Goal: Task Accomplishment & Management: Manage account settings

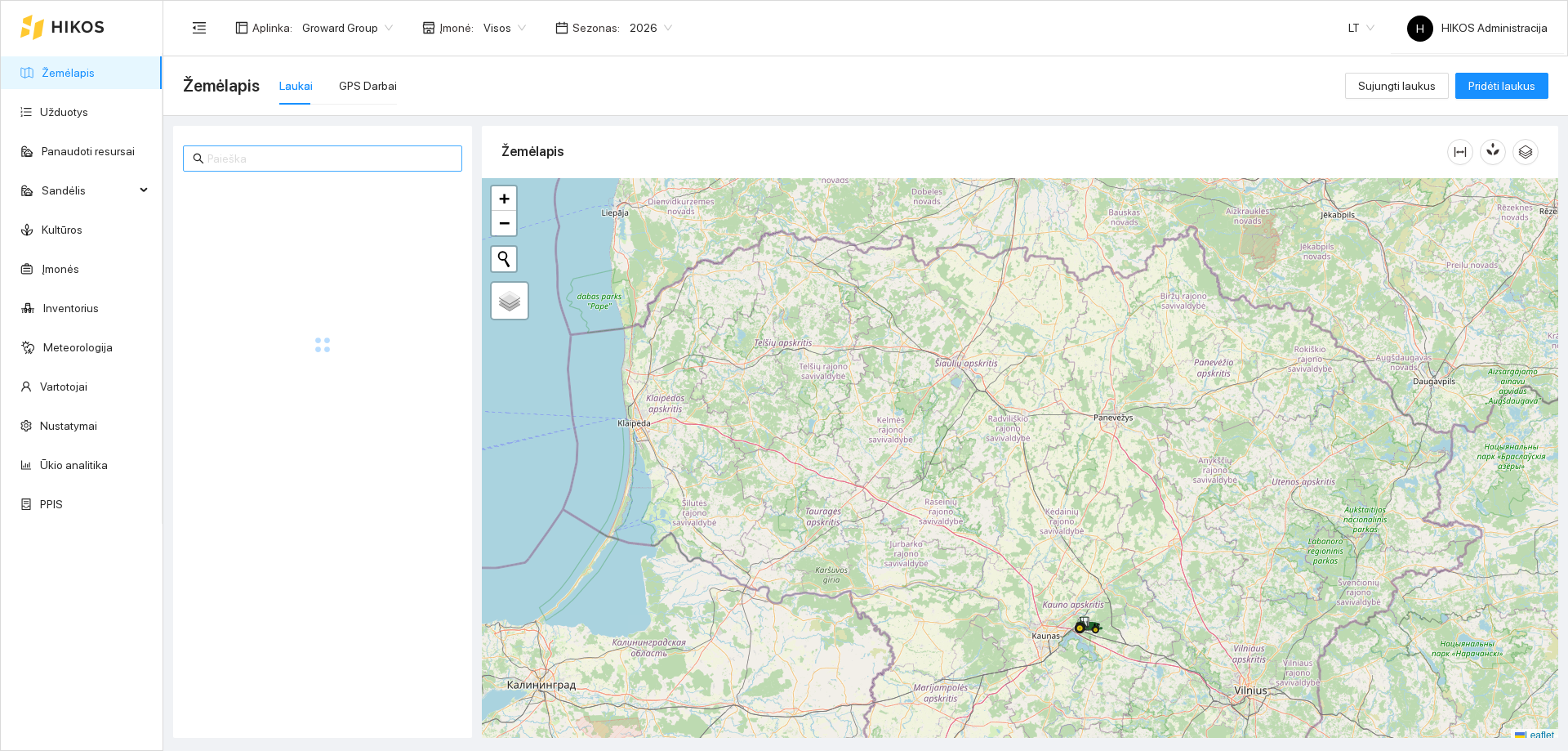
click at [257, 158] on input "text" at bounding box center [330, 158] width 245 height 18
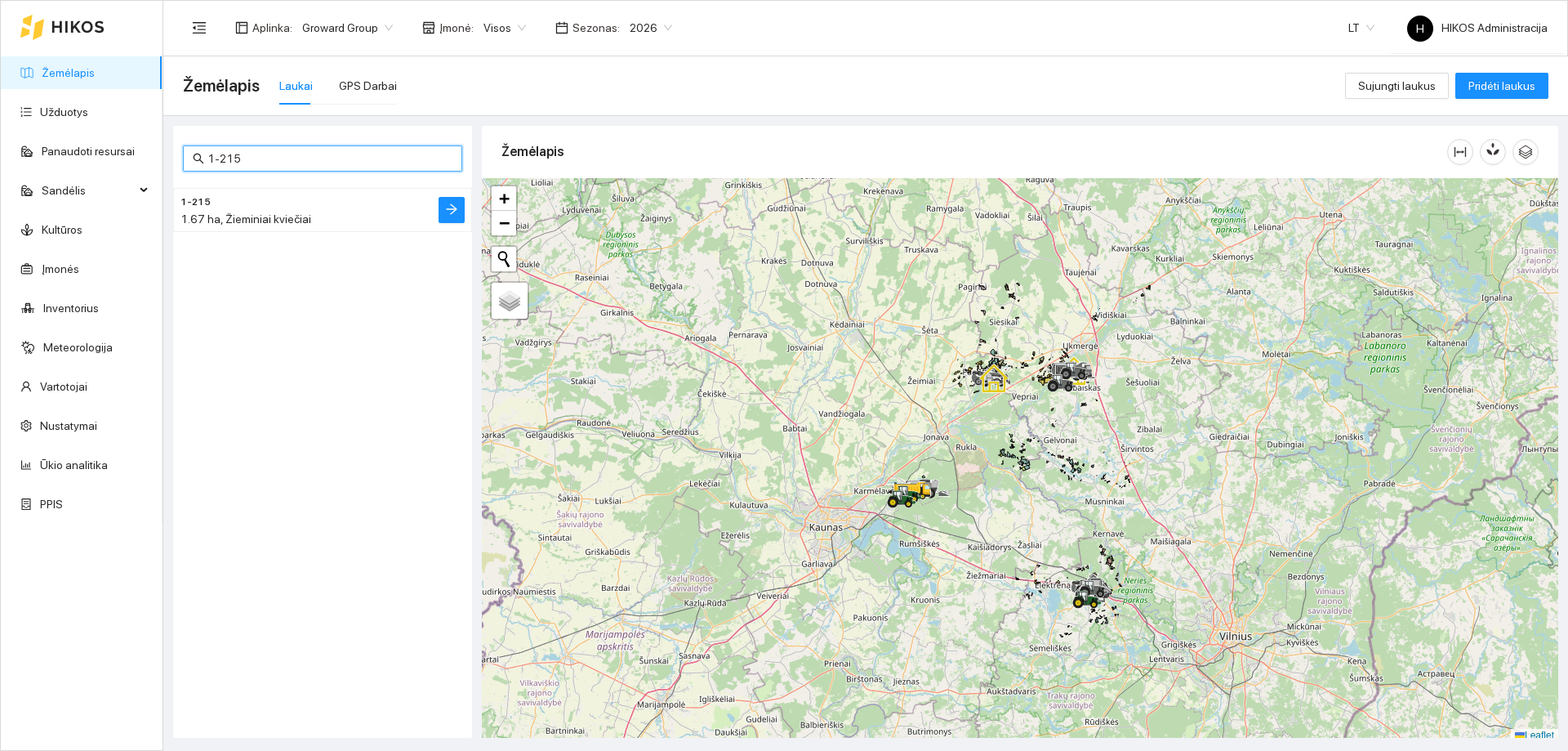
type input "1-215"
click at [399, 209] on li "1-215 1.67 ha, Žieminiai kviečiai" at bounding box center [322, 210] width 299 height 44
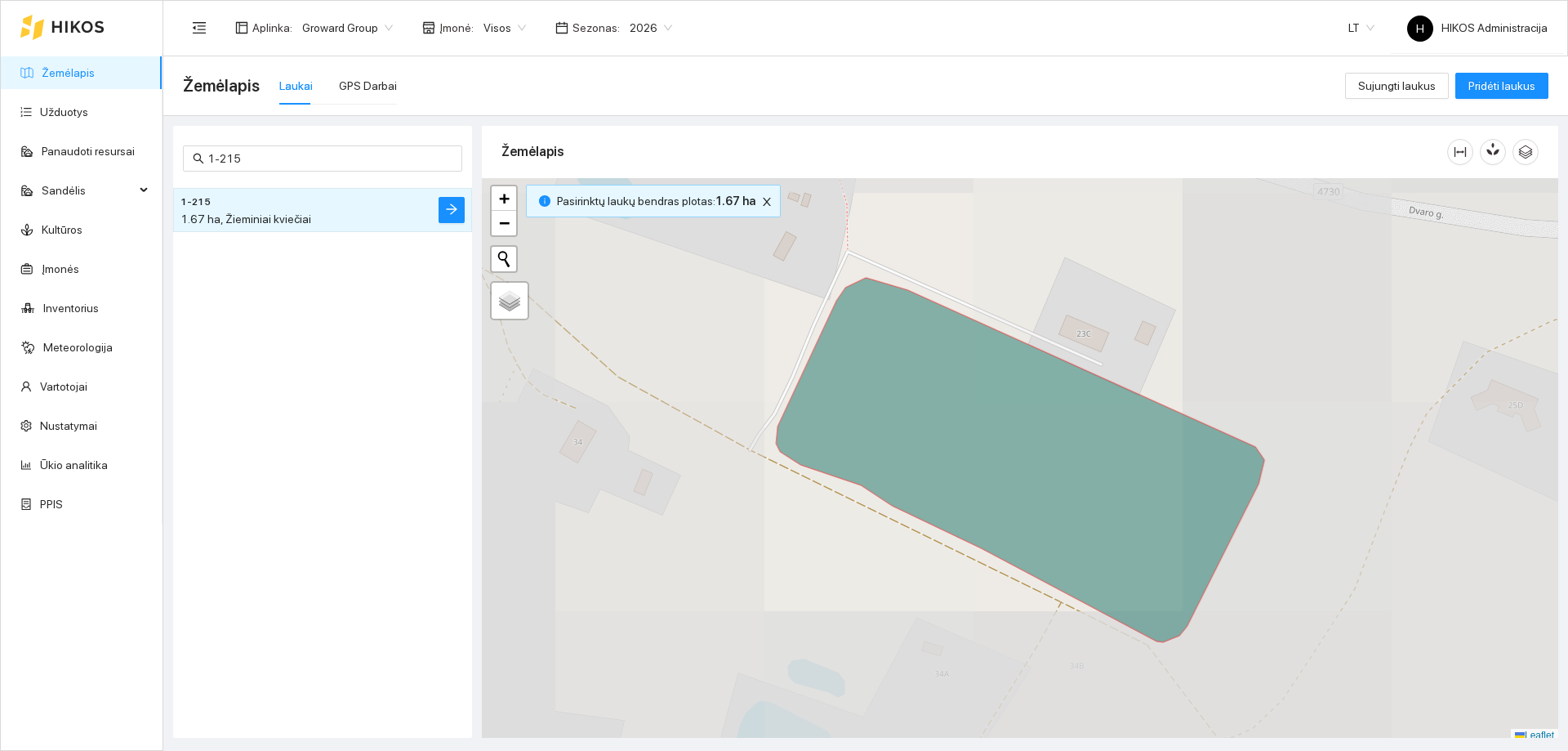
click at [426, 214] on li "1-215 1.67 ha, Žieminiai kviečiai" at bounding box center [322, 210] width 299 height 44
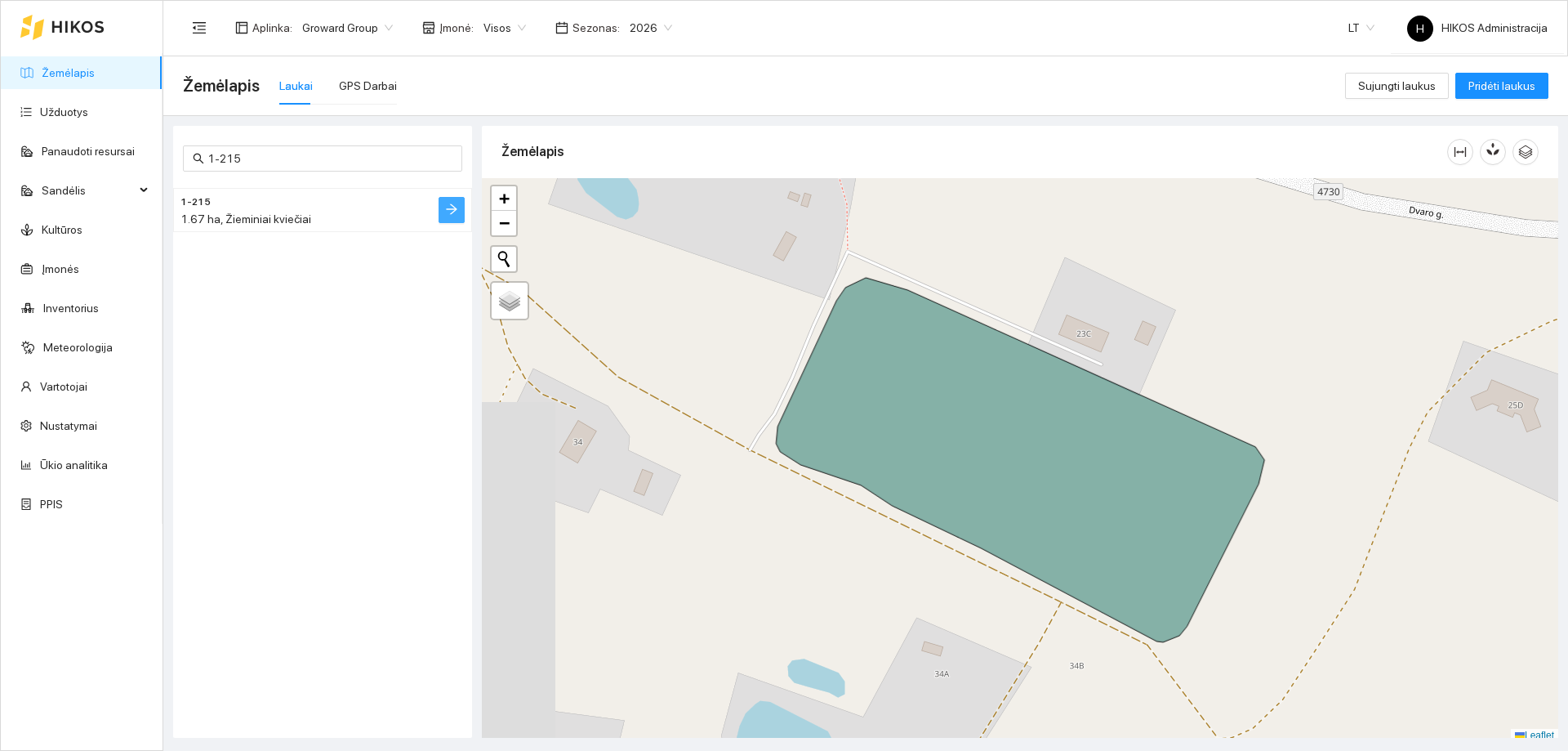
click at [454, 212] on icon "arrow-right" at bounding box center [450, 209] width 11 height 11
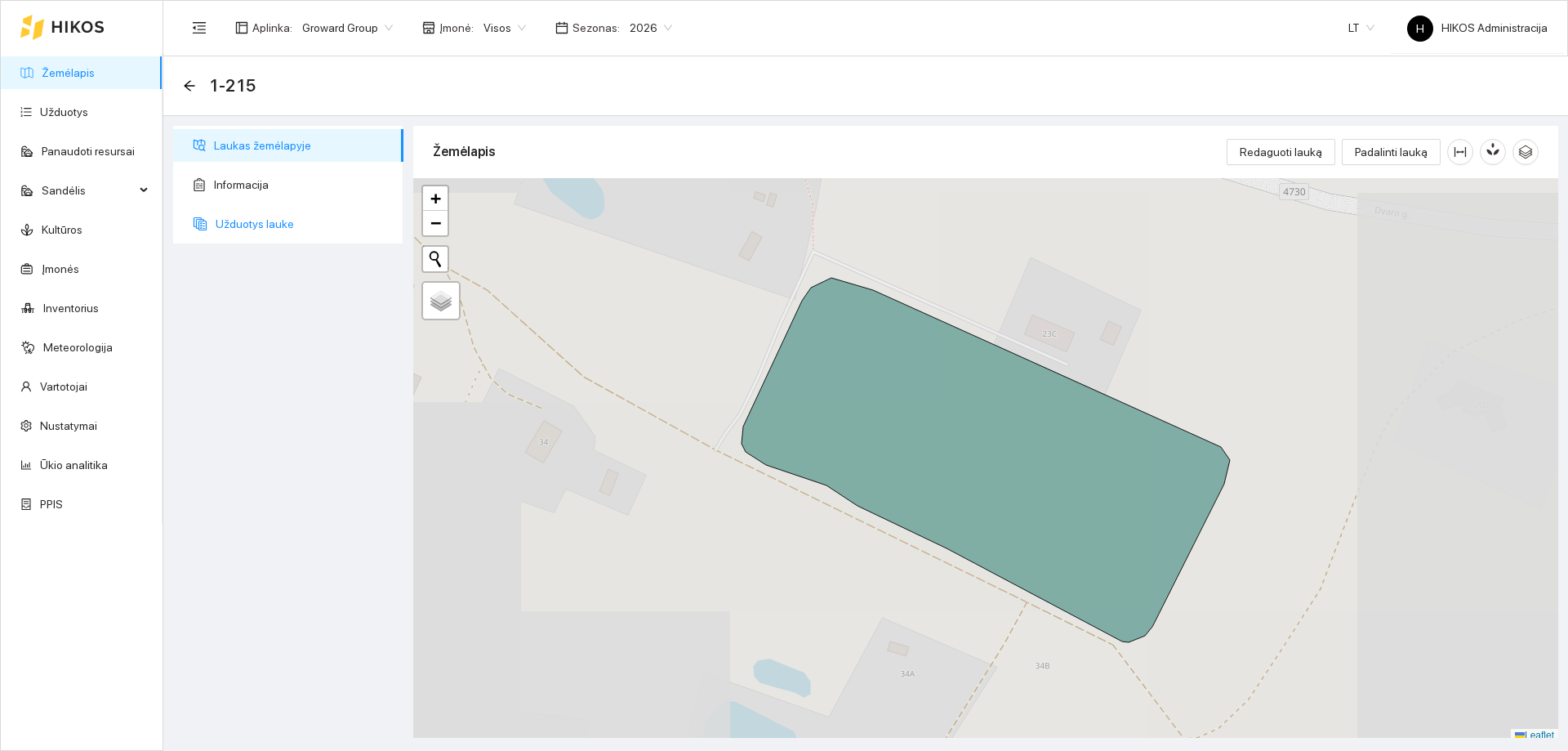
click at [252, 238] on span "Užduotys lauke" at bounding box center [303, 224] width 175 height 33
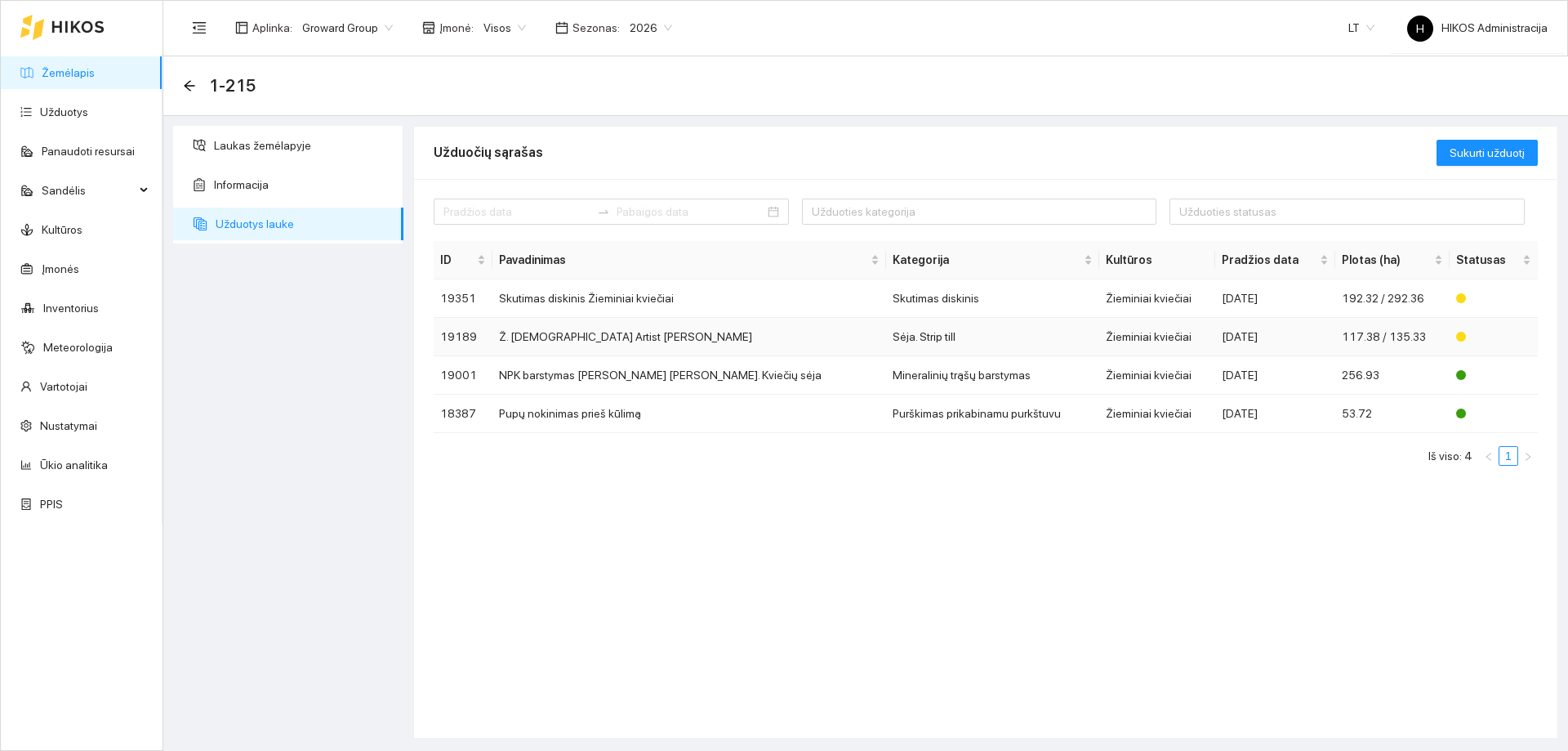
click at [690, 326] on td "Ž. kviečių Artist sėja" at bounding box center [689, 337] width 394 height 39
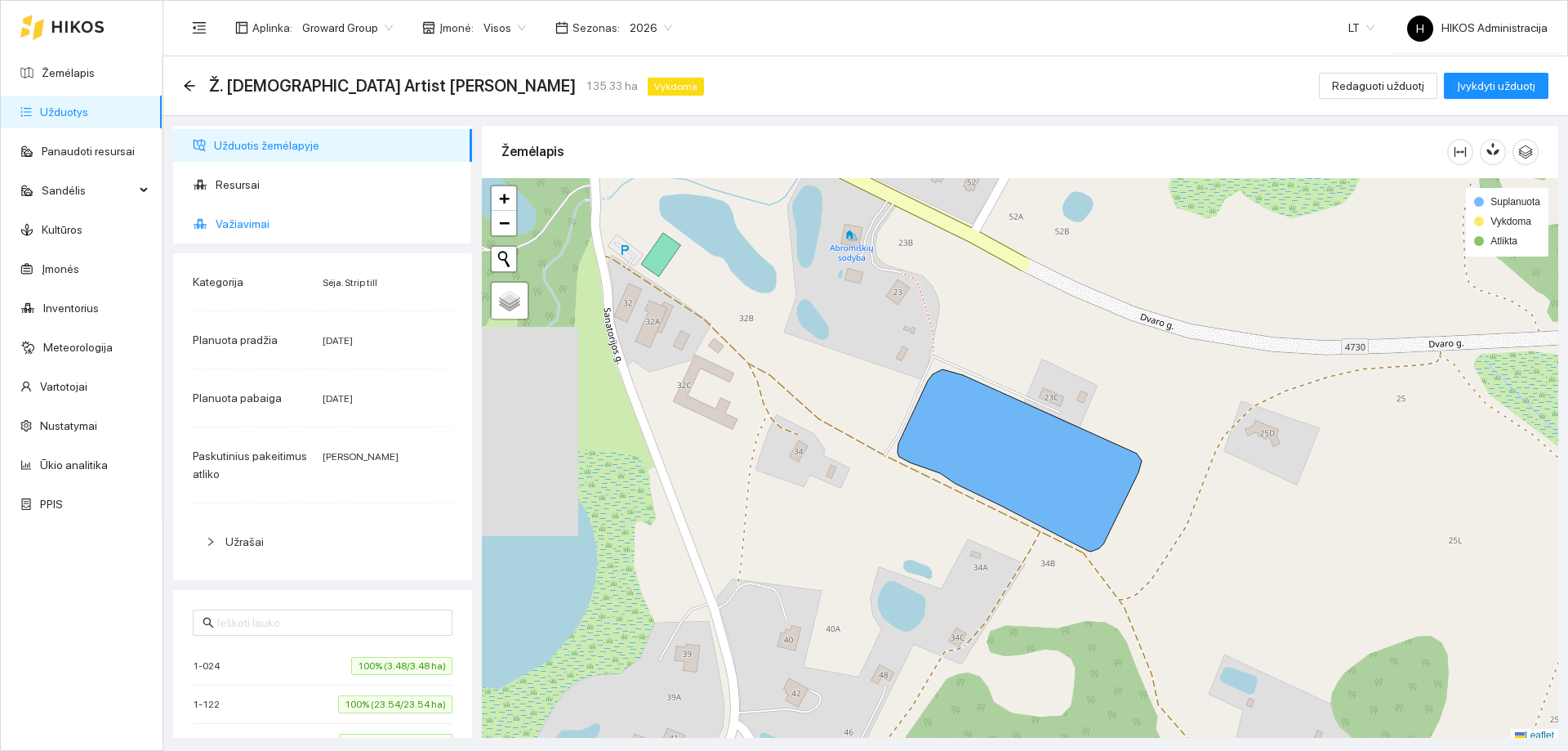
click at [317, 230] on span "Važiavimai" at bounding box center [337, 224] width 244 height 33
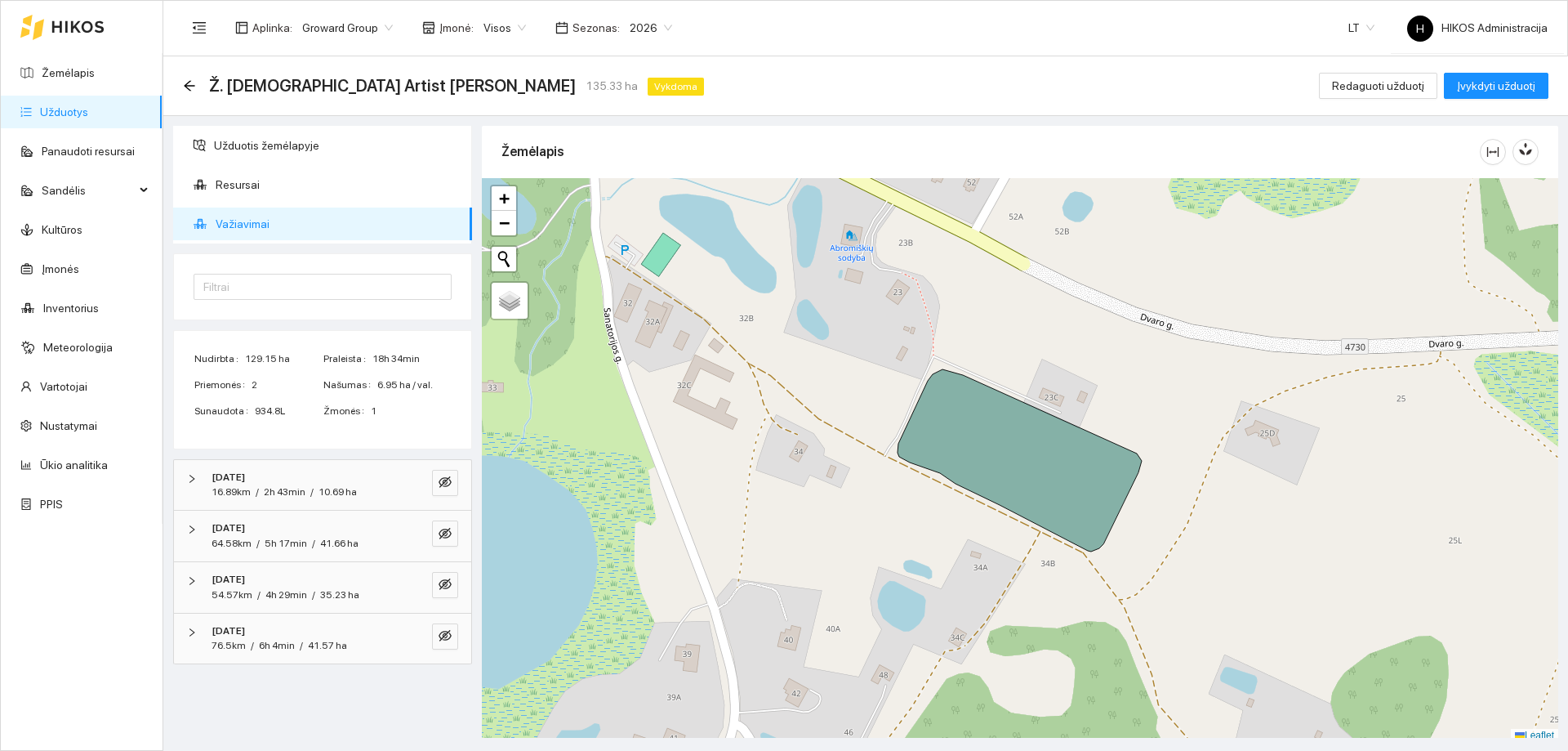
click at [970, 468] on icon at bounding box center [1020, 461] width 245 height 183
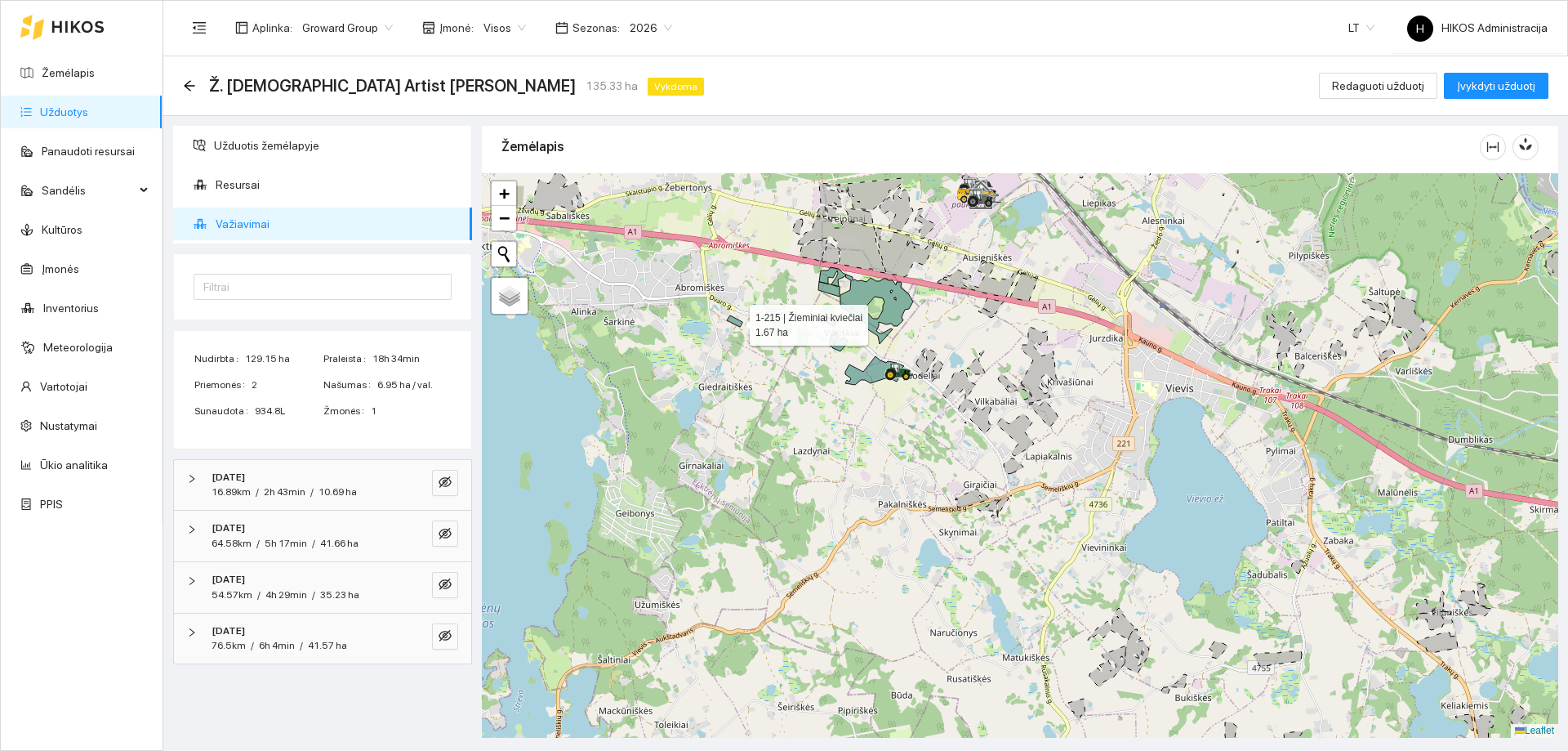
click at [911, 476] on div at bounding box center [1019, 455] width 1077 height 564
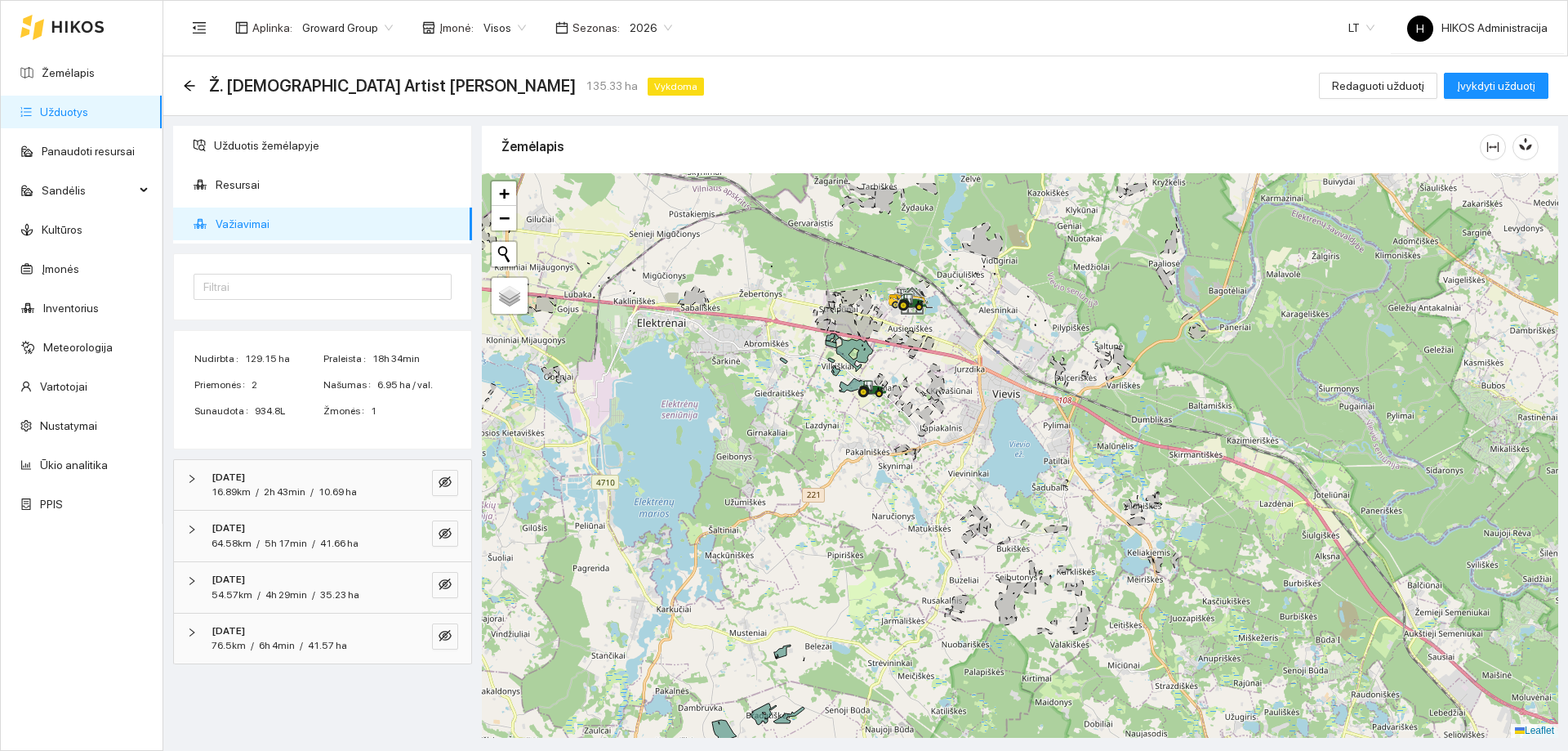
drag, startPoint x: 902, startPoint y: 344, endPoint x: 886, endPoint y: 374, distance: 34.0
click at [886, 374] on div at bounding box center [1019, 455] width 1077 height 564
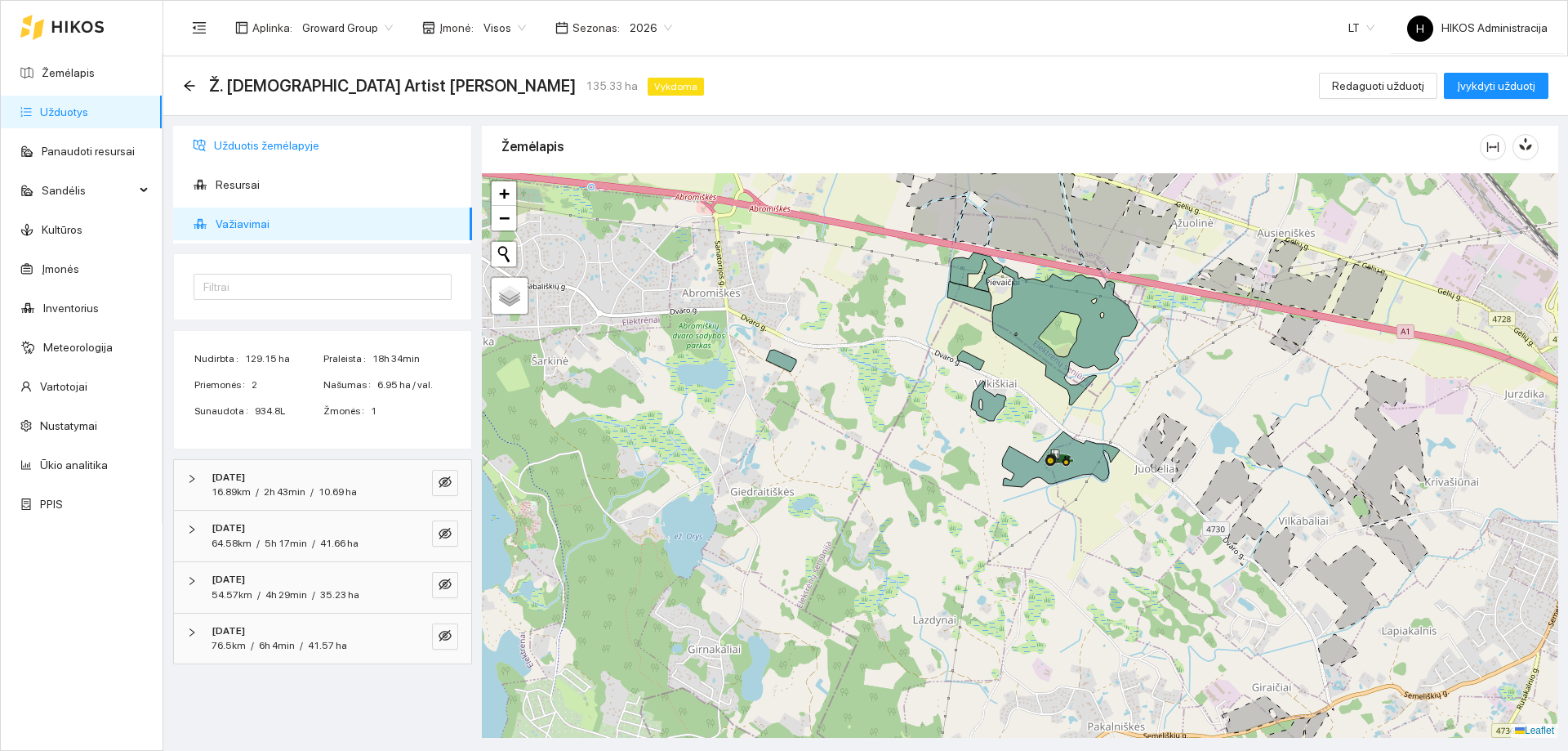
click at [282, 148] on span "Užduotis žemėlapyje" at bounding box center [336, 146] width 245 height 33
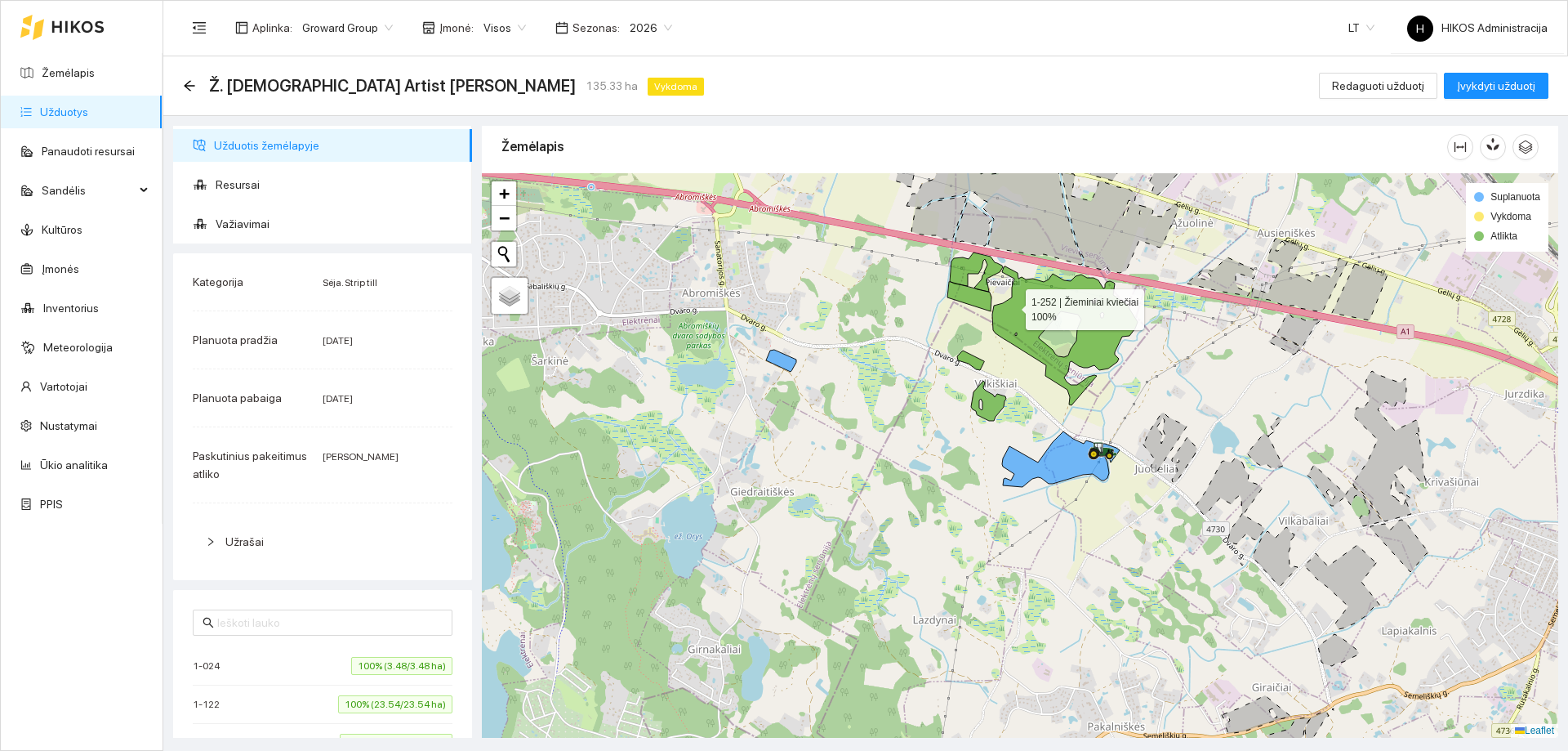
click at [1012, 306] on icon at bounding box center [1044, 328] width 188 height 153
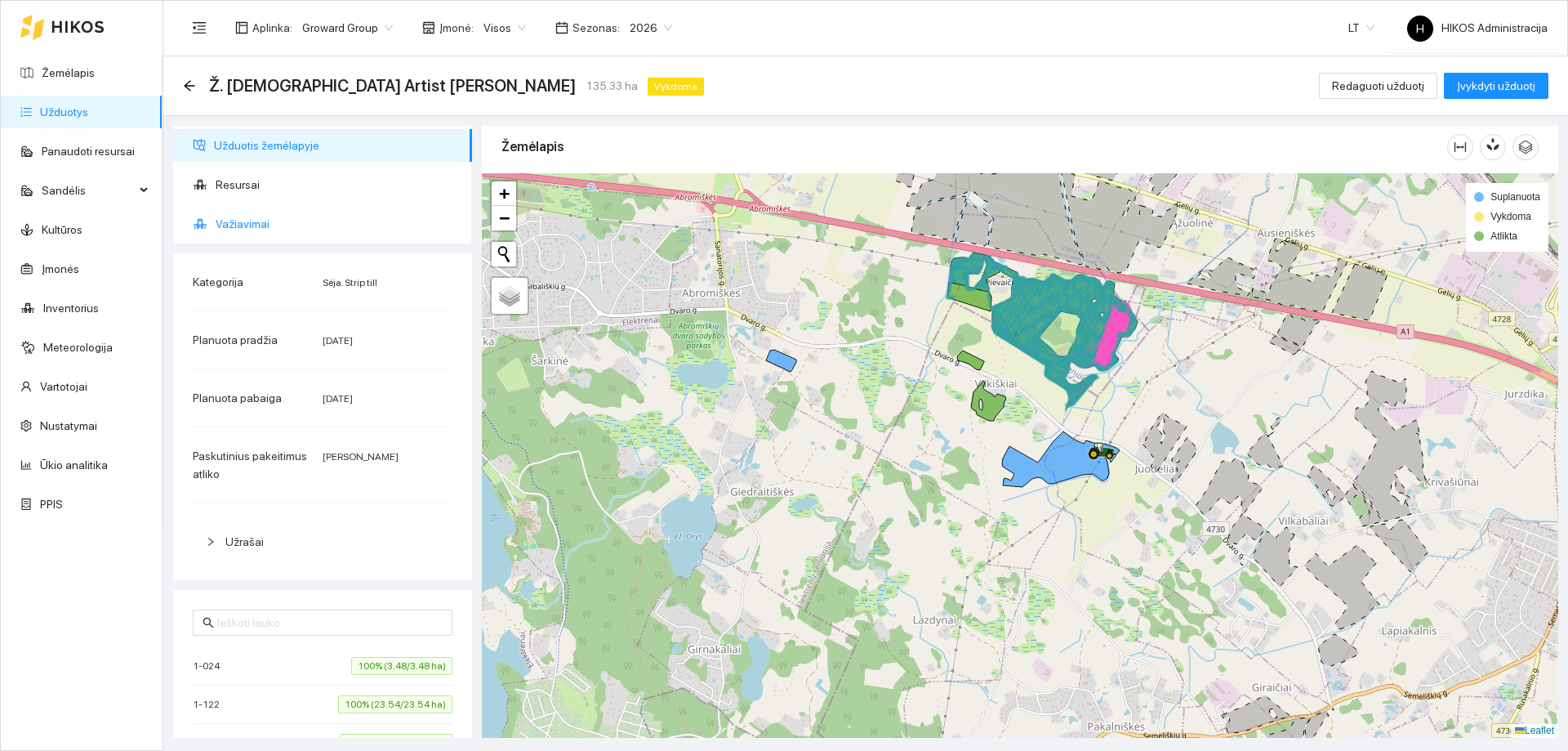
click at [307, 228] on span "Važiavimai" at bounding box center [337, 224] width 244 height 33
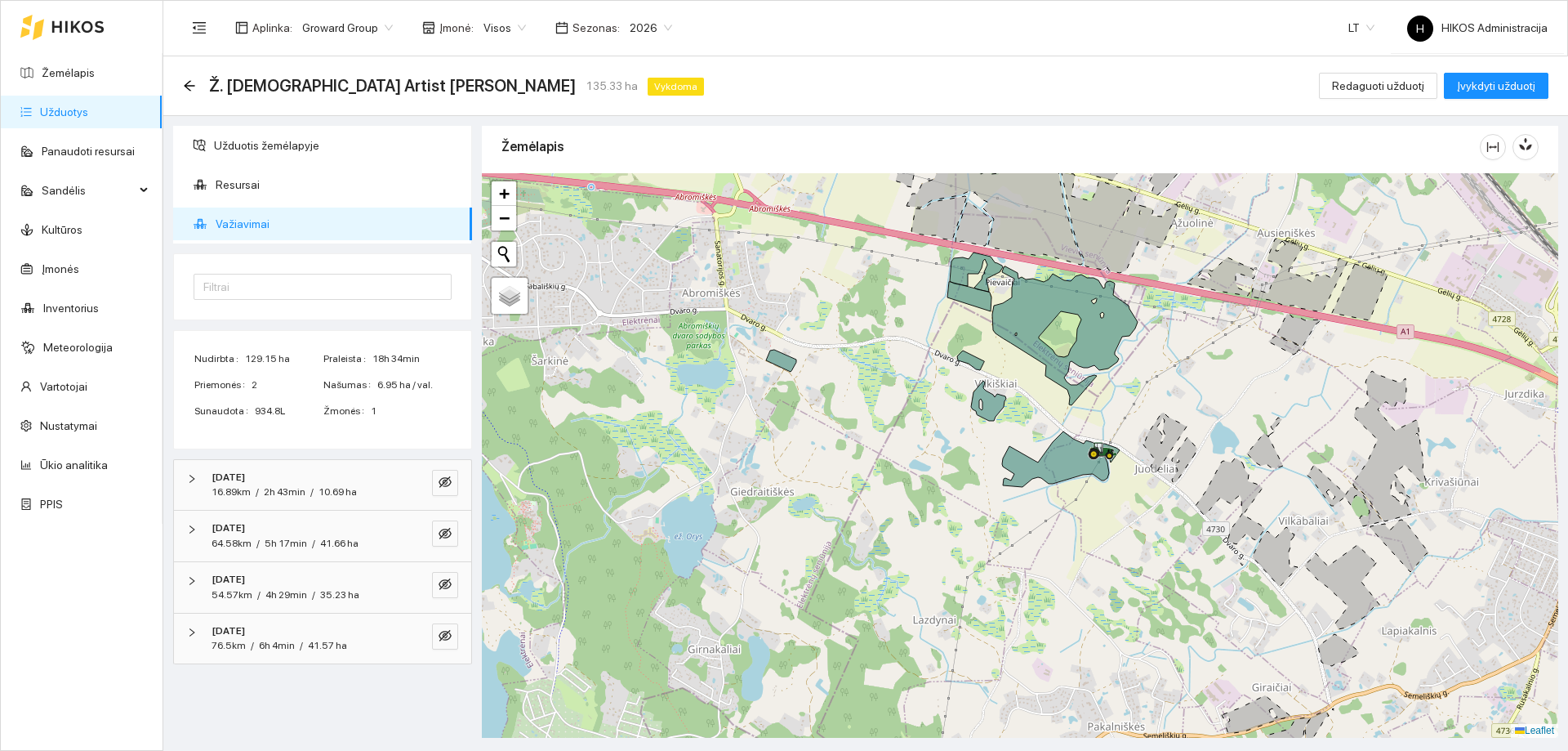
click at [308, 227] on span "Važiavimai" at bounding box center [337, 224] width 244 height 33
click at [292, 126] on ul "Užduotis žemėlapyje Resursai Važiavimai" at bounding box center [322, 185] width 299 height 118
click at [291, 129] on ul "Užduotis žemėlapyje Resursai Važiavimai" at bounding box center [322, 185] width 299 height 118
click at [291, 130] on span "Užduotis žemėlapyje" at bounding box center [336, 146] width 245 height 33
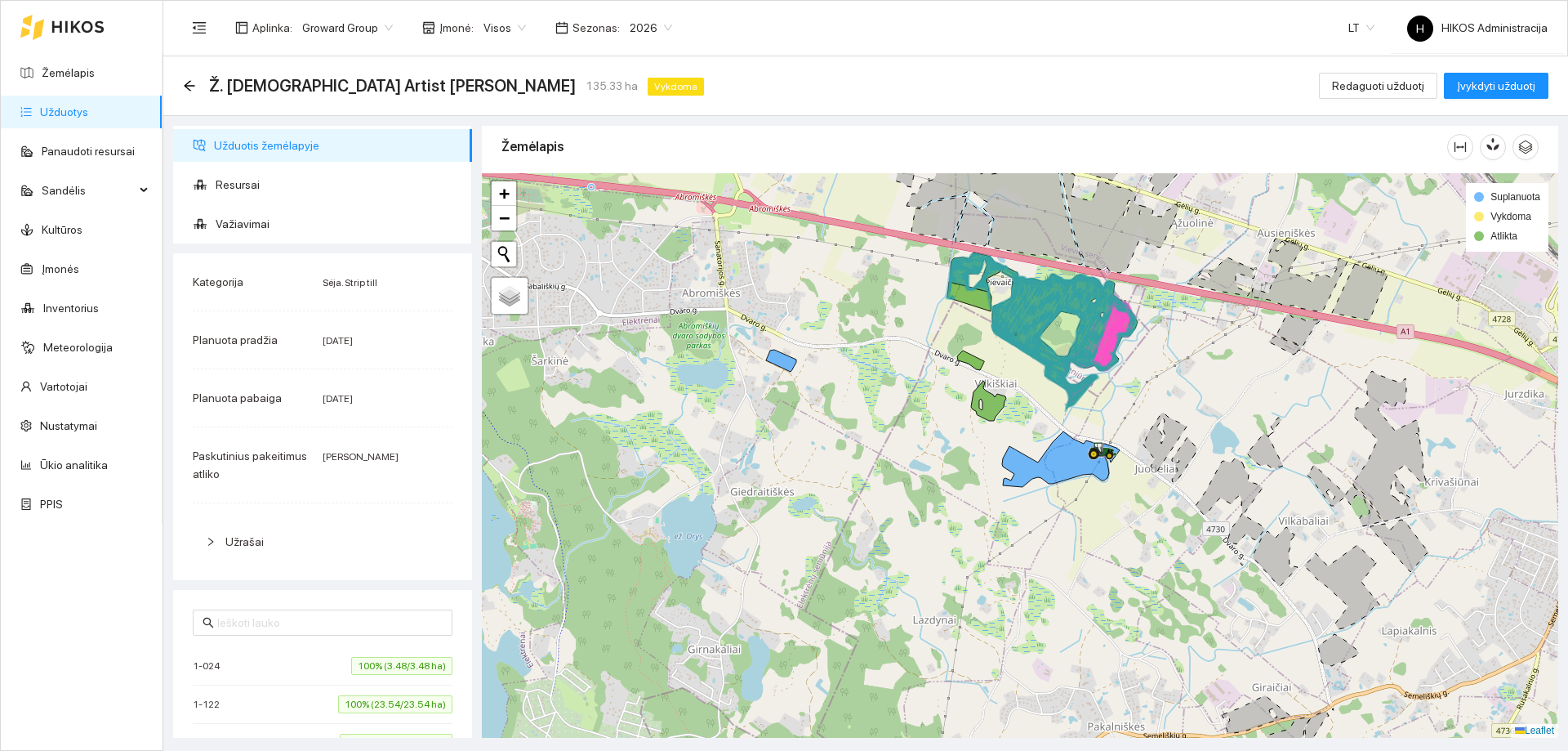
click at [892, 138] on div "Žemėlapis" at bounding box center [975, 147] width 946 height 47
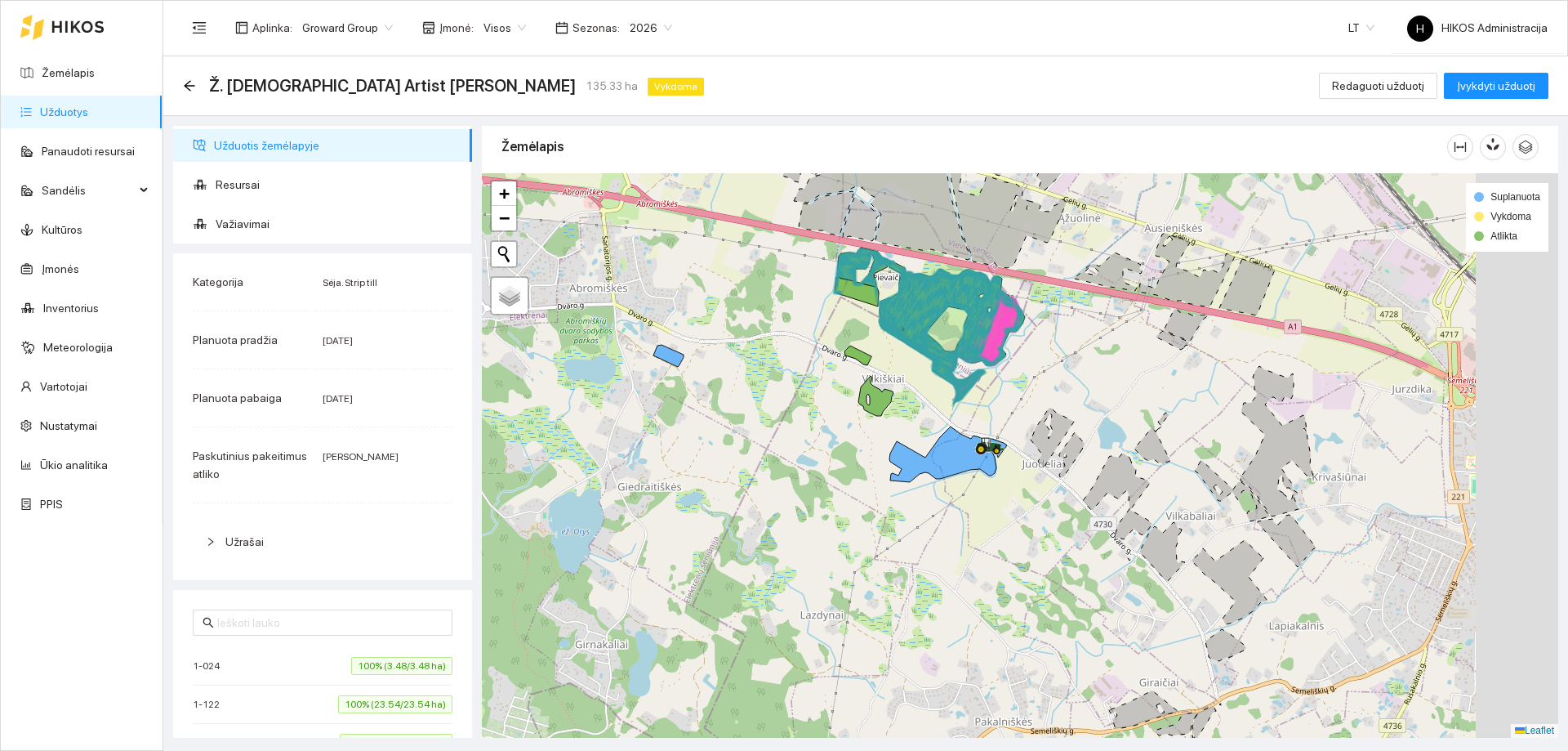
drag, startPoint x: 1023, startPoint y: 296, endPoint x: 886, endPoint y: 291, distance: 137.1
click at [886, 291] on icon at bounding box center [918, 307] width 78 height 91
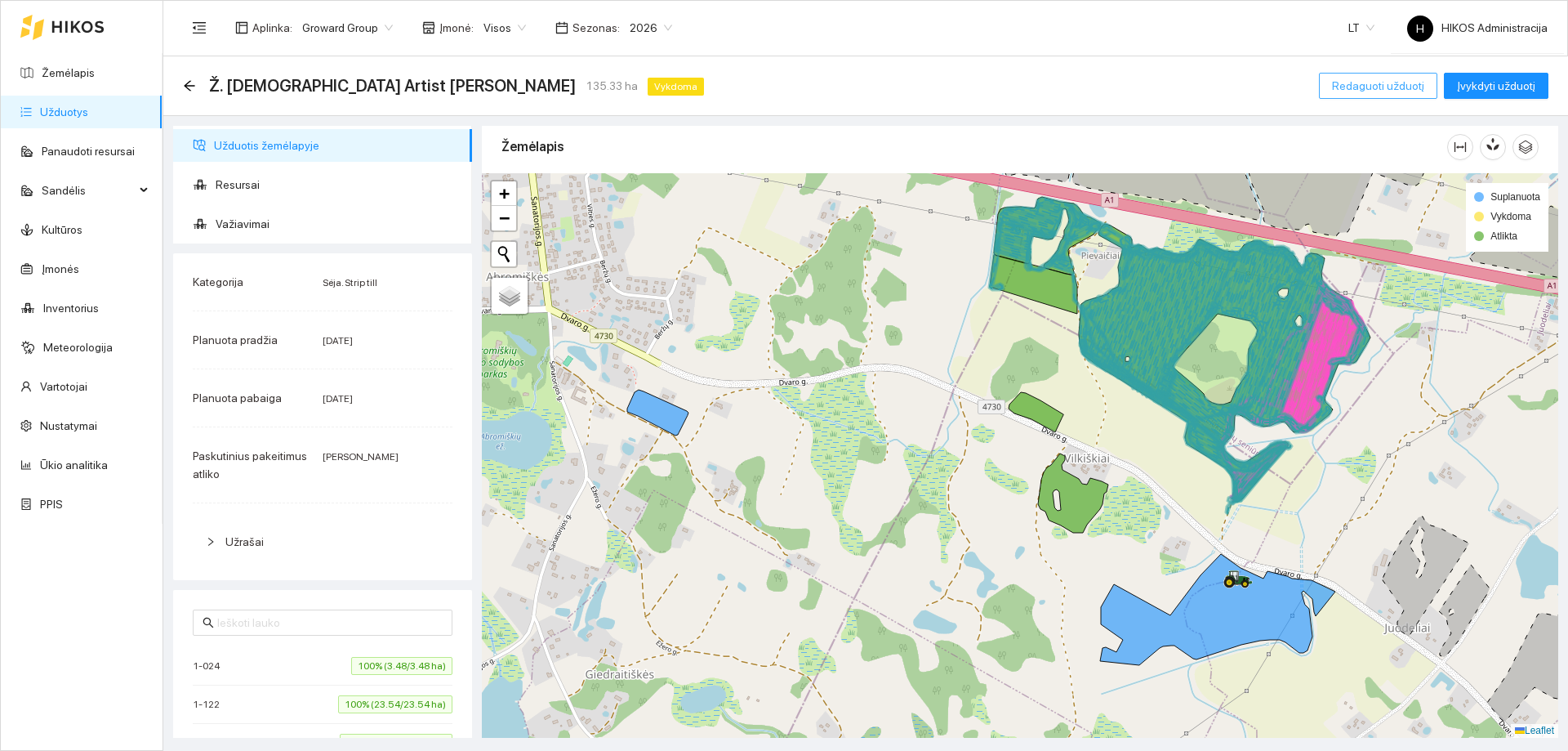
click at [1383, 80] on span "Redaguoti užduotį" at bounding box center [1378, 85] width 92 height 18
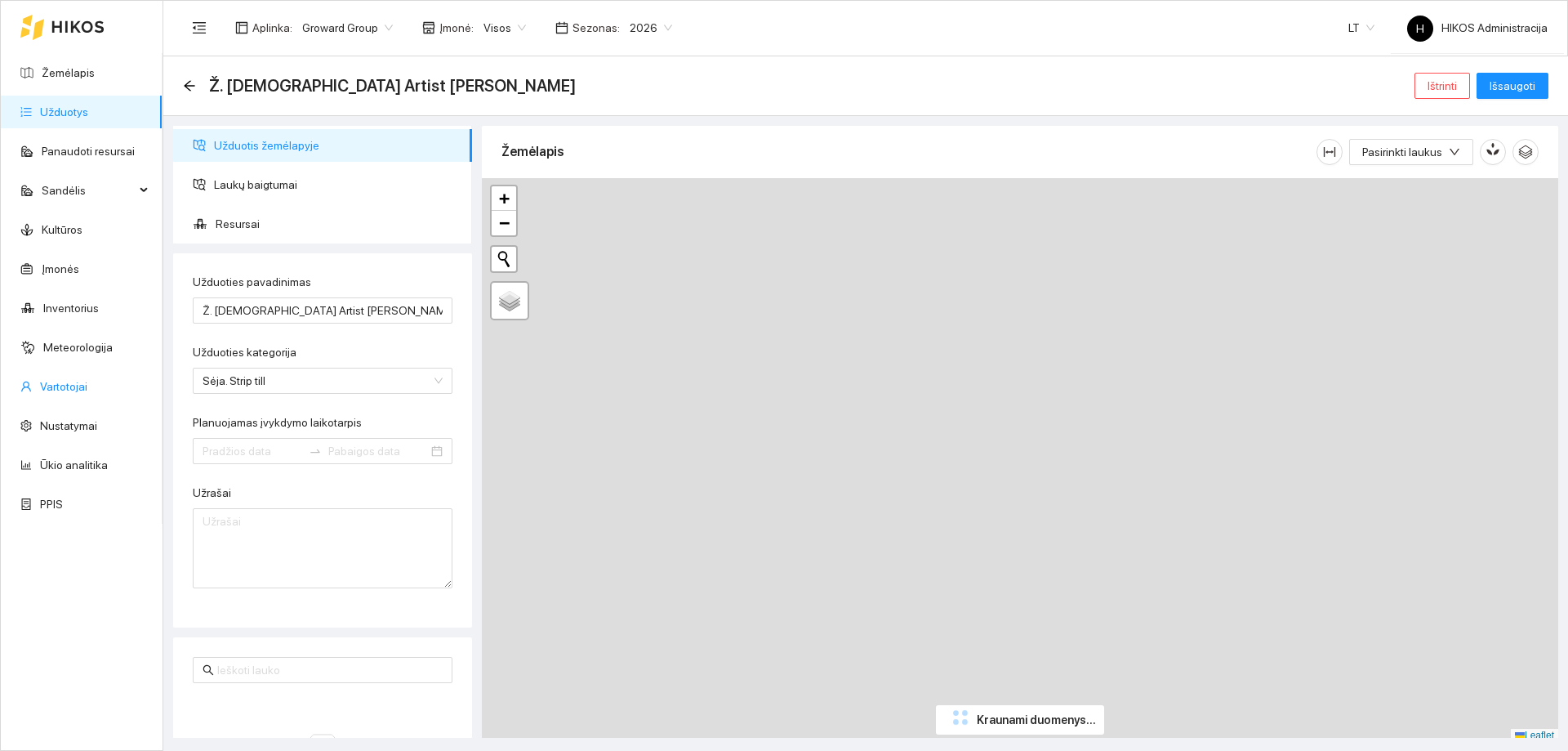
type input "2025-09-23"
type input "2025-10-20"
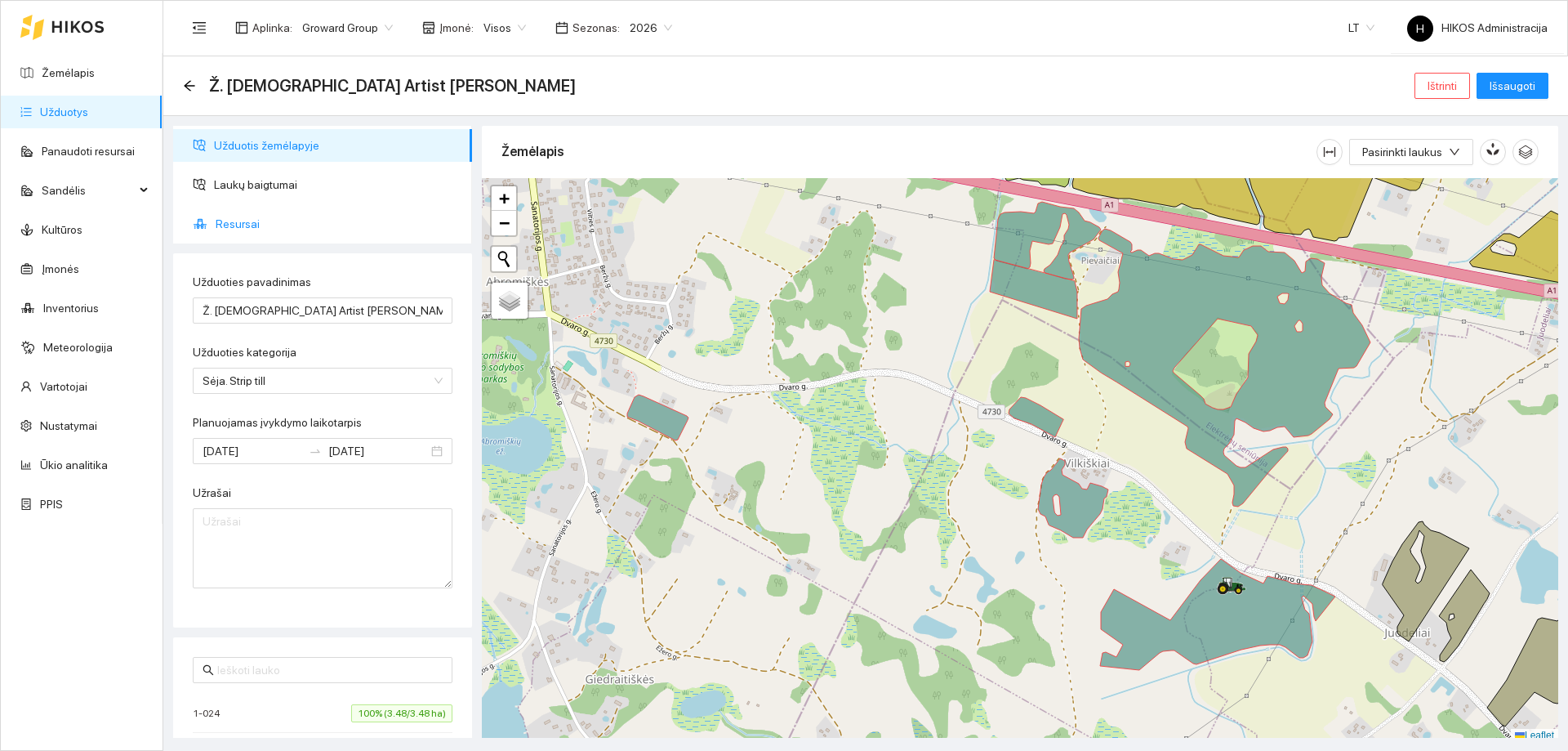
drag, startPoint x: 273, startPoint y: 191, endPoint x: 412, endPoint y: 245, distance: 149.1
click at [273, 191] on span "Laukų baigtumai" at bounding box center [336, 185] width 245 height 33
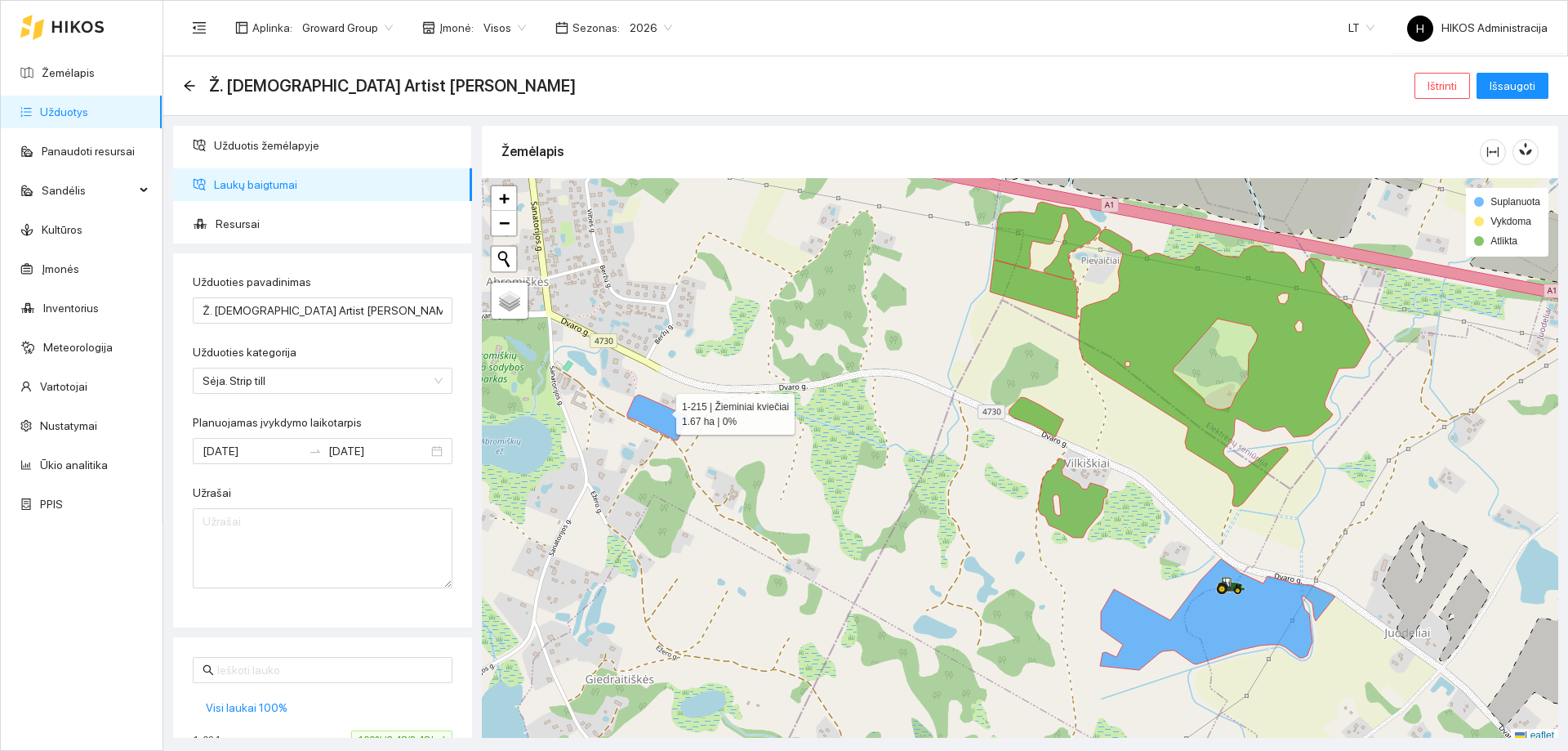
click at [661, 410] on icon at bounding box center [657, 417] width 61 height 46
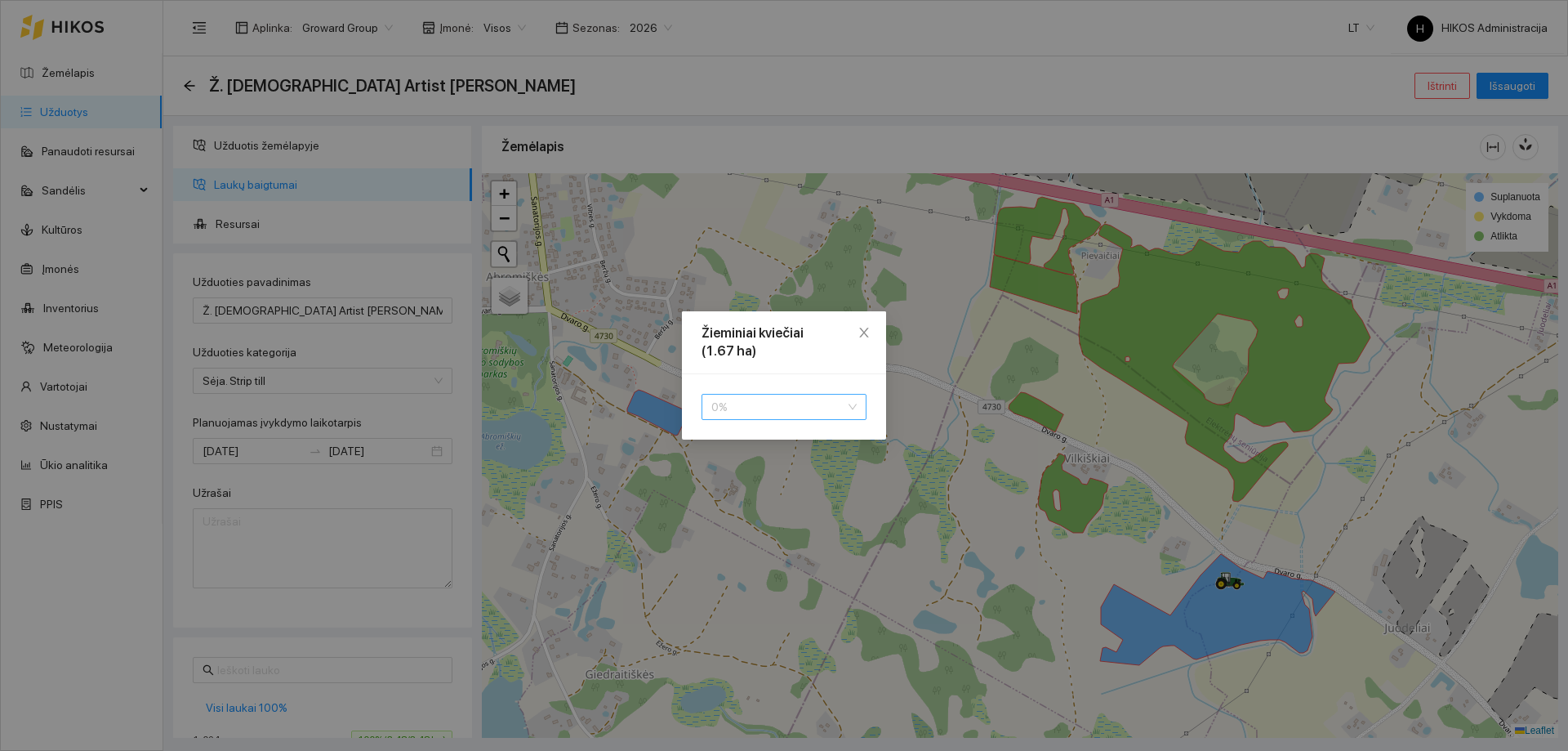
click at [736, 413] on span "0 %" at bounding box center [784, 406] width 146 height 24
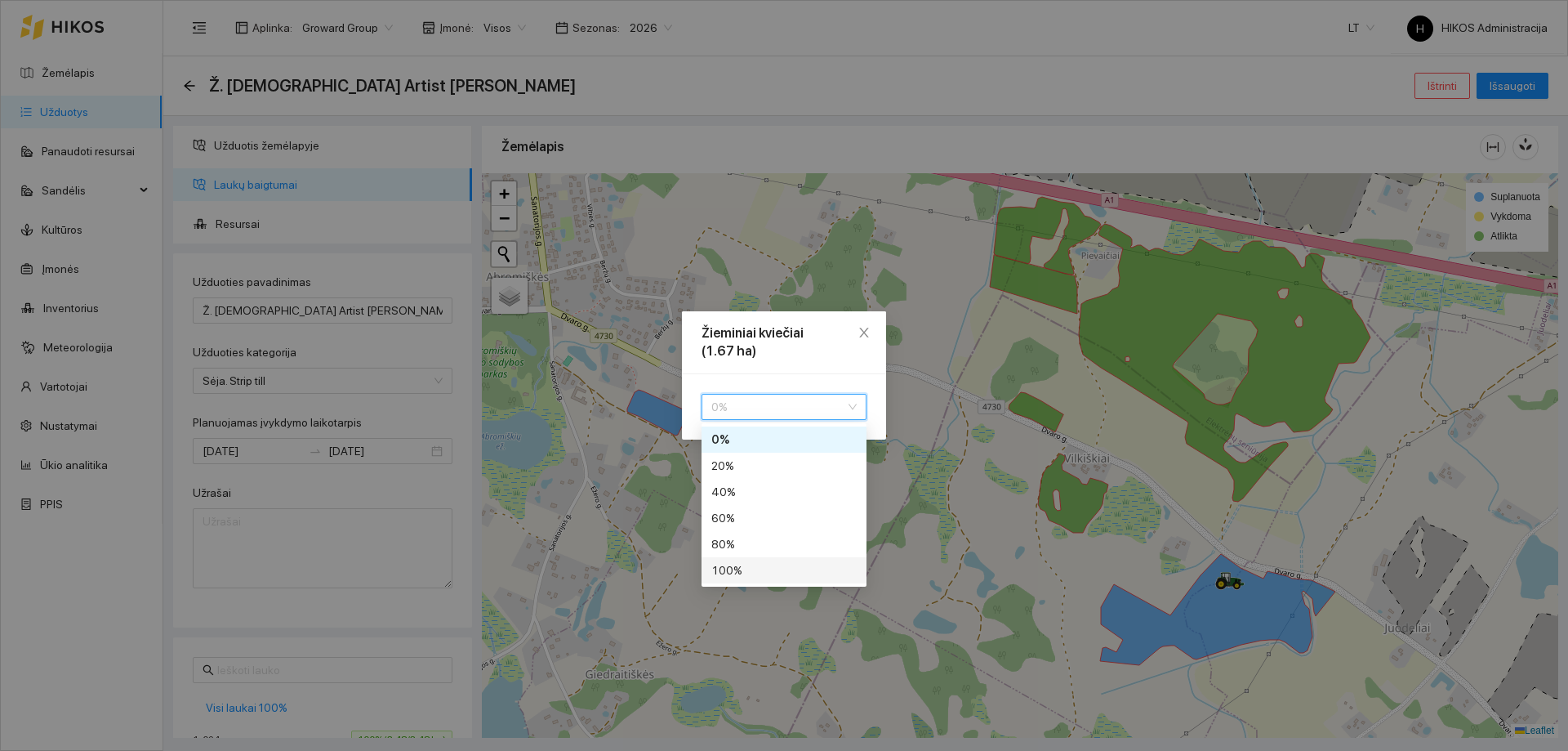
click at [750, 574] on div "100 %" at bounding box center [784, 570] width 146 height 18
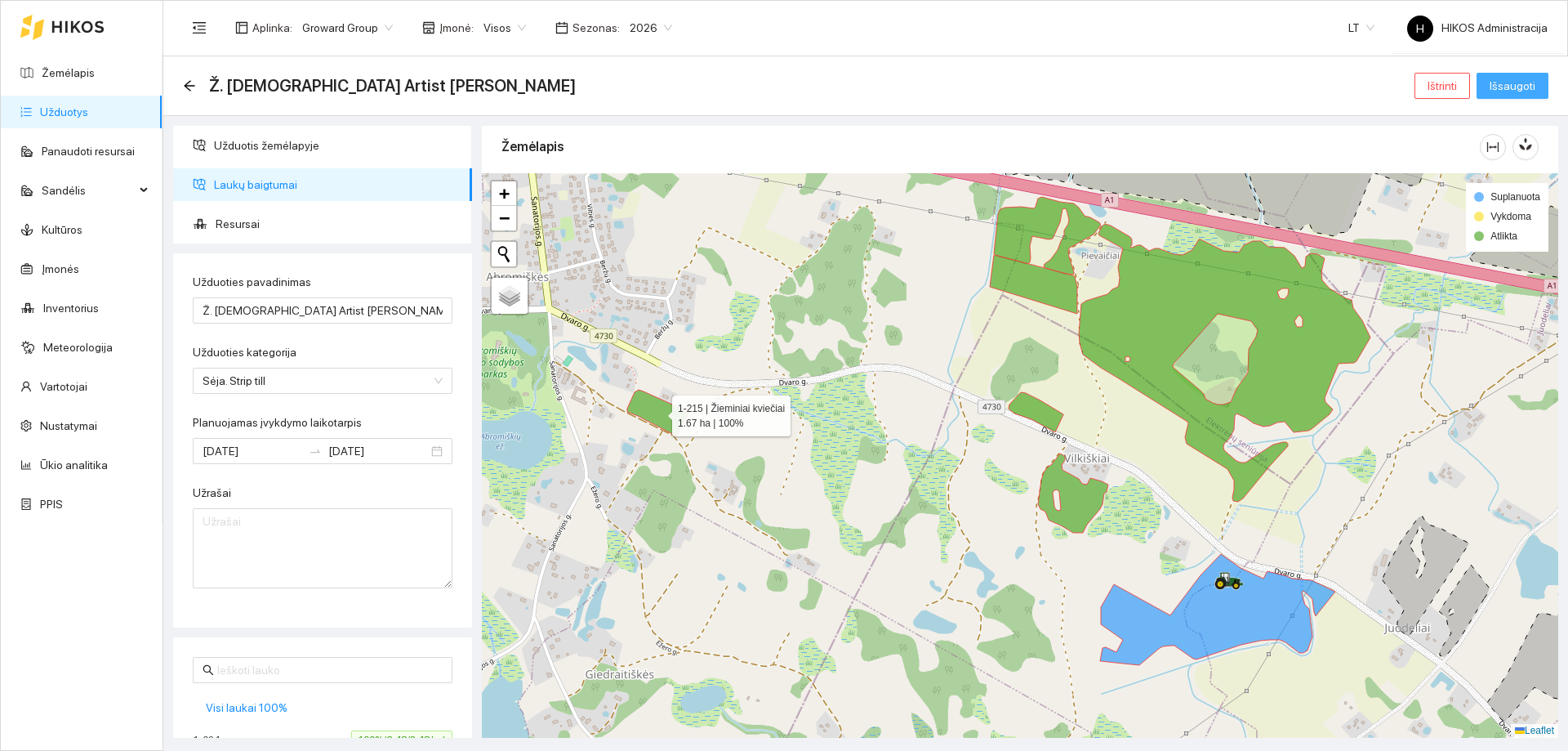
click at [1535, 87] on span "Išsaugoti" at bounding box center [1513, 85] width 46 height 18
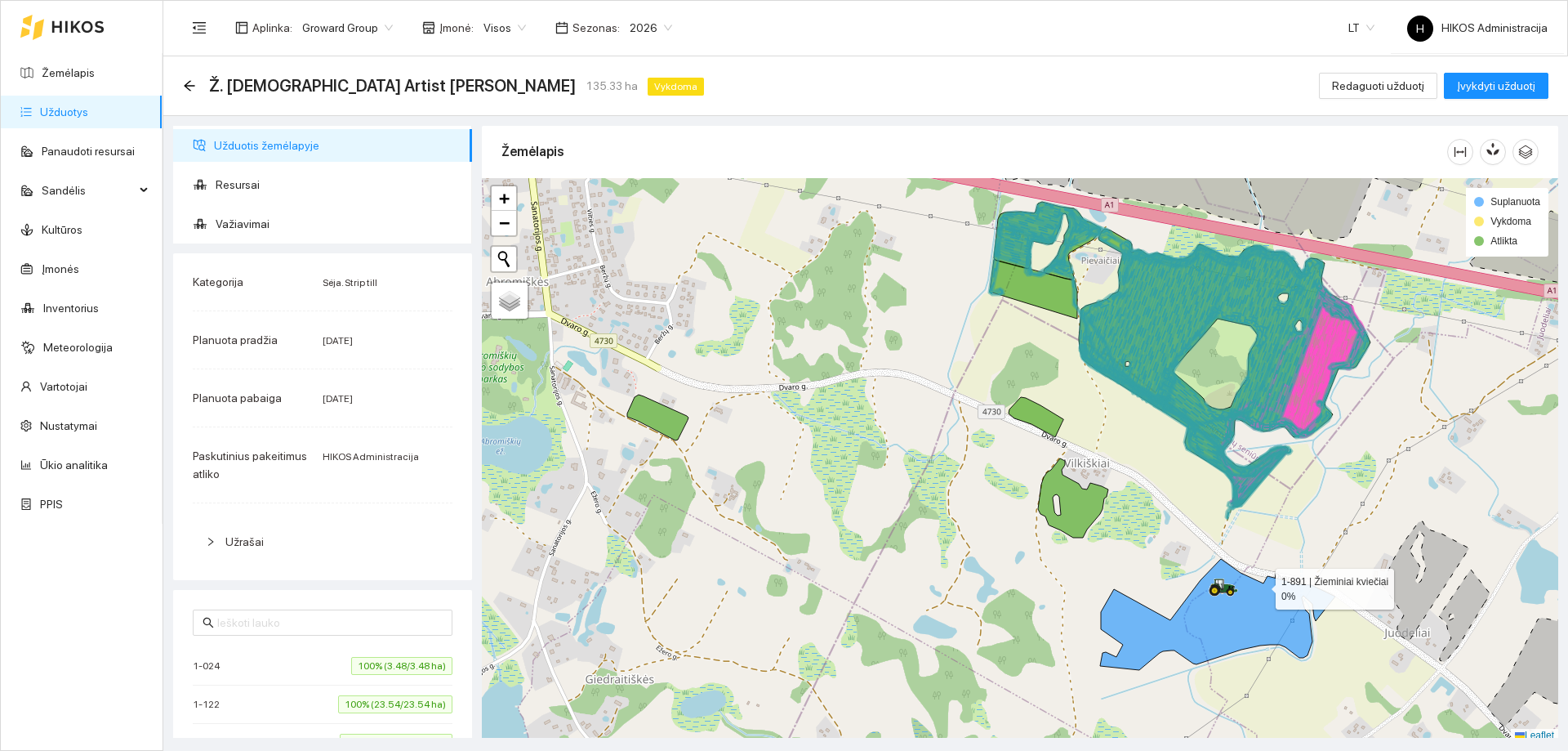
click at [1261, 580] on div at bounding box center [1019, 460] width 1077 height 564
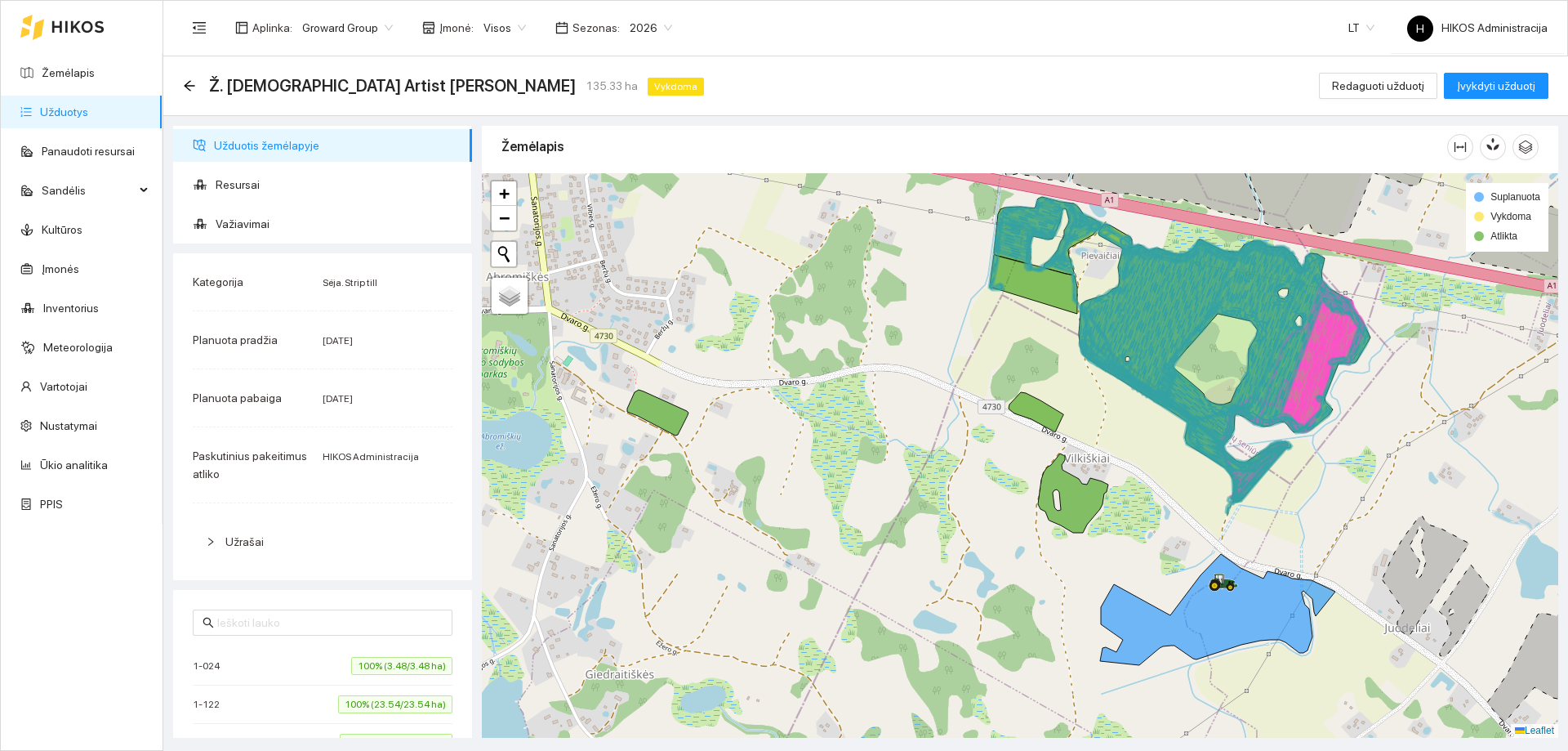
click at [1248, 593] on icon at bounding box center [1218, 609] width 235 height 111
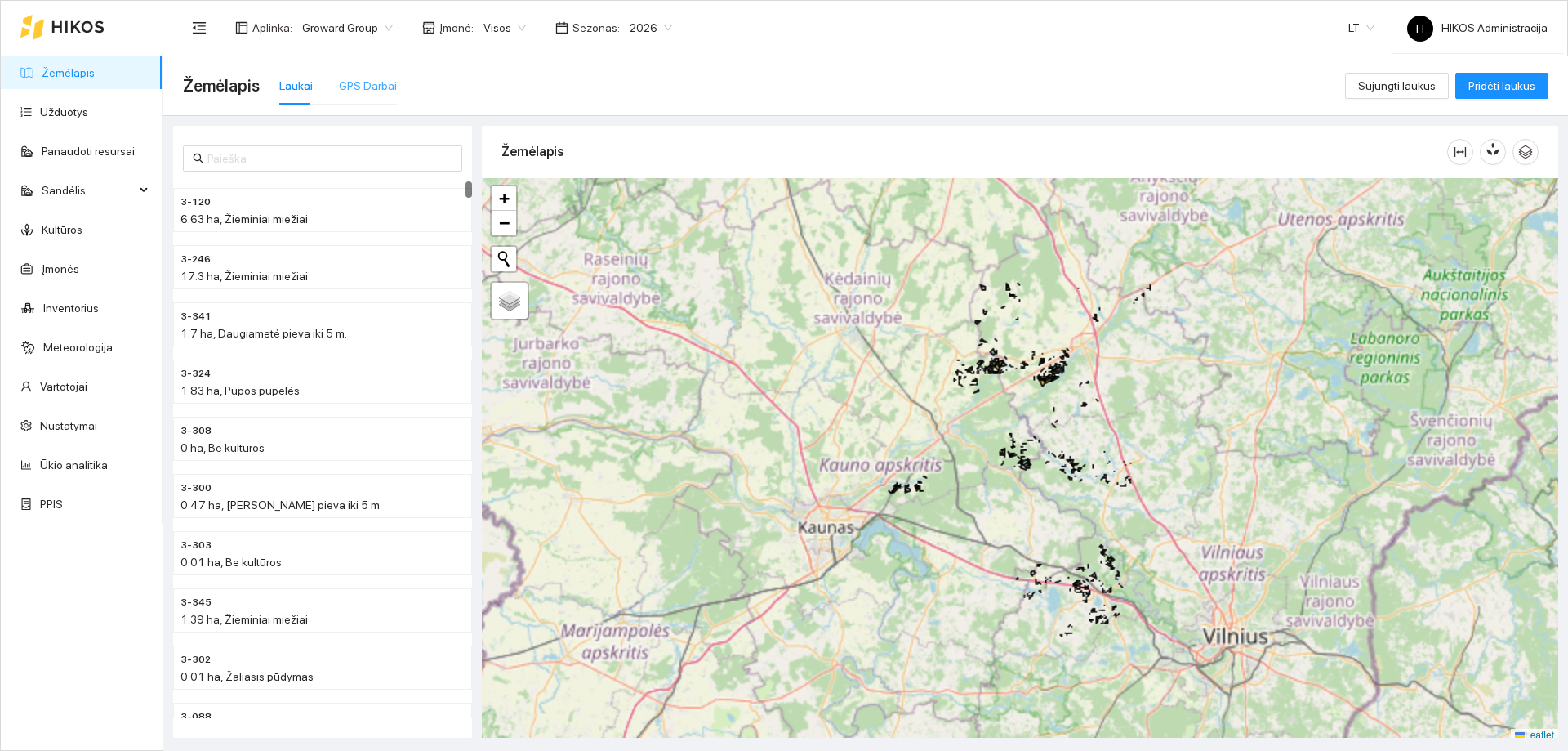
click at [353, 97] on div "GPS Darbai" at bounding box center [368, 85] width 58 height 38
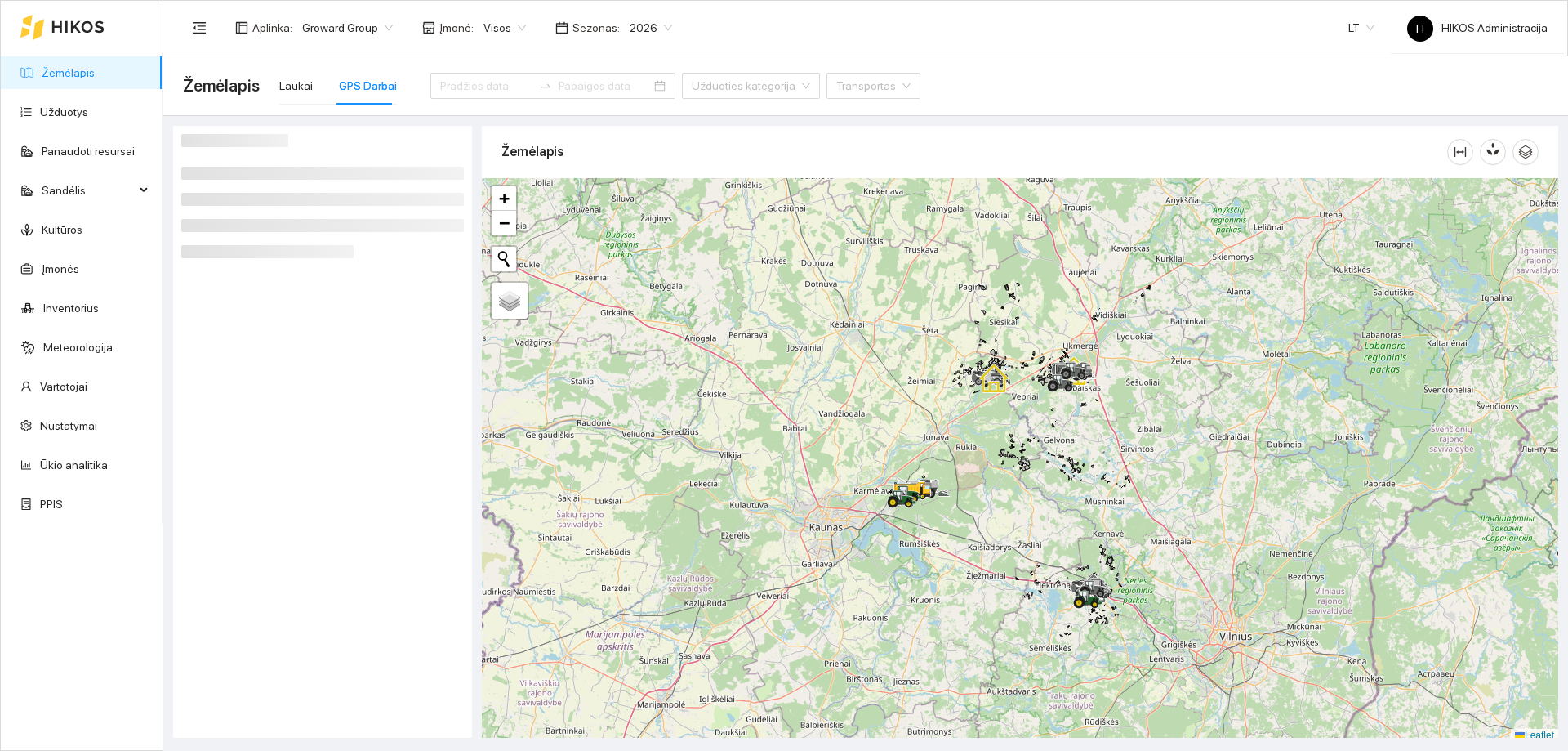
click at [500, 22] on span "Visos" at bounding box center [505, 27] width 43 height 24
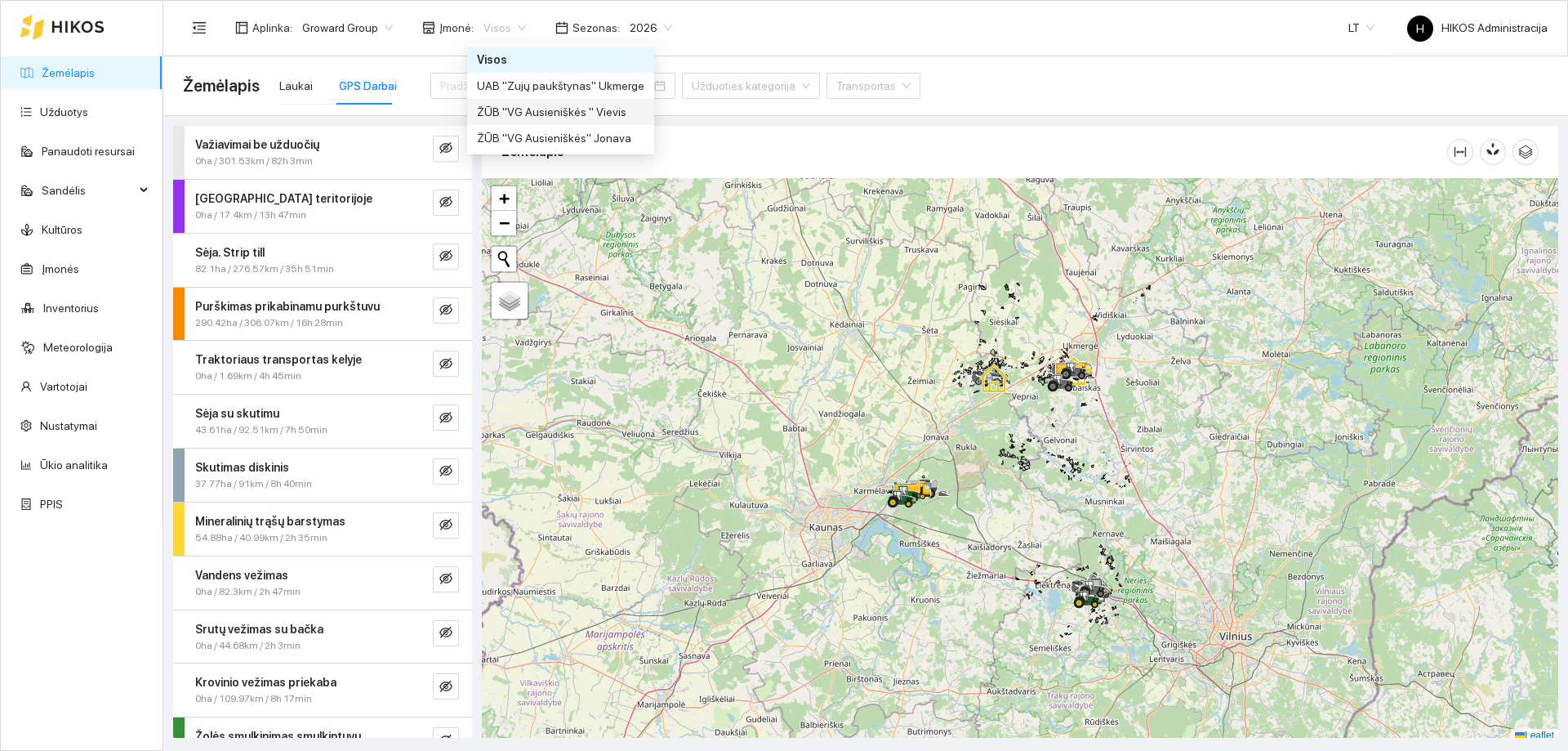
click at [598, 117] on div "ŽŪB "VG Ausieniškės " Vievis" at bounding box center [560, 112] width 167 height 18
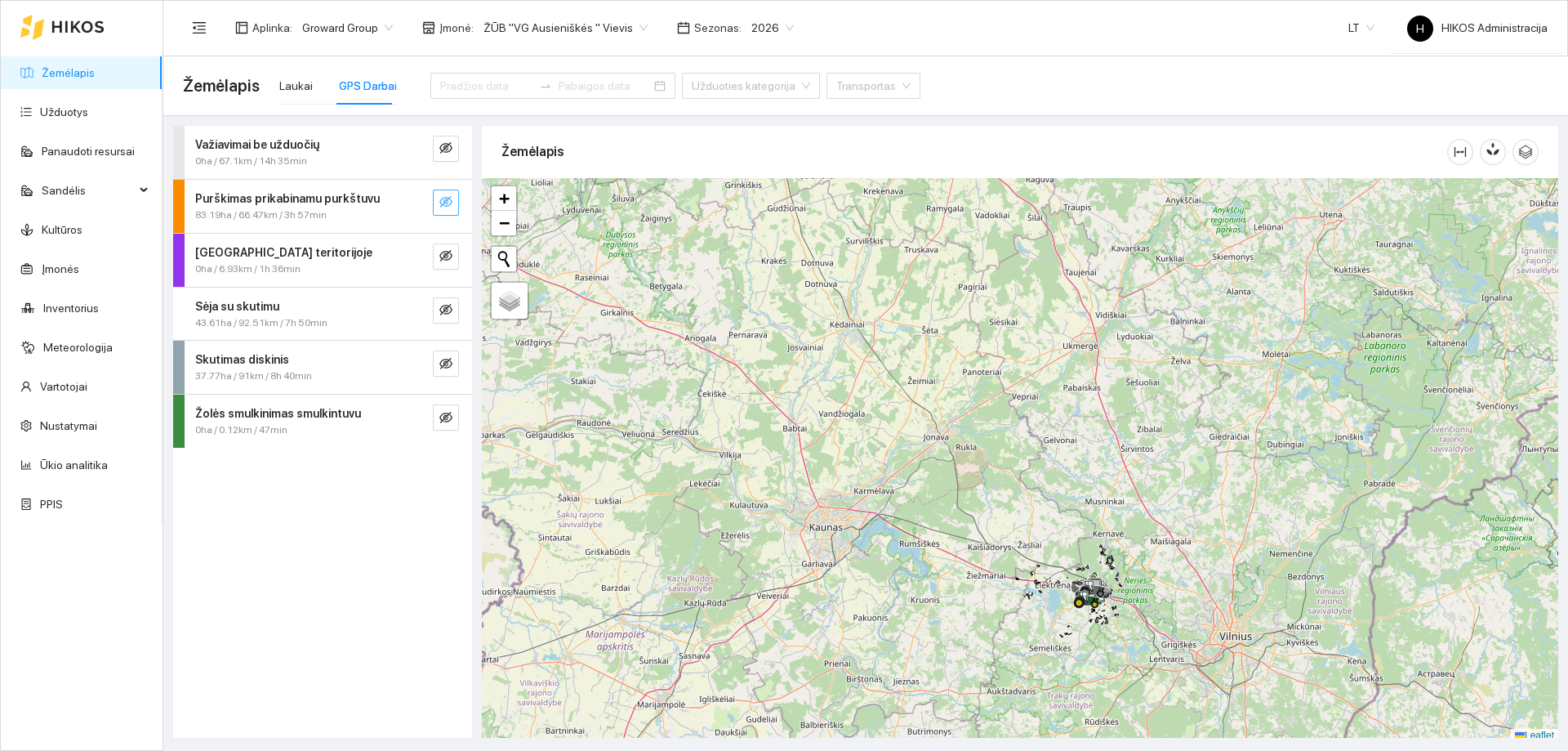
click at [438, 203] on button "button" at bounding box center [446, 202] width 26 height 26
click at [428, 204] on div at bounding box center [429, 202] width 59 height 26
click at [413, 204] on icon "search" at bounding box center [414, 202] width 12 height 12
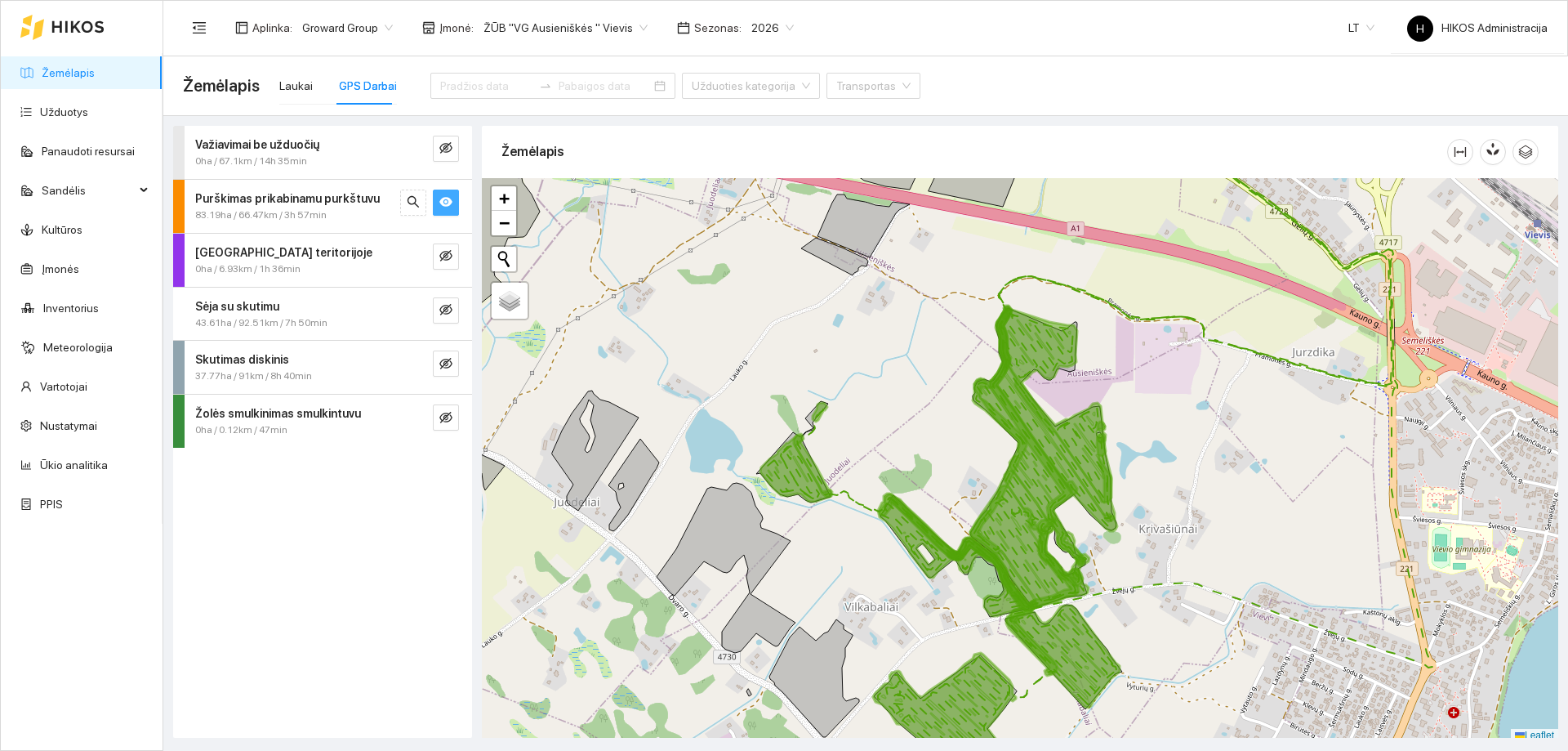
click at [458, 213] on button "button" at bounding box center [446, 202] width 26 height 26
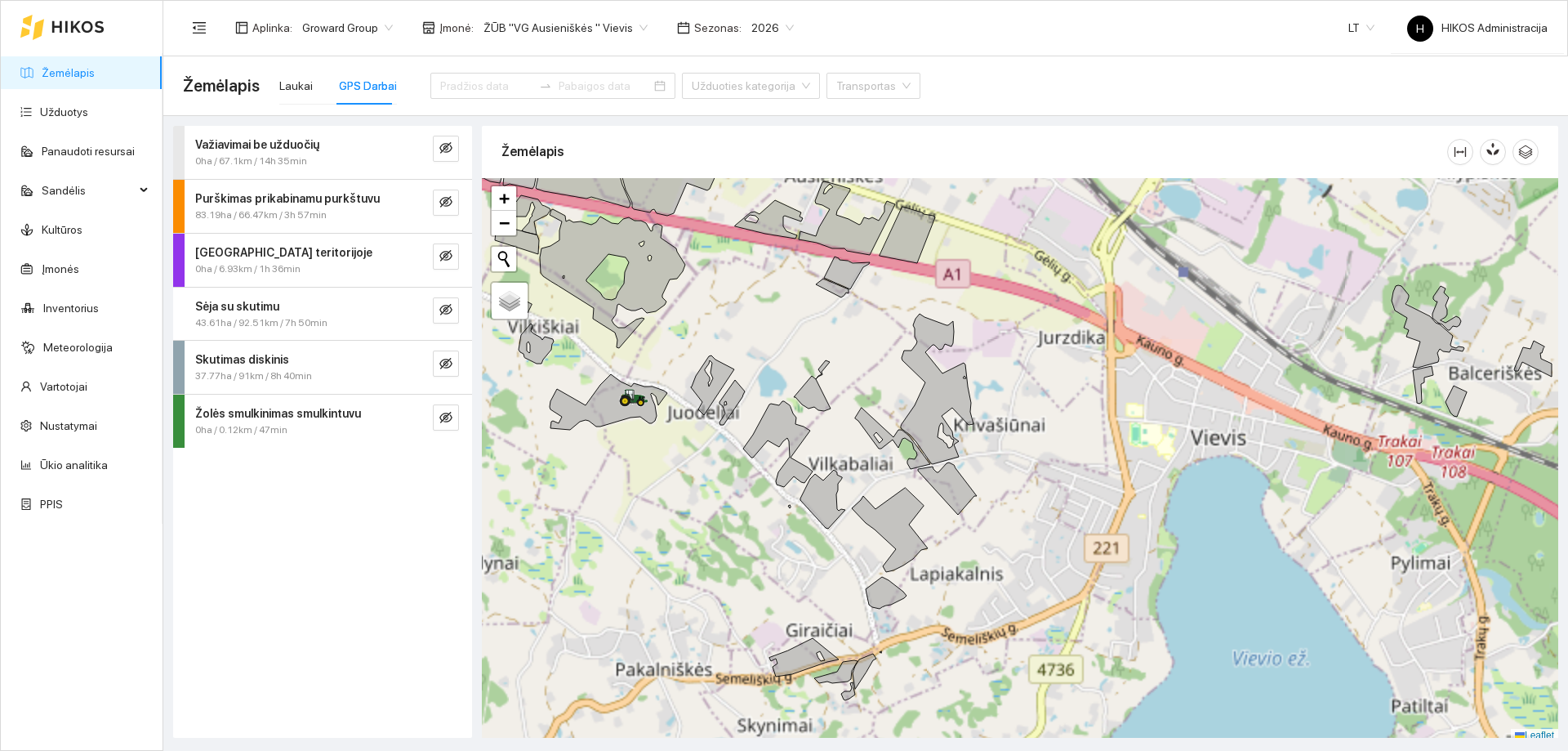
scroll to position [5, 0]
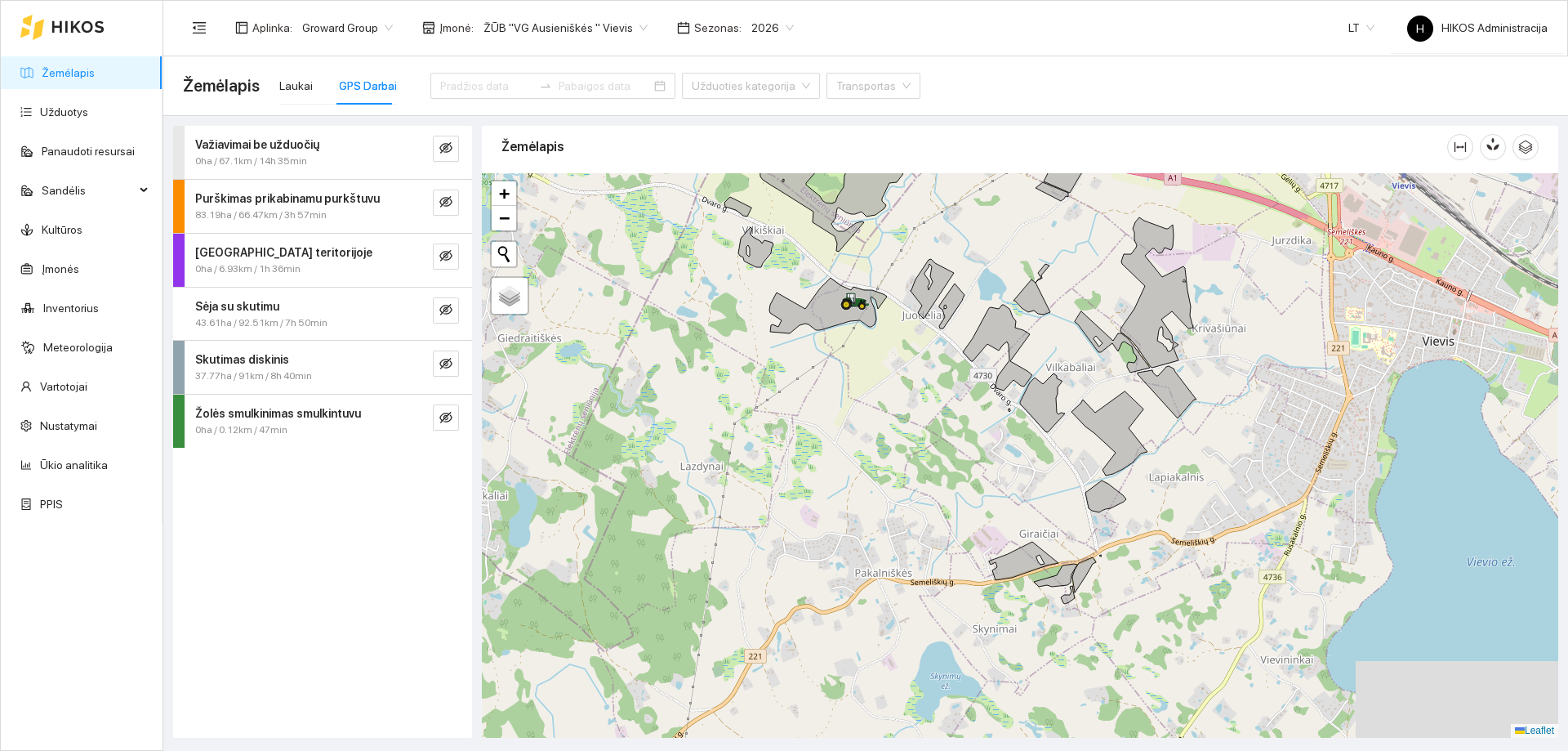
click at [864, 327] on div at bounding box center [1019, 455] width 1077 height 564
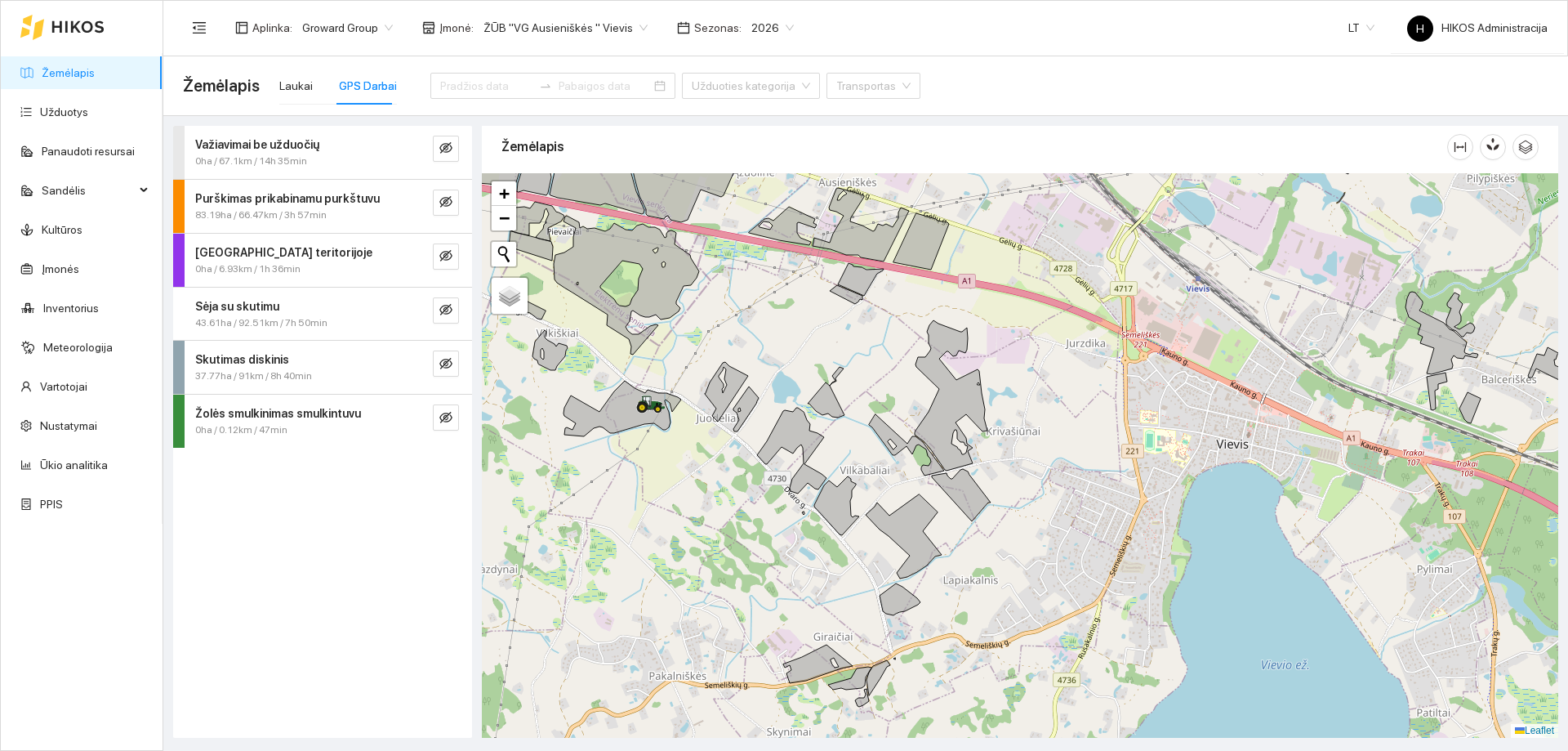
drag, startPoint x: 821, startPoint y: 430, endPoint x: 739, endPoint y: 470, distance: 91.2
click at [739, 470] on div at bounding box center [1019, 455] width 1077 height 564
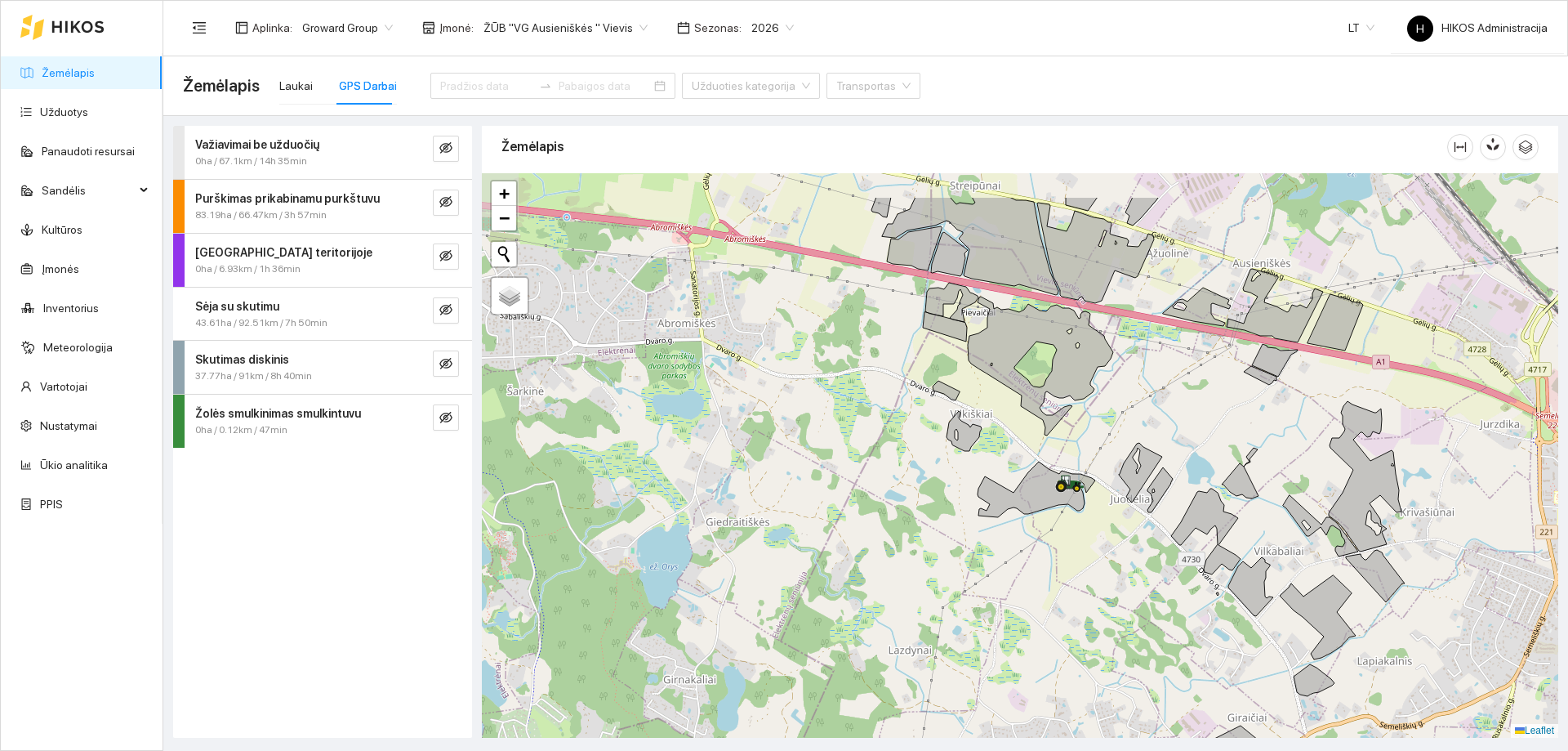
drag, startPoint x: 749, startPoint y: 439, endPoint x: 1103, endPoint y: 502, distance: 359.6
click at [1103, 502] on div at bounding box center [1019, 455] width 1077 height 564
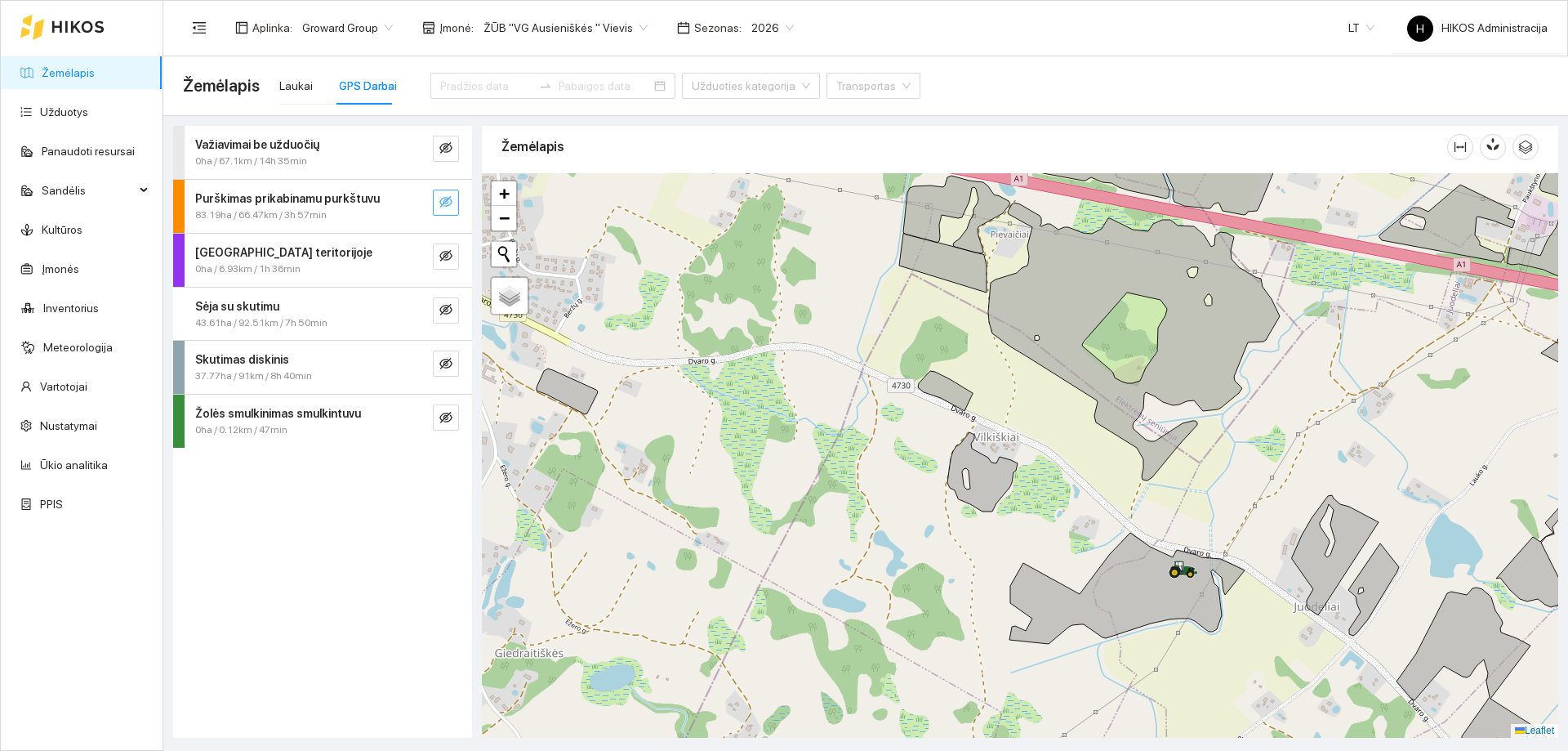
click at [449, 205] on icon "eye-invisible" at bounding box center [446, 201] width 13 height 13
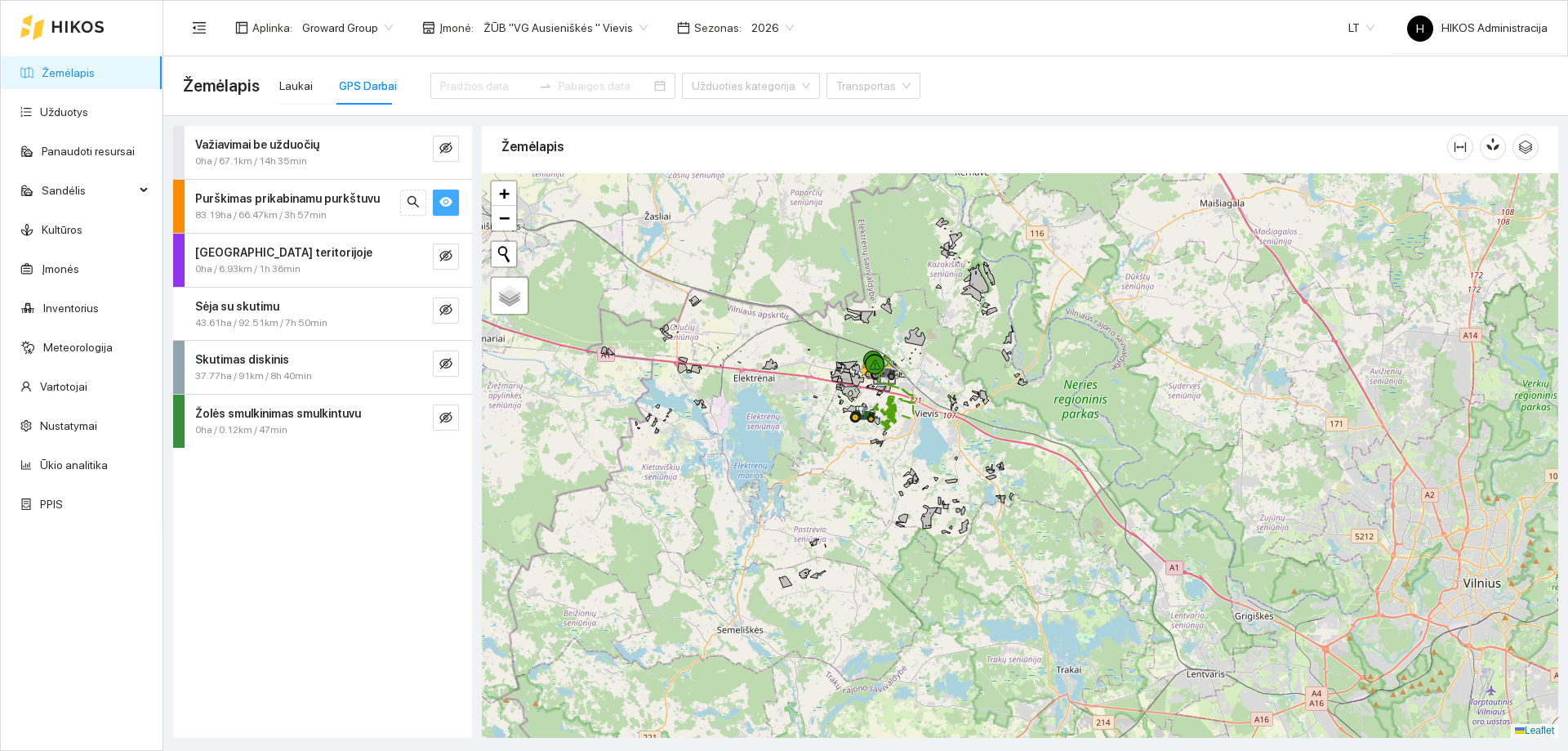
drag, startPoint x: 1075, startPoint y: 386, endPoint x: 951, endPoint y: 371, distance: 124.9
click at [951, 371] on div at bounding box center [1019, 455] width 1077 height 564
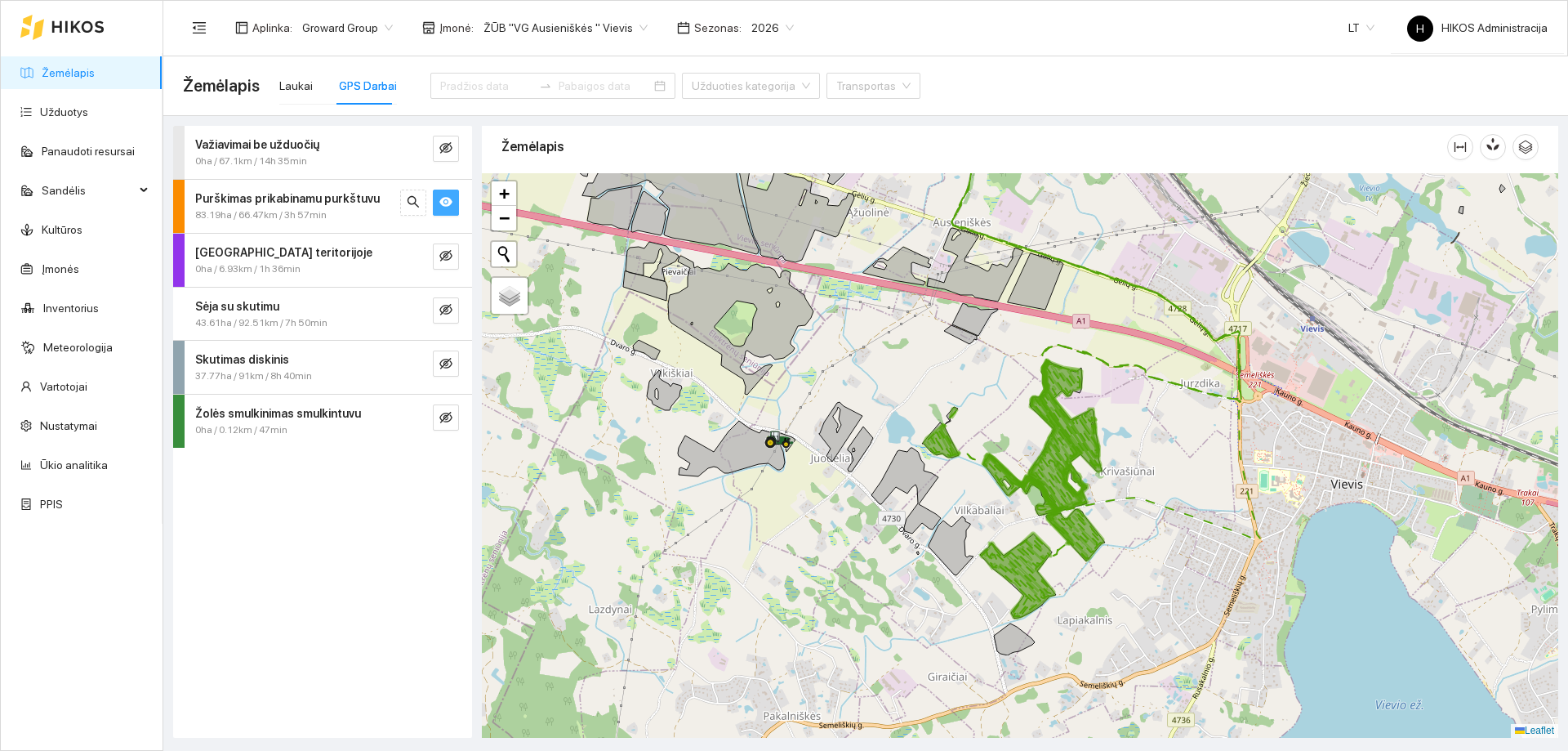
drag, startPoint x: 1044, startPoint y: 481, endPoint x: 917, endPoint y: 281, distance: 236.9
click at [917, 282] on div at bounding box center [1019, 455] width 1077 height 564
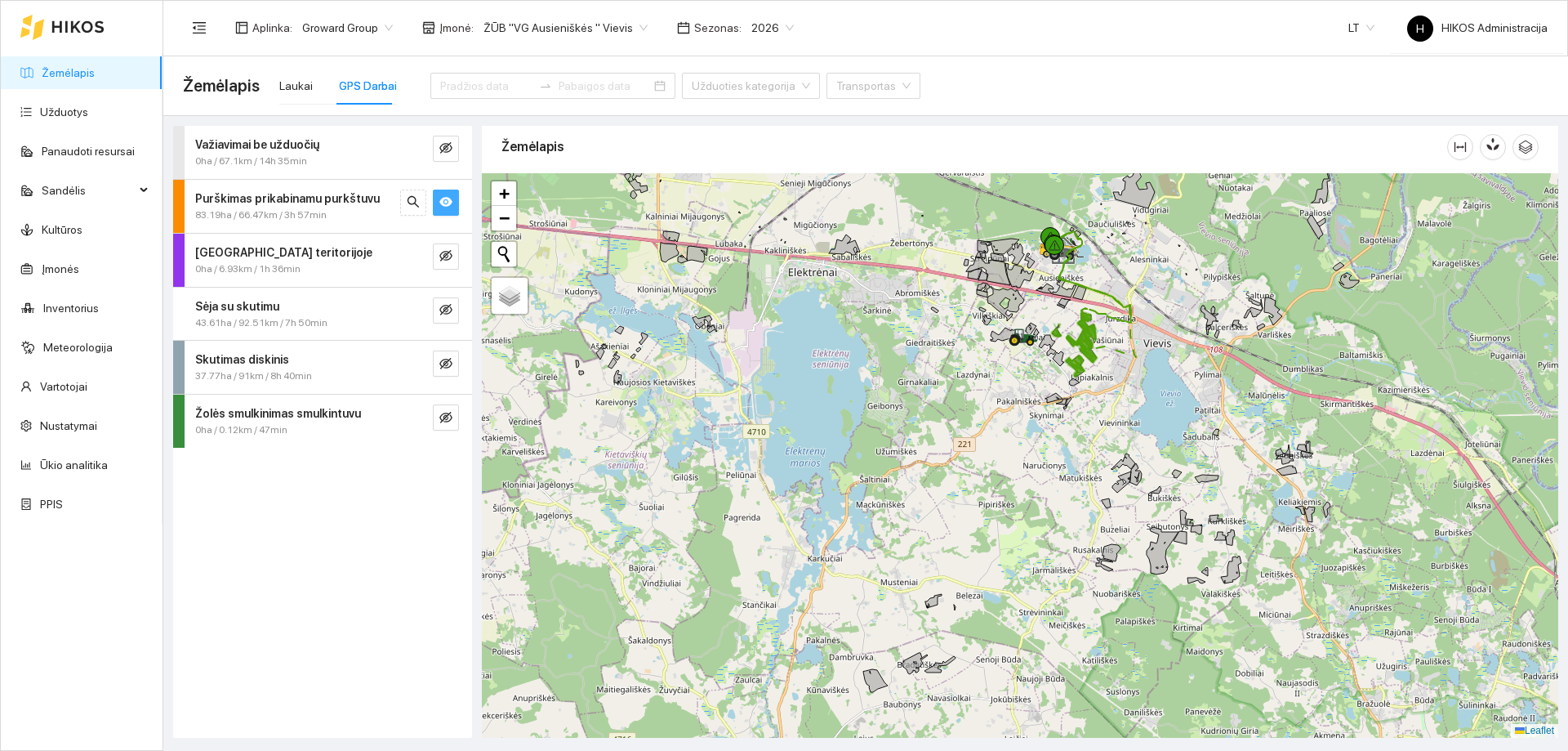
drag, startPoint x: 771, startPoint y: 544, endPoint x: 943, endPoint y: 559, distance: 172.7
click at [943, 559] on div at bounding box center [1019, 455] width 1077 height 564
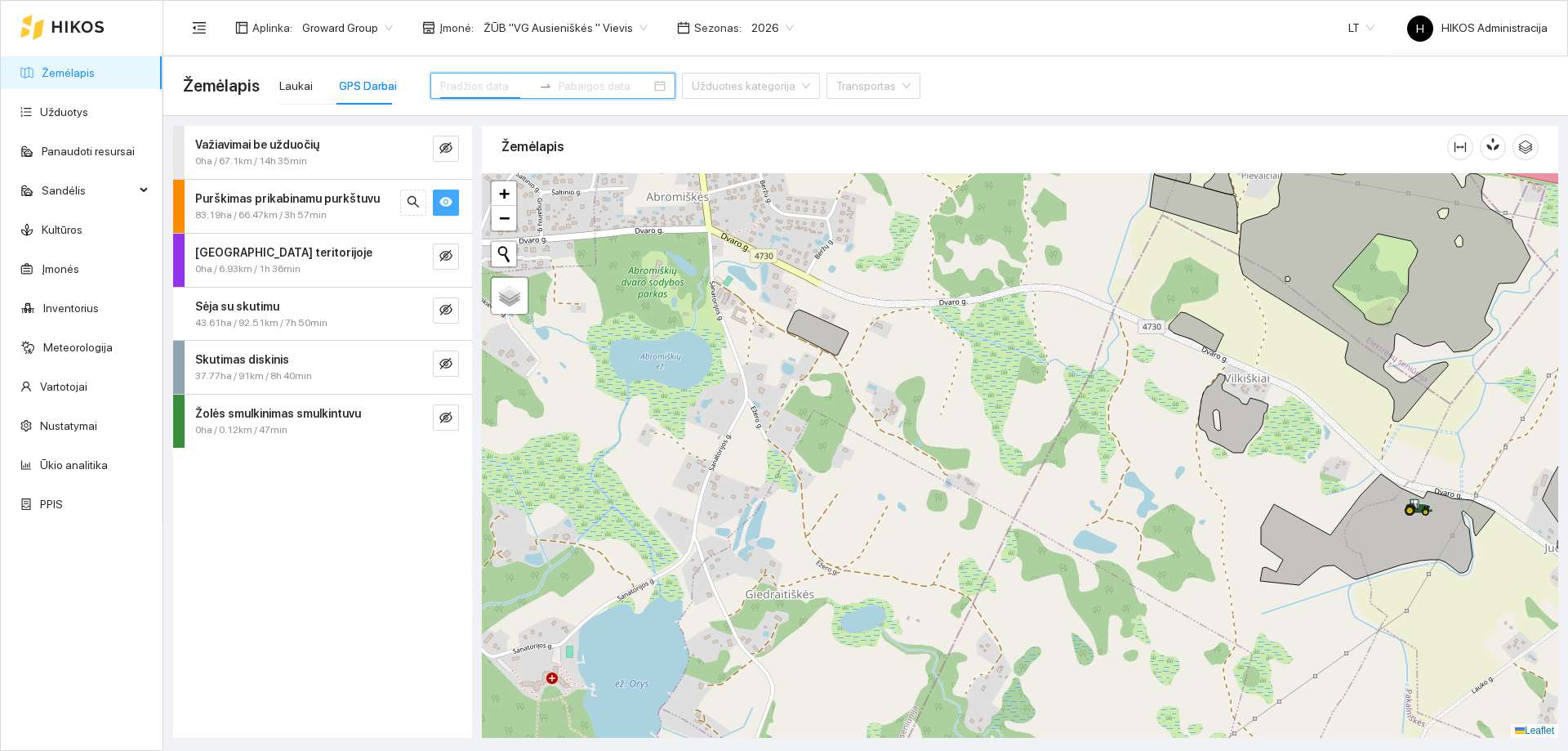
click at [471, 88] on input at bounding box center [485, 85] width 92 height 18
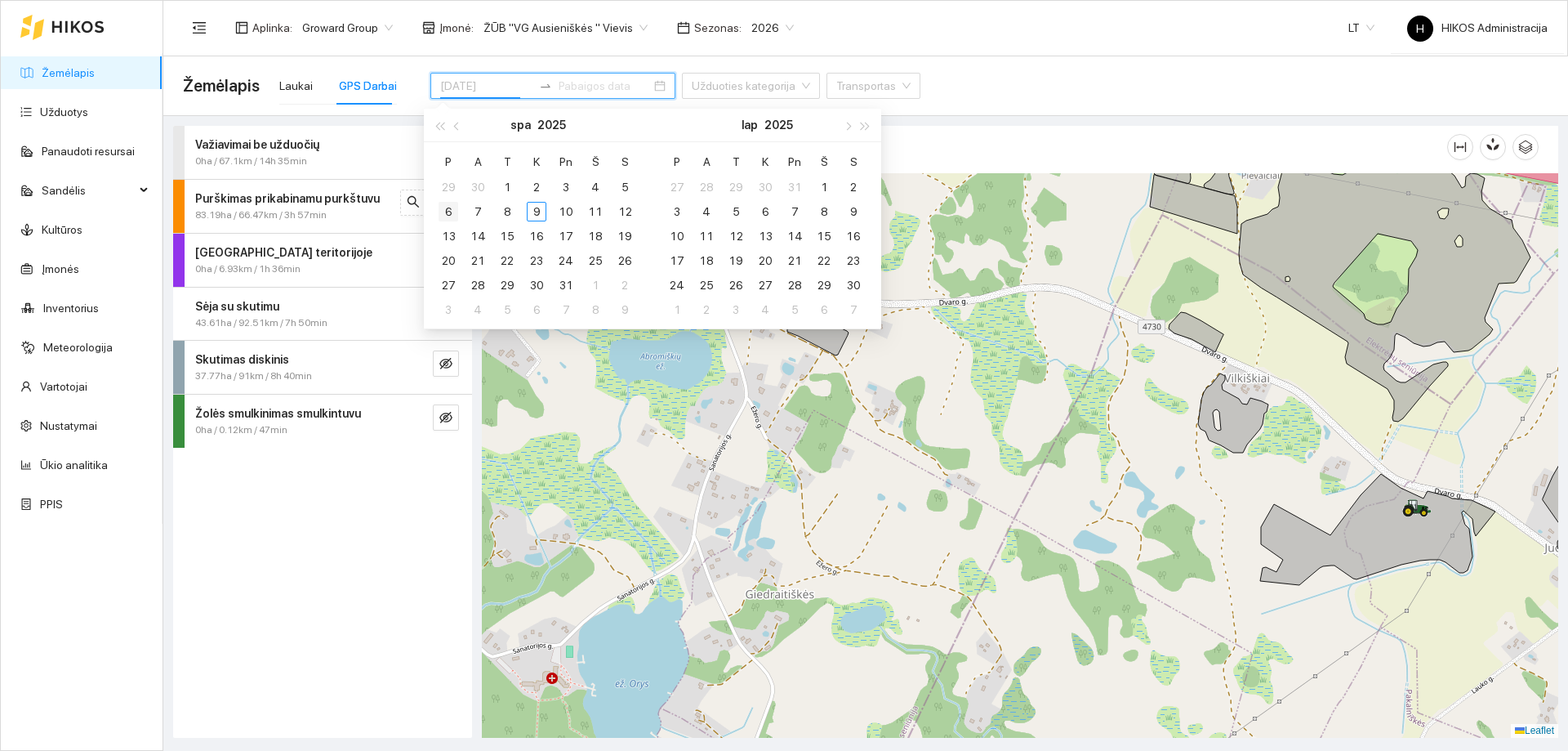
type input "[DATE]"
drag, startPoint x: 450, startPoint y: 209, endPoint x: 557, endPoint y: 223, distance: 107.9
click at [450, 209] on div "6" at bounding box center [449, 212] width 19 height 19
type input "[DATE]"
click at [535, 216] on div "9" at bounding box center [537, 212] width 19 height 19
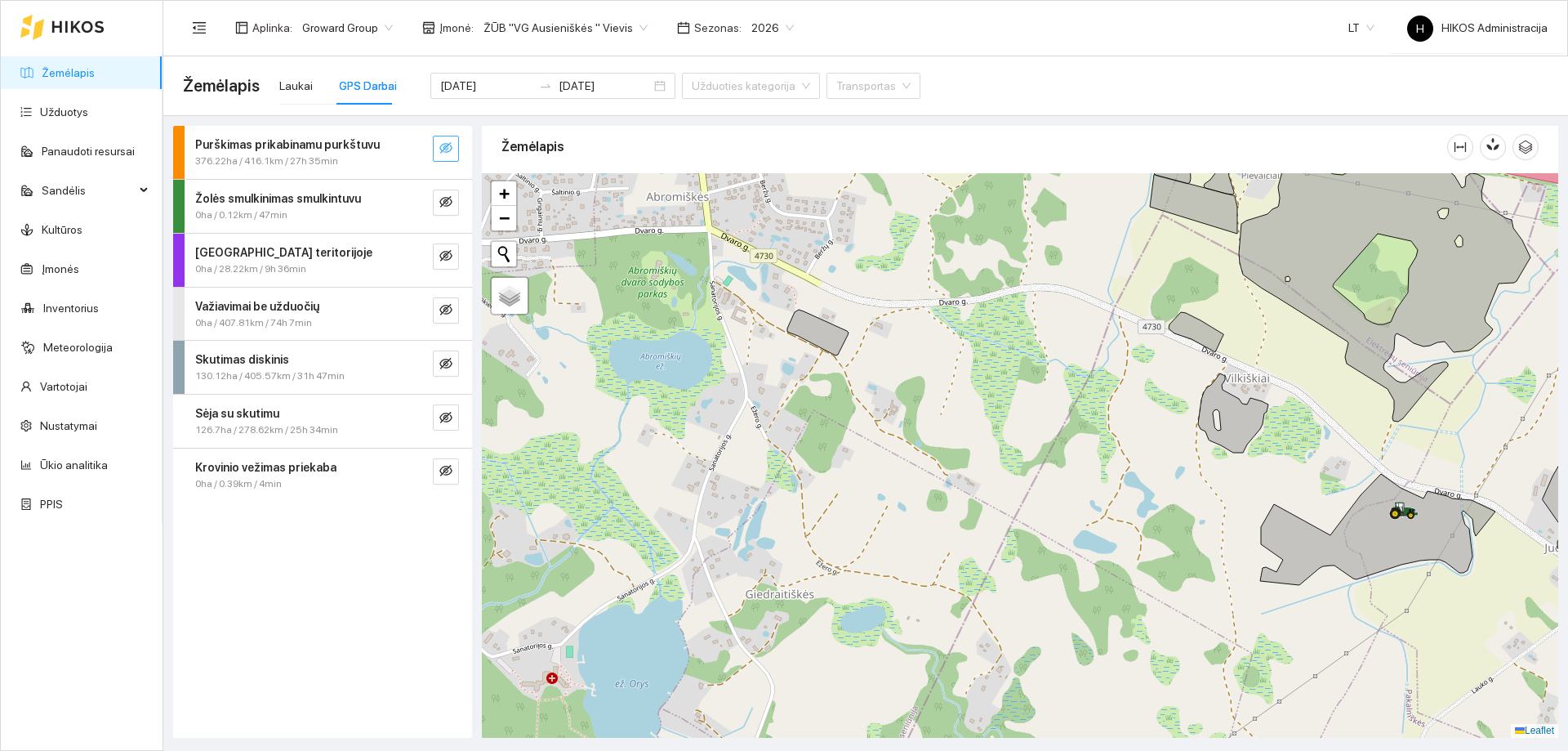
click at [445, 140] on button "button" at bounding box center [446, 149] width 26 height 26
click at [444, 371] on span "eye-invisible" at bounding box center [446, 365] width 13 height 16
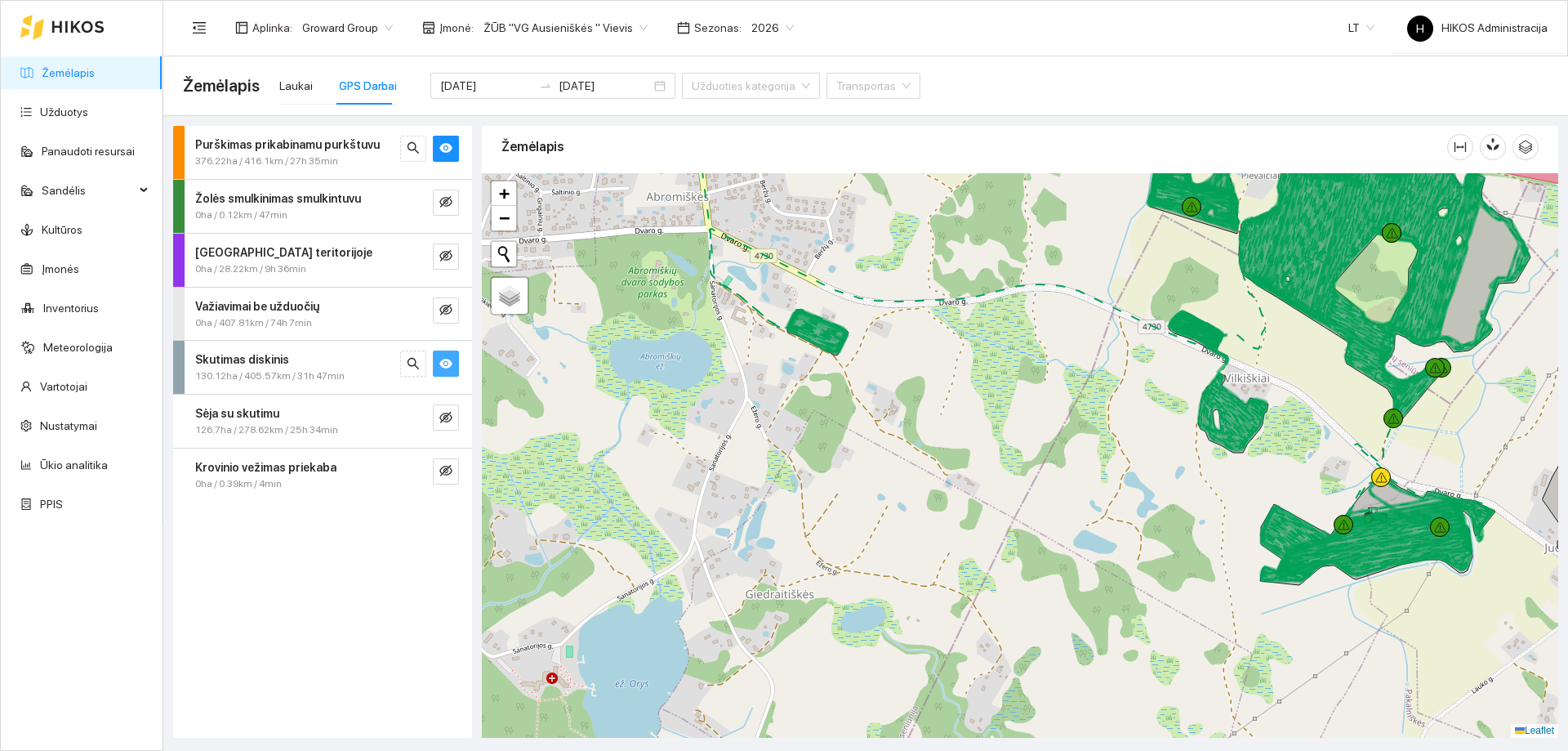
click at [446, 368] on icon "eye" at bounding box center [446, 363] width 13 height 10
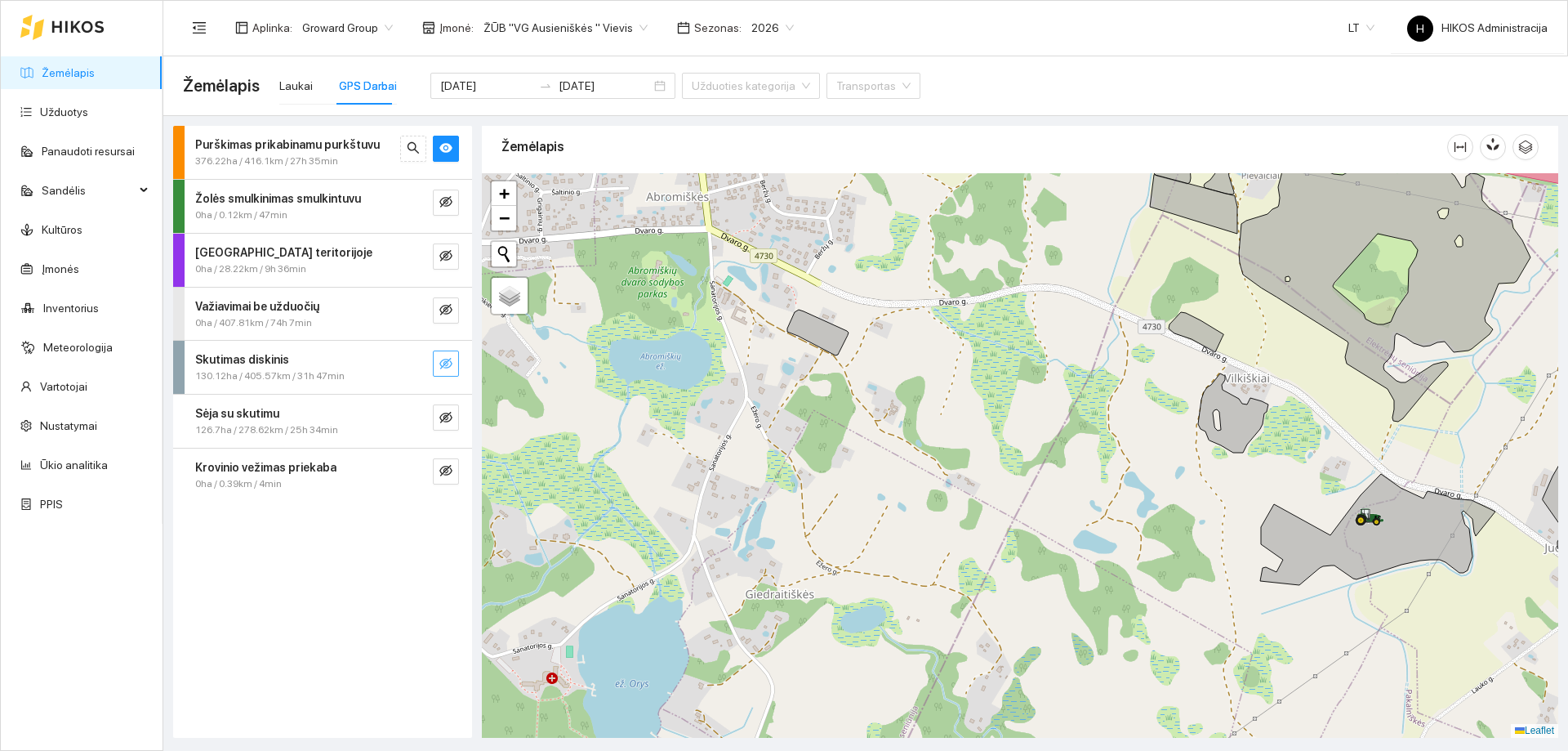
click at [446, 368] on icon "eye-invisible" at bounding box center [446, 364] width 13 height 12
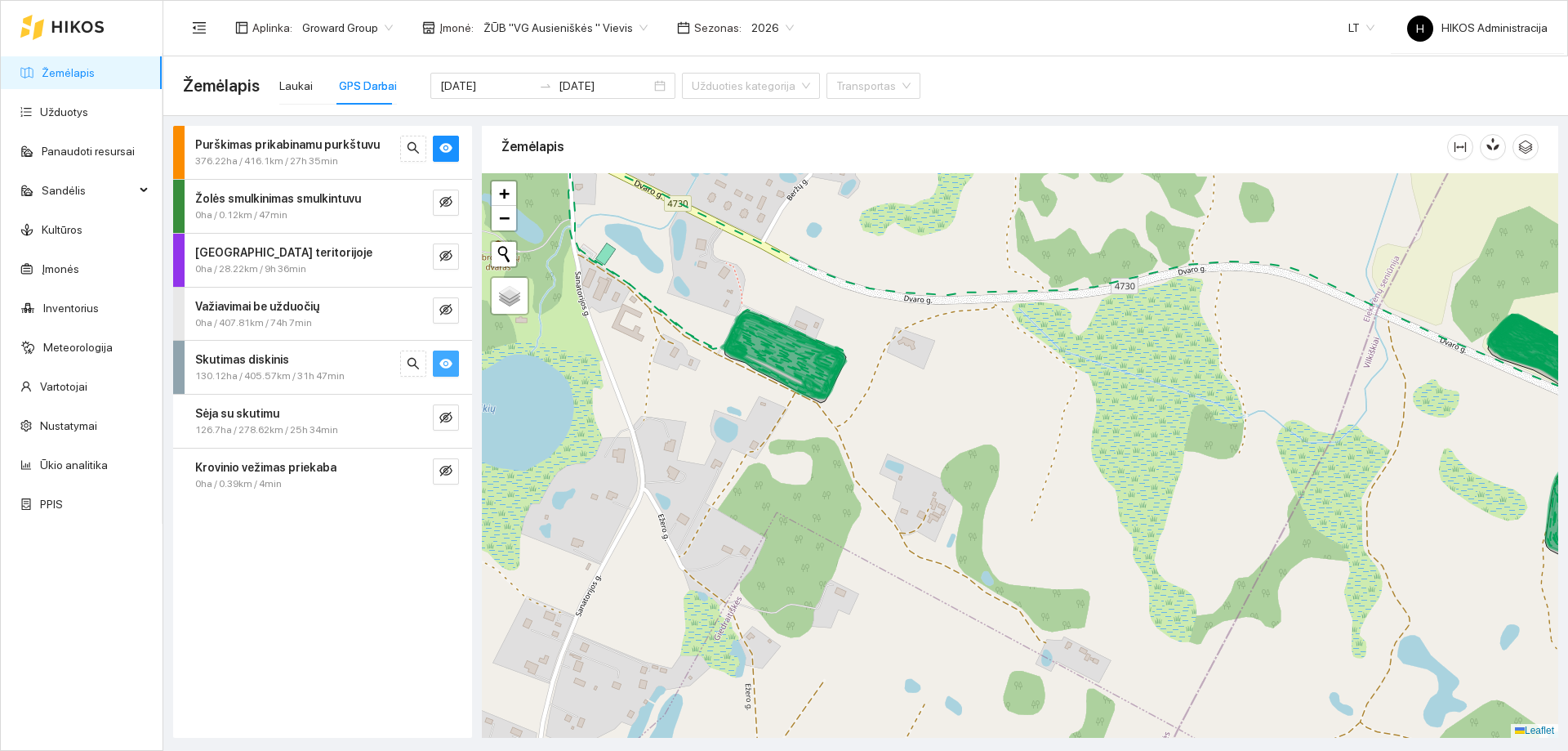
click at [442, 369] on icon "eye" at bounding box center [446, 363] width 13 height 13
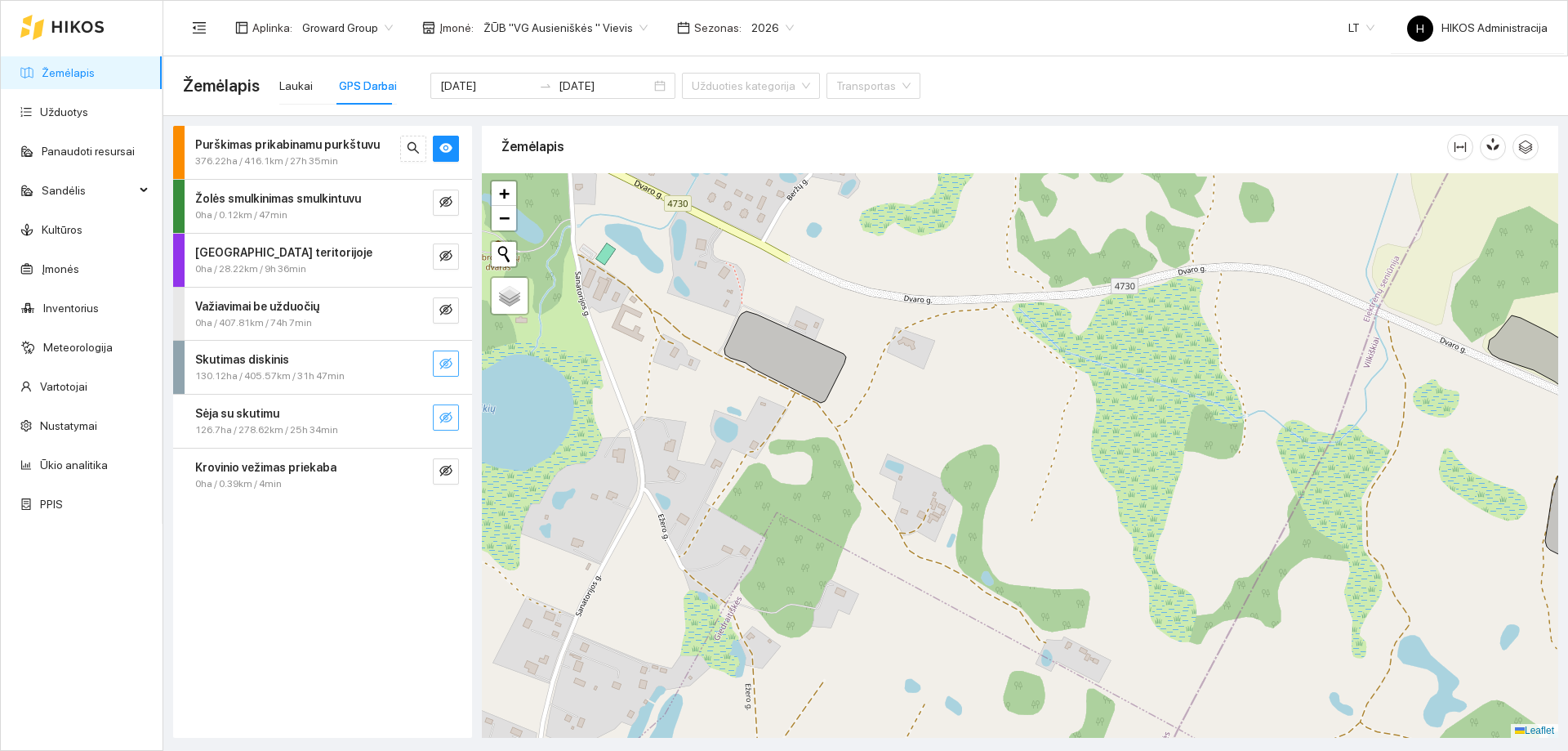
click at [446, 414] on icon "eye-invisible" at bounding box center [446, 418] width 13 height 12
click at [450, 478] on span "eye-invisible" at bounding box center [446, 472] width 13 height 16
click at [442, 308] on icon "eye-invisible" at bounding box center [446, 309] width 13 height 13
click at [450, 257] on icon "eye-invisible" at bounding box center [446, 256] width 13 height 12
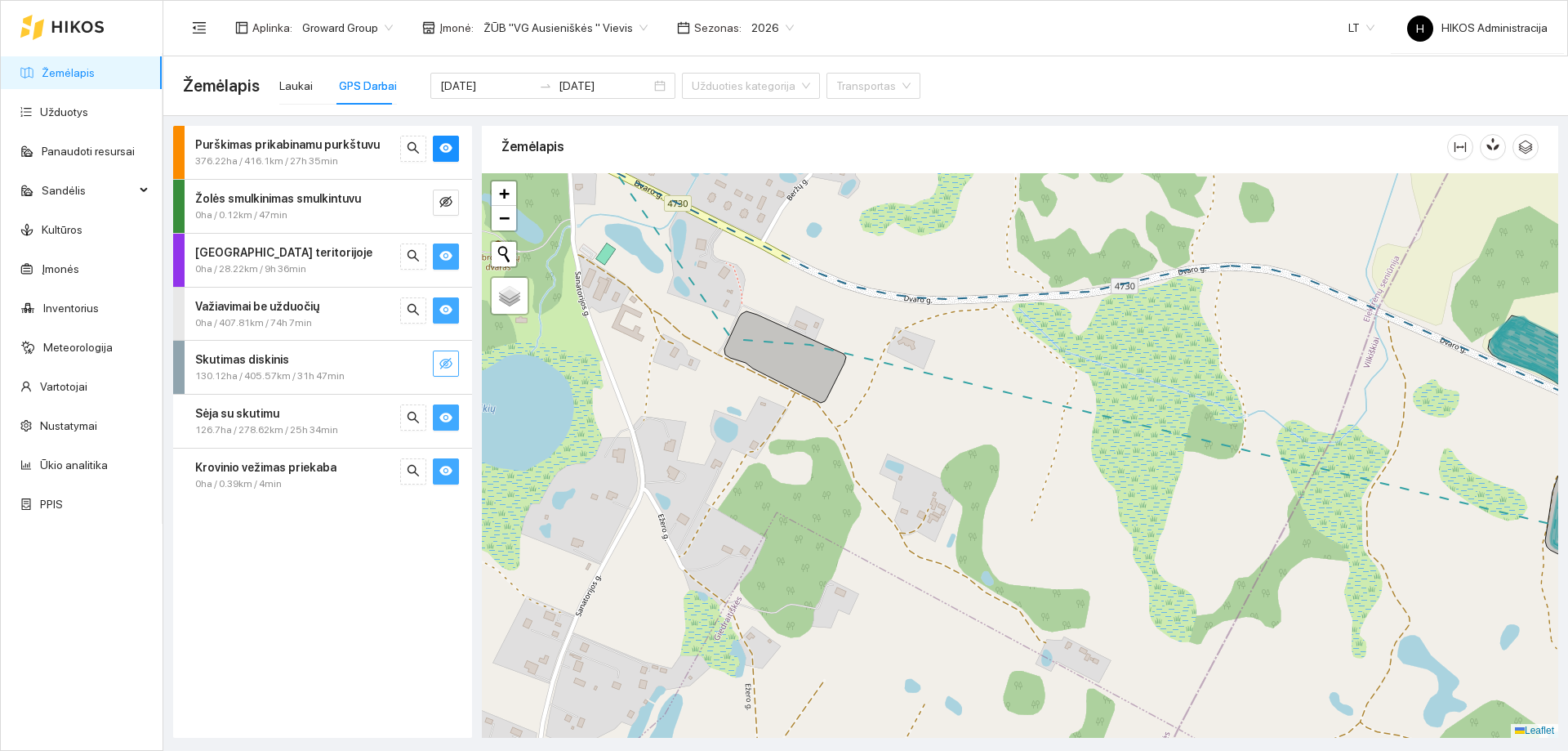
click at [446, 251] on icon "eye" at bounding box center [446, 256] width 13 height 13
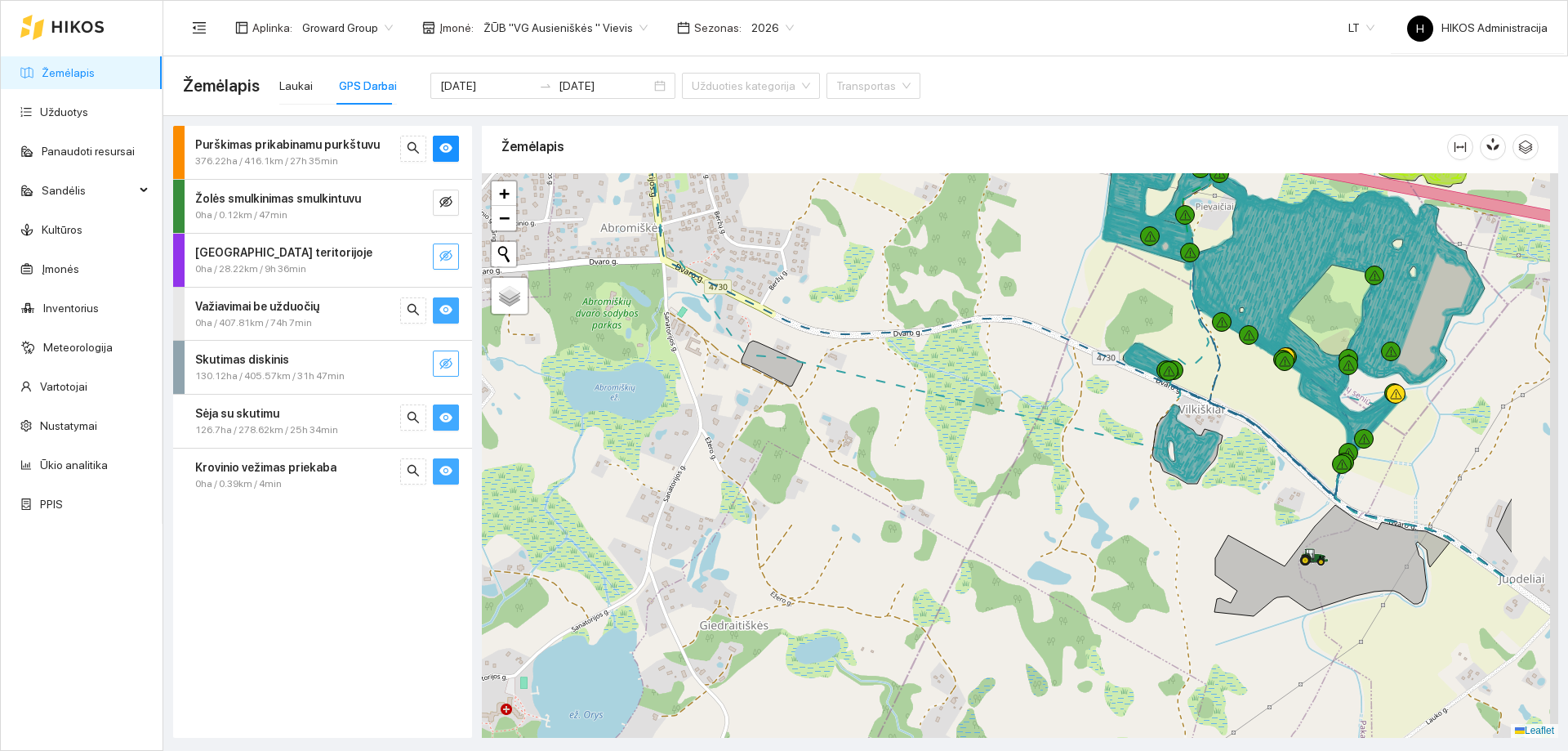
drag, startPoint x: 1112, startPoint y: 407, endPoint x: 965, endPoint y: 401, distance: 147.1
click at [965, 401] on div at bounding box center [1019, 455] width 1077 height 564
click at [453, 316] on button "button" at bounding box center [446, 310] width 26 height 26
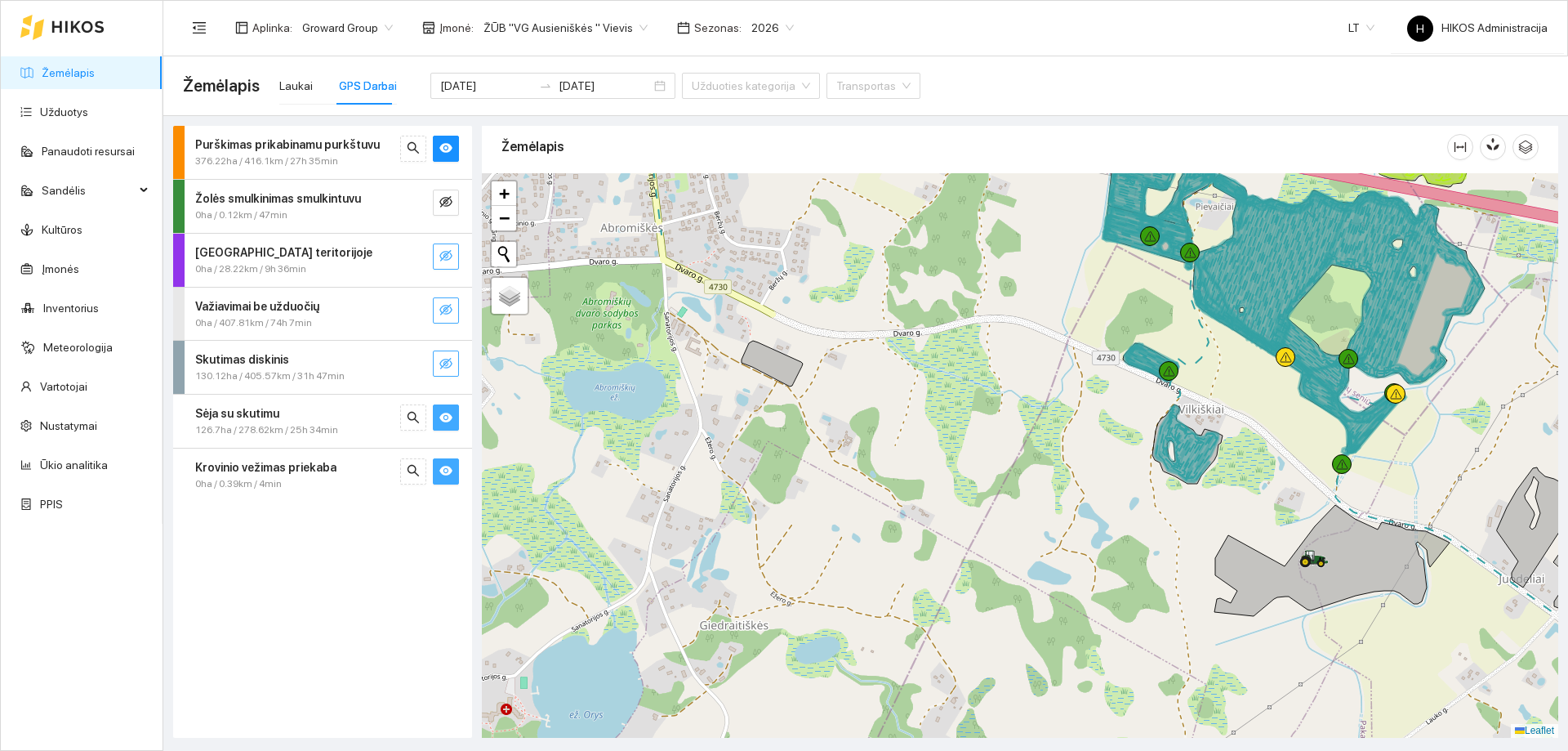
click at [453, 316] on button "button" at bounding box center [446, 310] width 26 height 26
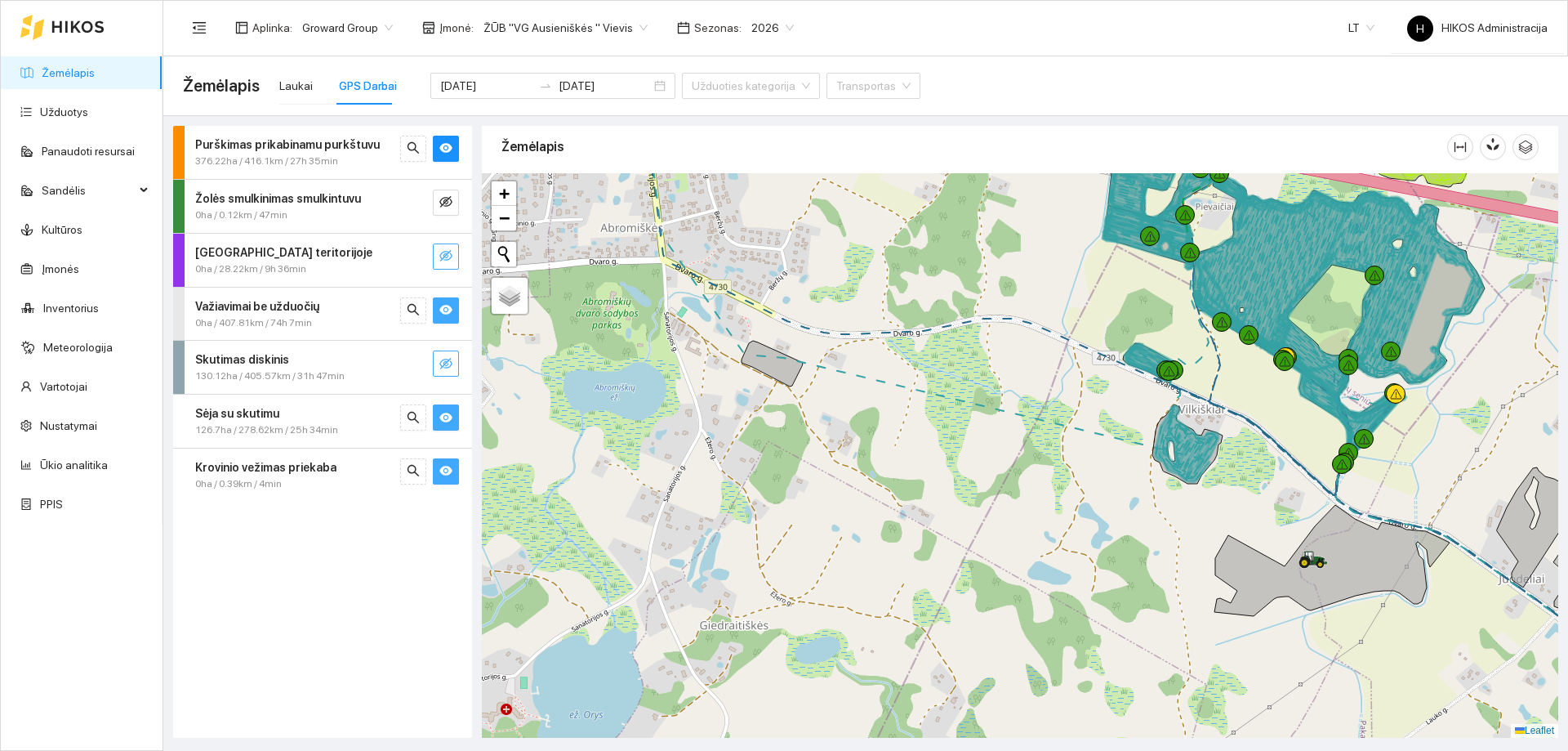
click at [453, 316] on button "button" at bounding box center [446, 310] width 26 height 26
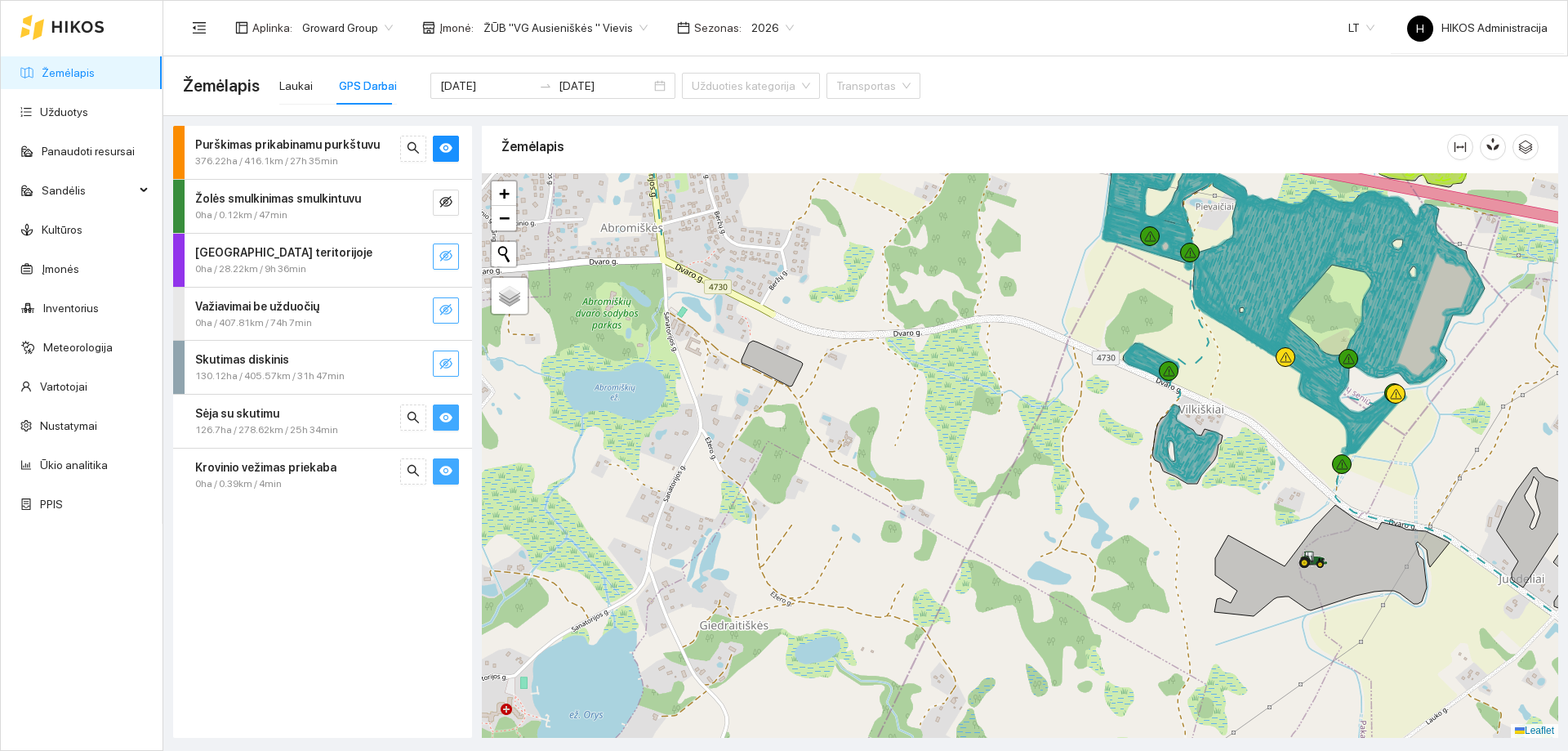
click at [453, 316] on button "button" at bounding box center [446, 310] width 26 height 26
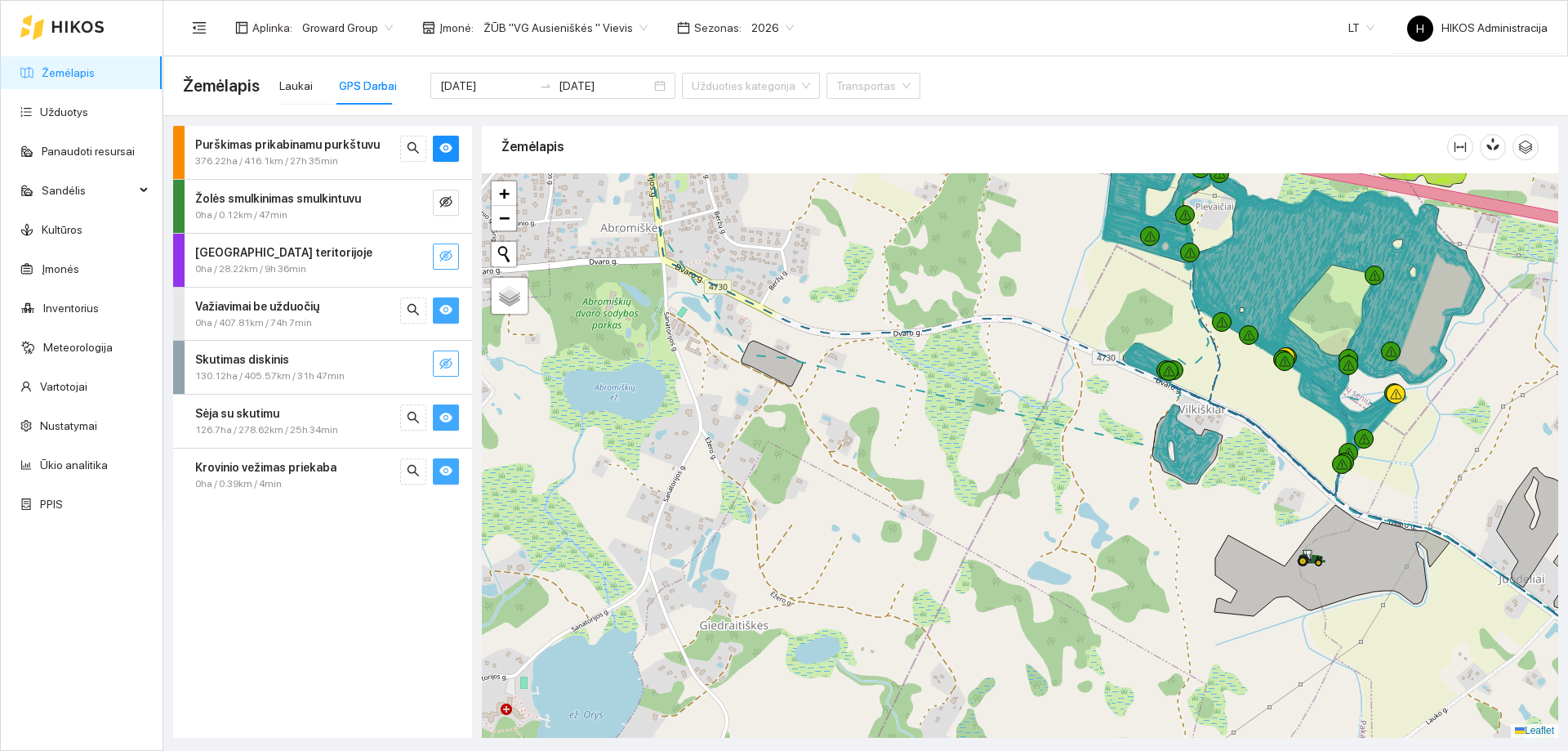
click at [452, 316] on button "button" at bounding box center [446, 310] width 26 height 26
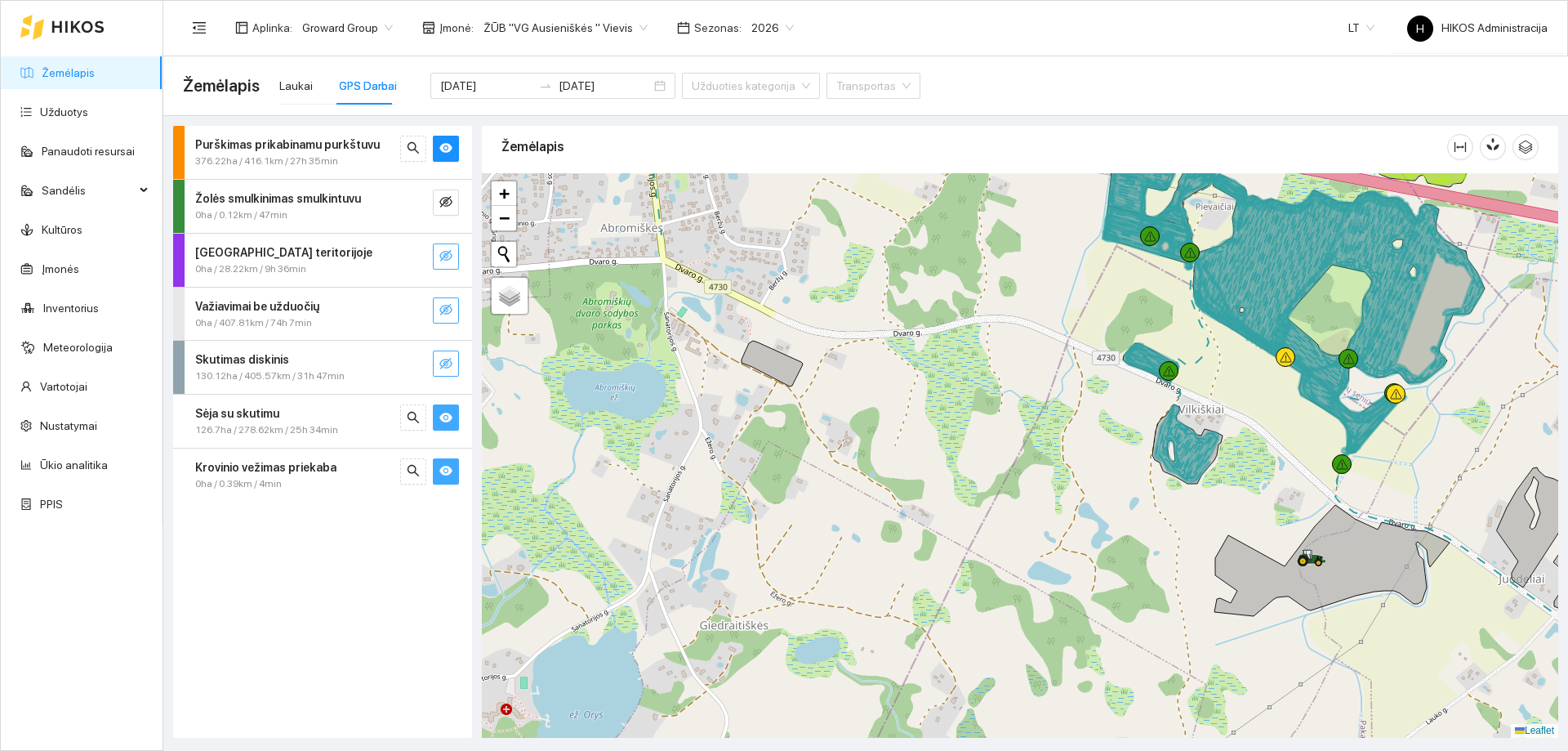
click at [450, 309] on icon "eye-invisible" at bounding box center [446, 309] width 13 height 13
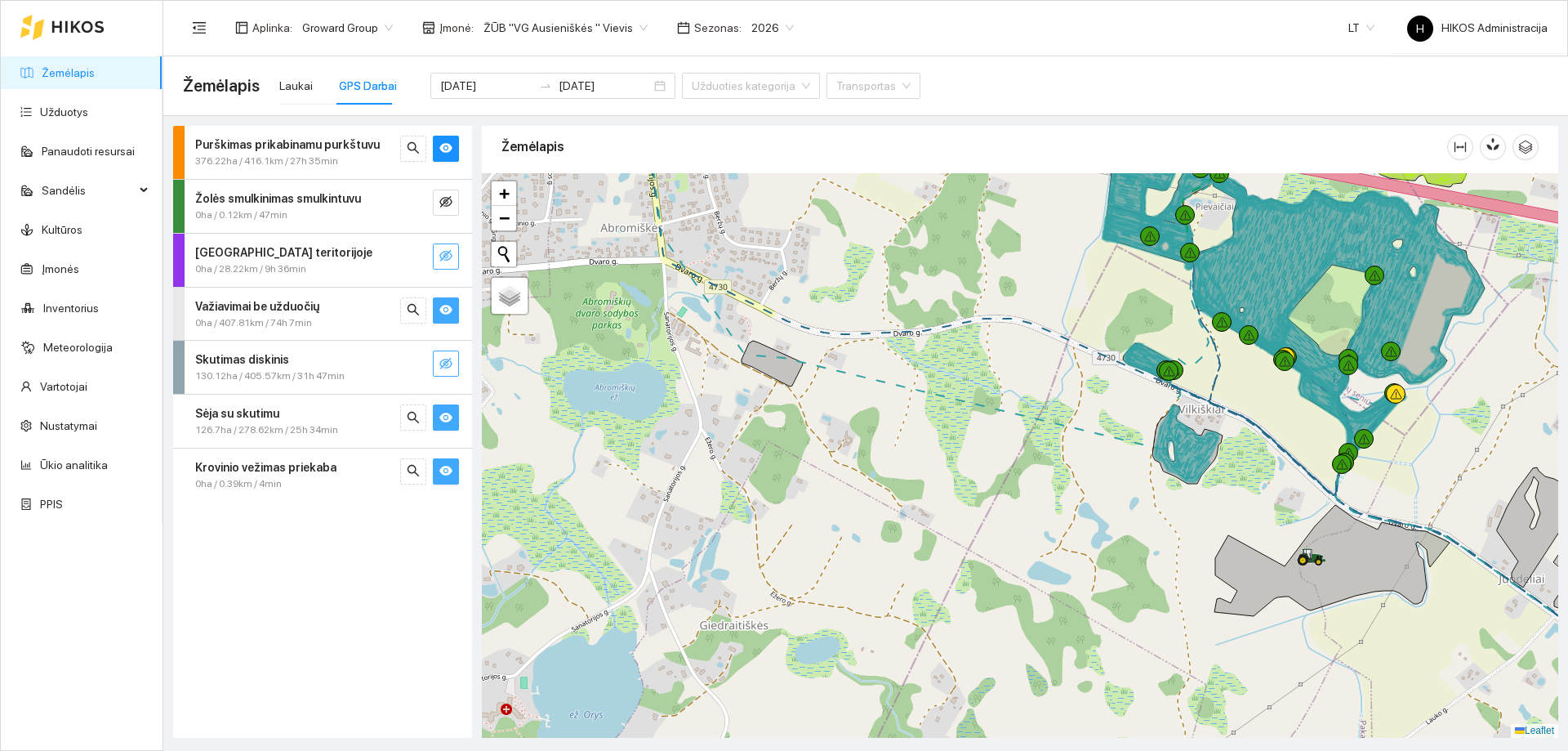
click at [450, 309] on icon "eye" at bounding box center [446, 310] width 13 height 10
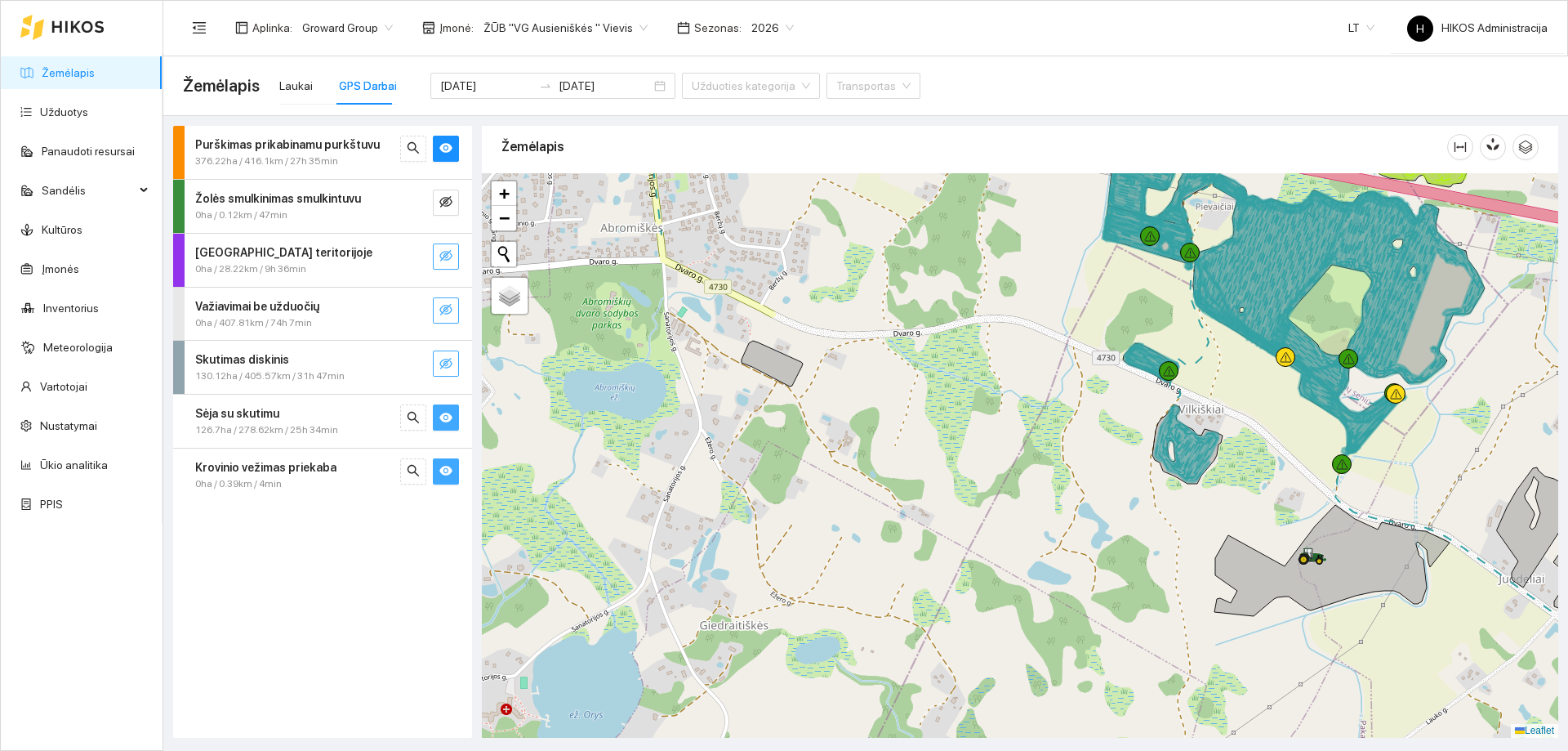
click at [332, 142] on strong "Purškimas prikabinamu purkštuvu" at bounding box center [287, 144] width 184 height 13
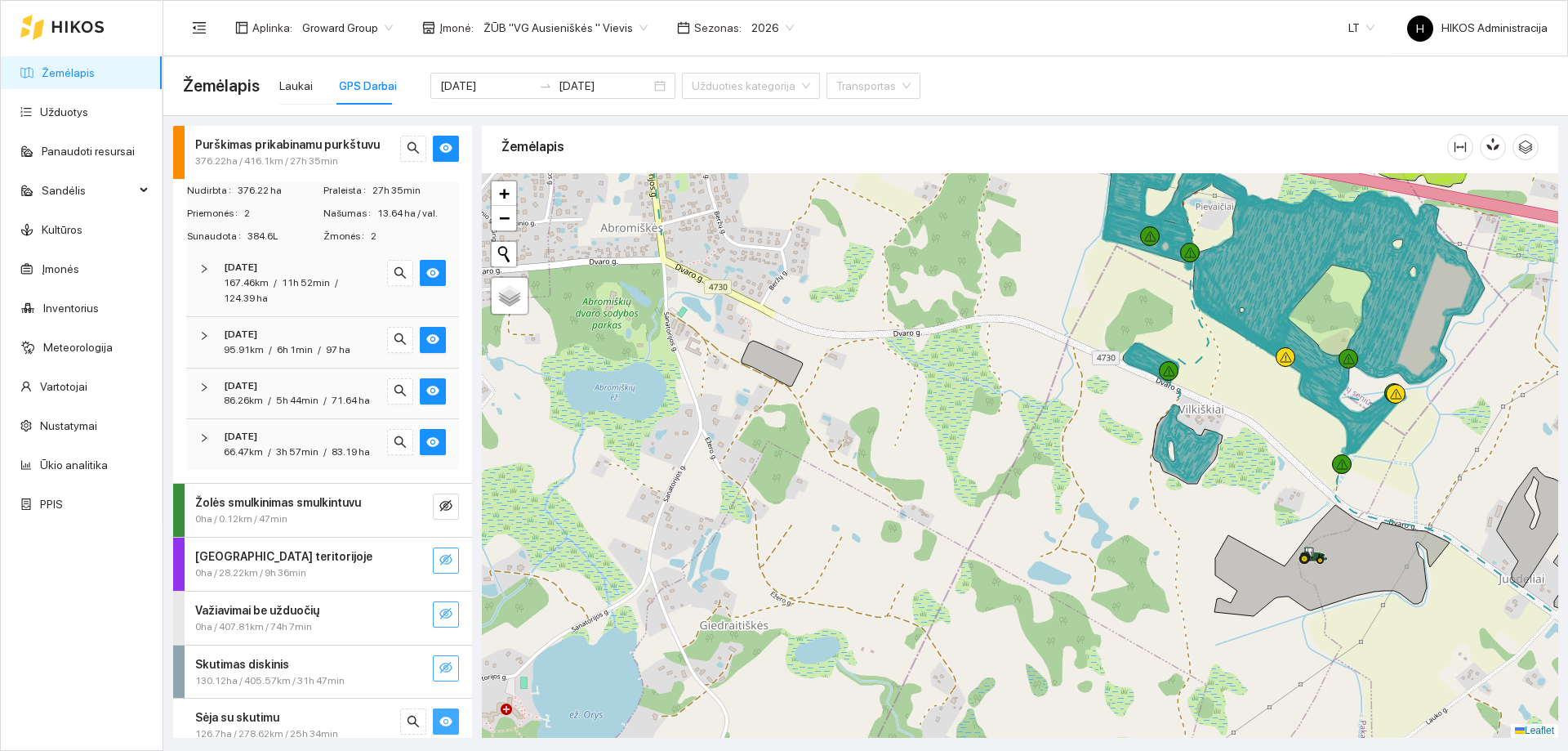
click at [305, 445] on div "[DATE]" at bounding box center [300, 437] width 152 height 16
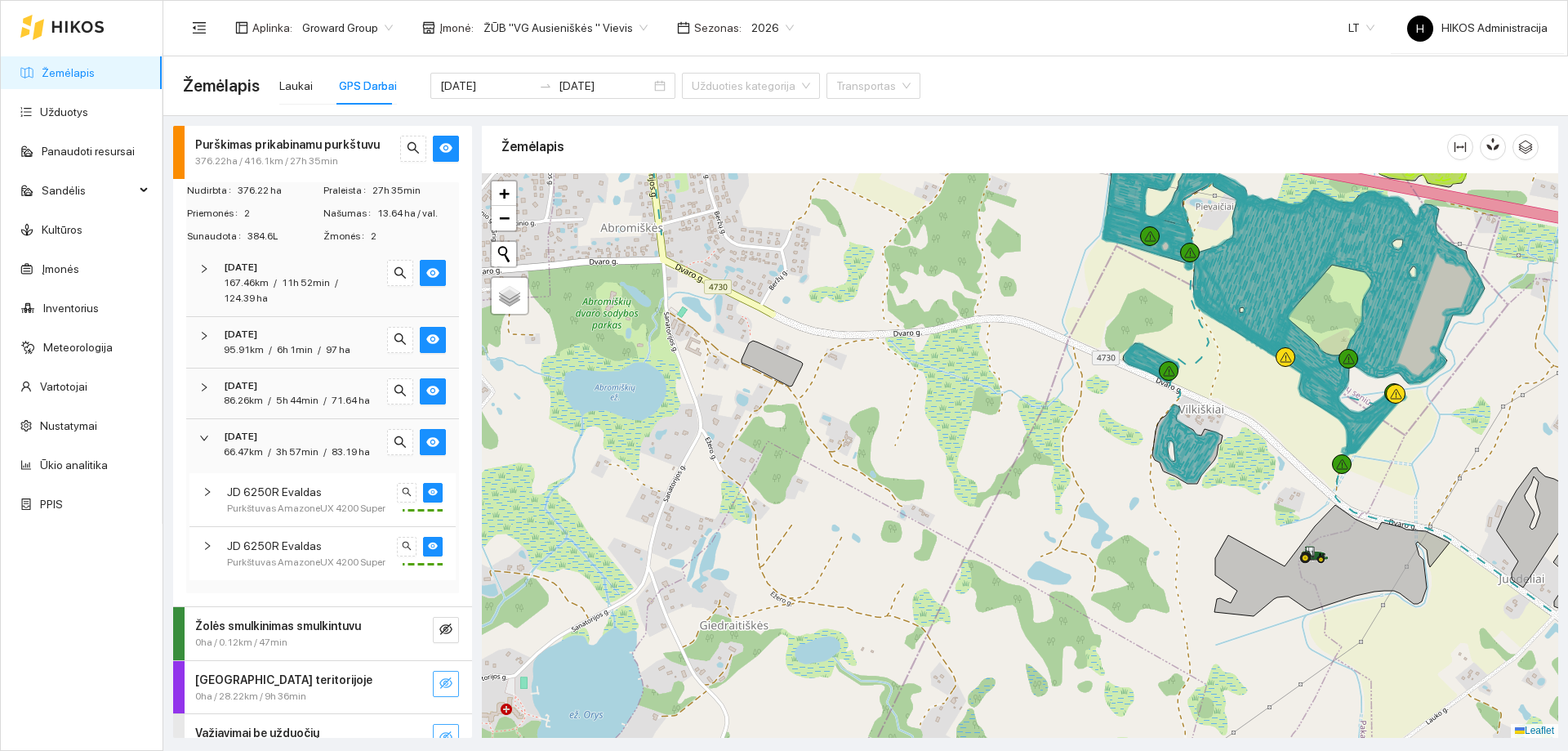
click at [305, 445] on div "[DATE]" at bounding box center [300, 437] width 152 height 16
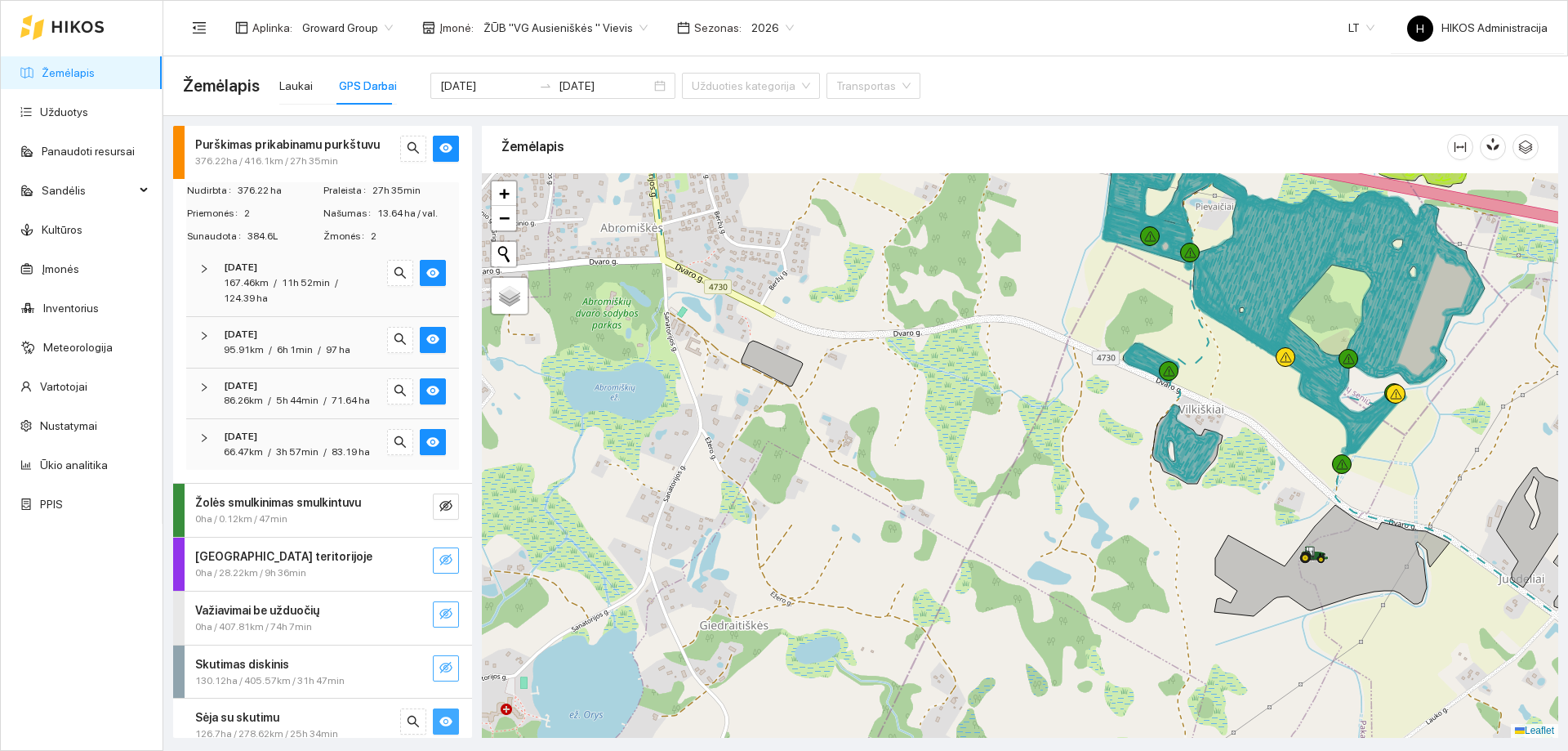
click at [309, 409] on div "86.26km / 5h 44min / 71.64 ha" at bounding box center [297, 401] width 147 height 16
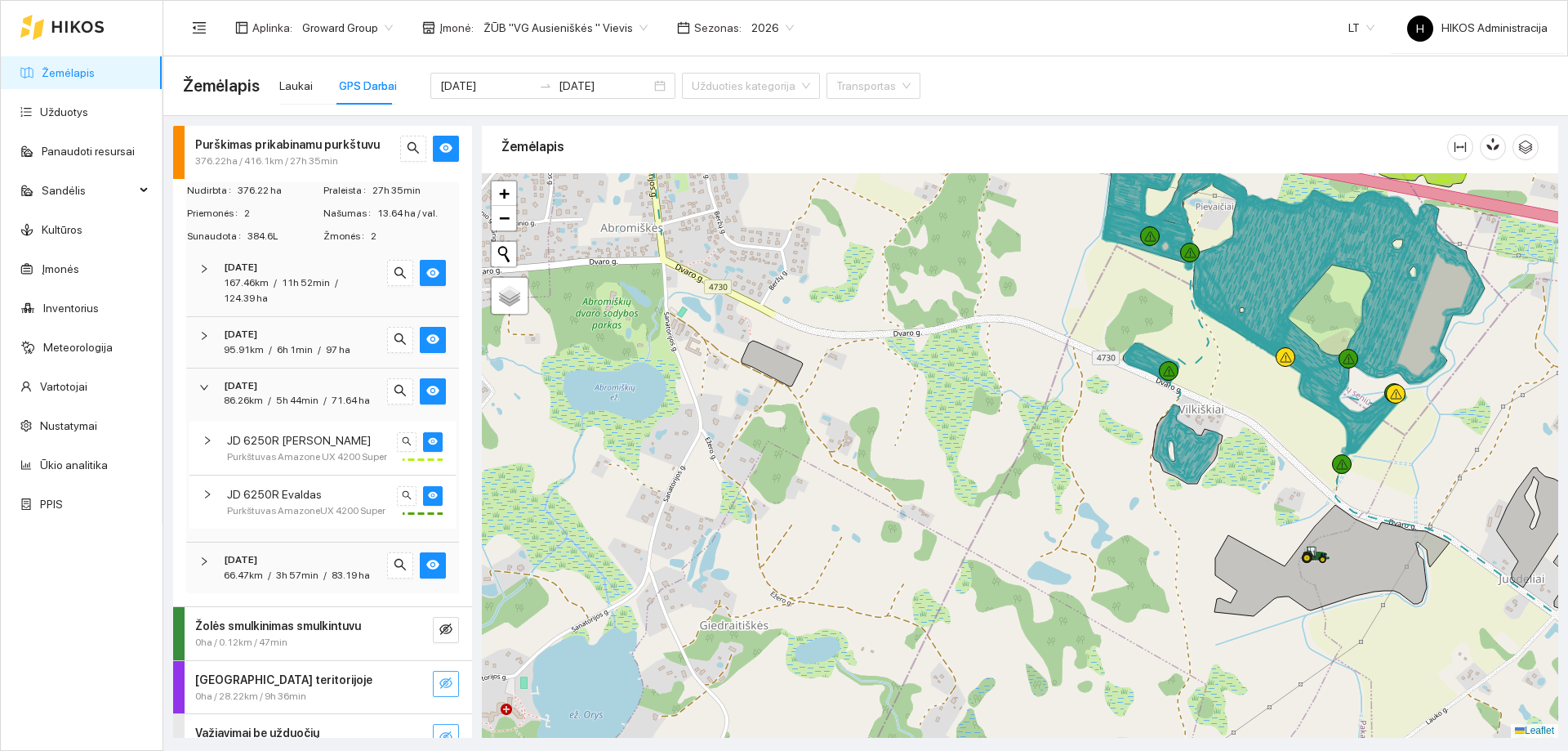
click at [309, 409] on div "86.26km / 5h 44min / 71.64 ha" at bounding box center [297, 401] width 147 height 16
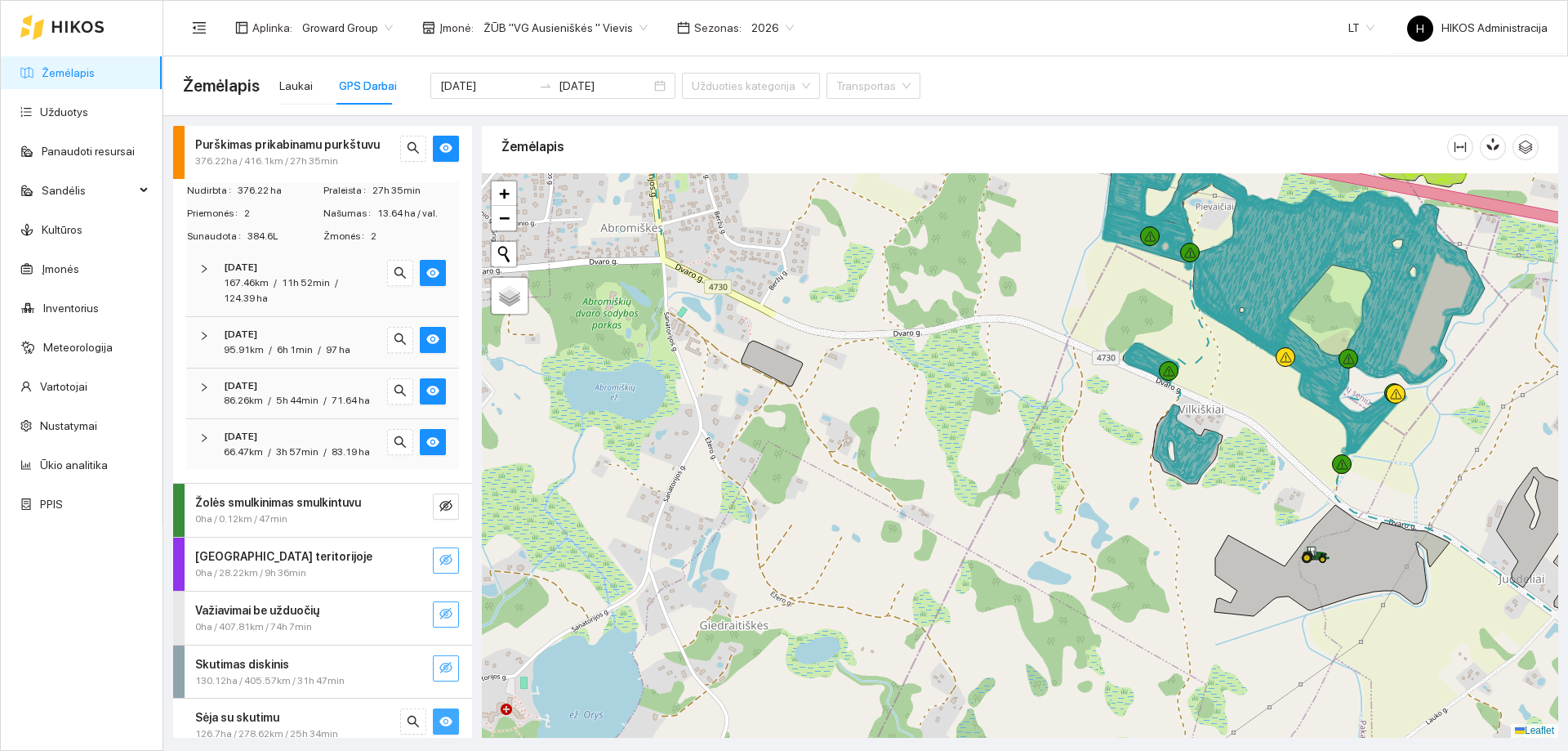
click at [316, 327] on div "[DATE]" at bounding box center [300, 335] width 152 height 16
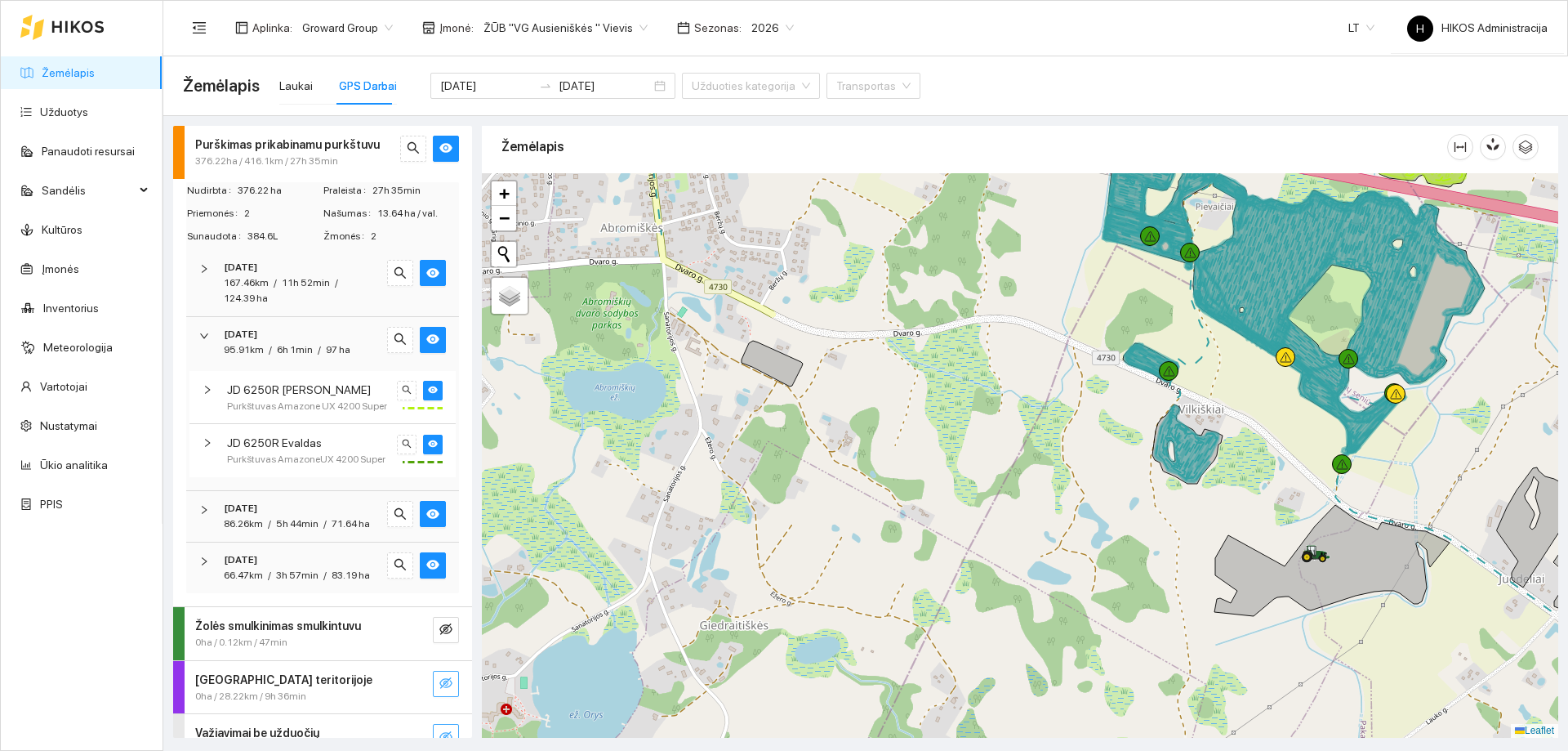
click at [316, 327] on div "[DATE]" at bounding box center [300, 335] width 152 height 16
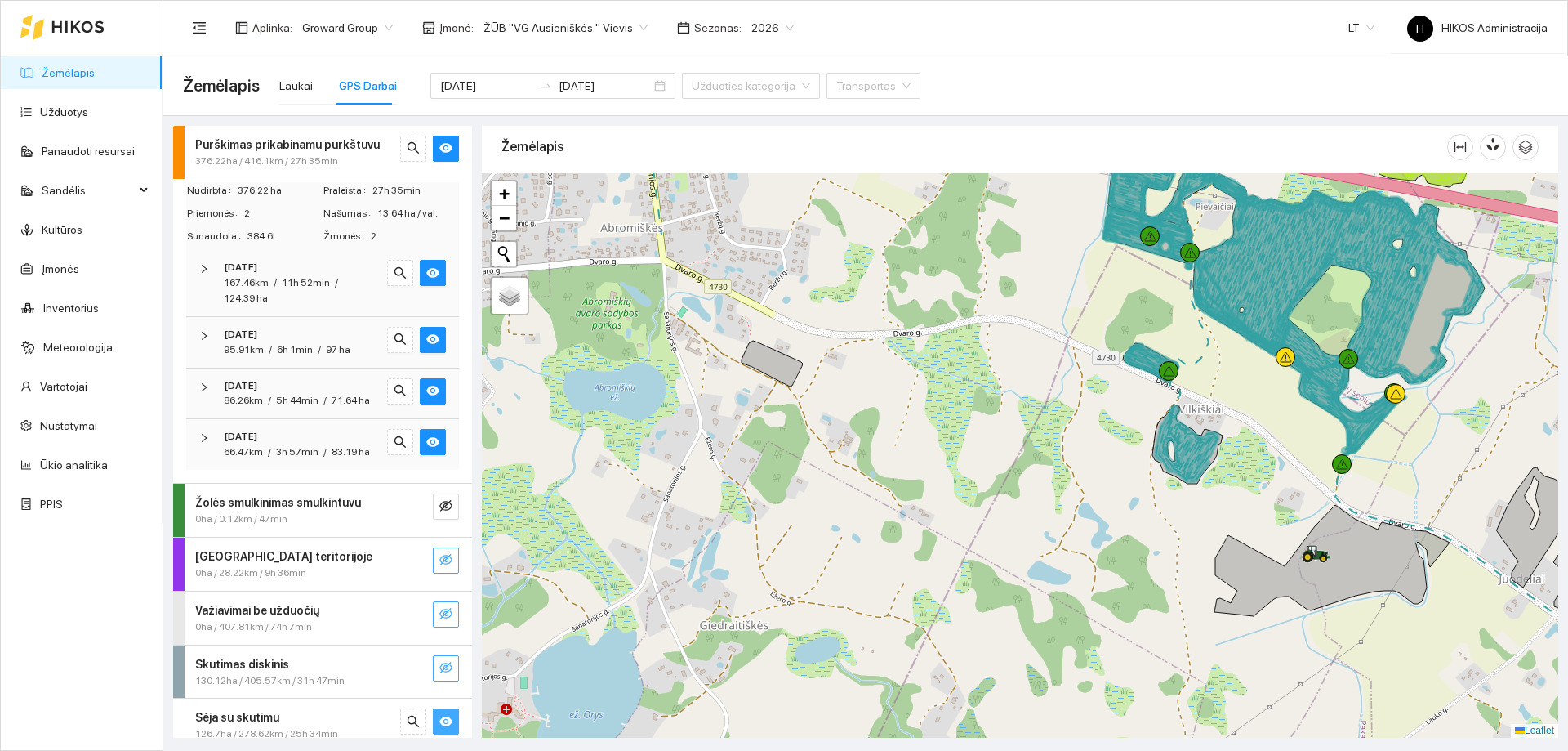
click at [316, 270] on div "[DATE]" at bounding box center [300, 268] width 152 height 16
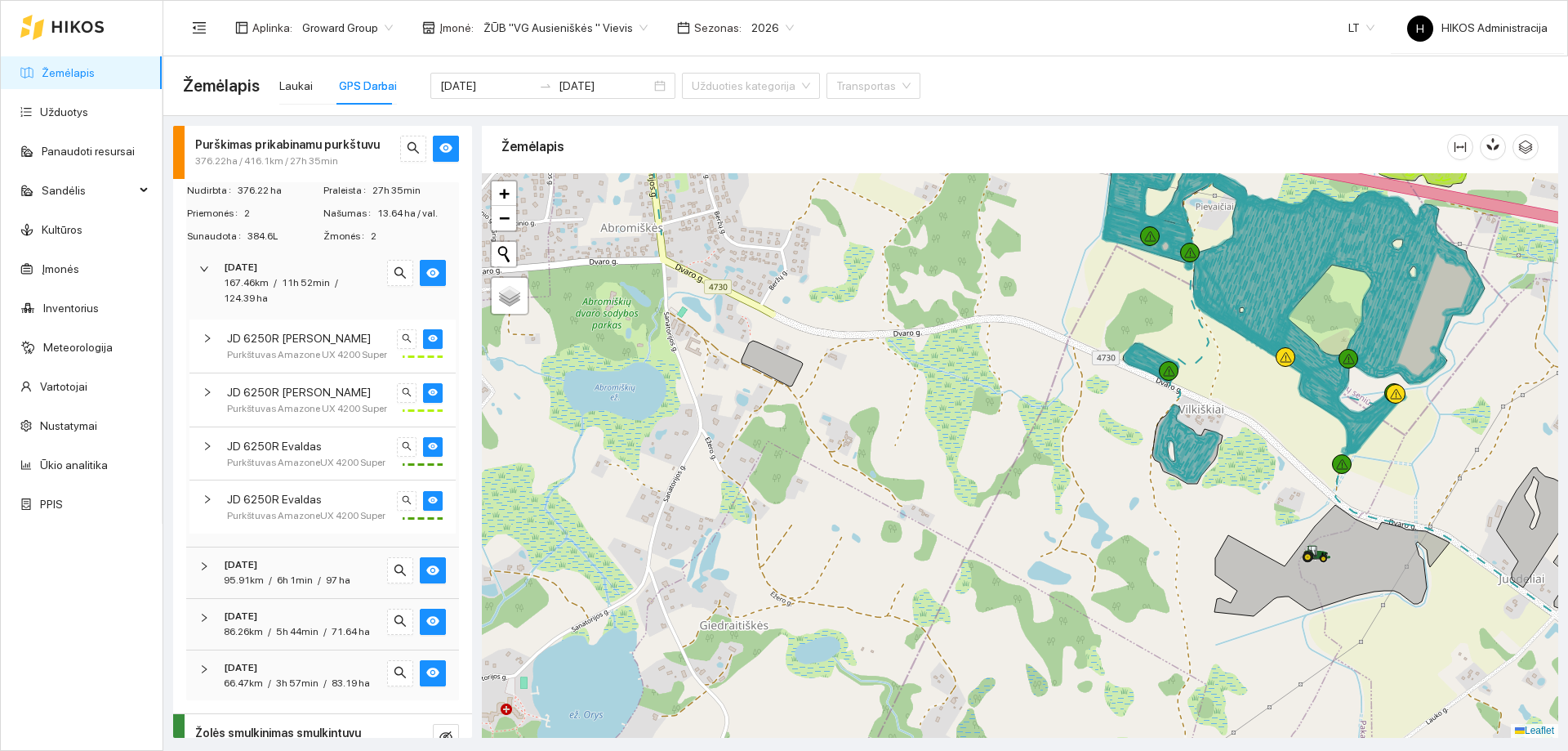
click at [316, 270] on div "[DATE]" at bounding box center [300, 268] width 152 height 16
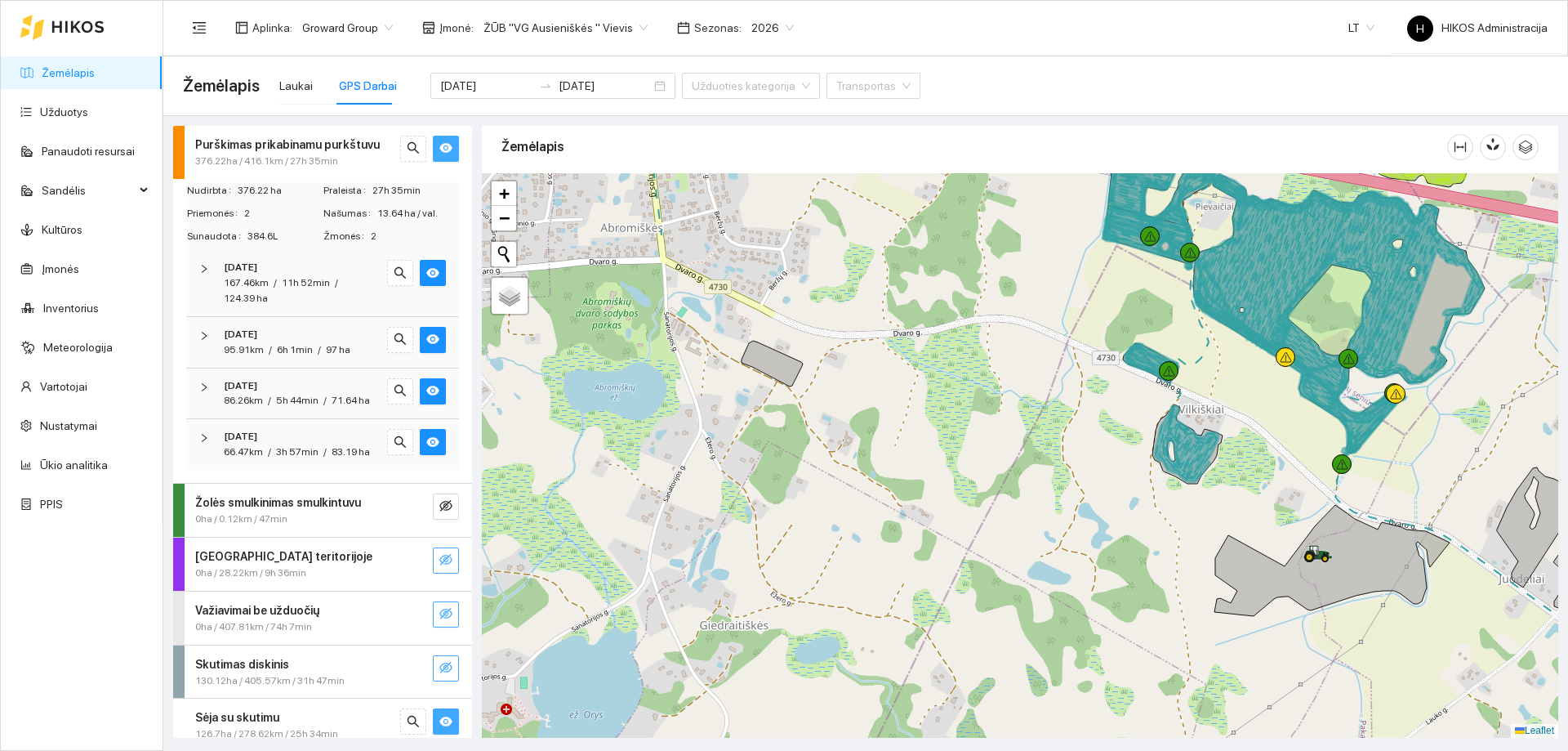
click at [444, 152] on button "button" at bounding box center [446, 149] width 26 height 26
click at [353, 160] on div "376.22ha / 416.1km / 27h 35min" at bounding box center [295, 161] width 200 height 16
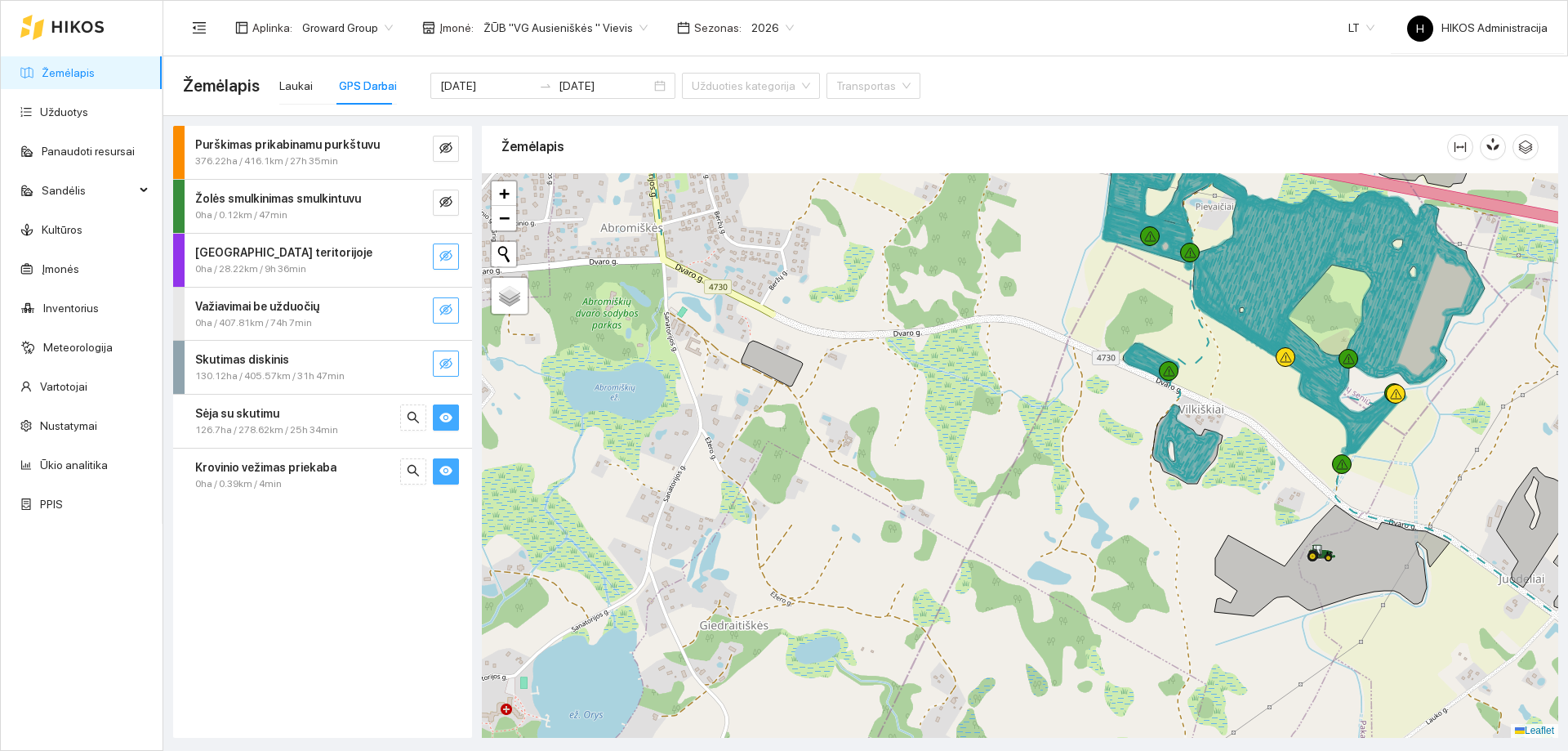
click at [445, 419] on icon "eye" at bounding box center [446, 417] width 13 height 13
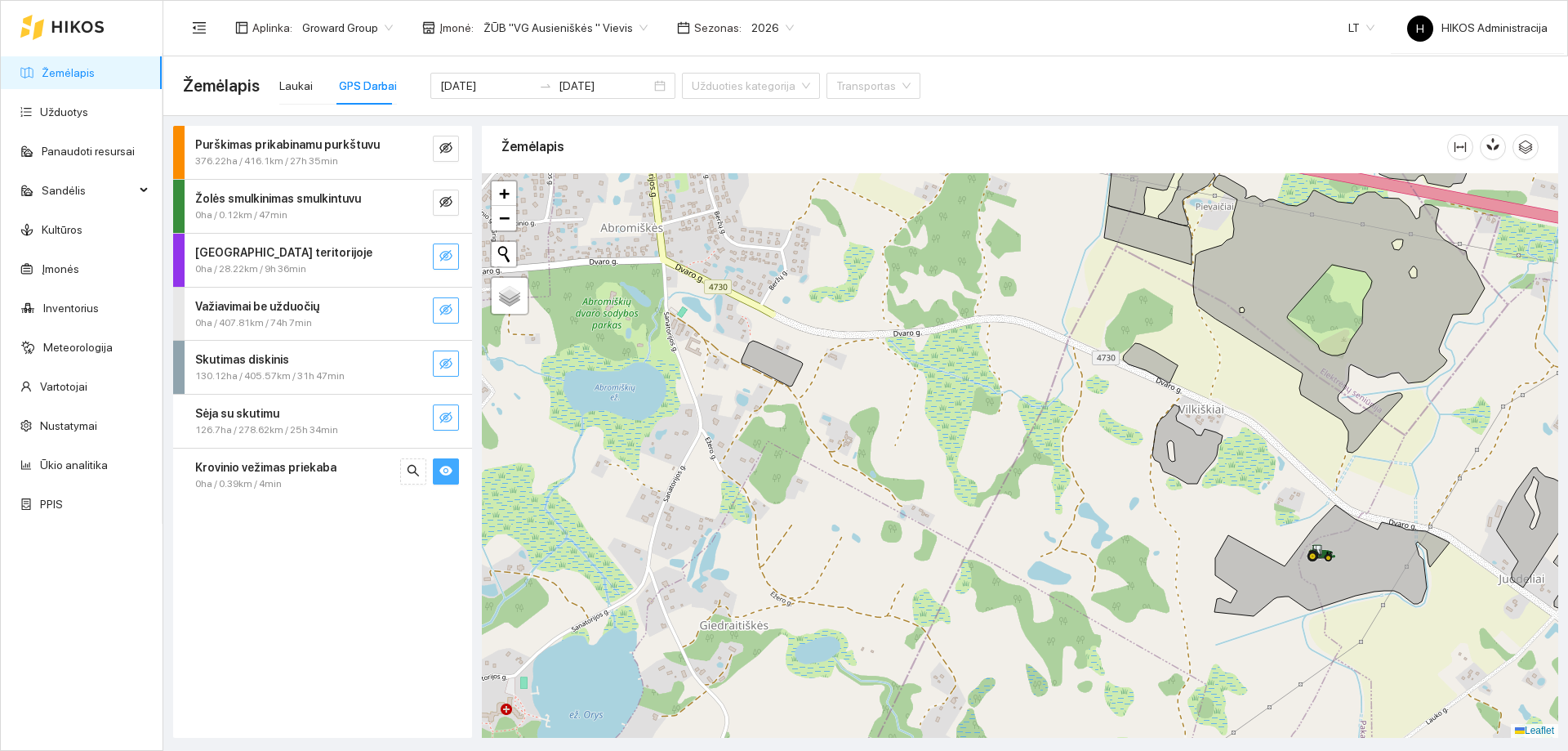
click at [445, 419] on icon "eye-invisible" at bounding box center [446, 418] width 13 height 12
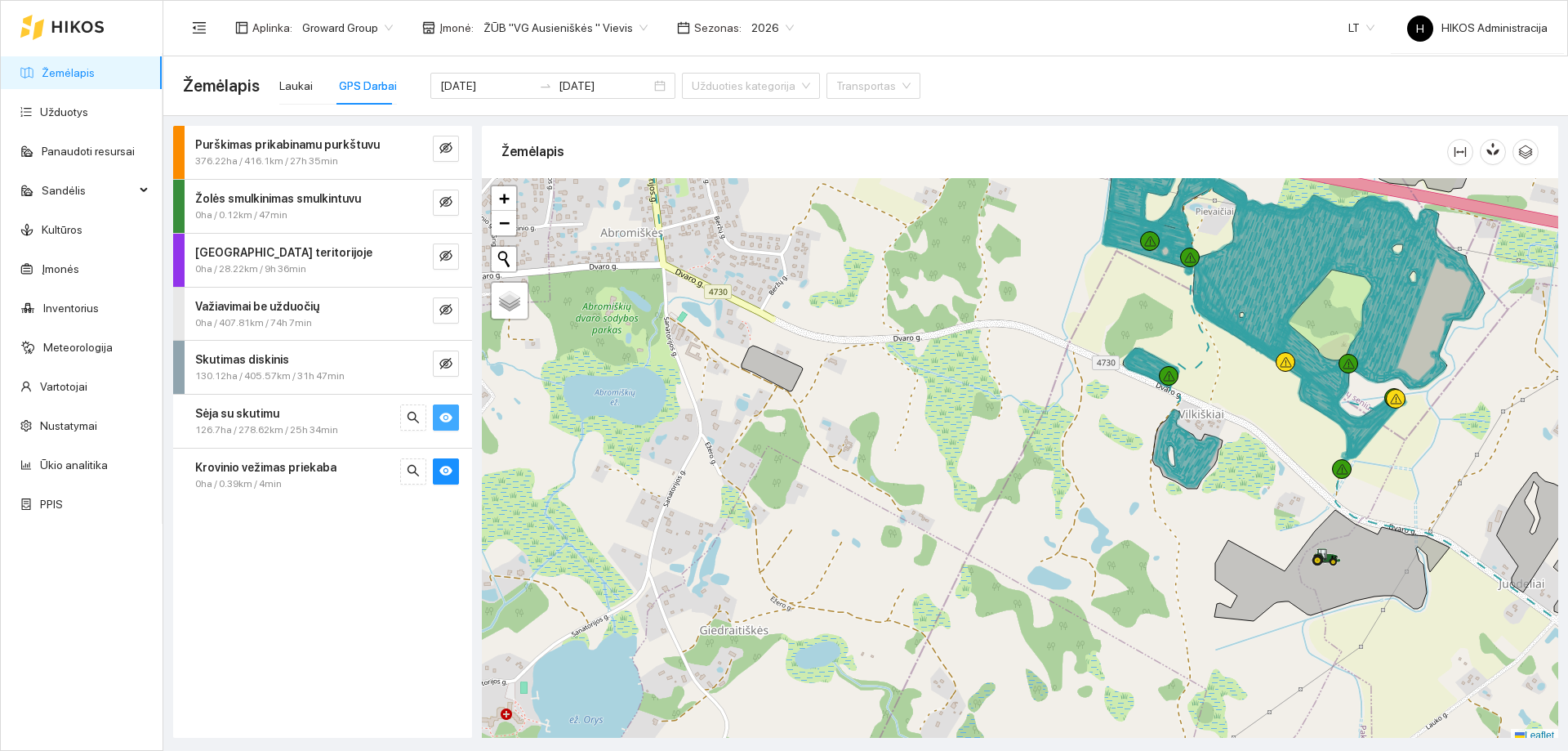
scroll to position [5, 0]
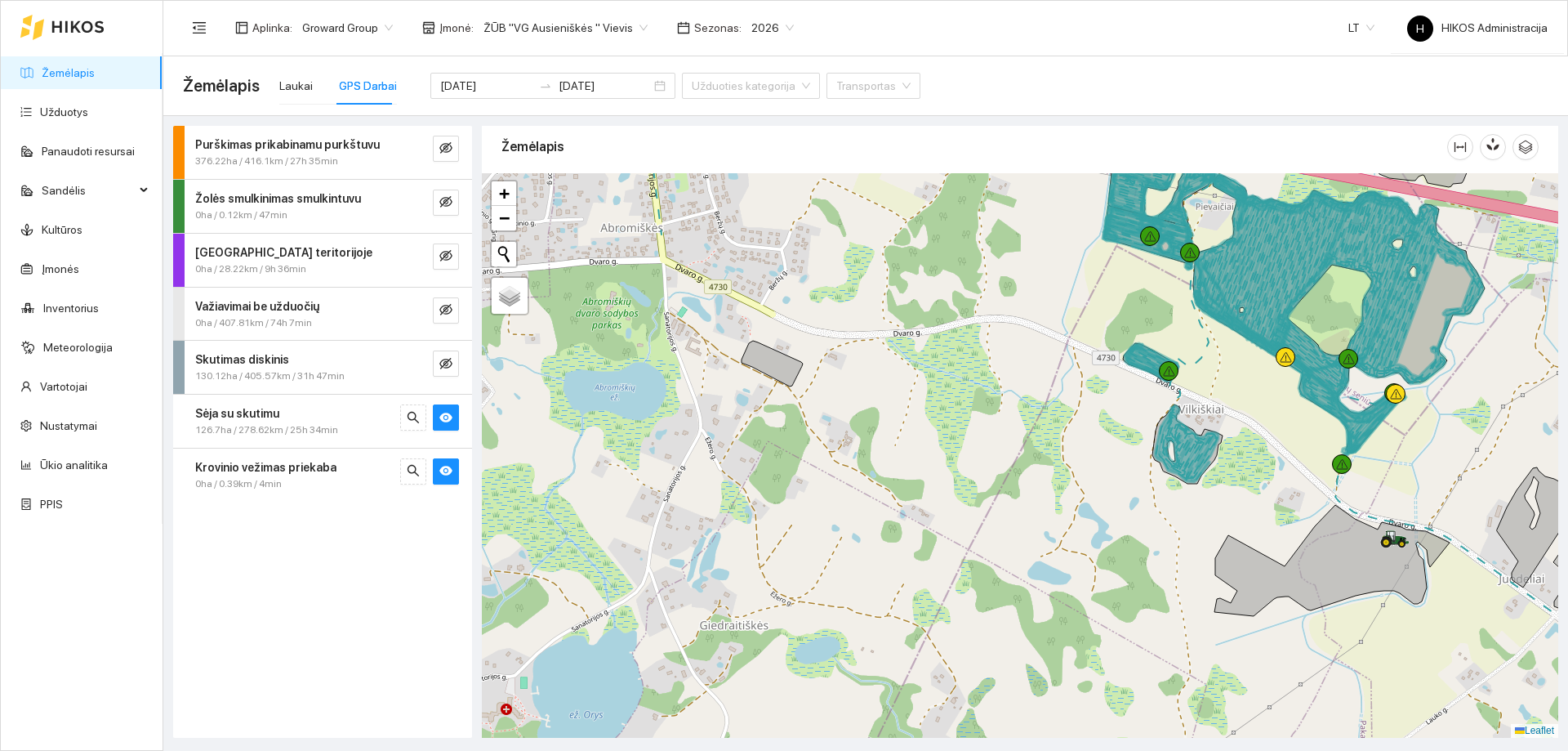
click at [352, 408] on div "Sėja su skutimu" at bounding box center [295, 413] width 200 height 18
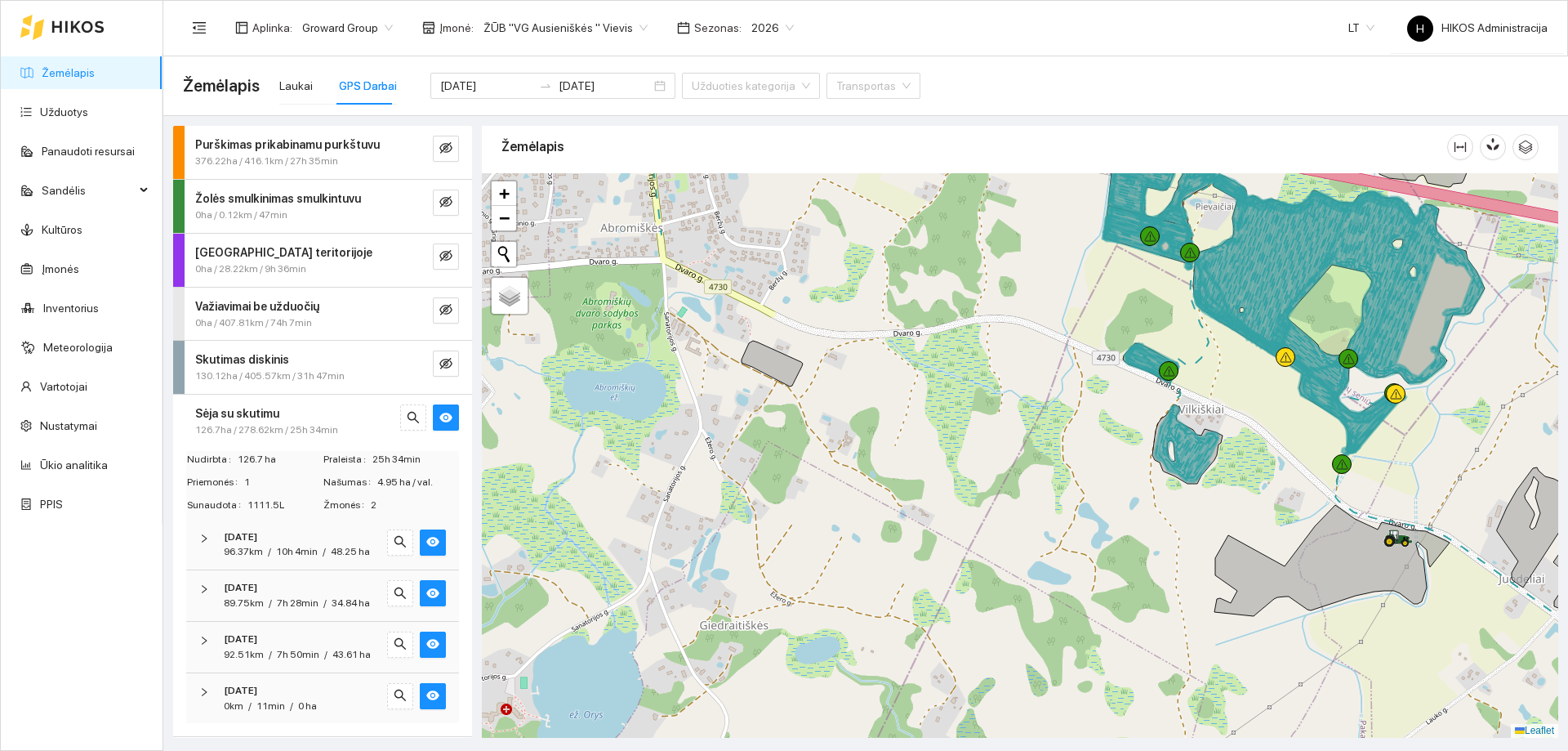
click at [352, 409] on div "Sėja su skutimu" at bounding box center [295, 413] width 200 height 18
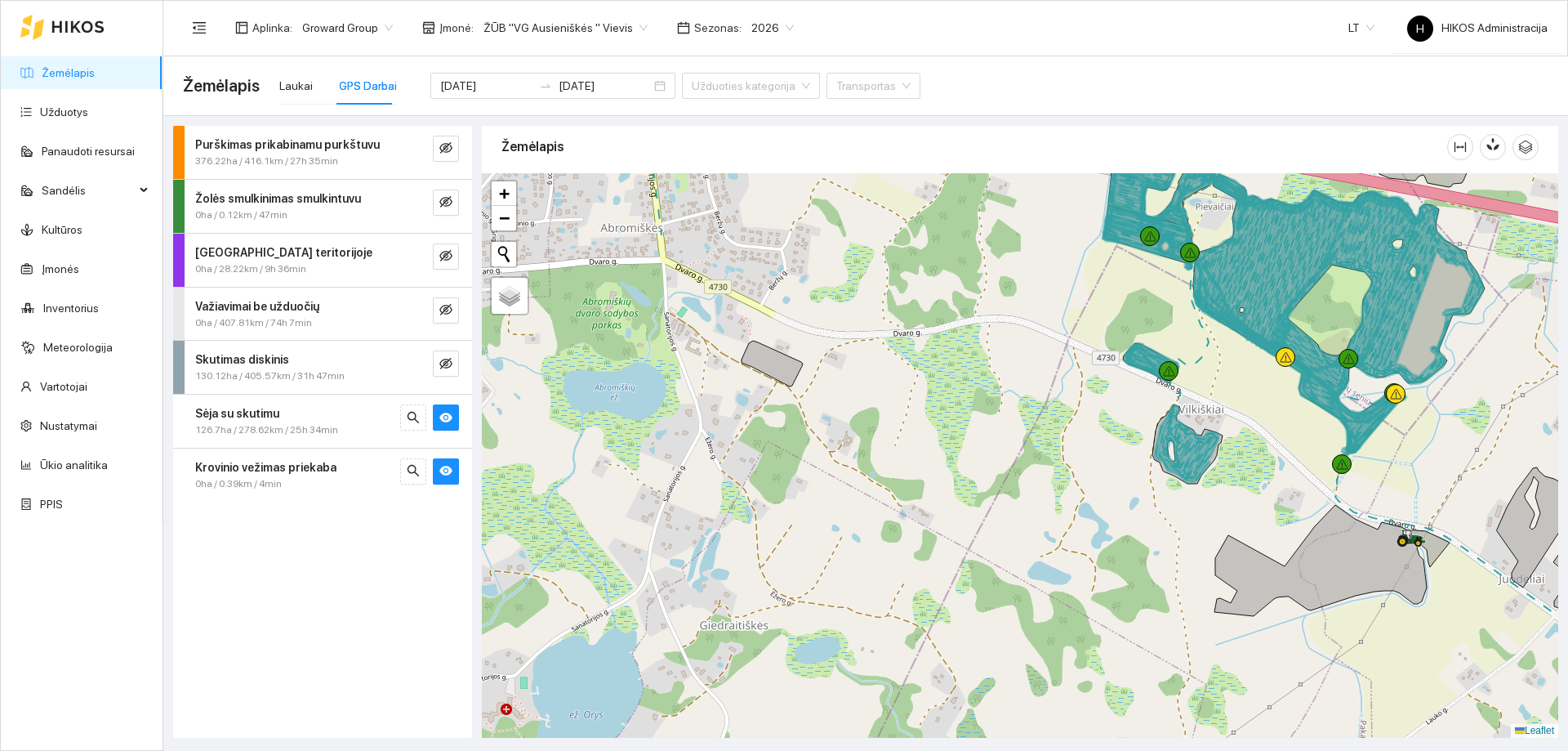
click at [336, 409] on div "Sėja su skutimu" at bounding box center [295, 413] width 200 height 18
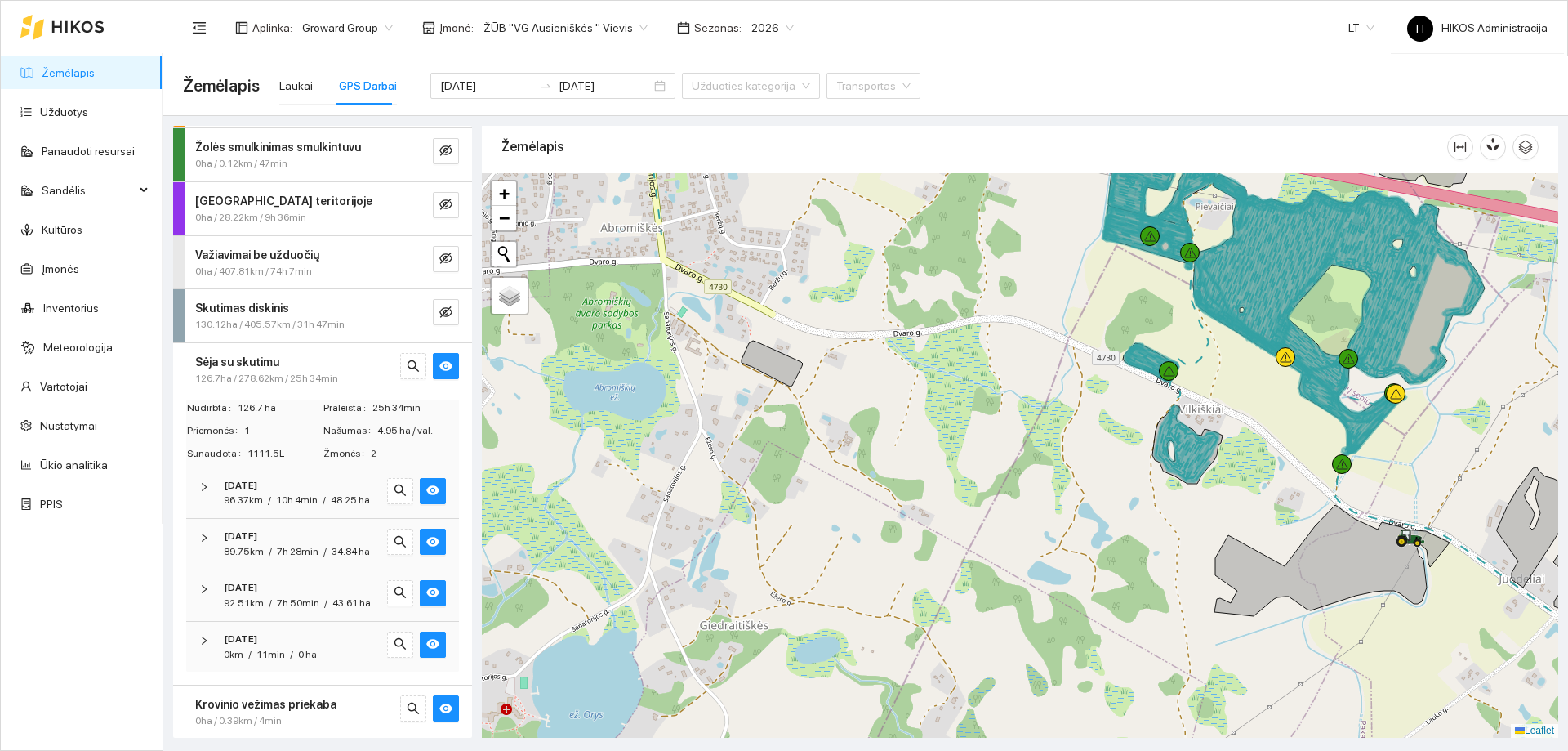
scroll to position [99, 0]
click at [301, 528] on div "[DATE]" at bounding box center [300, 535] width 152 height 16
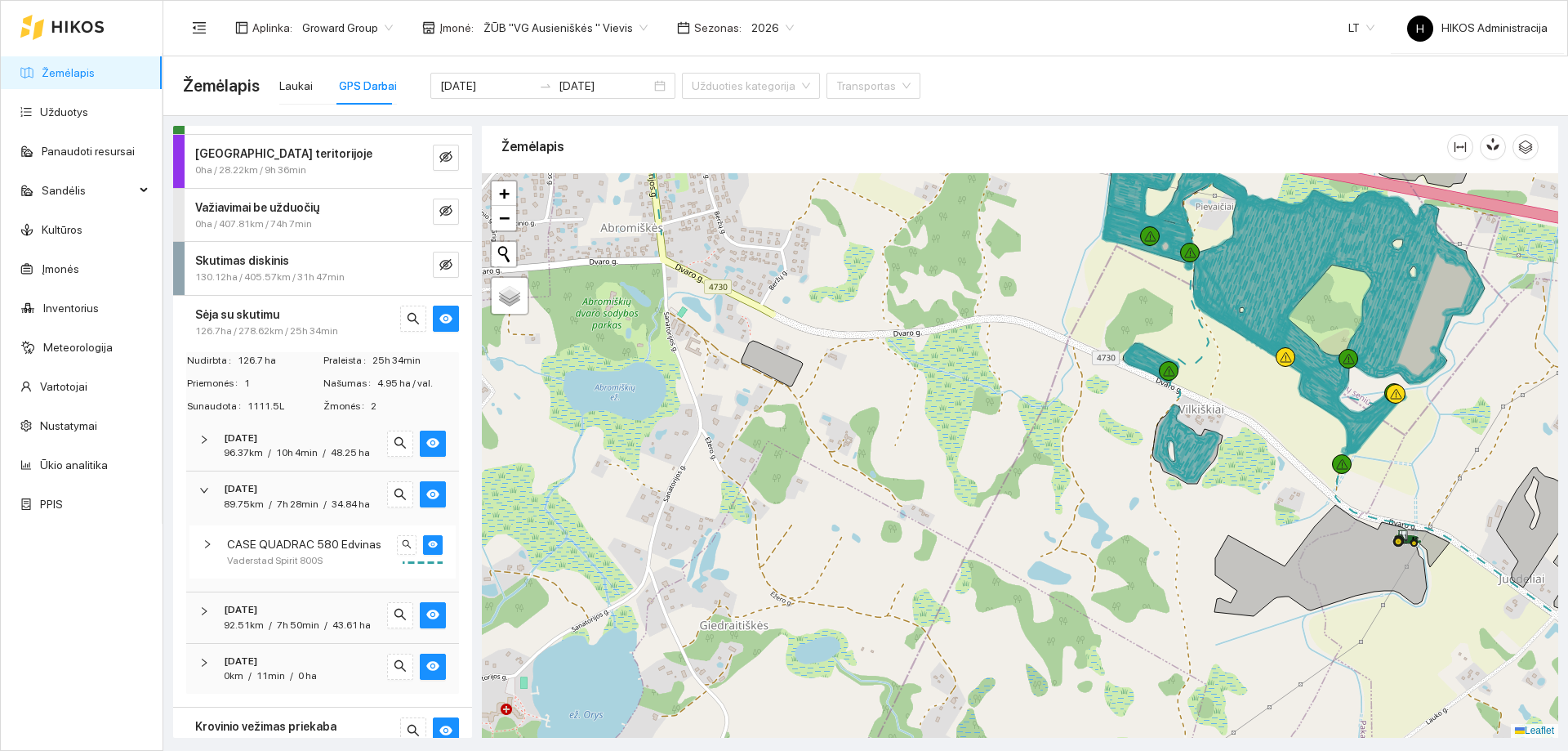
click at [301, 497] on div "[DATE]" at bounding box center [300, 490] width 152 height 16
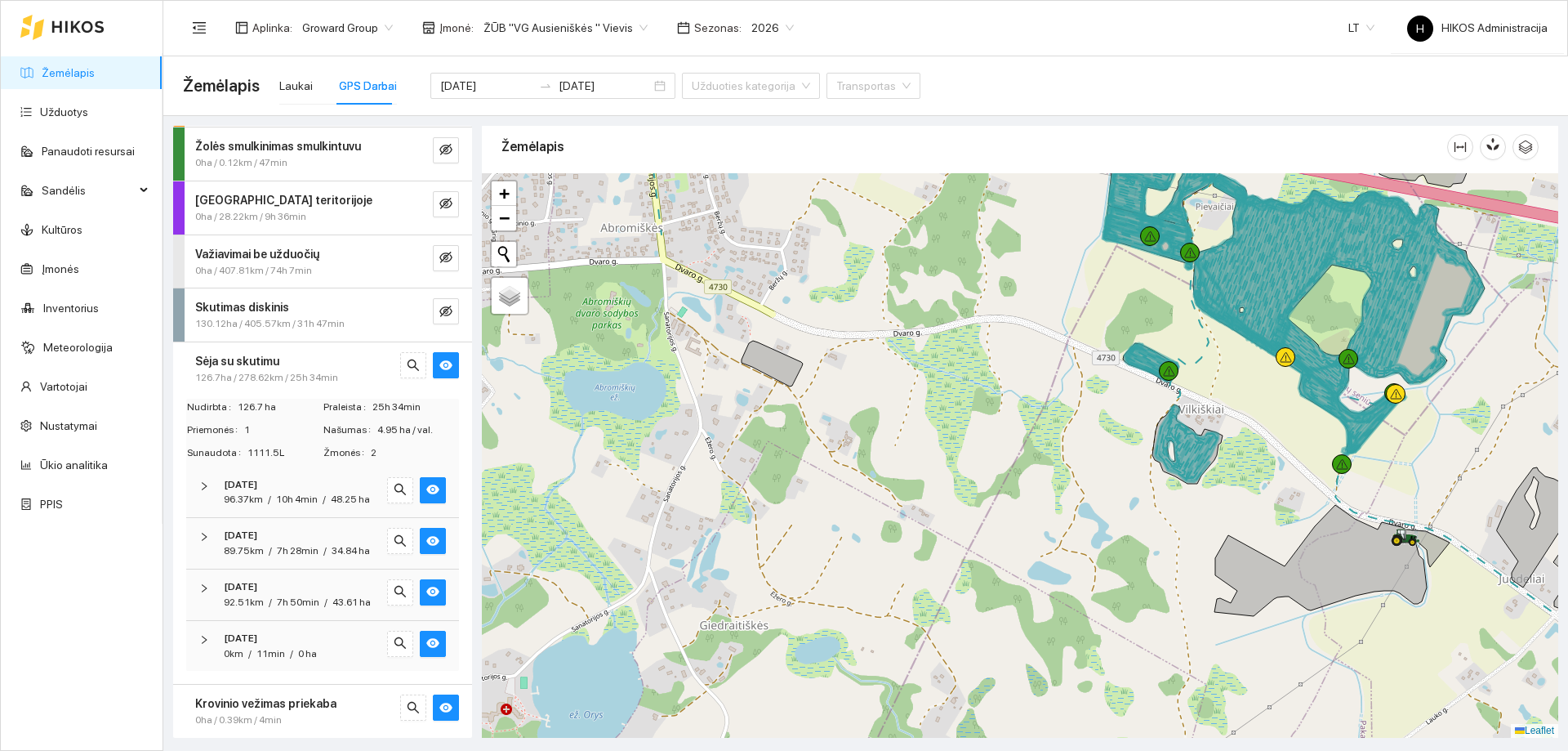
click at [307, 580] on div "[DATE]" at bounding box center [300, 588] width 152 height 16
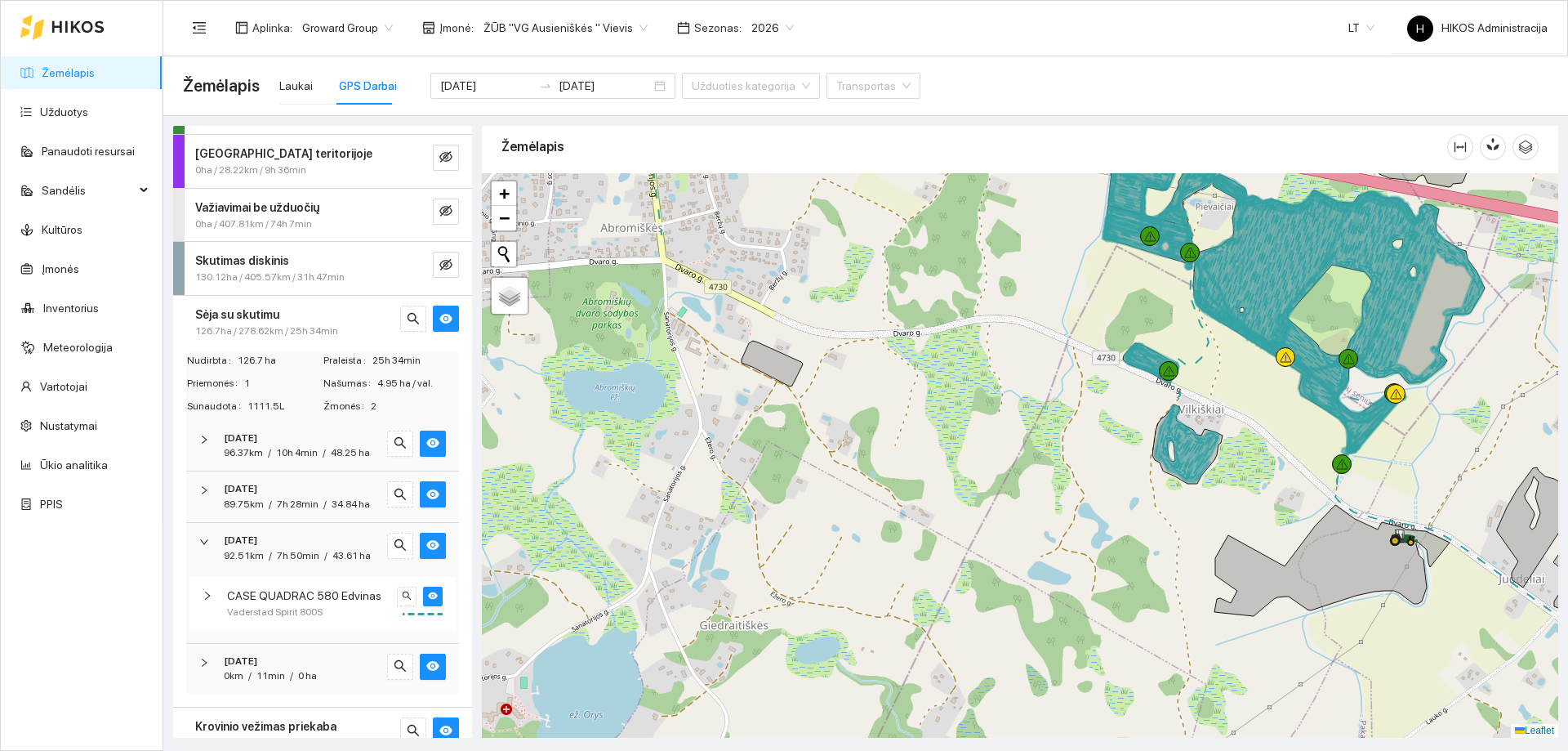
click at [307, 549] on div "[DATE]" at bounding box center [300, 541] width 152 height 16
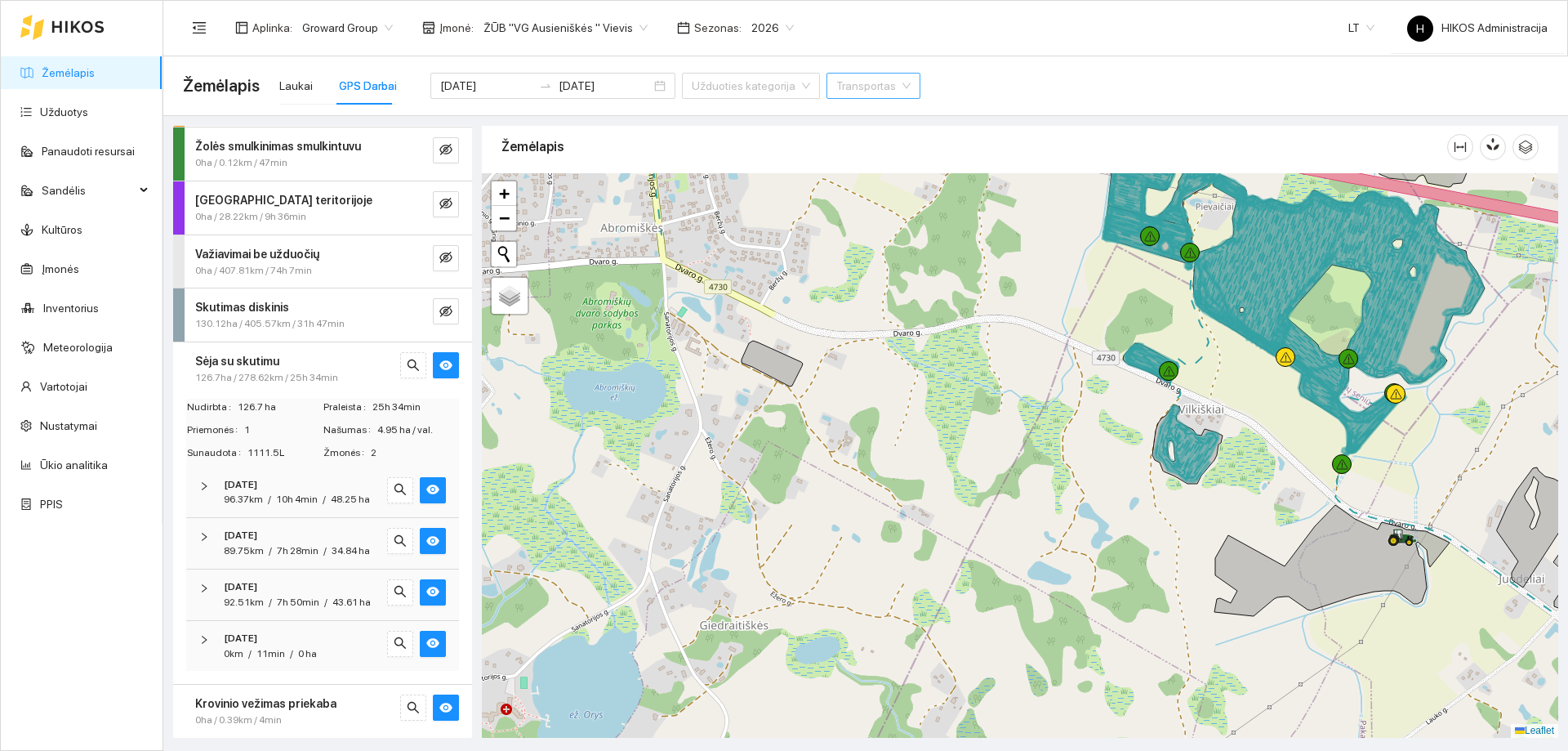
click at [837, 85] on input "search" at bounding box center [868, 85] width 63 height 24
click at [440, 251] on icon "eye-invisible" at bounding box center [446, 256] width 13 height 13
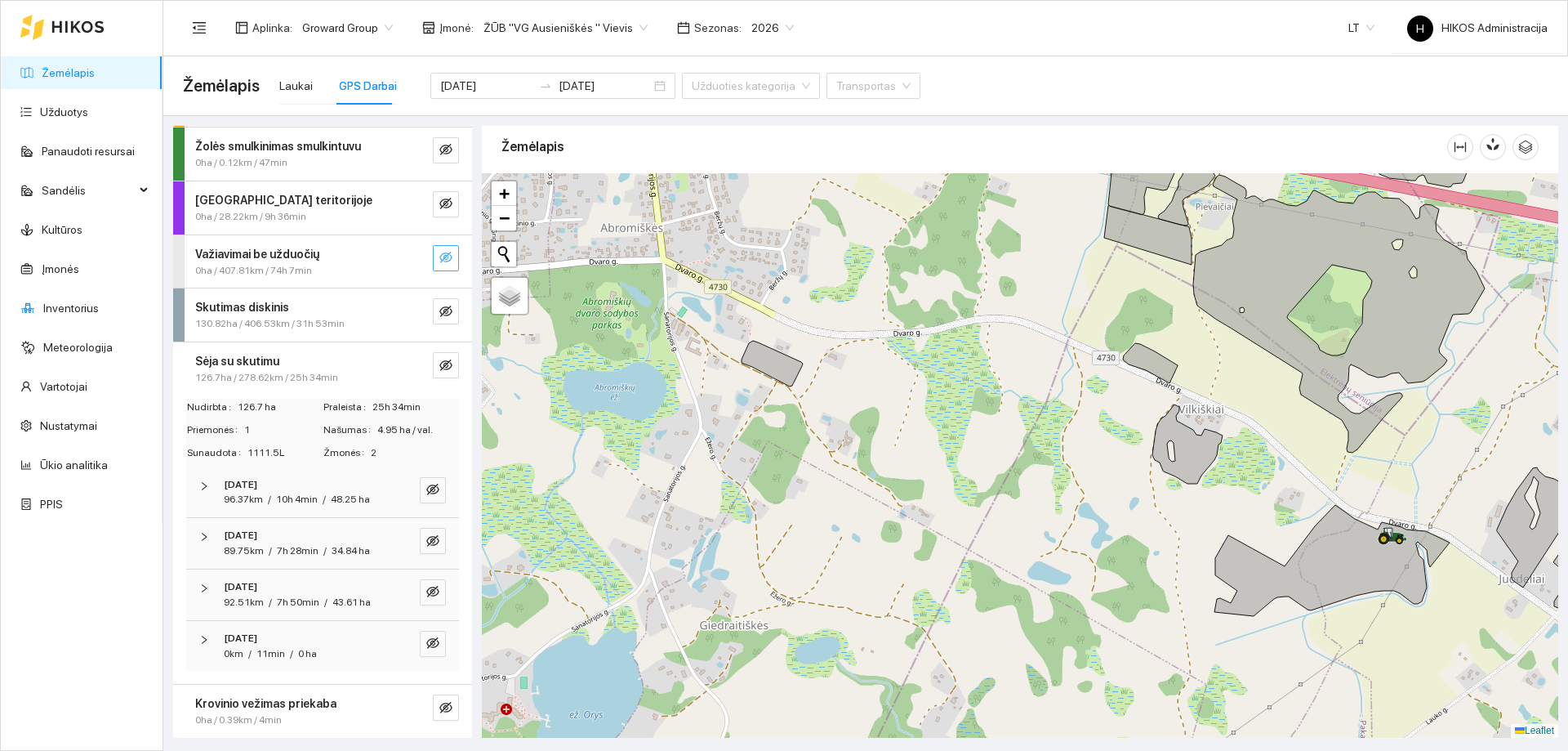
click at [440, 252] on icon "eye-invisible" at bounding box center [446, 257] width 13 height 12
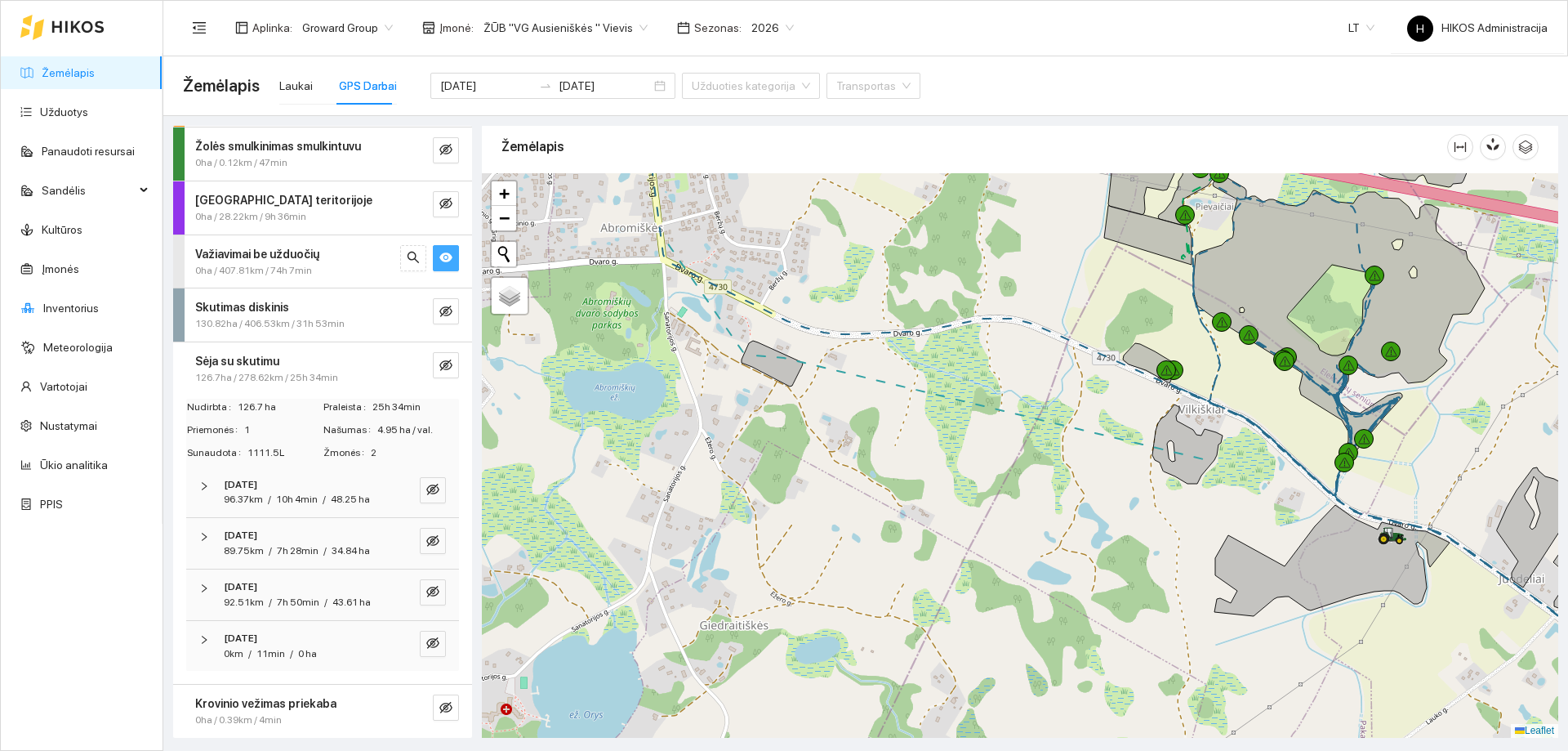
click at [440, 251] on icon "eye" at bounding box center [446, 256] width 13 height 13
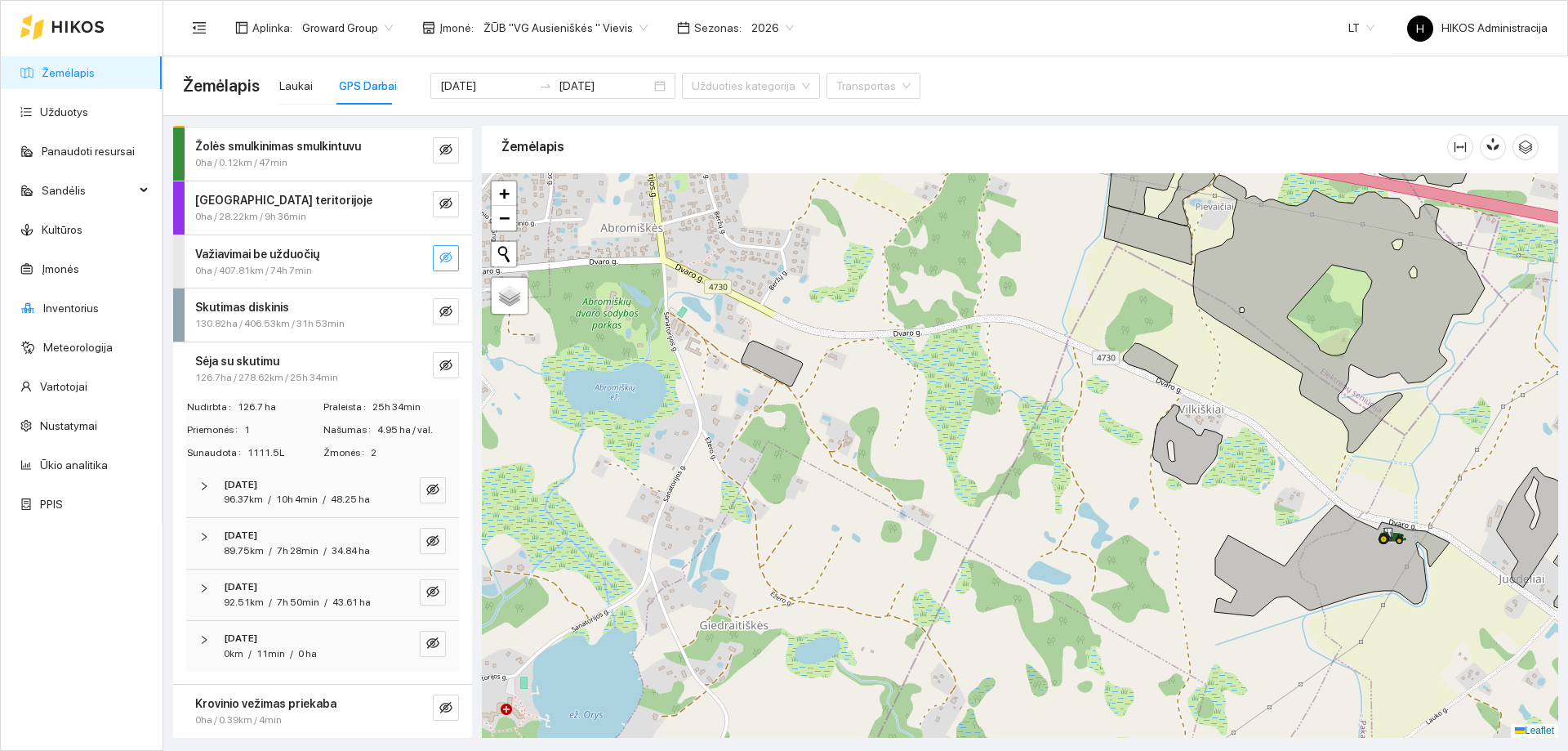
click at [339, 263] on div "0ha / 407.81km / 74h 7min" at bounding box center [295, 271] width 200 height 16
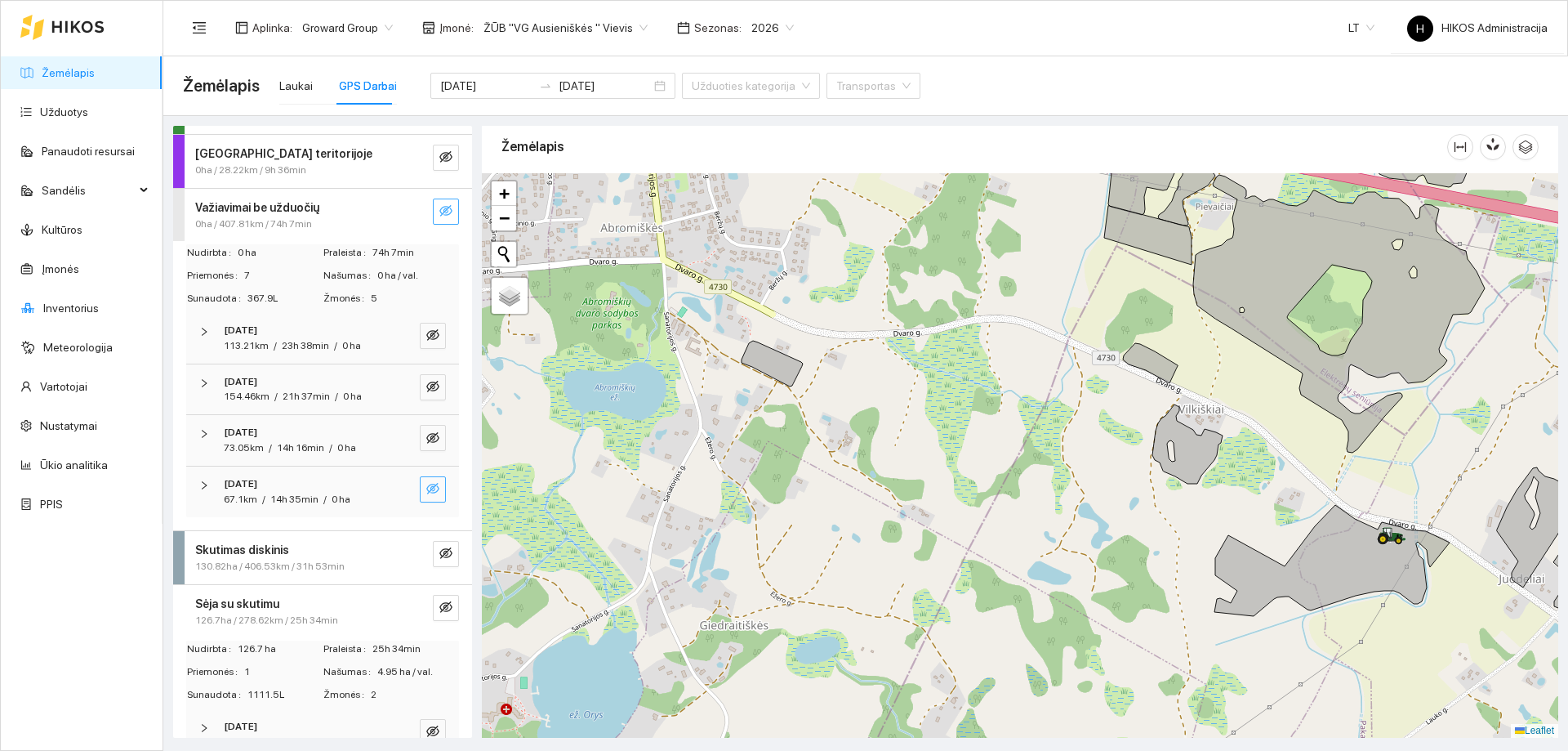
click at [426, 490] on icon "eye-invisible" at bounding box center [432, 489] width 13 height 12
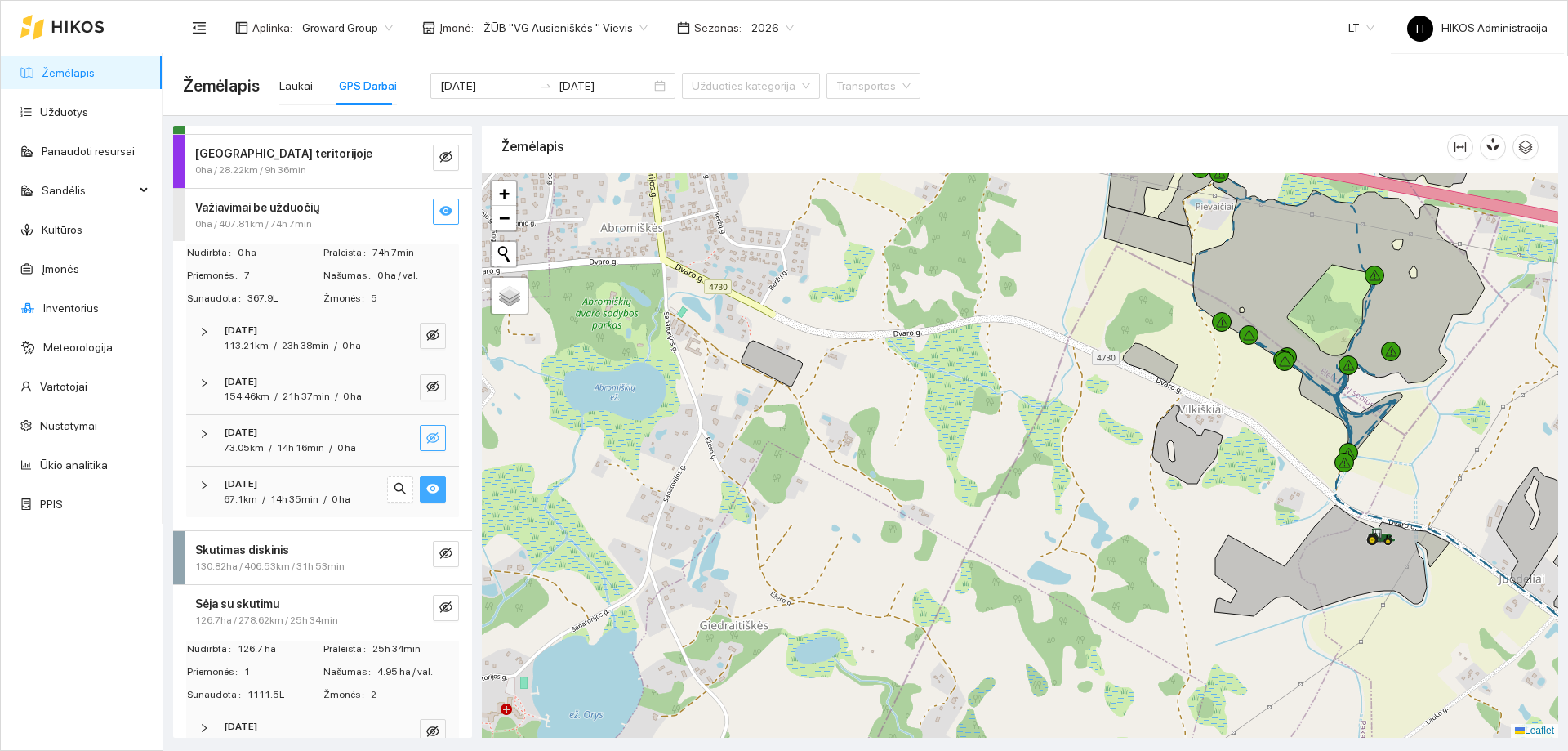
click at [419, 447] on button "button" at bounding box center [432, 437] width 26 height 26
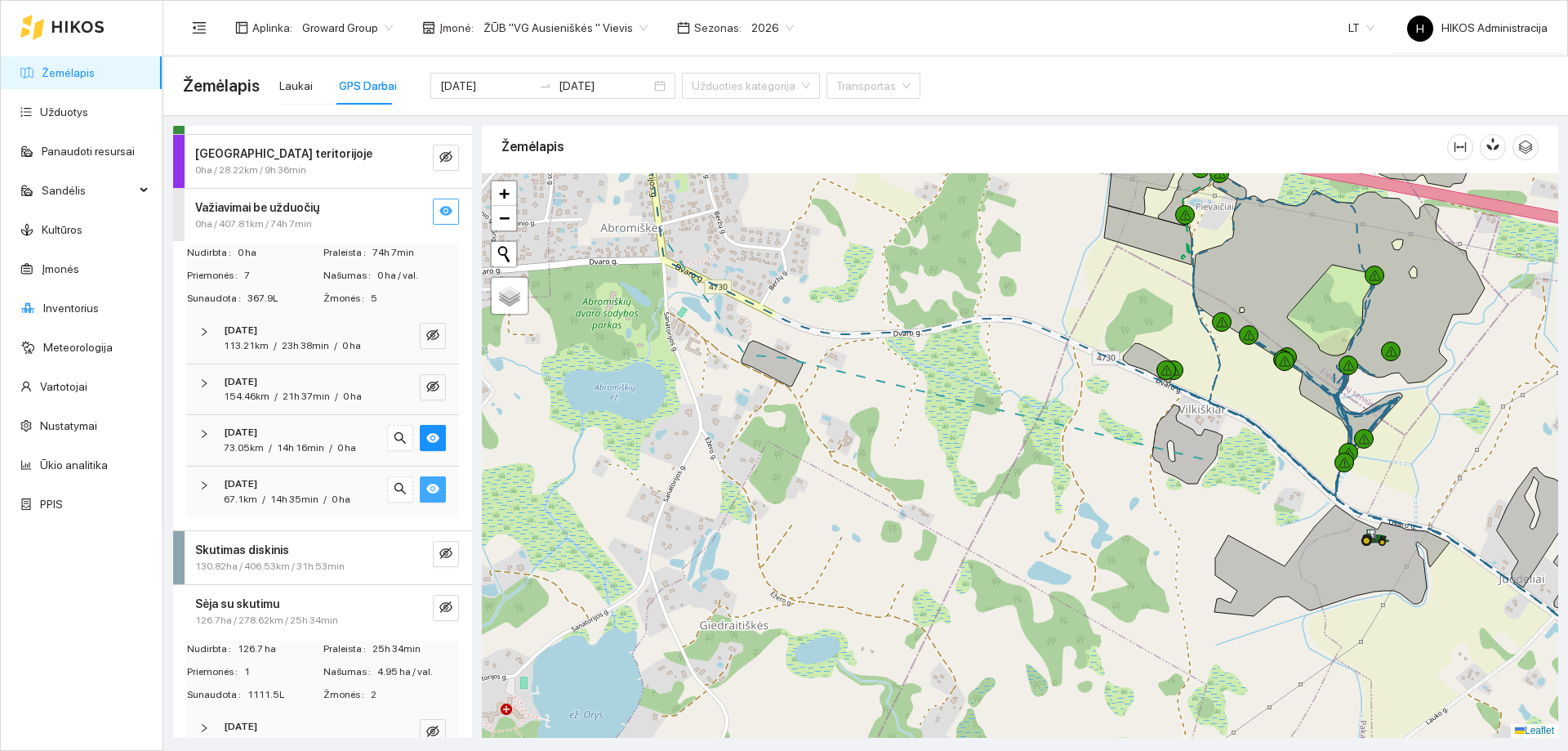
click at [428, 487] on button "button" at bounding box center [432, 489] width 26 height 26
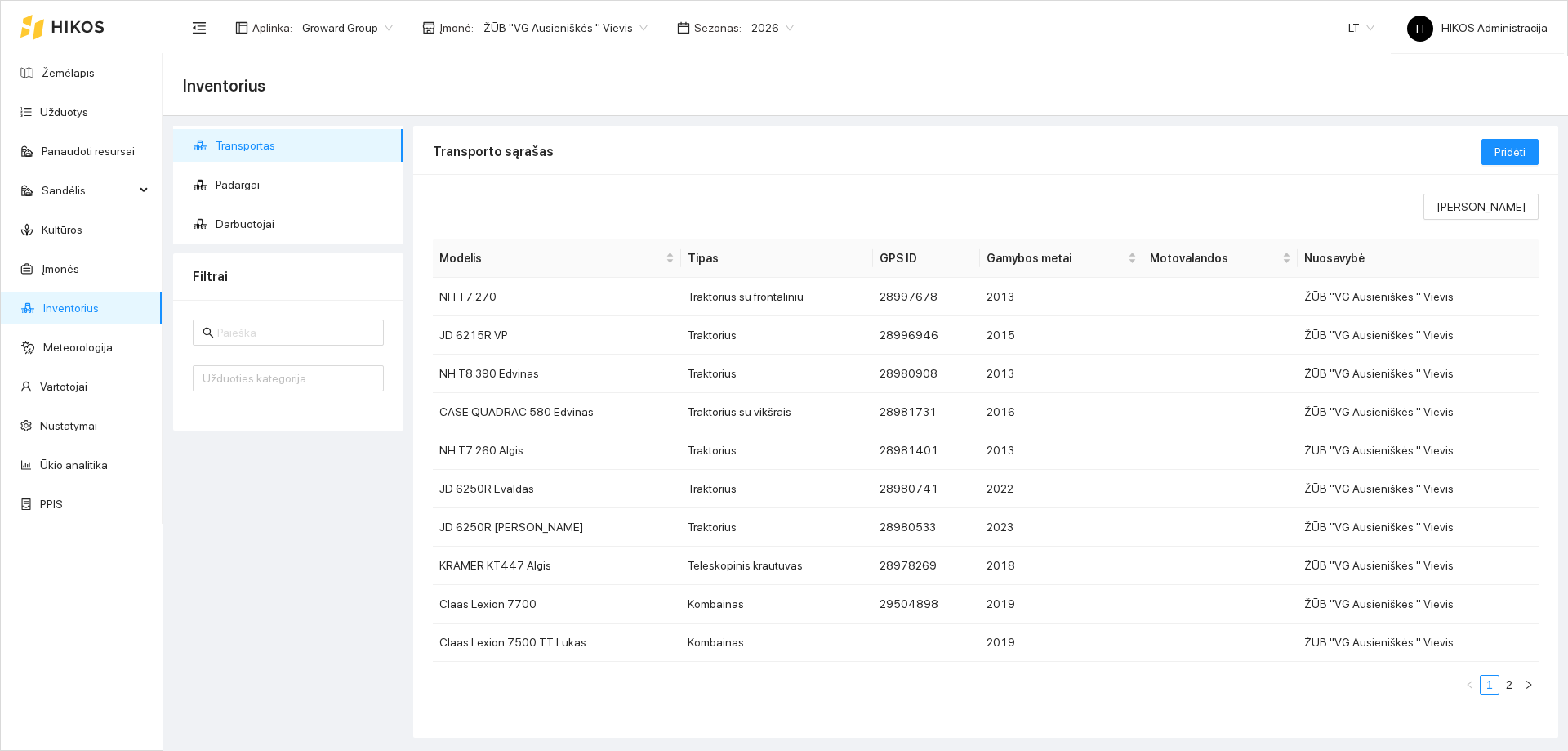
click at [270, 348] on form "Užduoties kategorija" at bounding box center [288, 356] width 191 height 72
click at [270, 347] on form "Užduoties kategorija" at bounding box center [288, 356] width 191 height 72
click at [279, 344] on span at bounding box center [288, 332] width 191 height 26
click at [290, 323] on span at bounding box center [288, 332] width 191 height 26
click at [282, 332] on input "text" at bounding box center [296, 332] width 157 height 18
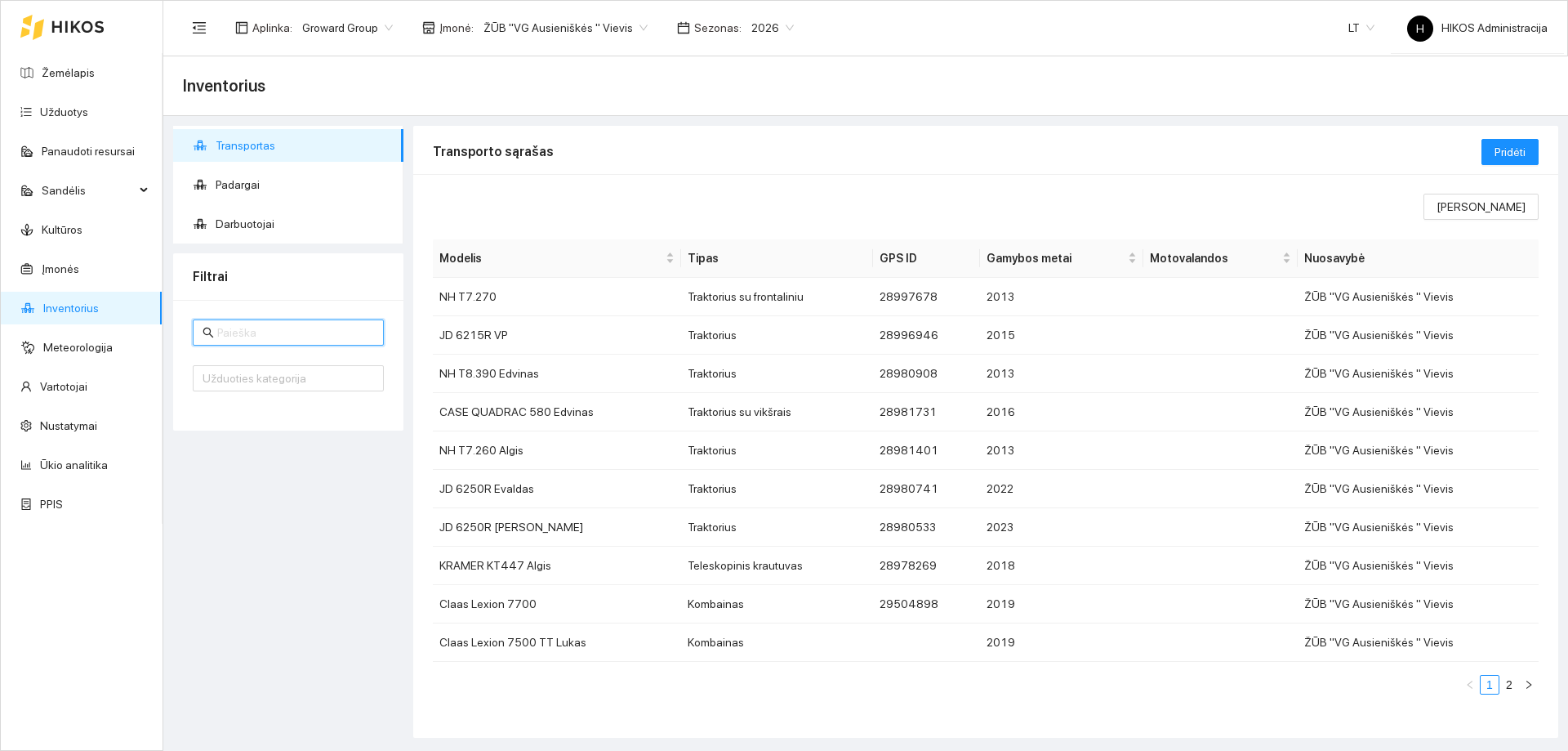
paste input "e"
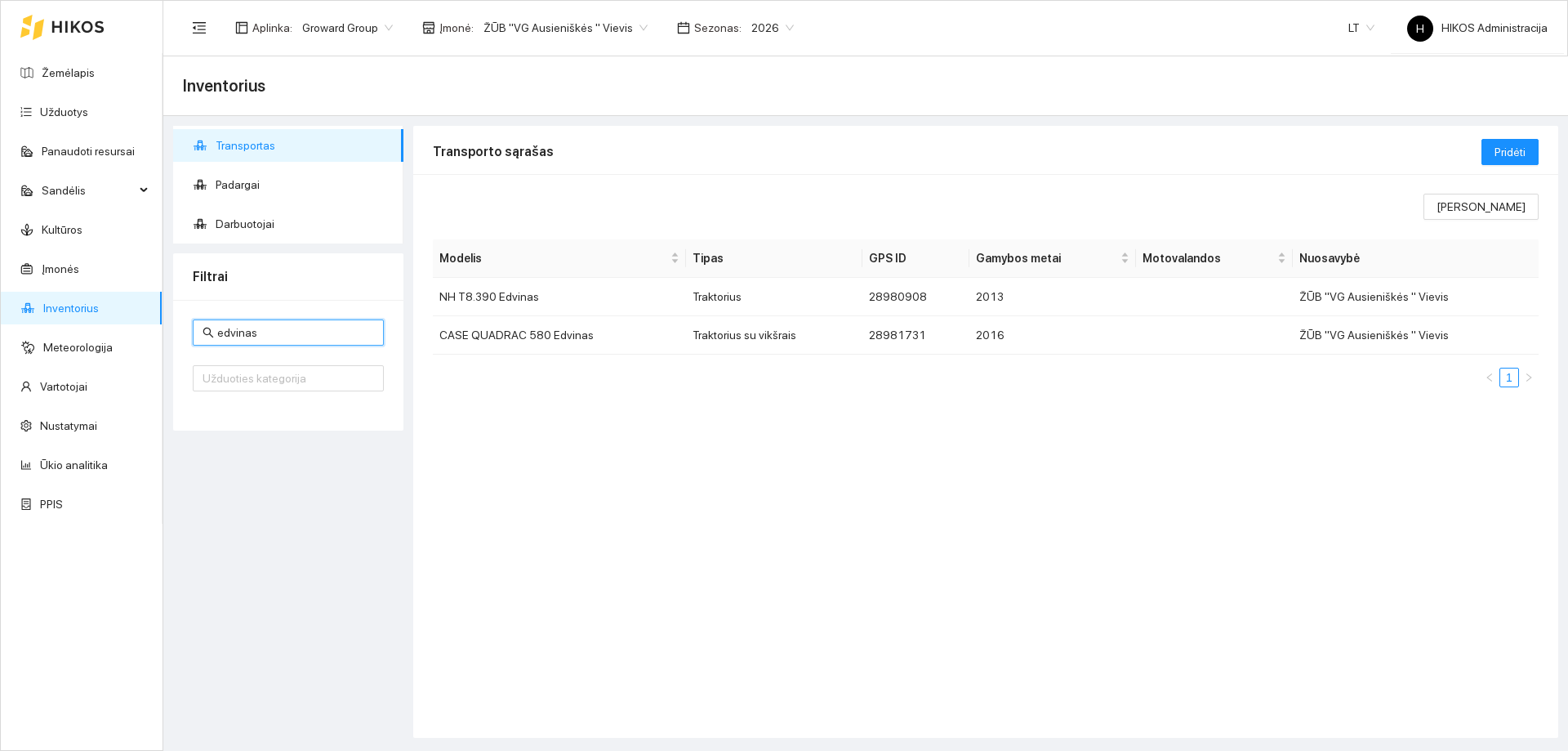
type input "edvinas"
click at [750, 290] on td "Traktorius" at bounding box center [775, 297] width 177 height 39
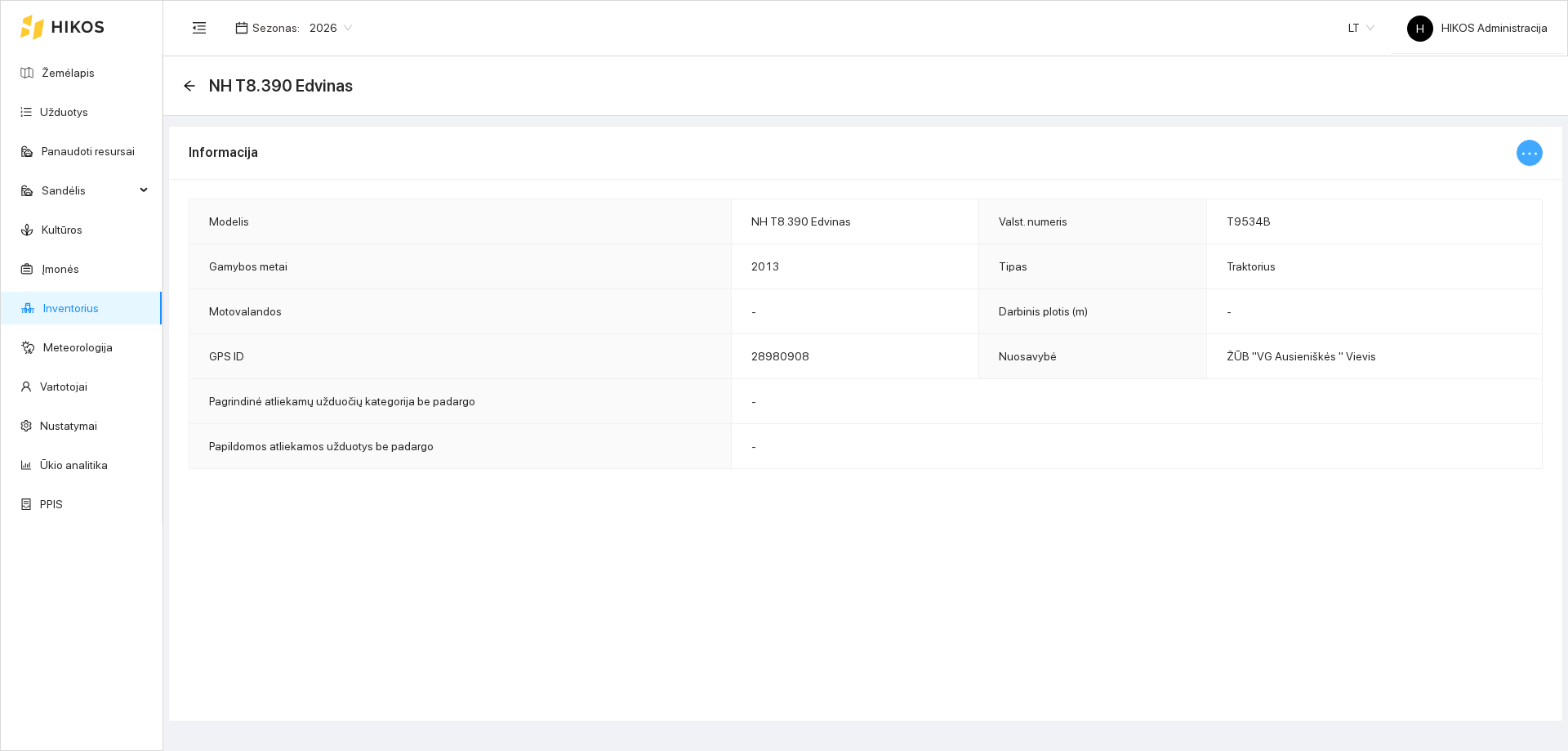
click at [1528, 141] on button "button" at bounding box center [1529, 153] width 26 height 26
click at [1477, 184] on span "Keisti informaciją" at bounding box center [1495, 186] width 84 height 18
type input "NH T8.390 Edvinas"
type input "T9534B"
type input "2013"
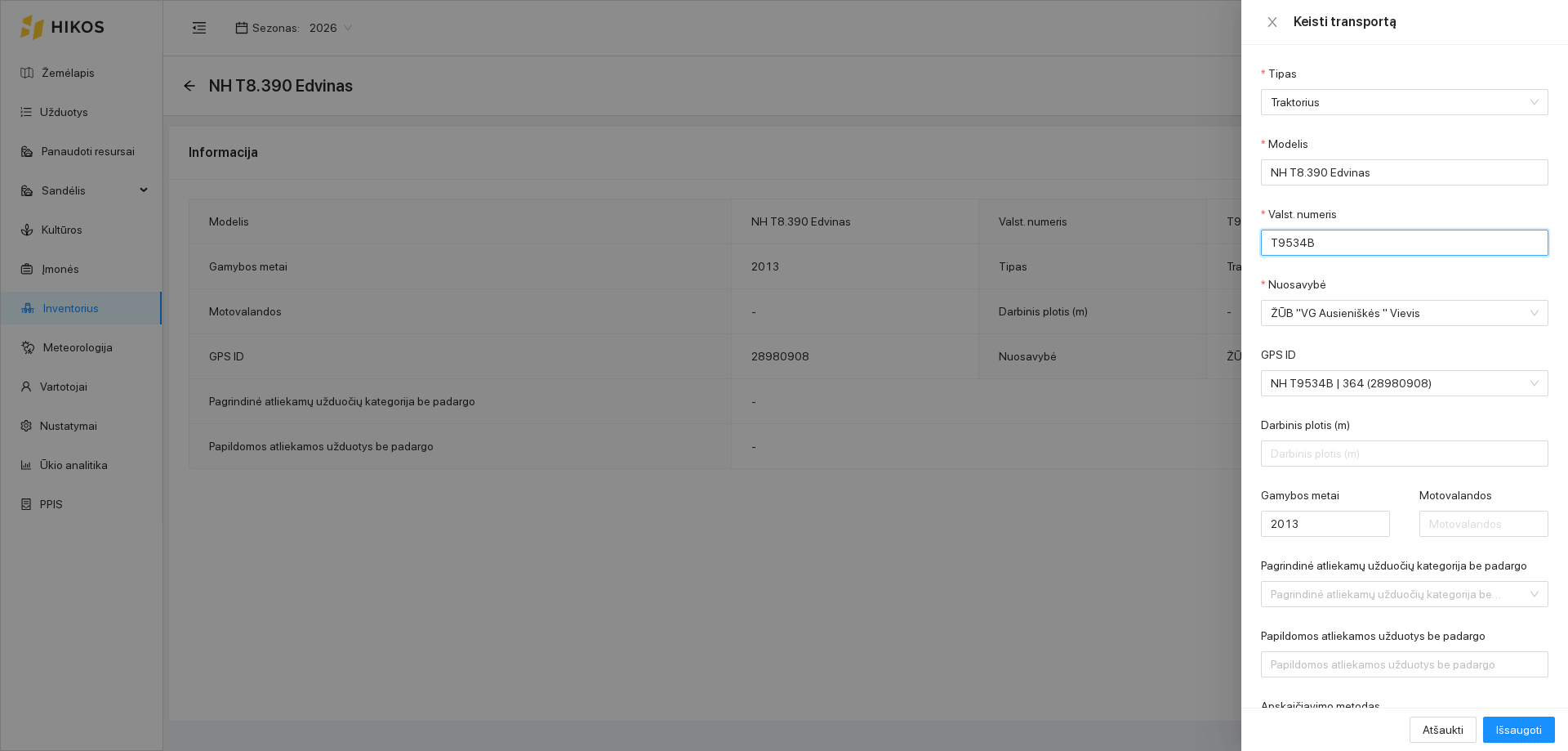
click at [1353, 246] on input "T9534B" at bounding box center [1405, 242] width 287 height 26
drag, startPoint x: 1354, startPoint y: 246, endPoint x: 1140, endPoint y: 251, distance: 214.1
click at [1140, 251] on div "Keisti transportą Tipas Traktorius Modelis NH T8.390 Edvinas Valst. numeris T95…" at bounding box center [784, 375] width 1568 height 751
click at [830, 126] on div at bounding box center [784, 375] width 1568 height 751
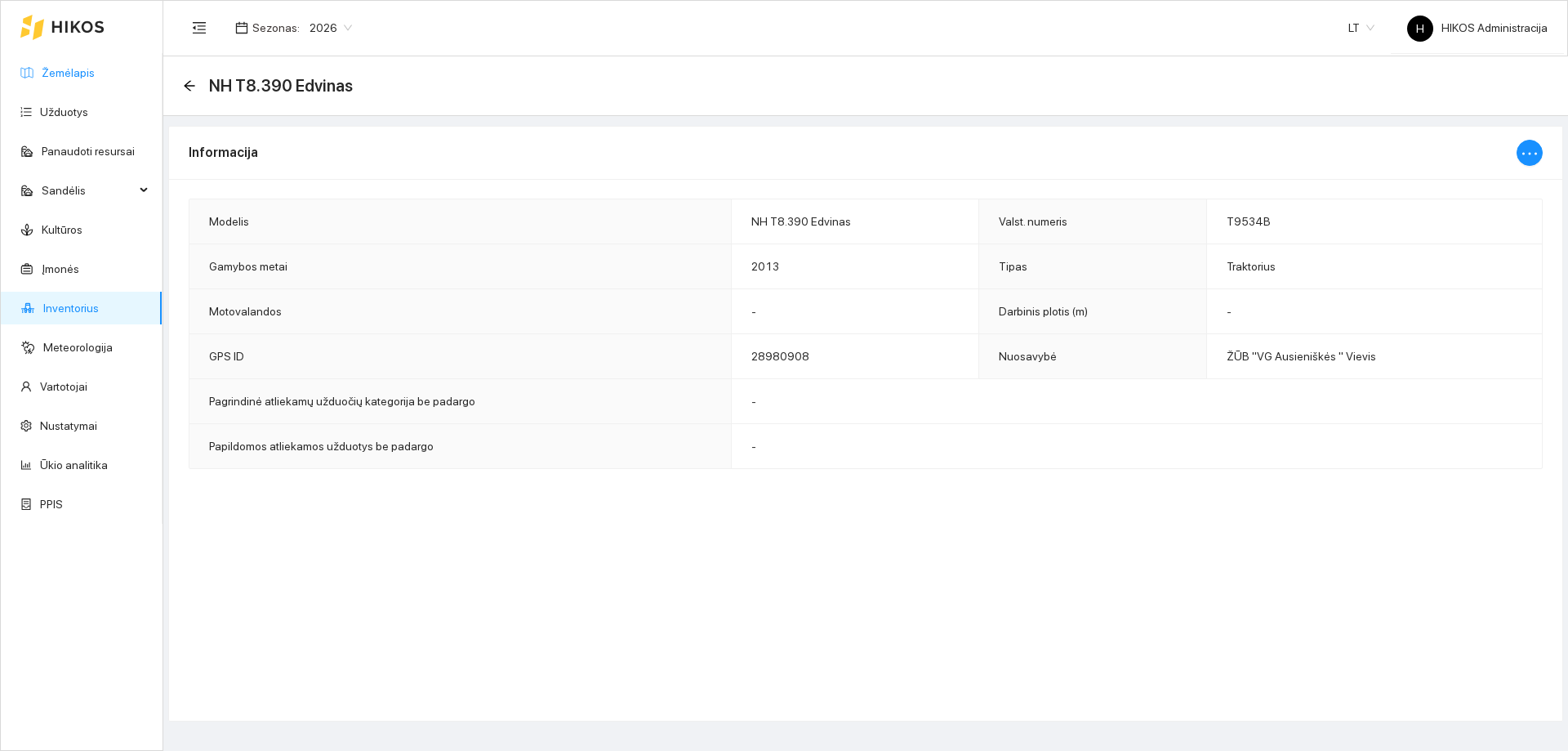
click at [95, 75] on link "Žemėlapis" at bounding box center [68, 72] width 53 height 13
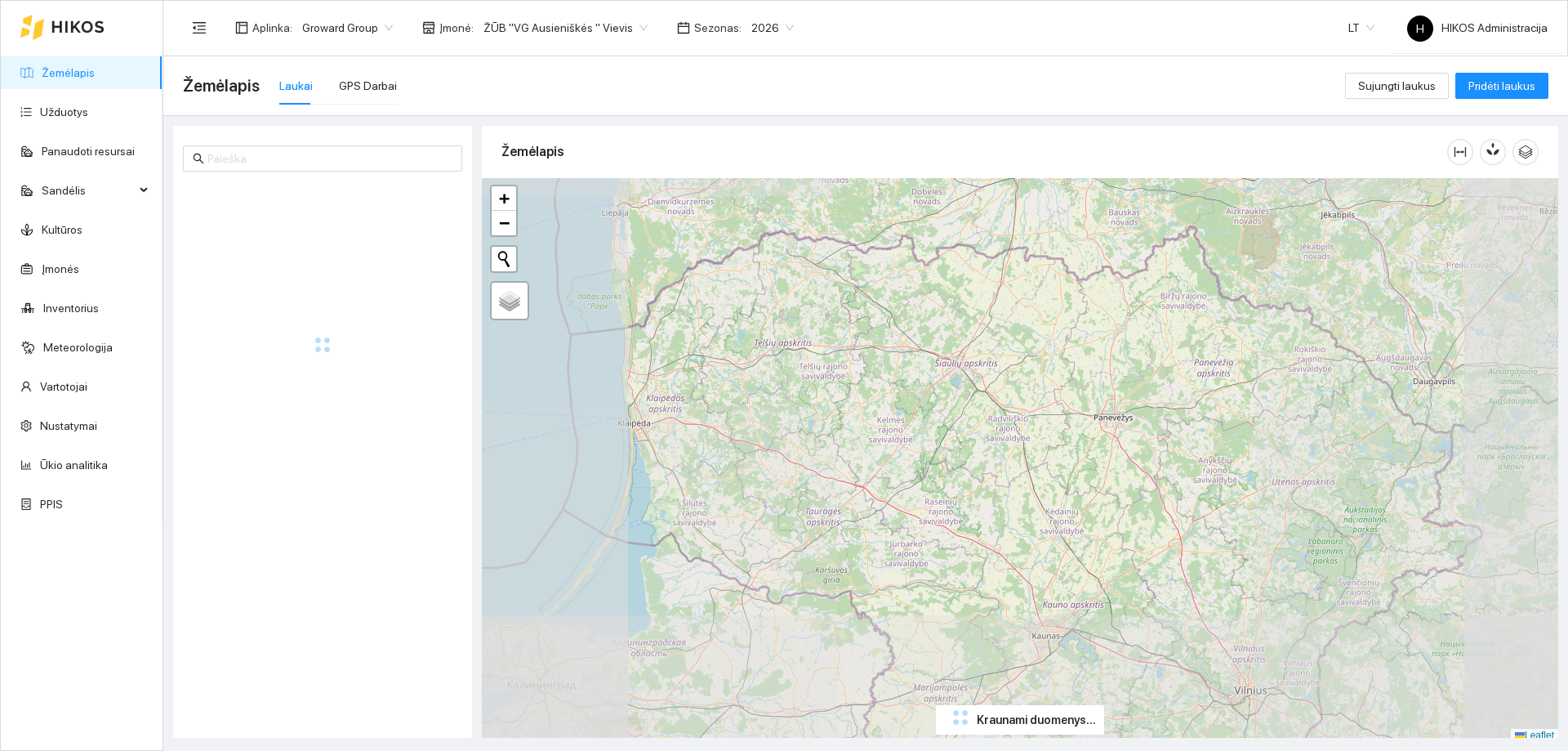
click at [365, 18] on span "Groward Group" at bounding box center [347, 27] width 90 height 24
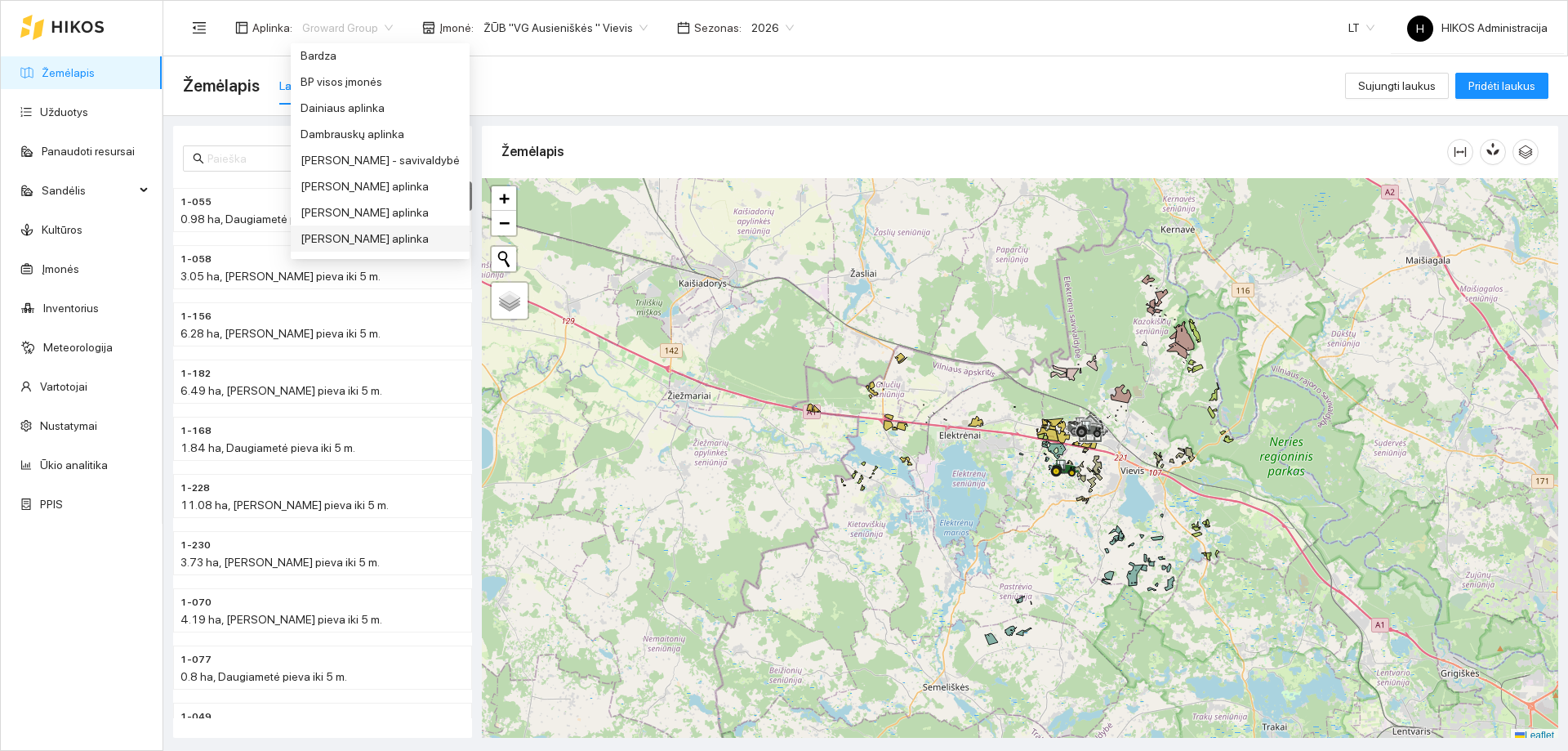
scroll to position [46, 0]
click at [368, 175] on div "BP visos įmonės" at bounding box center [381, 171] width 159 height 18
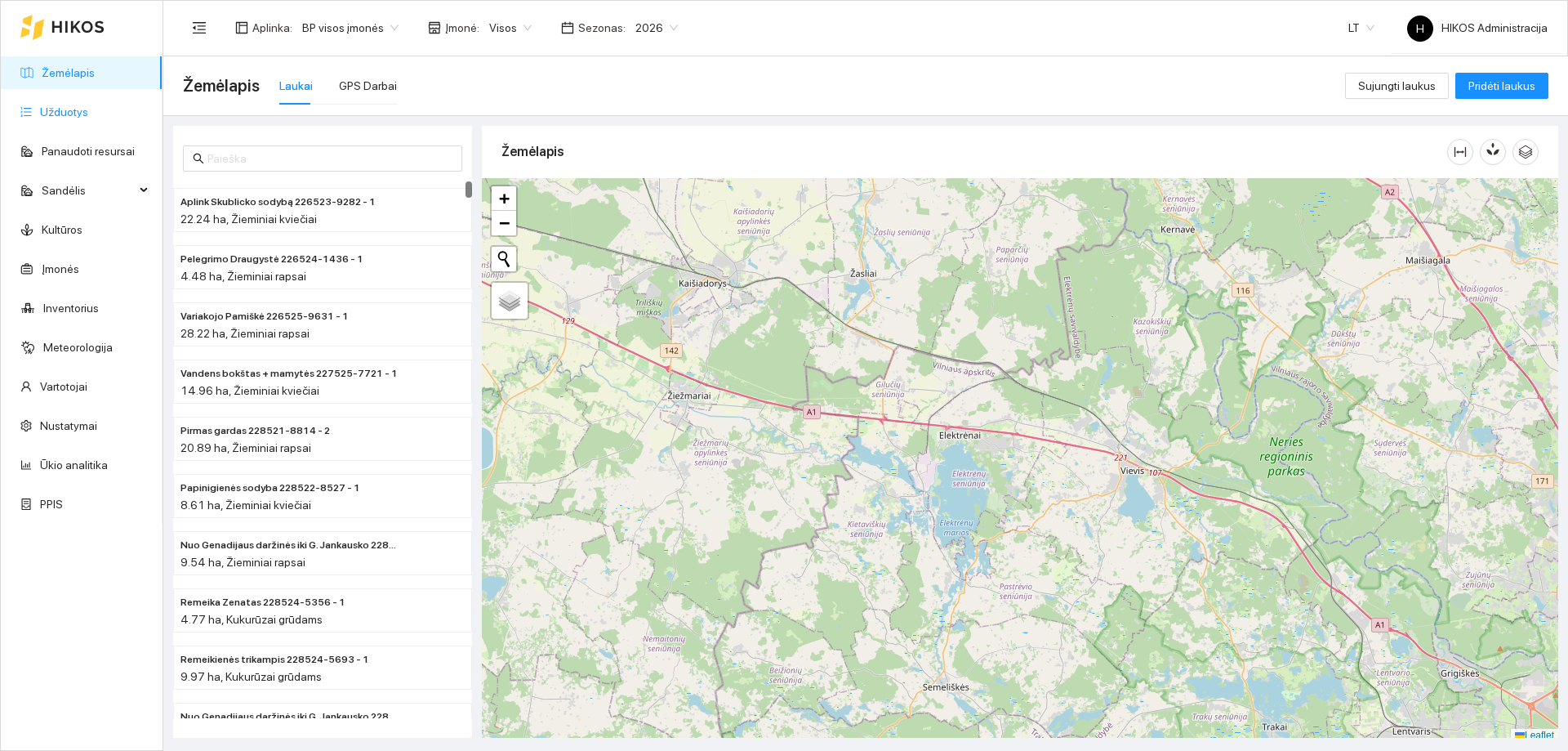
click at [88, 116] on link "Užduotys" at bounding box center [64, 112] width 49 height 13
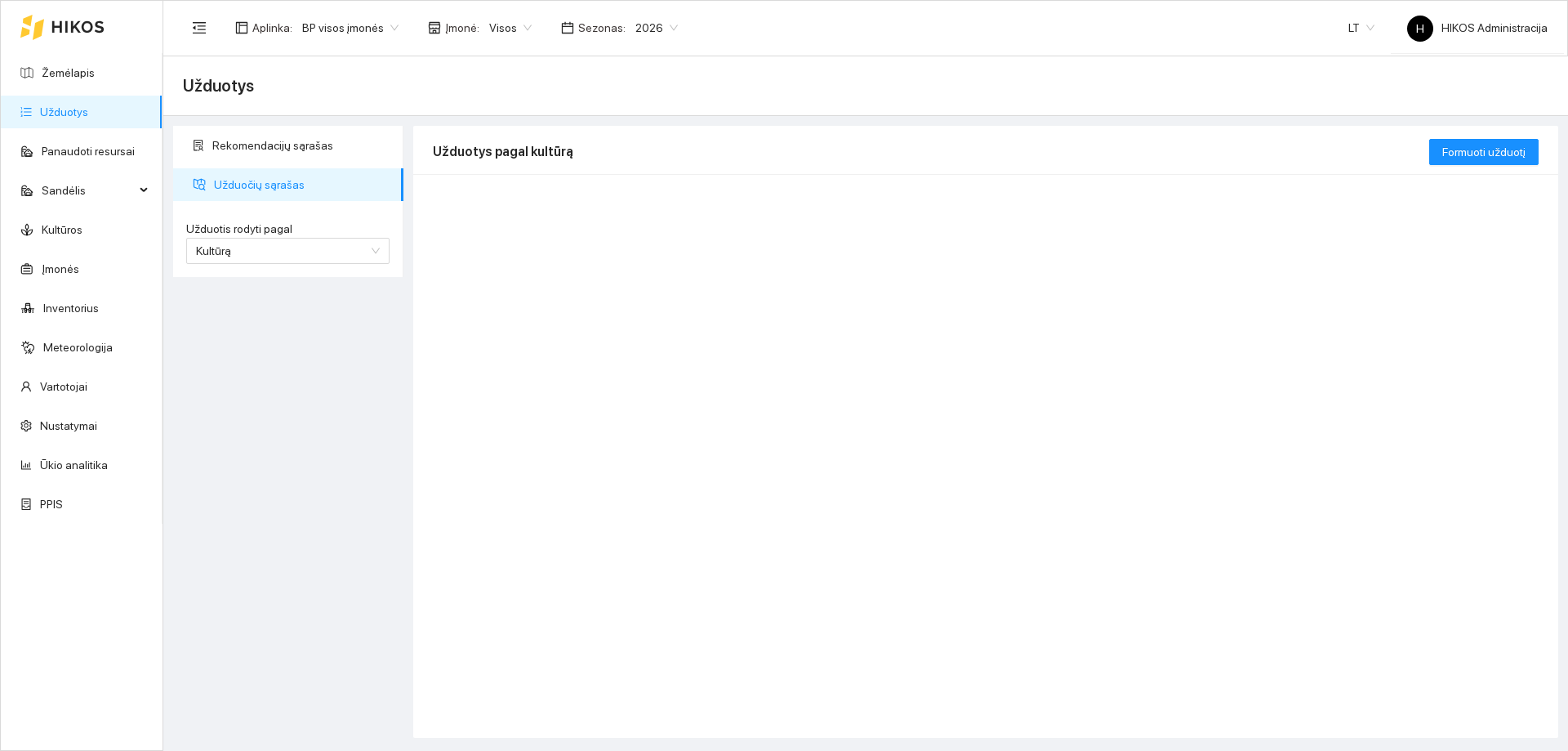
click at [500, 18] on span "Visos" at bounding box center [511, 27] width 43 height 24
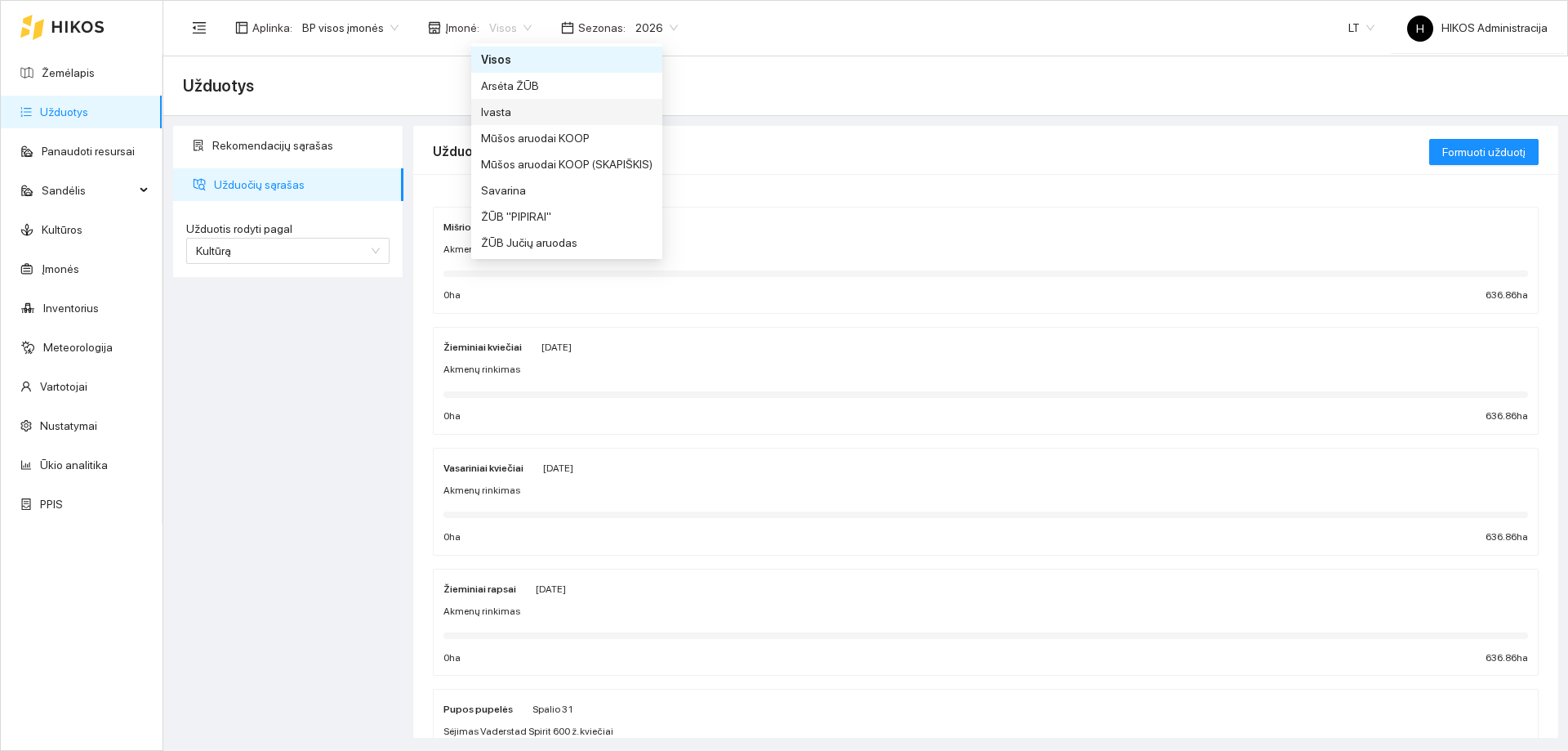
click at [525, 115] on div "Ivasta" at bounding box center [567, 112] width 172 height 18
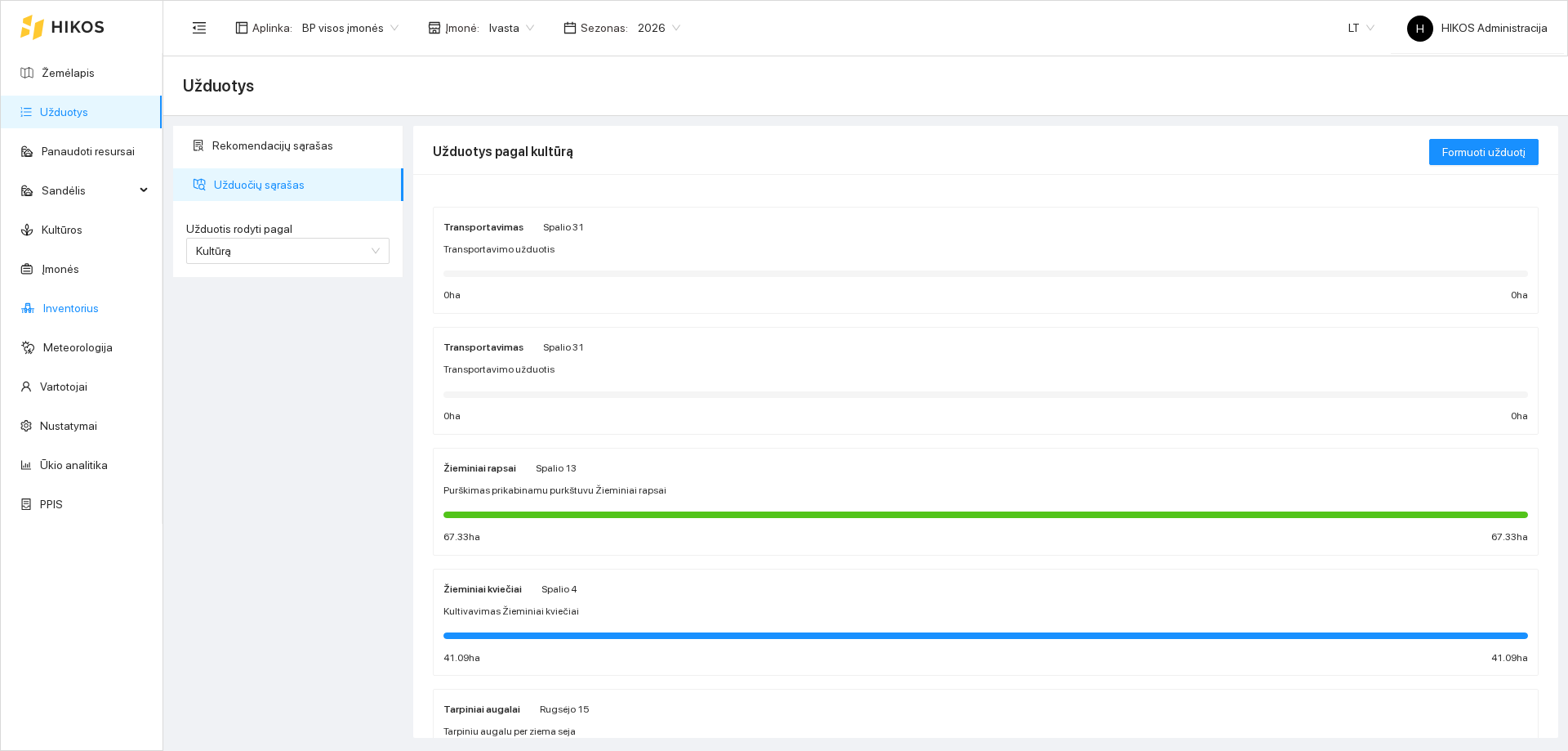
click at [78, 315] on link "Inventorius" at bounding box center [71, 307] width 55 height 13
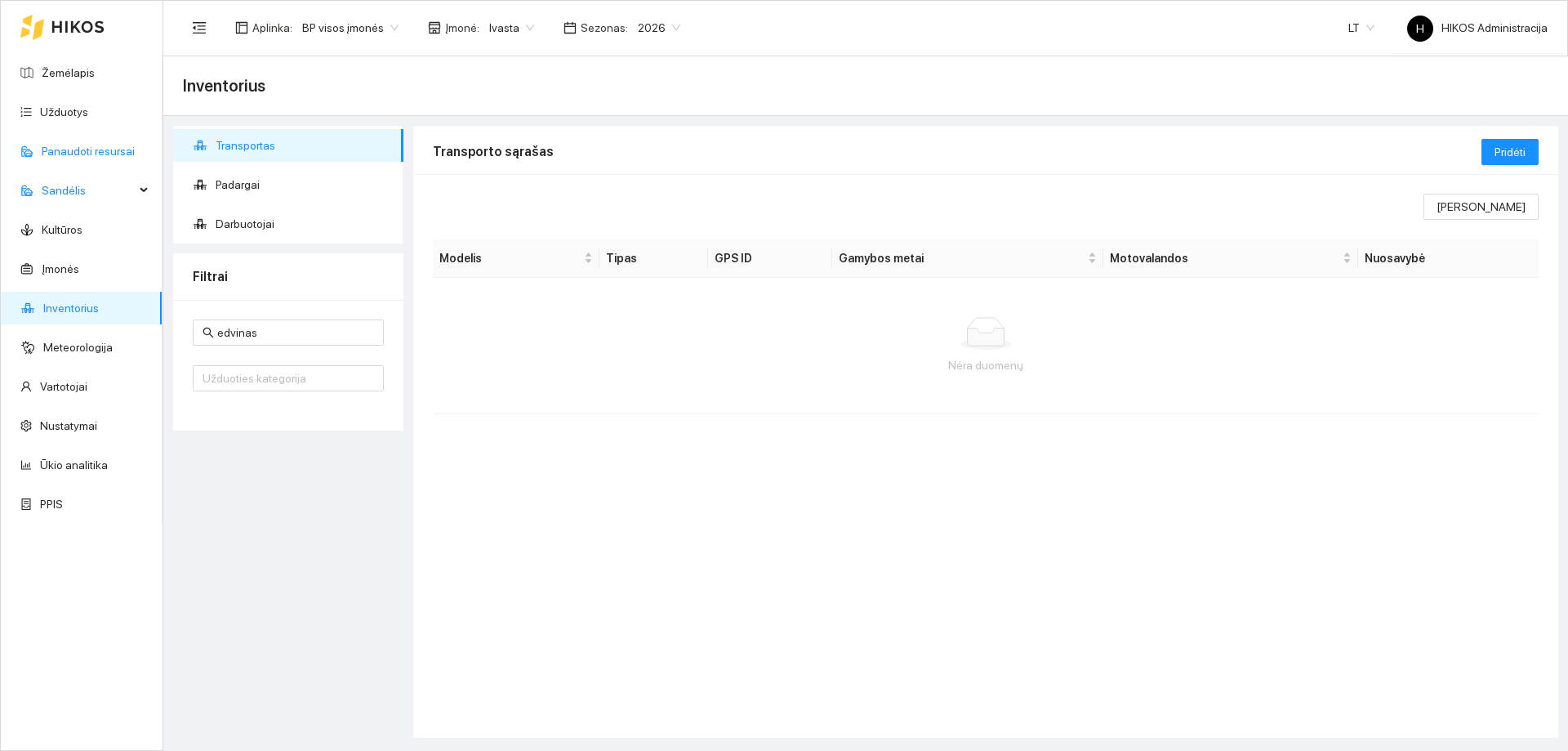
click at [90, 152] on link "Panaudoti resursai" at bounding box center [88, 151] width 93 height 13
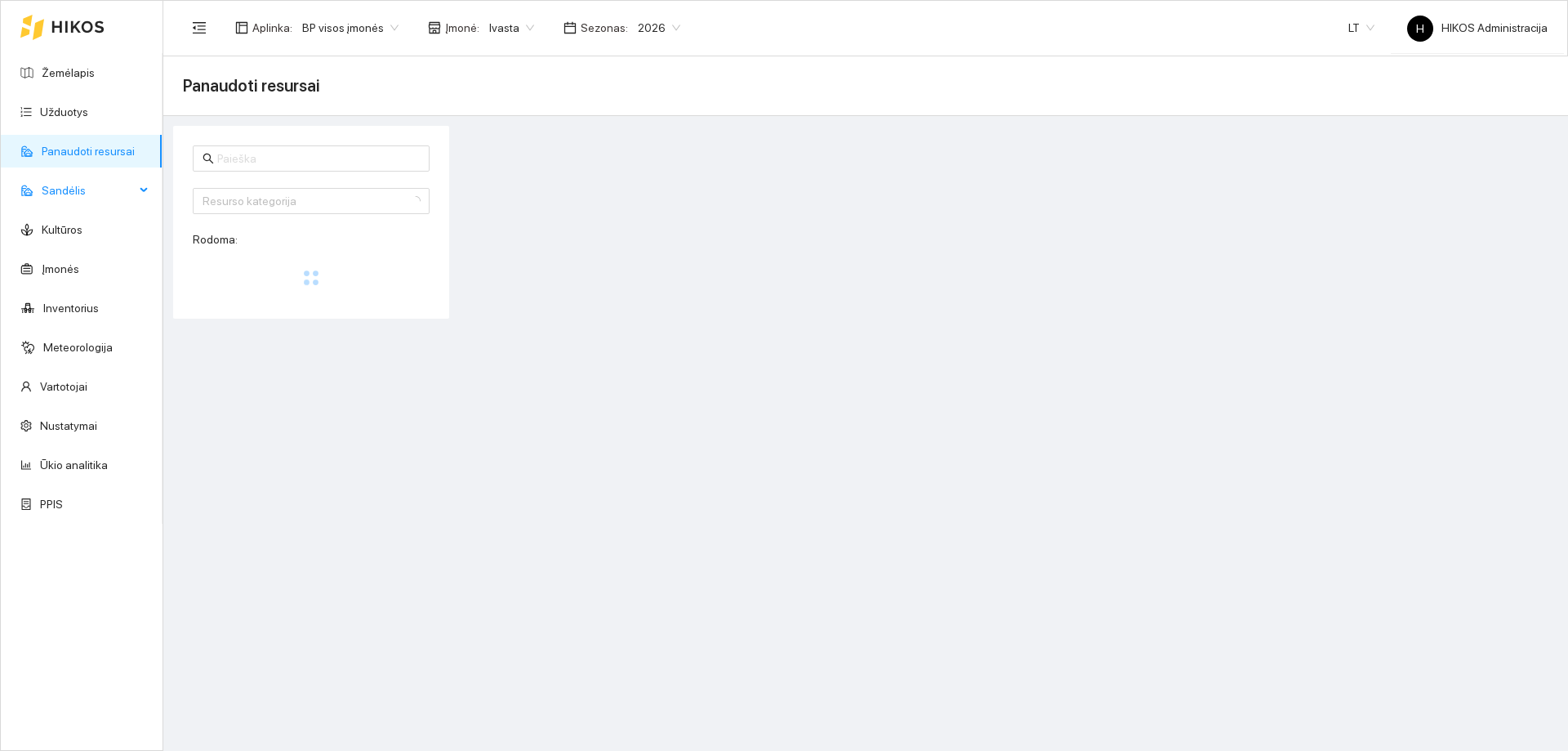
click at [90, 179] on span "Sandėlis" at bounding box center [88, 190] width 93 height 33
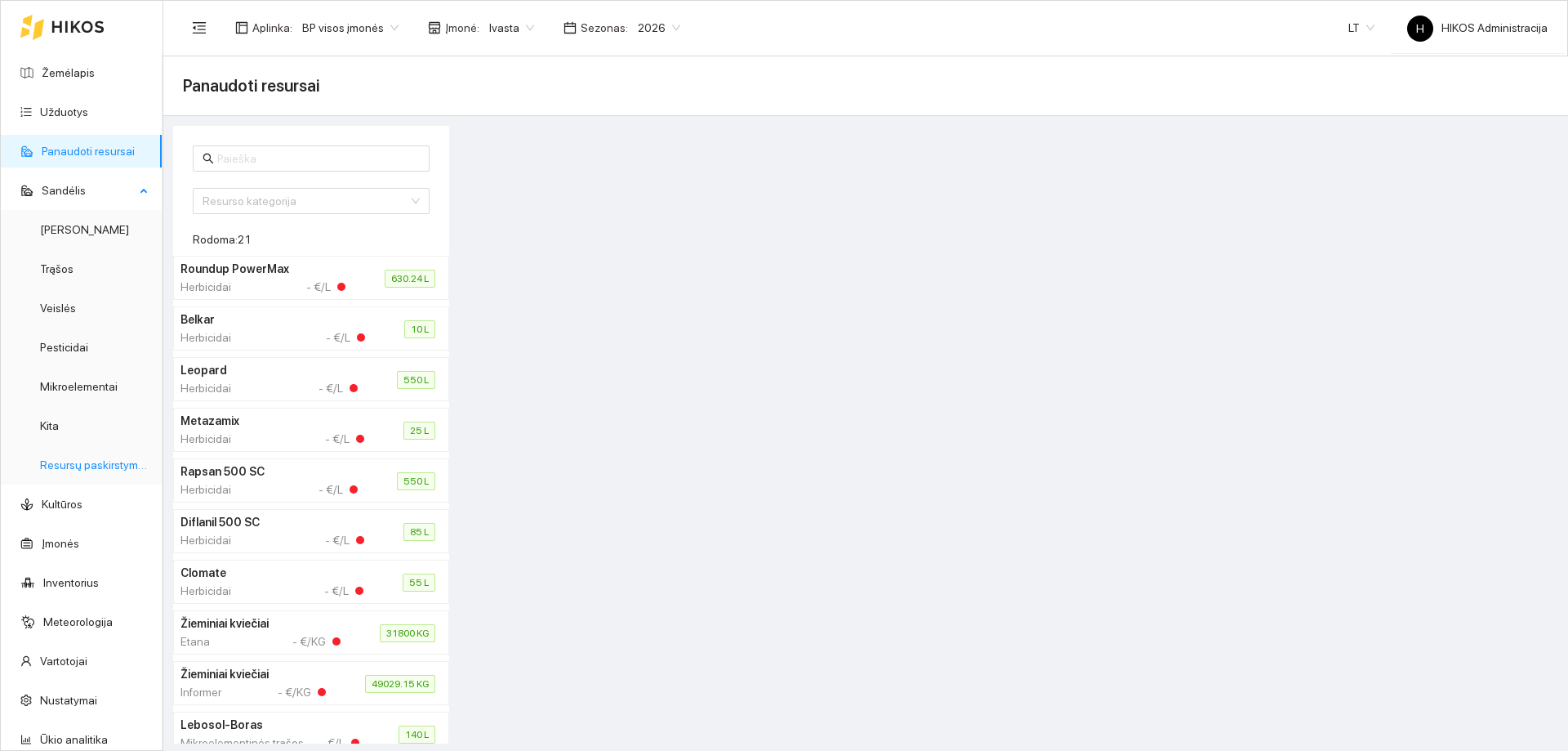
click at [94, 459] on link "Resursų paskirstymas" at bounding box center [95, 464] width 111 height 13
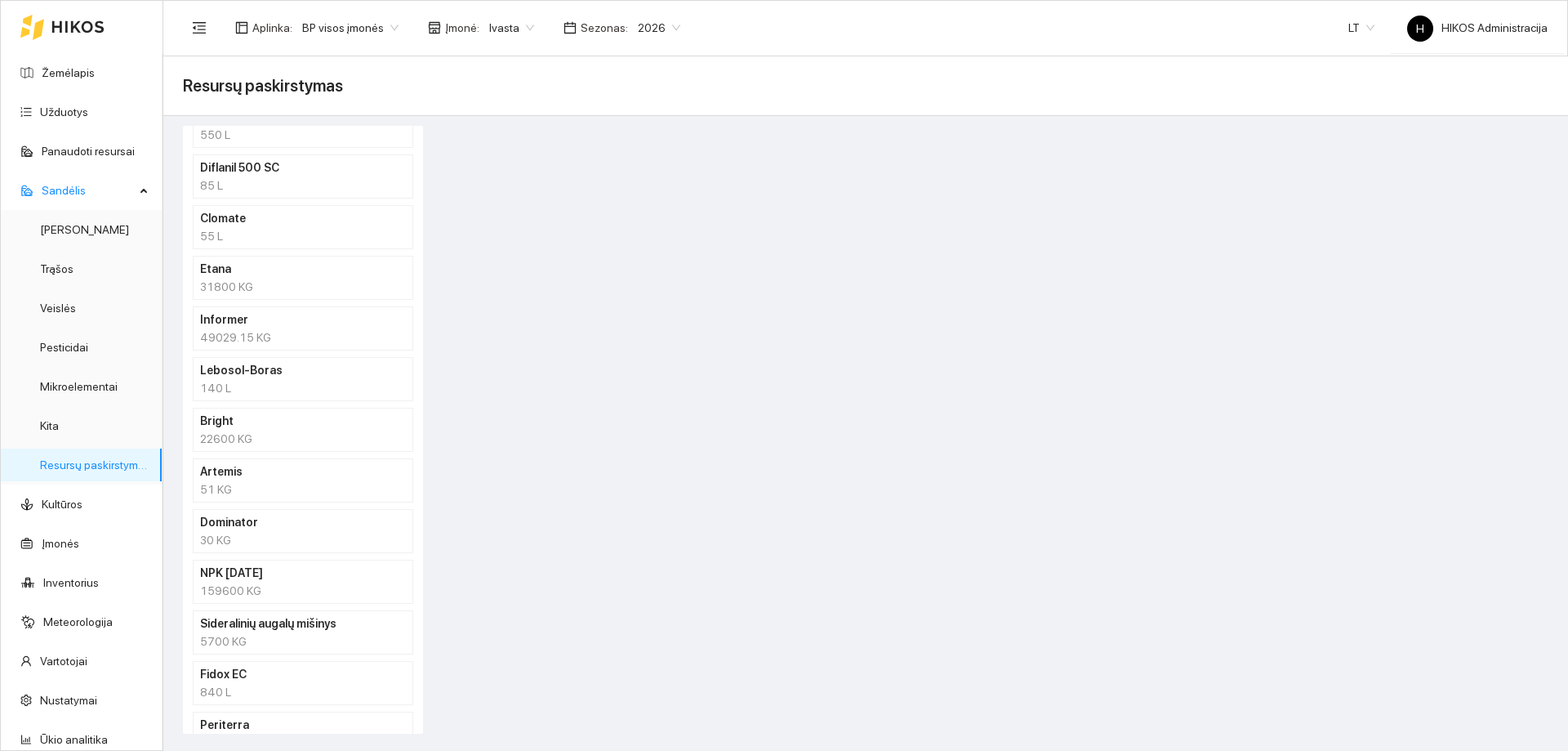
scroll to position [409, 0]
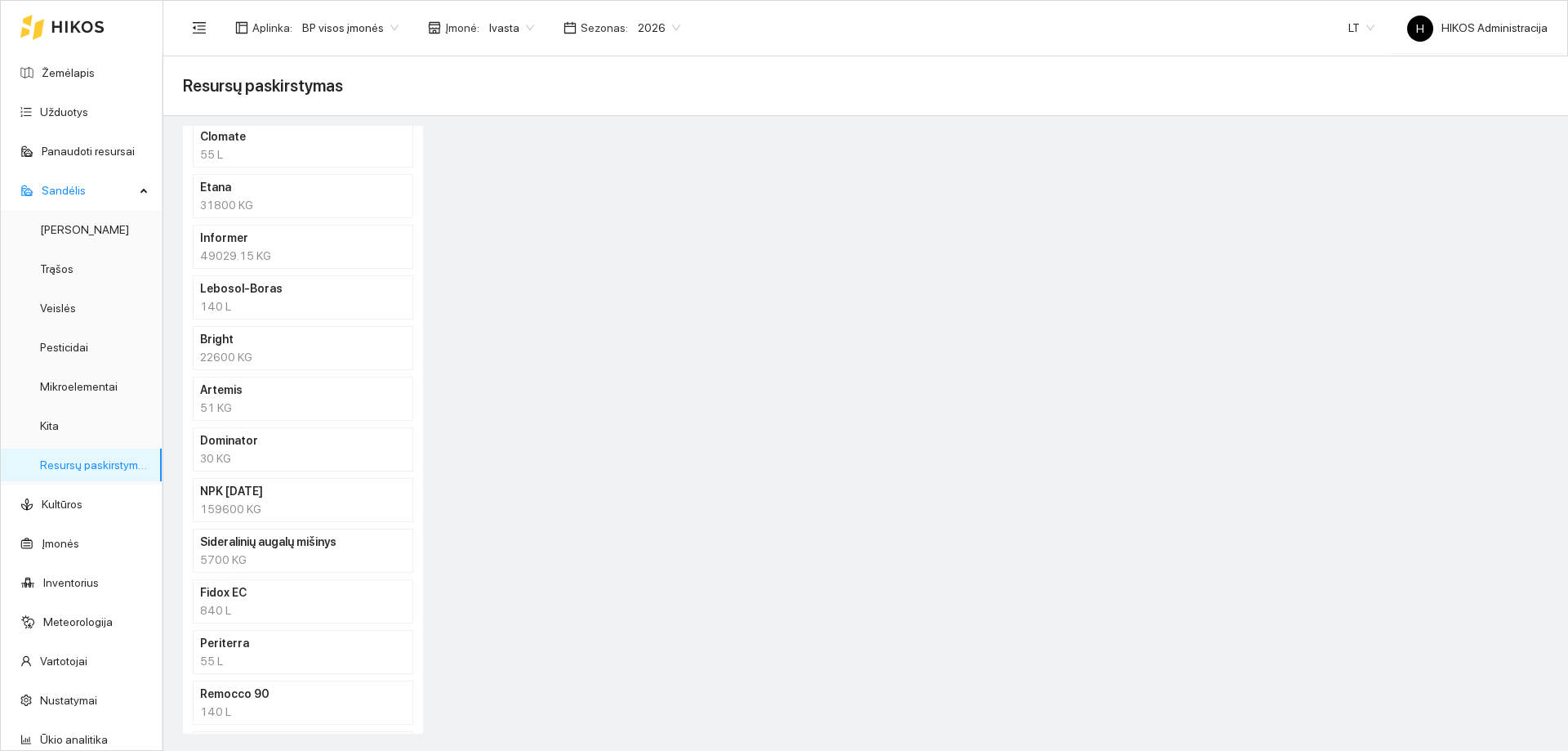
click at [250, 290] on h4 "Lebosol-Boras" at bounding box center [282, 289] width 163 height 18
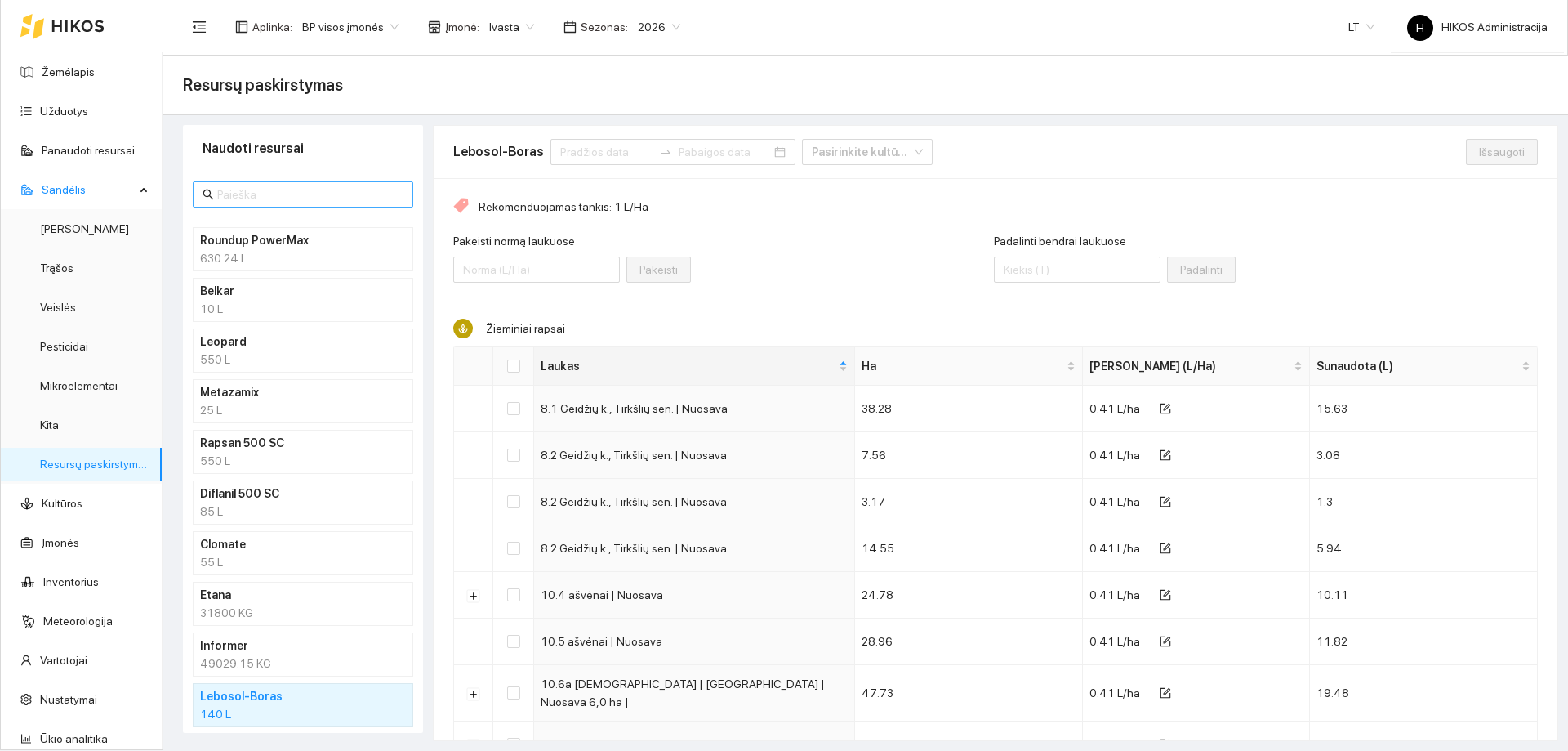
click at [285, 193] on input "text" at bounding box center [311, 194] width 186 height 18
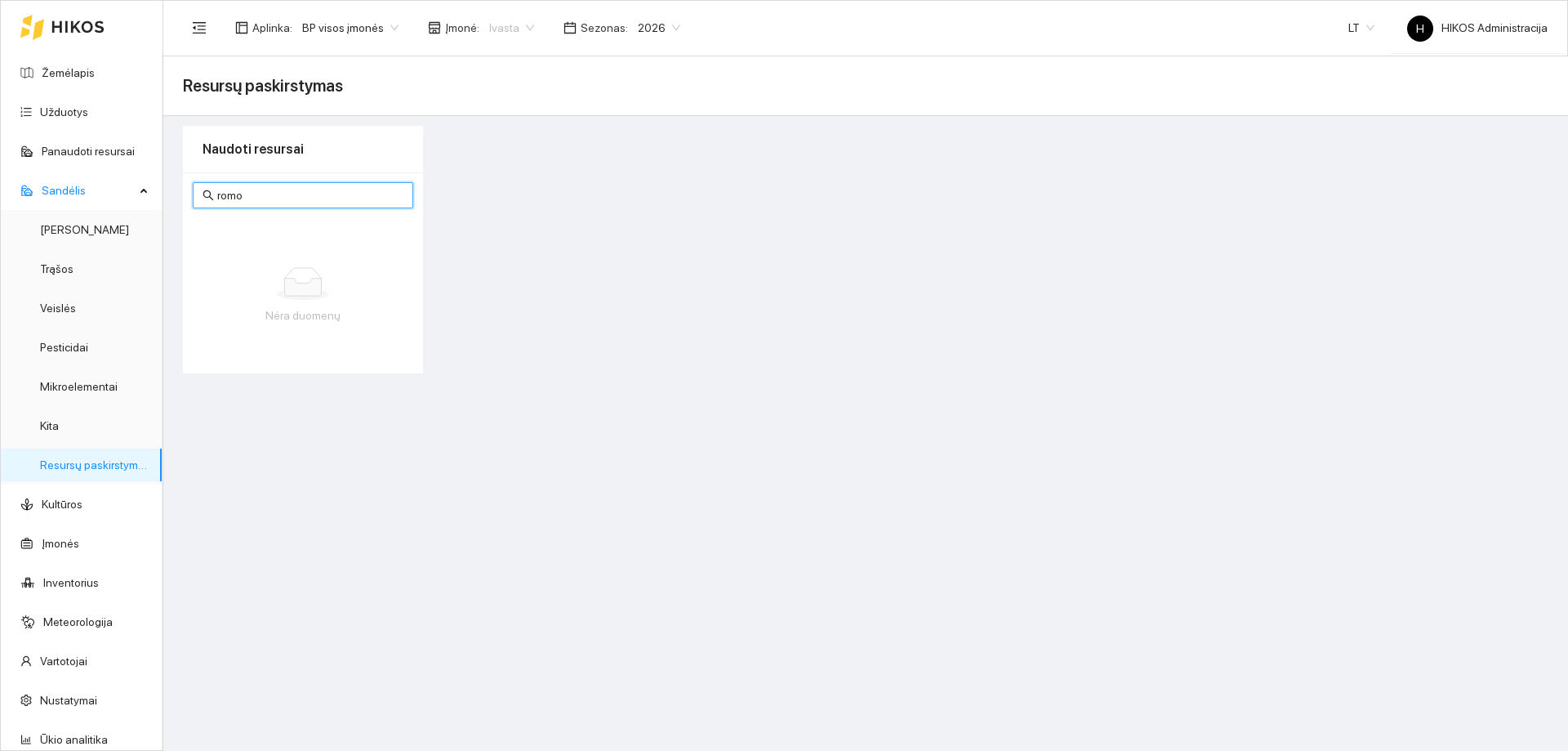
click at [496, 28] on span "Ivasta" at bounding box center [512, 27] width 45 height 24
type input "romo"
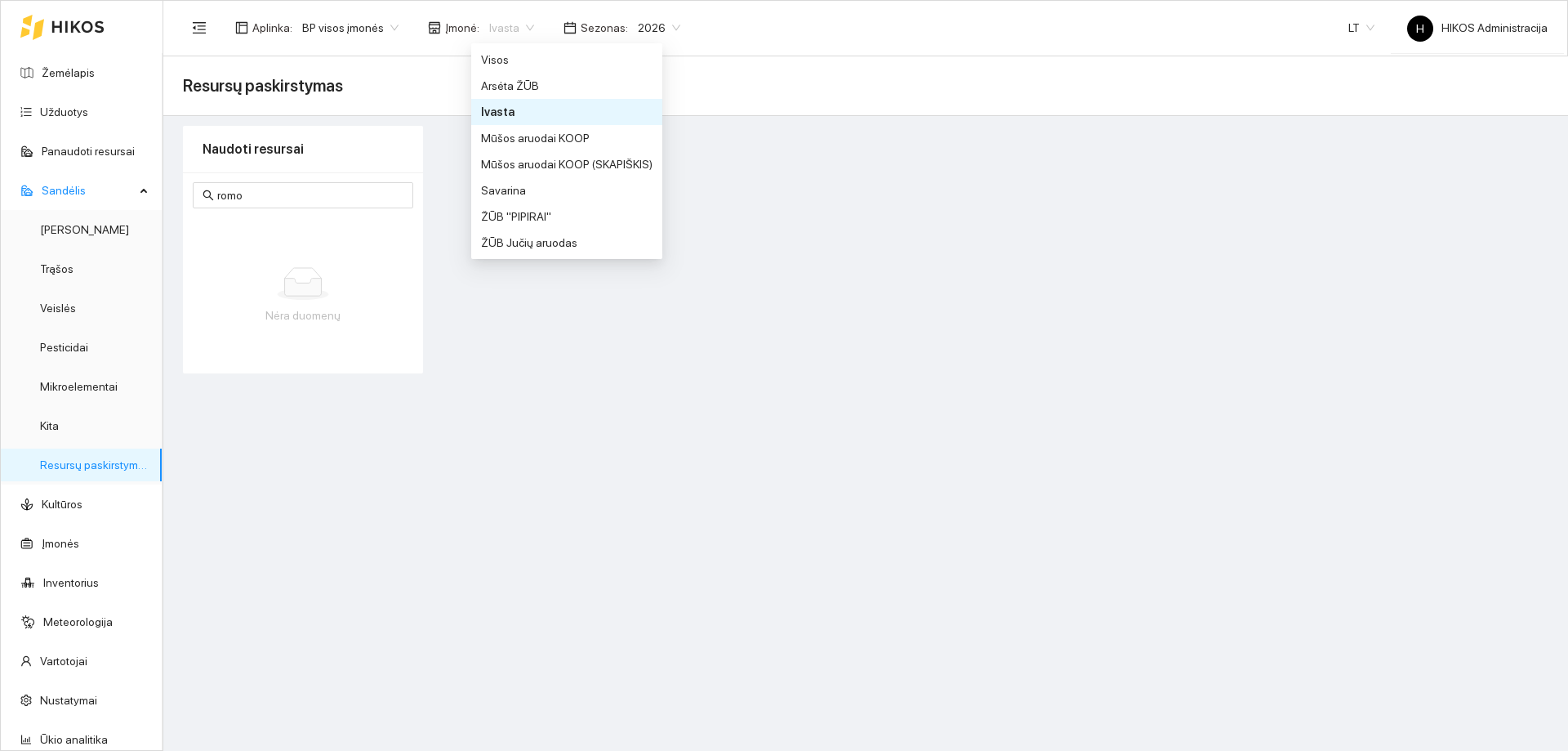
click at [499, 50] on div "Visos" at bounding box center [566, 59] width 191 height 26
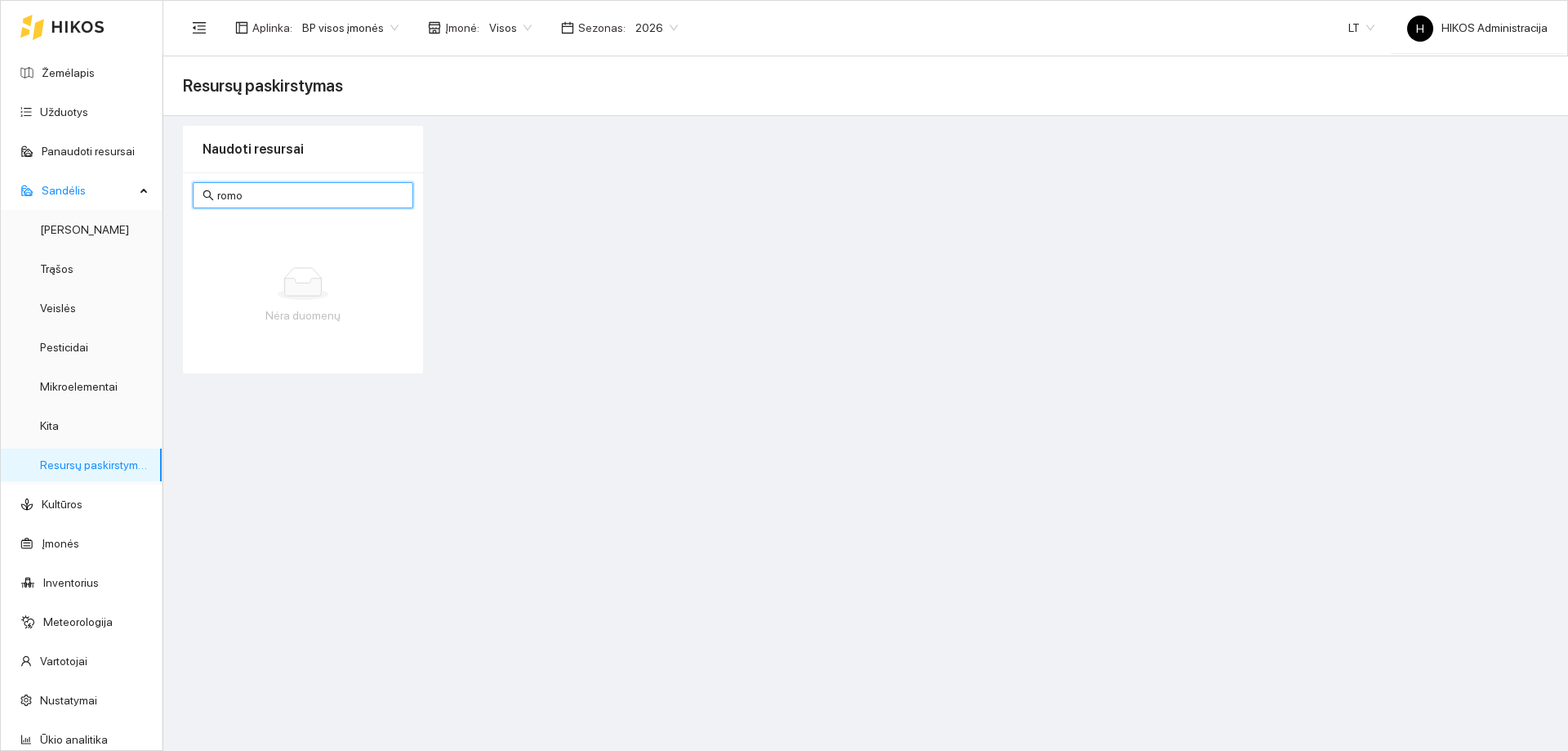
drag, startPoint x: 307, startPoint y: 197, endPoint x: 168, endPoint y: 193, distance: 139.1
click at [168, 193] on main "Resursų paskirstymas Naudoti resursai romo Nėra duomenų" at bounding box center [865, 403] width 1405 height 695
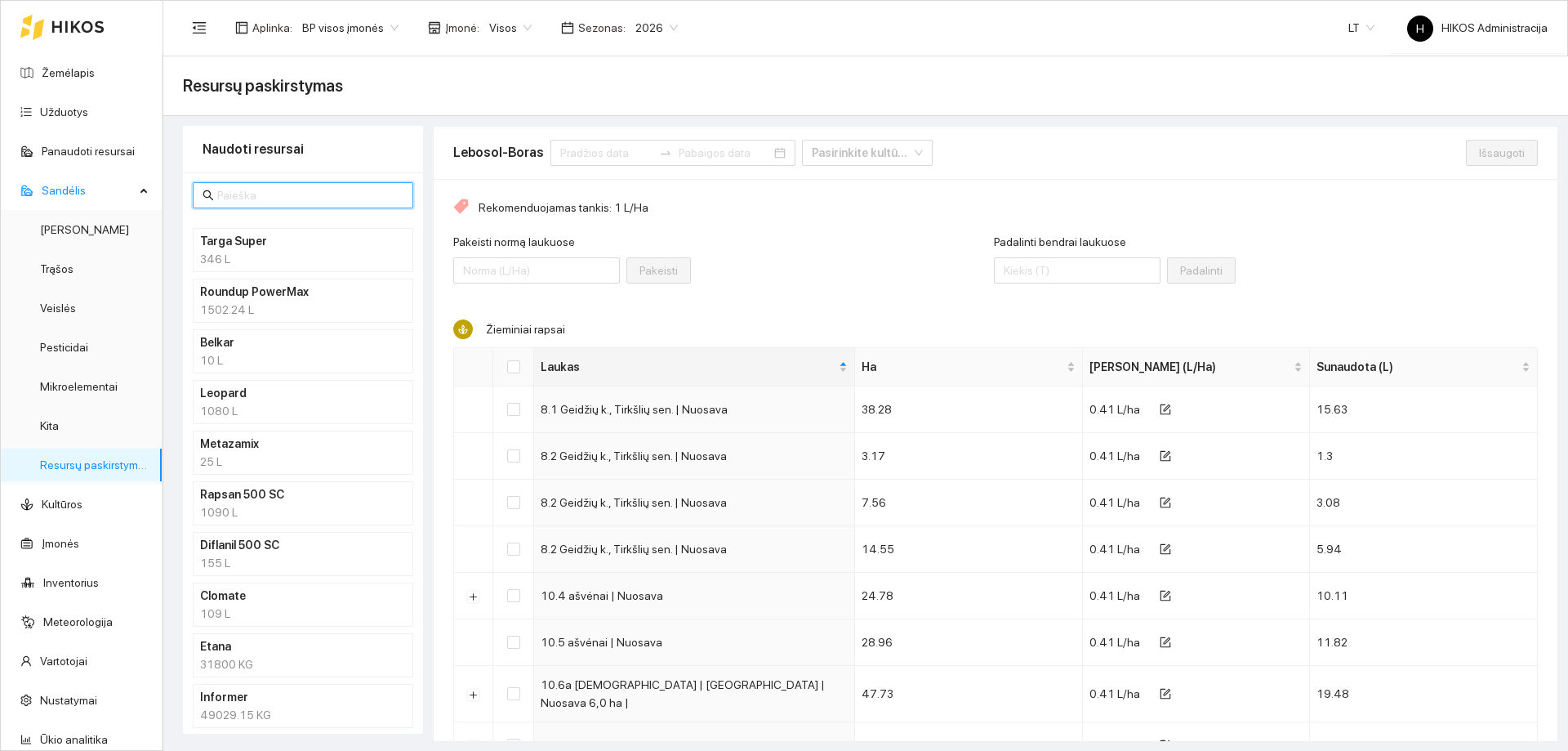
click at [321, 193] on input "text" at bounding box center [311, 195] width 186 height 18
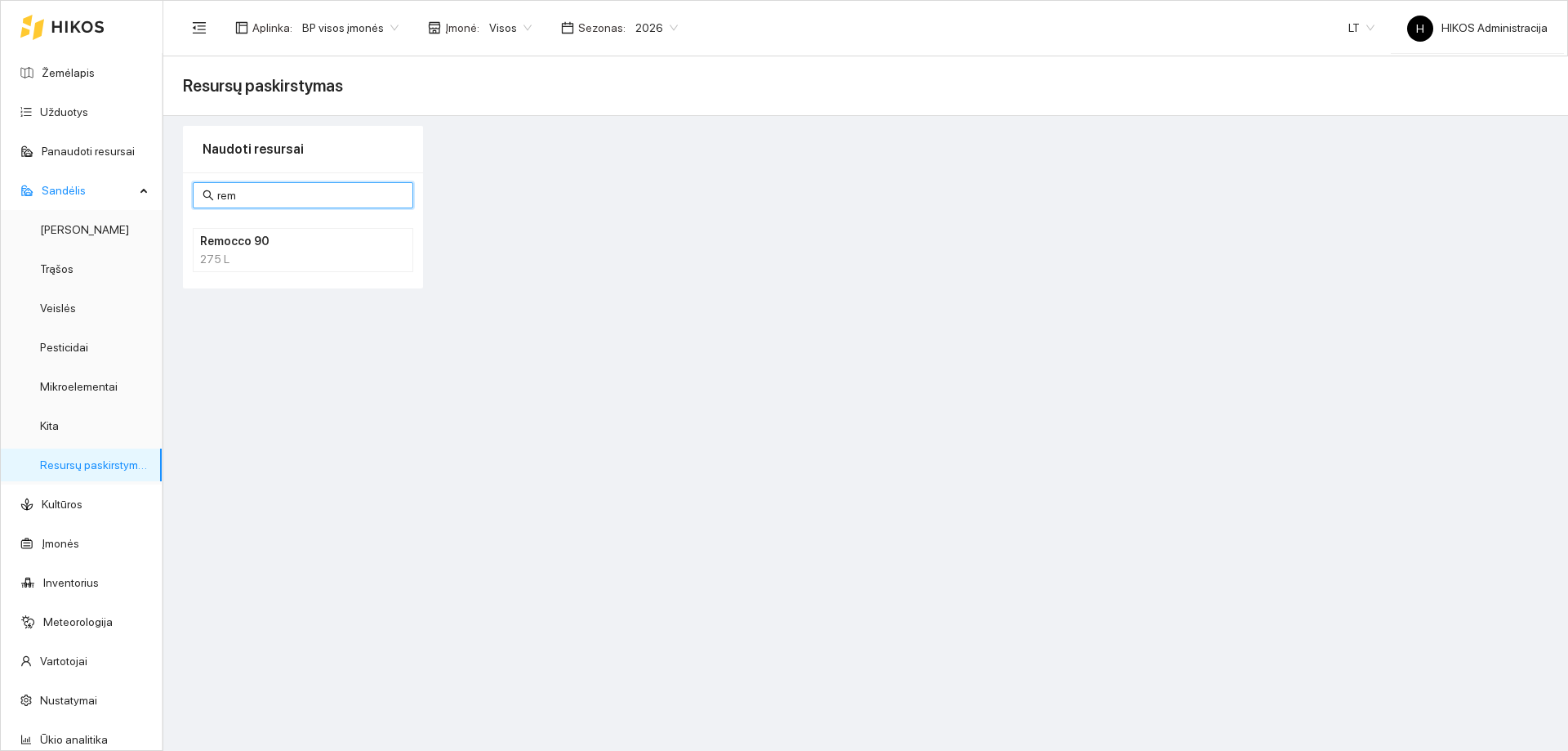
click at [263, 230] on li "Remocco 90 275 L" at bounding box center [303, 250] width 220 height 44
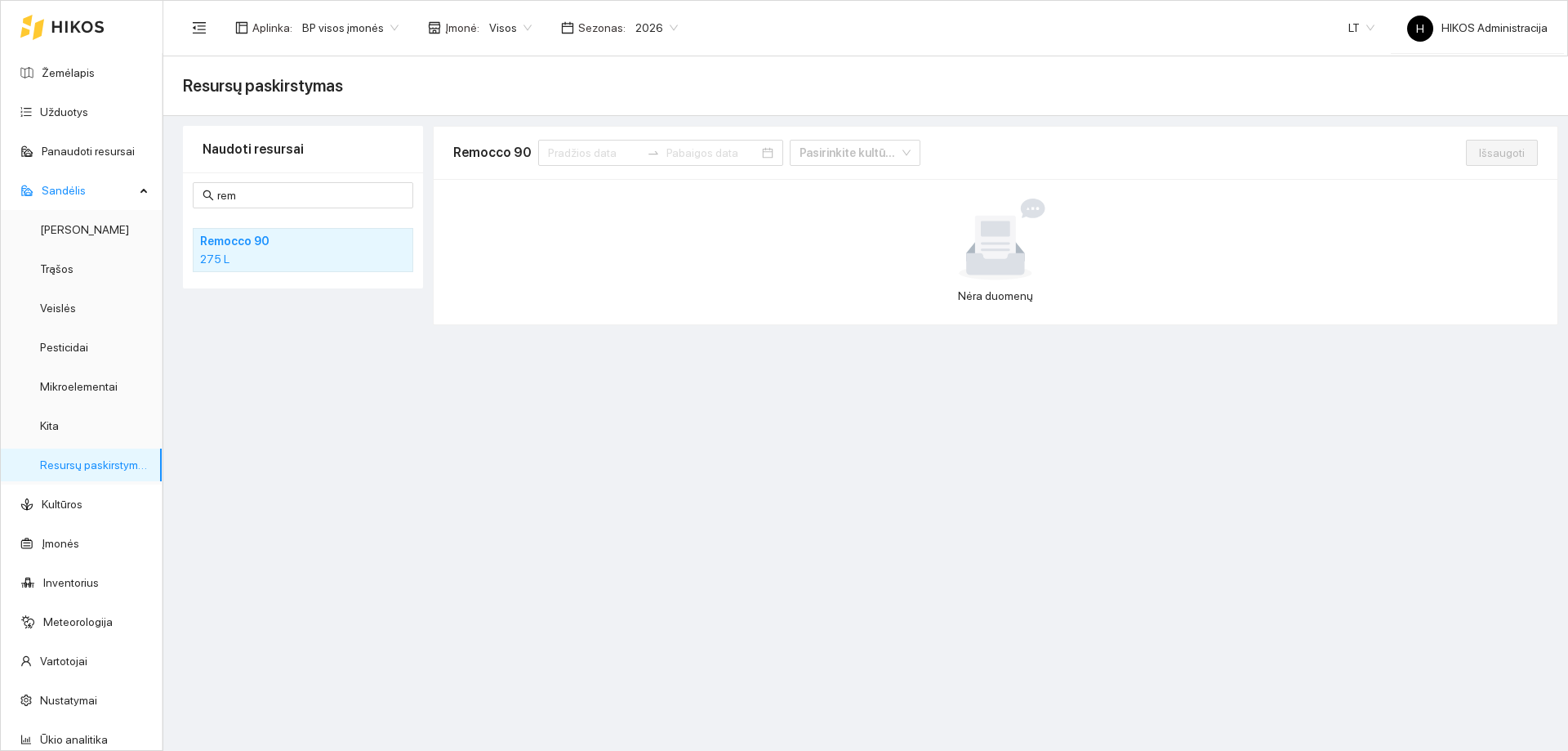
click at [516, 36] on span "Visos" at bounding box center [511, 27] width 43 height 24
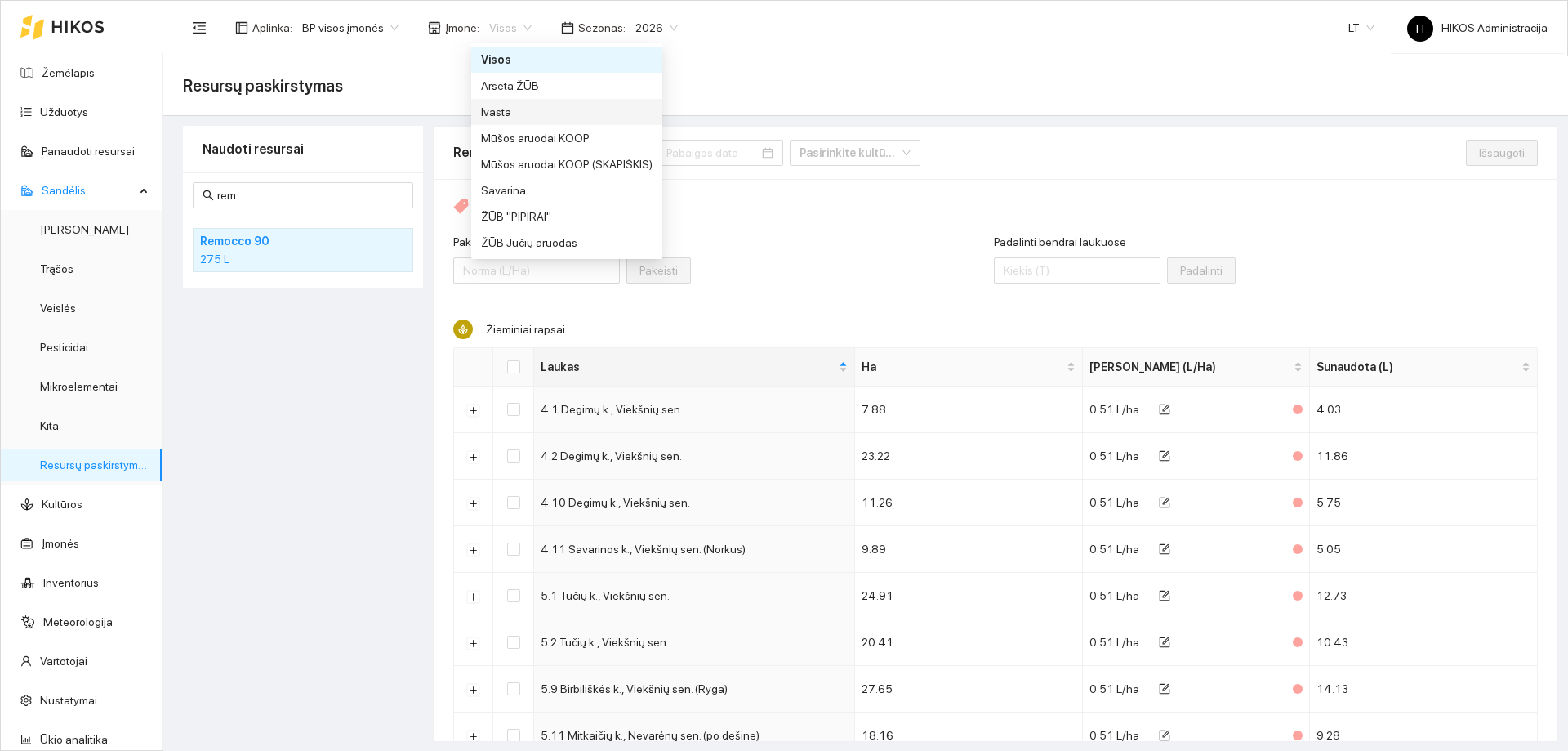
click at [524, 115] on div "Ivasta" at bounding box center [567, 112] width 172 height 18
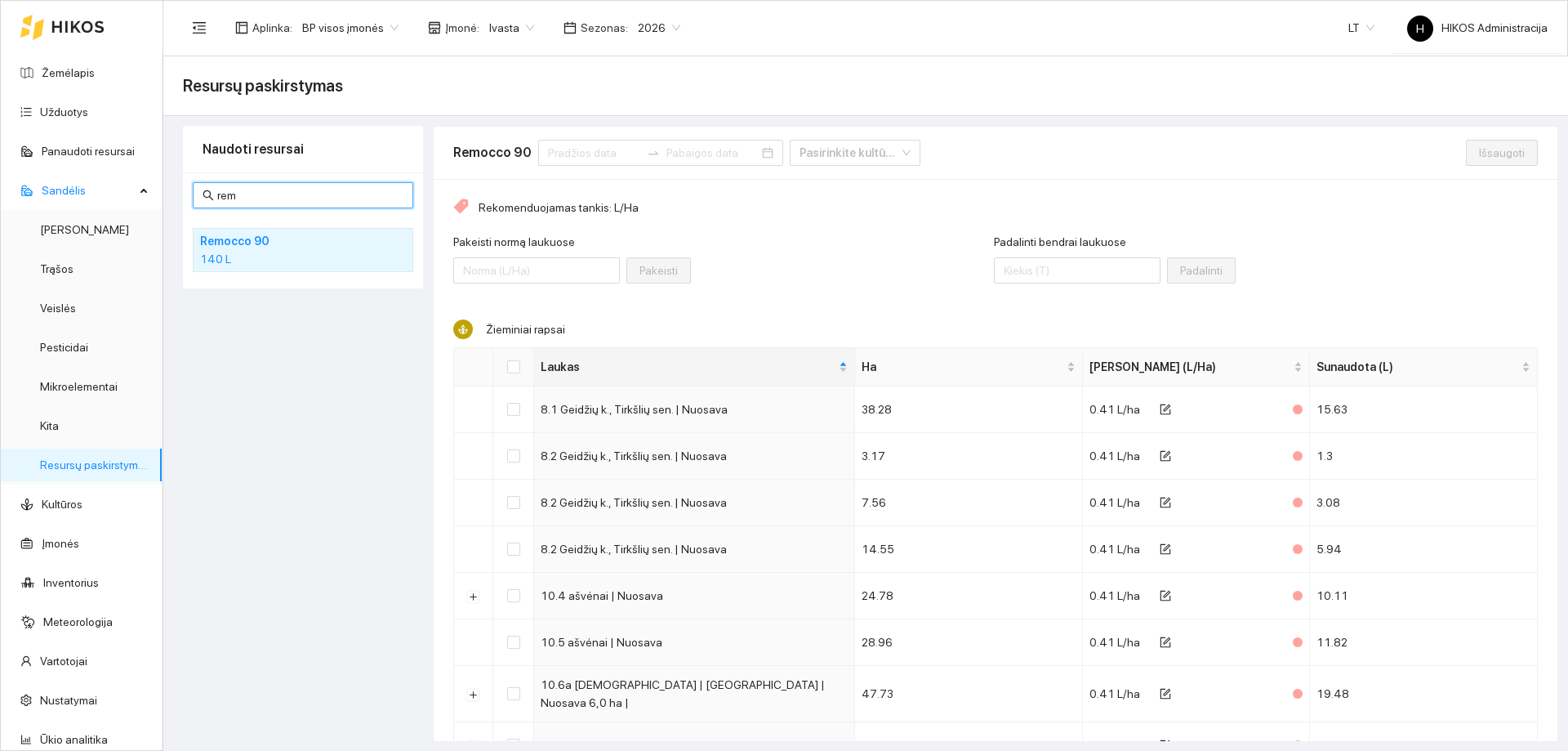
click at [276, 192] on input "rem" at bounding box center [311, 195] width 186 height 18
type input "r"
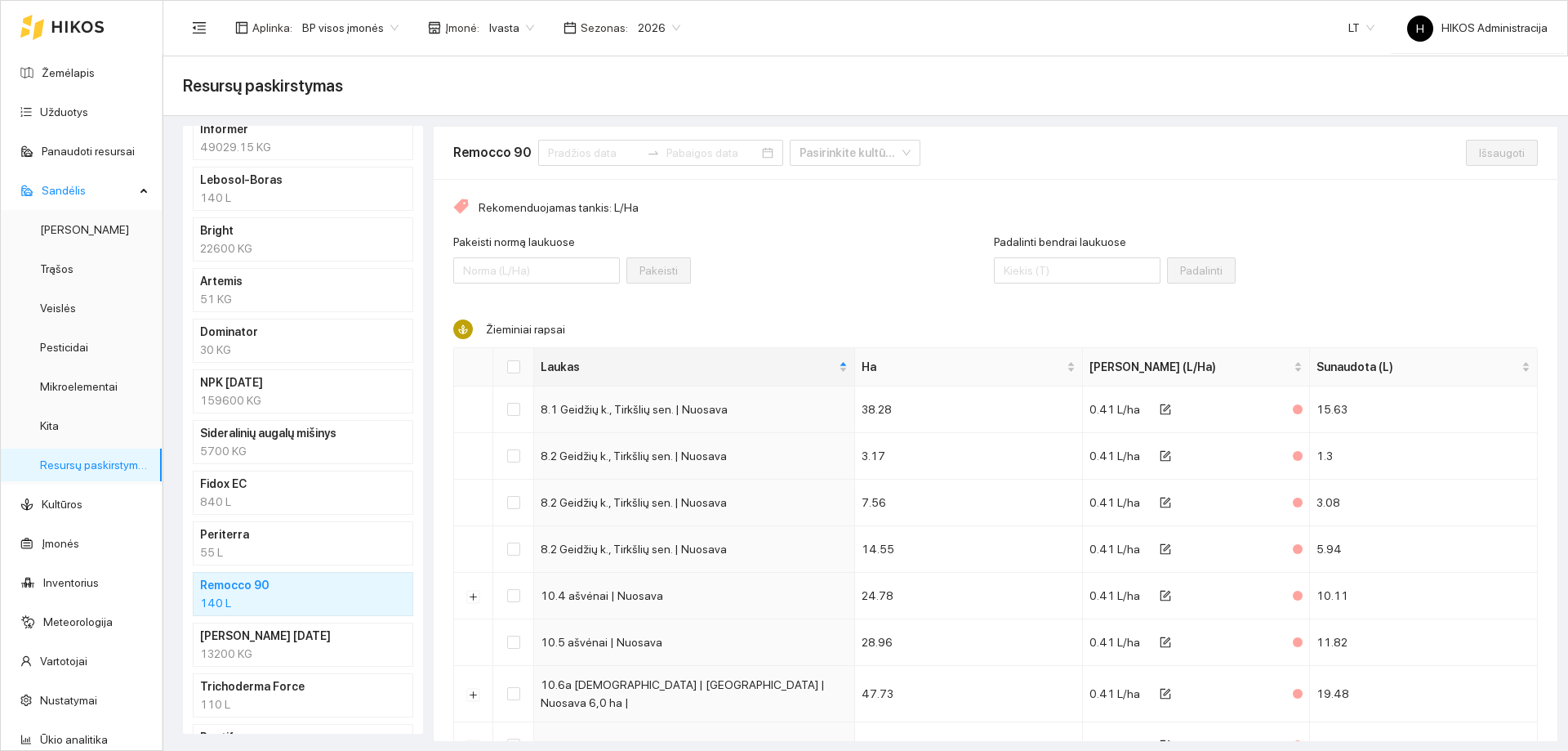
scroll to position [568, 0]
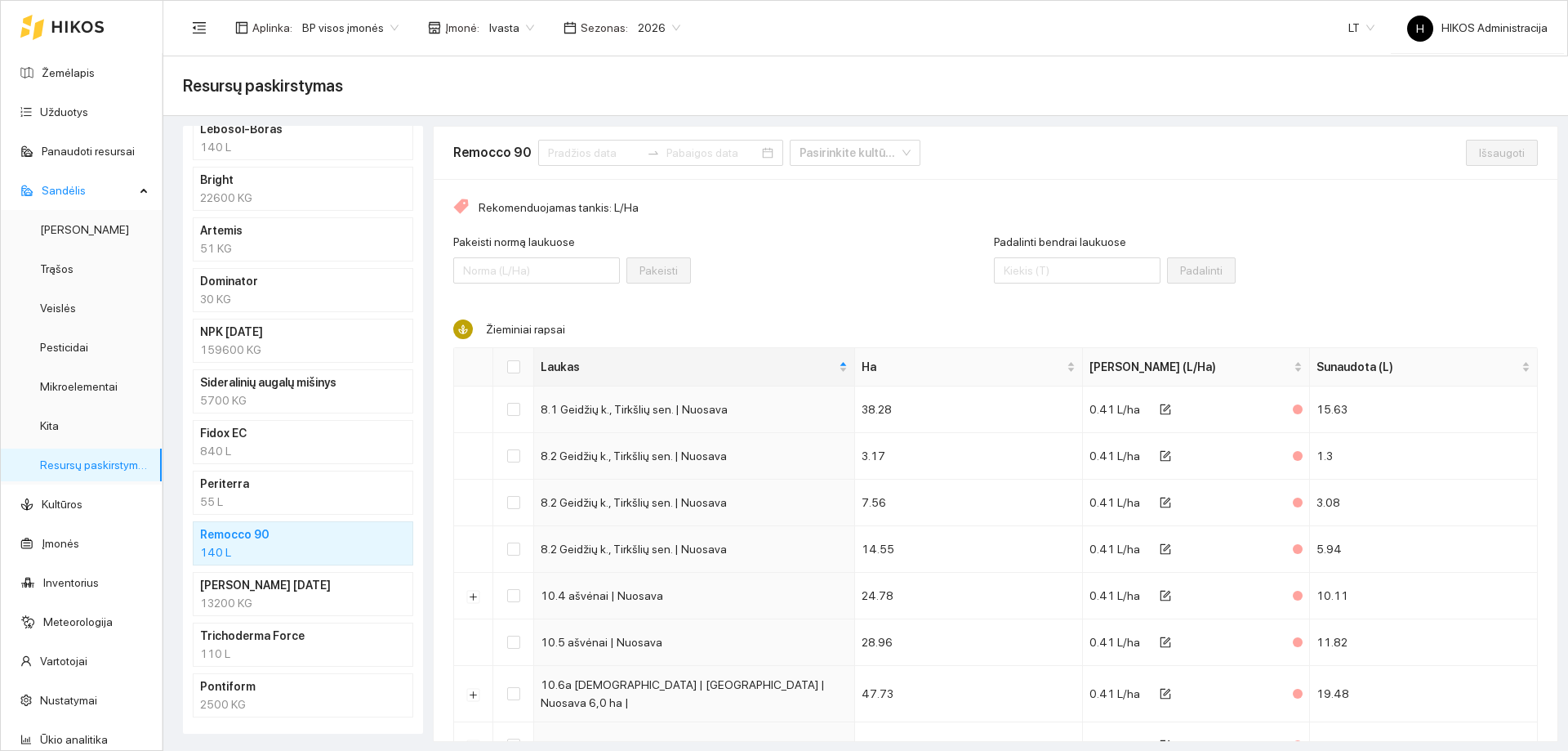
click at [283, 490] on h4 "Periterra" at bounding box center [282, 484] width 163 height 18
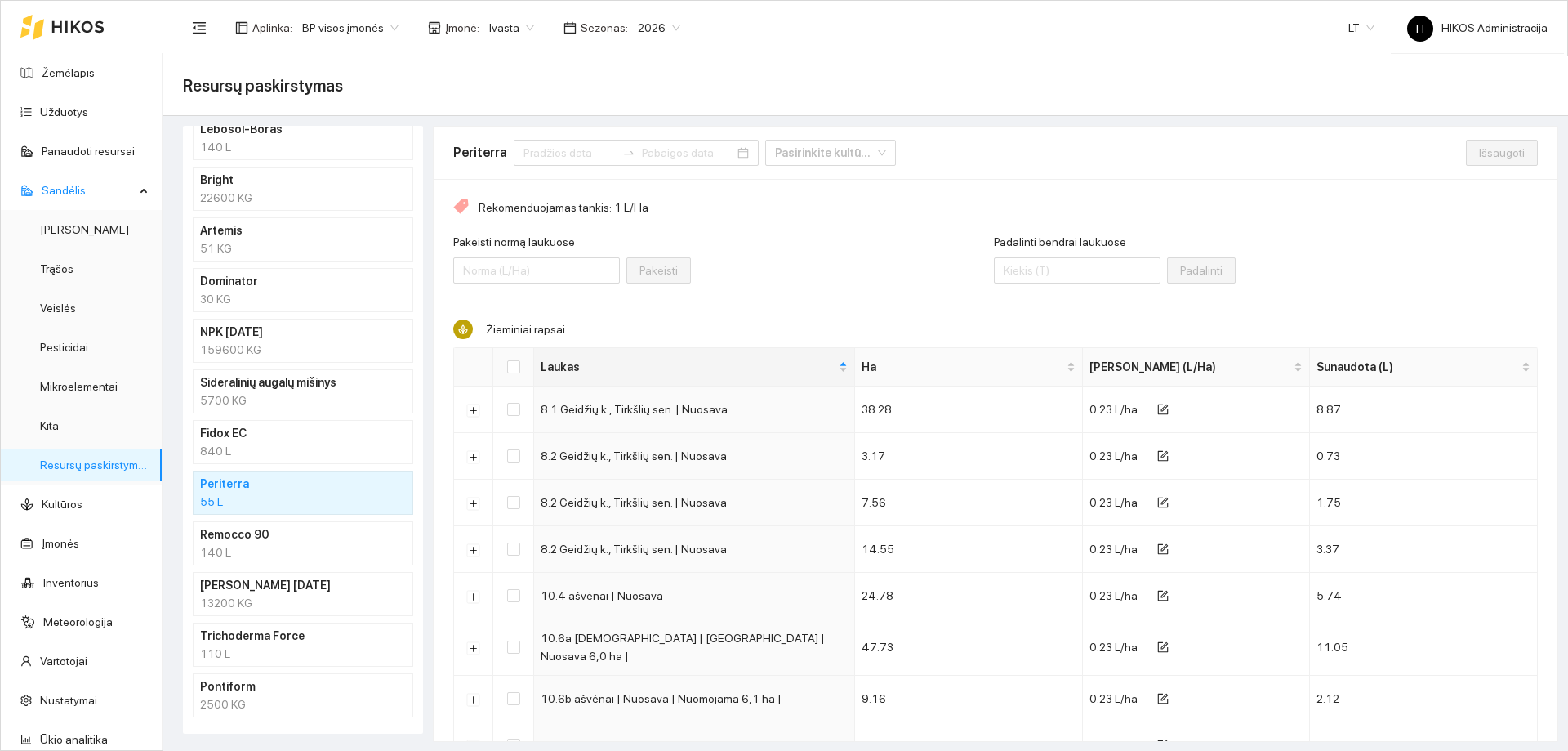
click at [254, 543] on h4 "Remocco 90" at bounding box center [282, 534] width 163 height 18
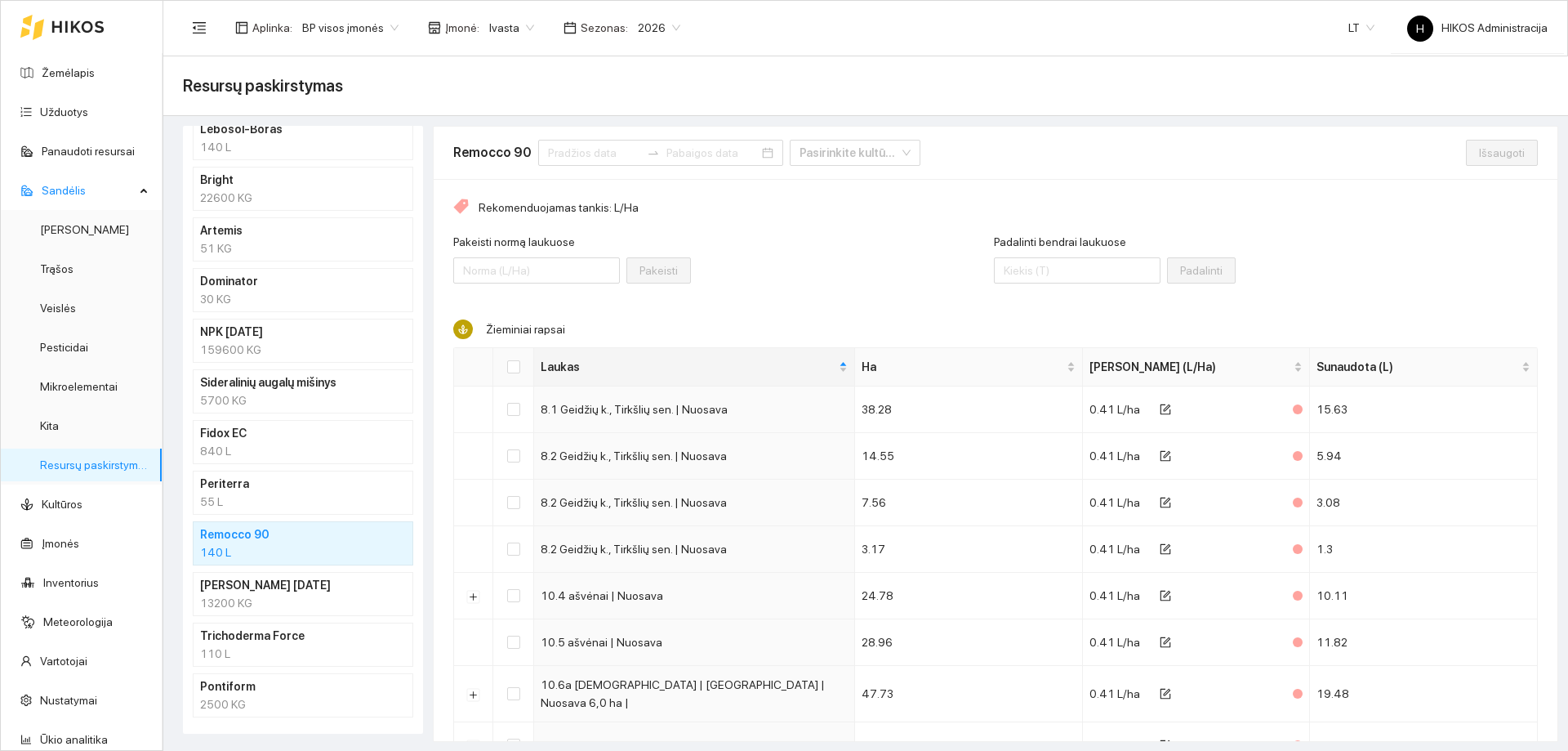
click at [280, 610] on div "13200 KG" at bounding box center [303, 603] width 206 height 18
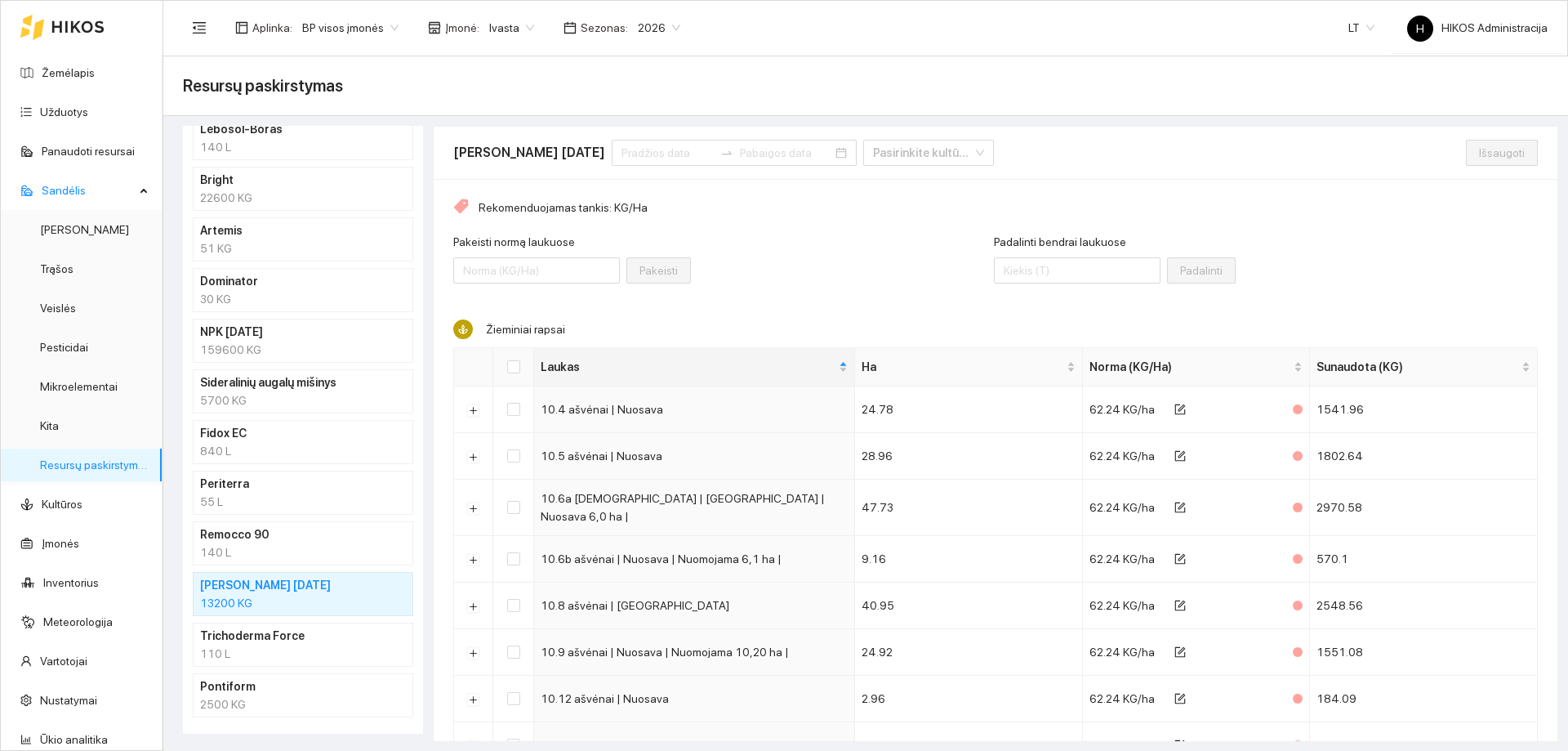
click at [277, 566] on ul "Roundup PowerMax 630.24 L Belkar 10 L Leopard 550 L Metazamix 25 L Rapsan 500 S…" at bounding box center [303, 188] width 220 height 1058
click at [282, 540] on h4 "Remocco 90" at bounding box center [282, 534] width 163 height 18
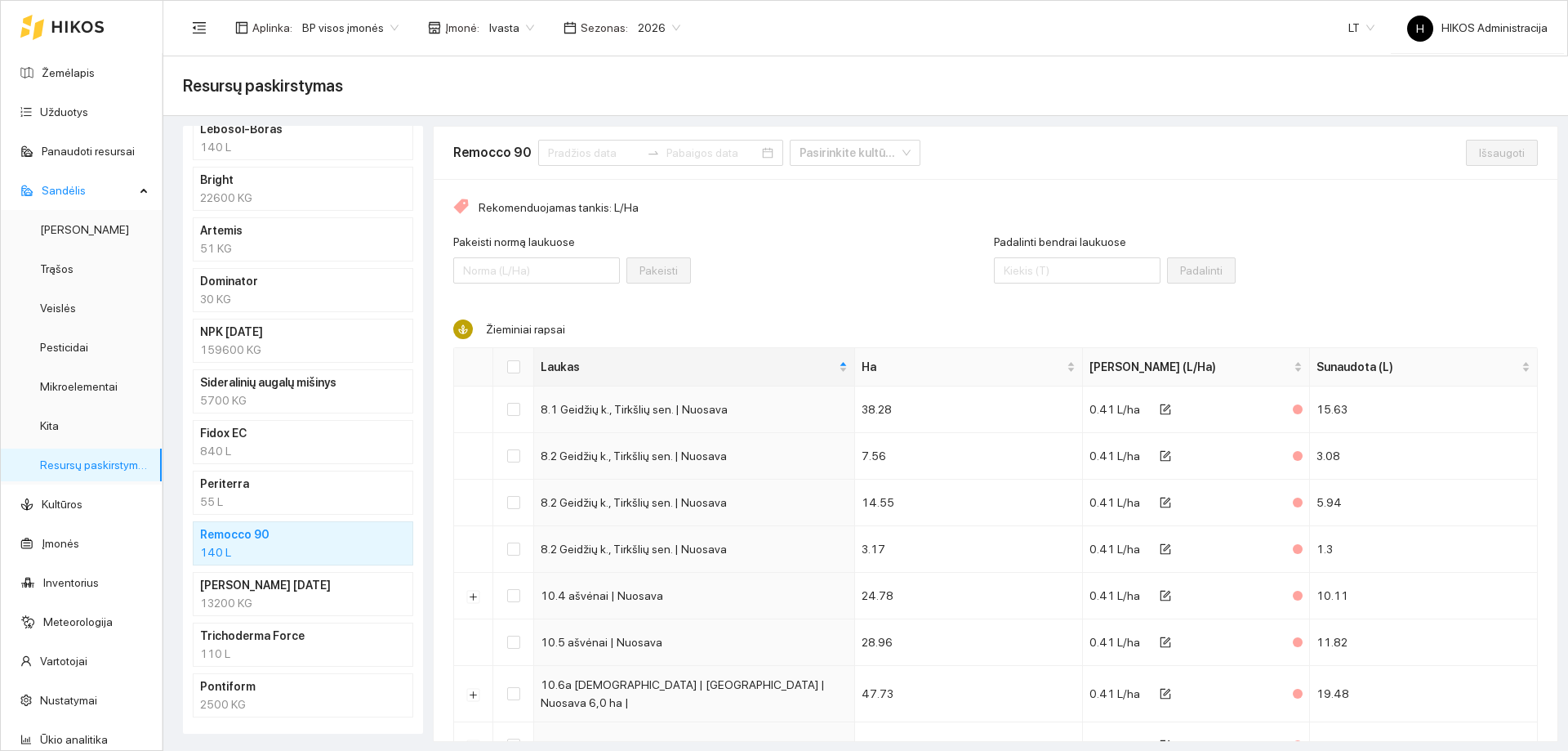
click at [266, 598] on div "13200 KG" at bounding box center [303, 603] width 206 height 18
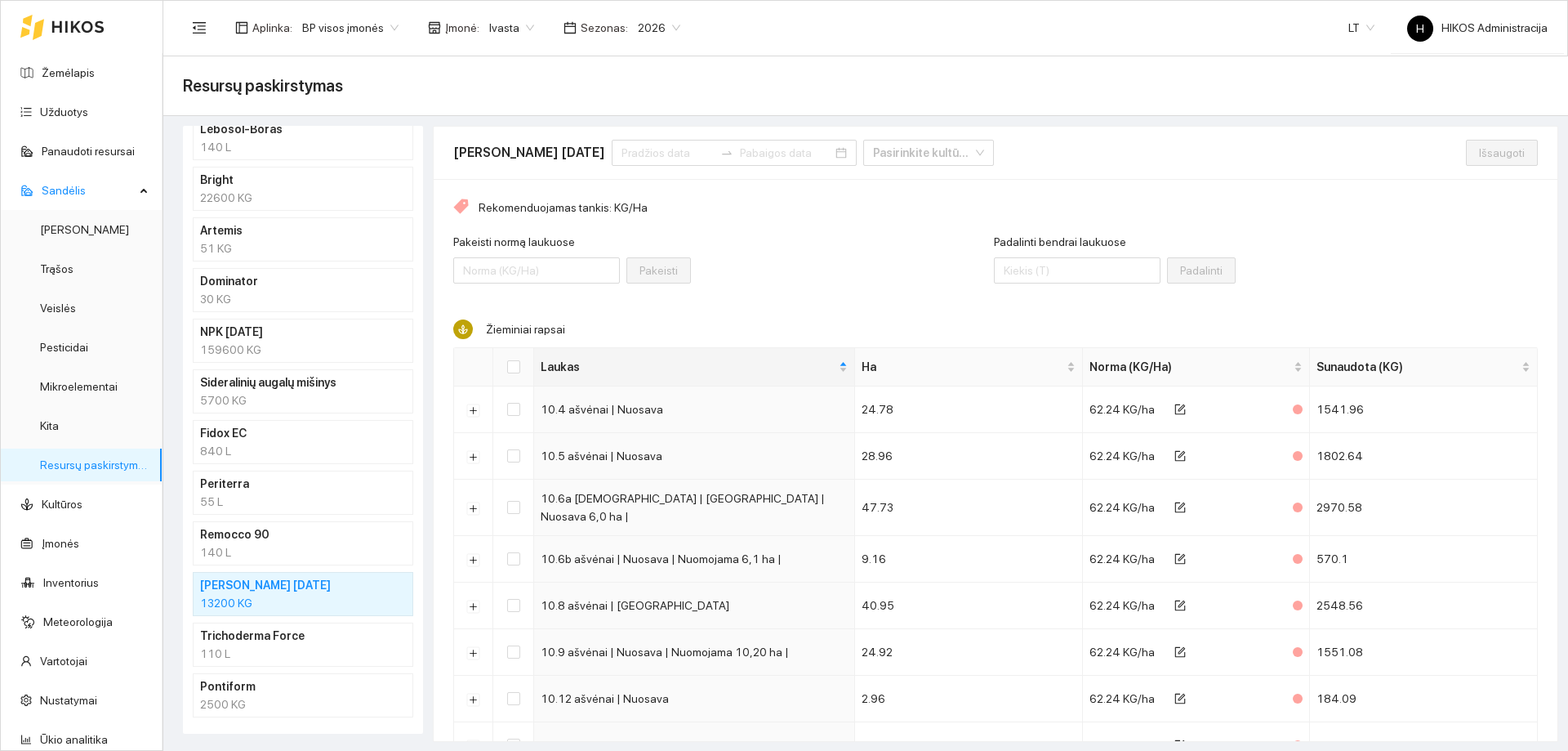
click at [257, 561] on div "140 L" at bounding box center [303, 552] width 206 height 18
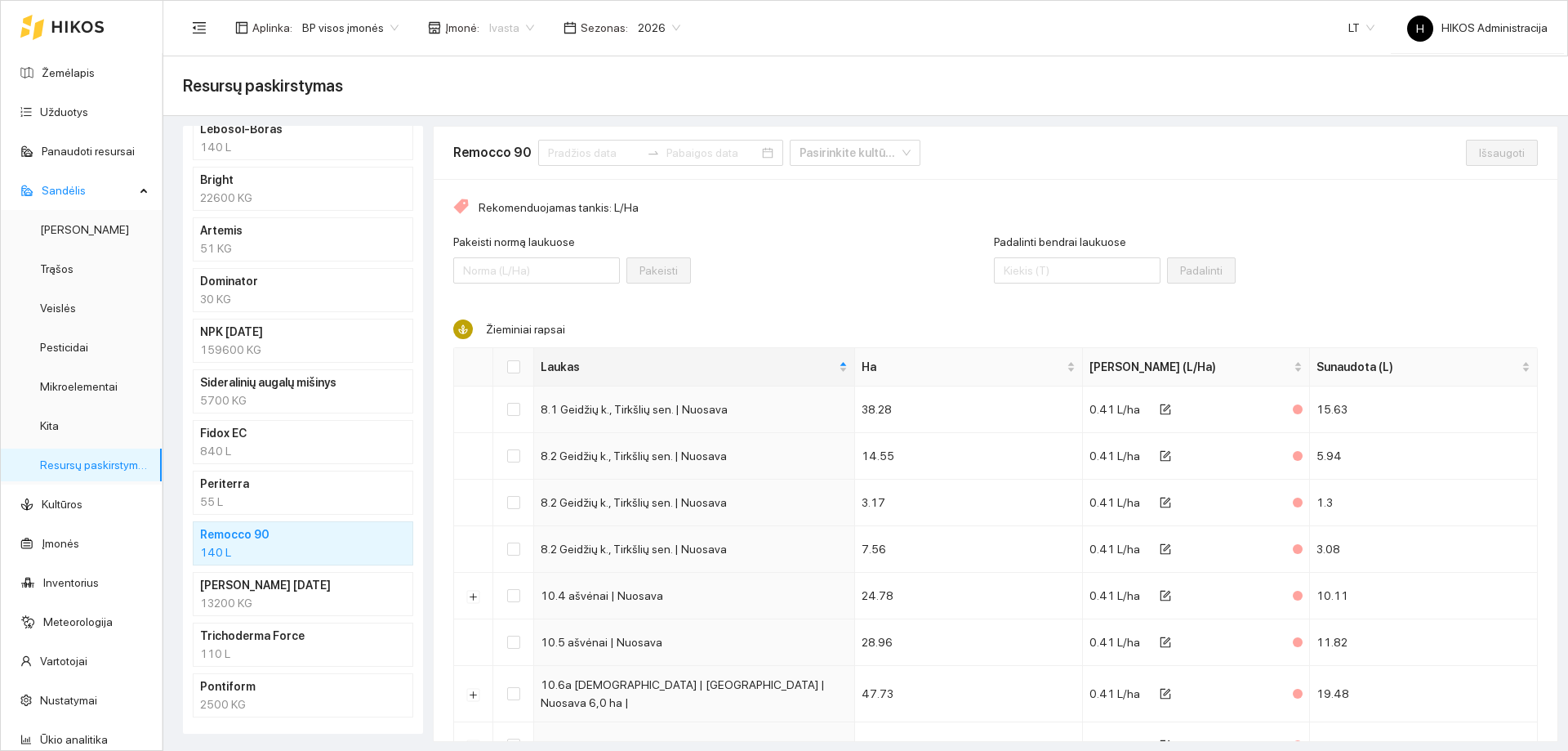
click at [509, 22] on span "Ivasta" at bounding box center [512, 27] width 45 height 24
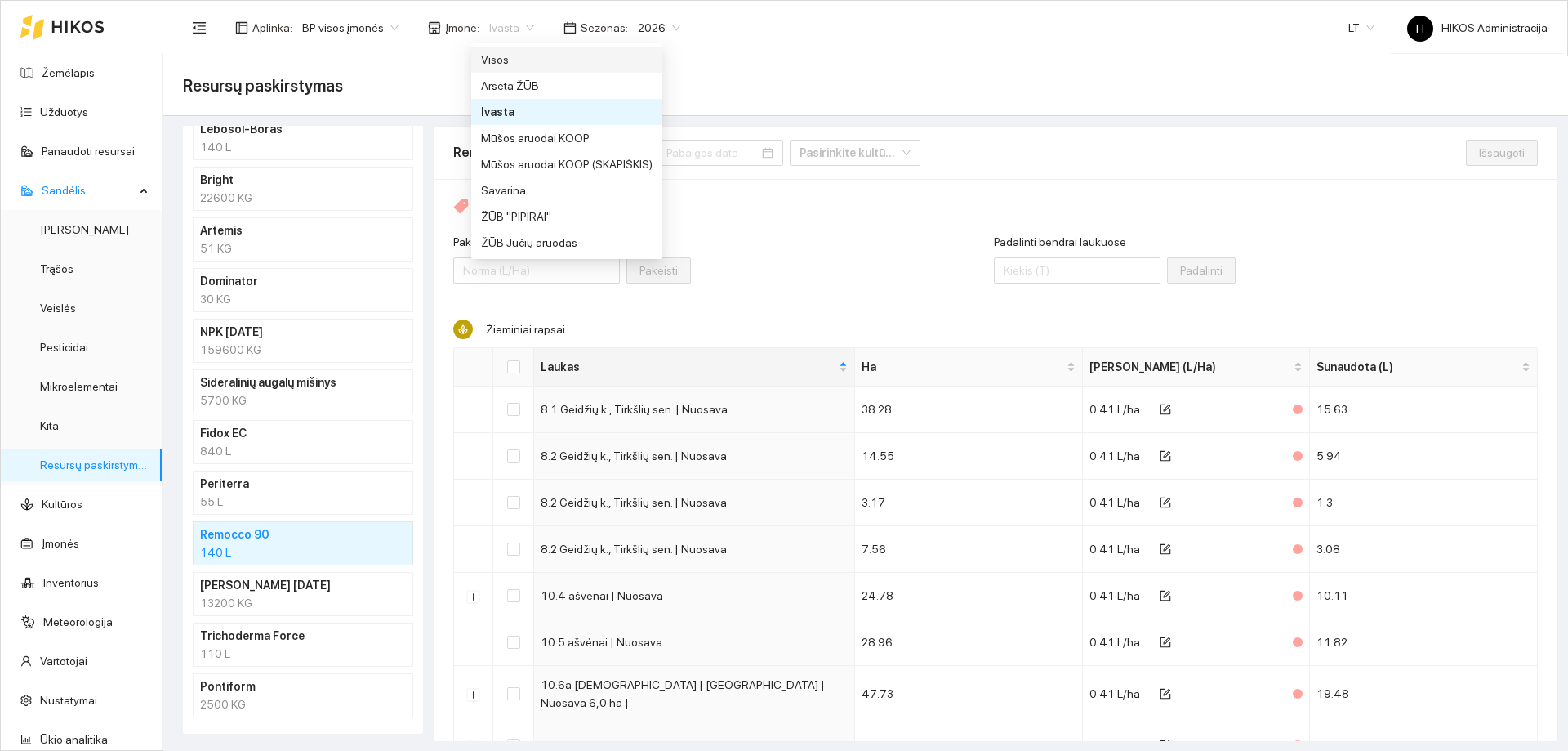
click at [511, 51] on div "Visos" at bounding box center [567, 59] width 172 height 18
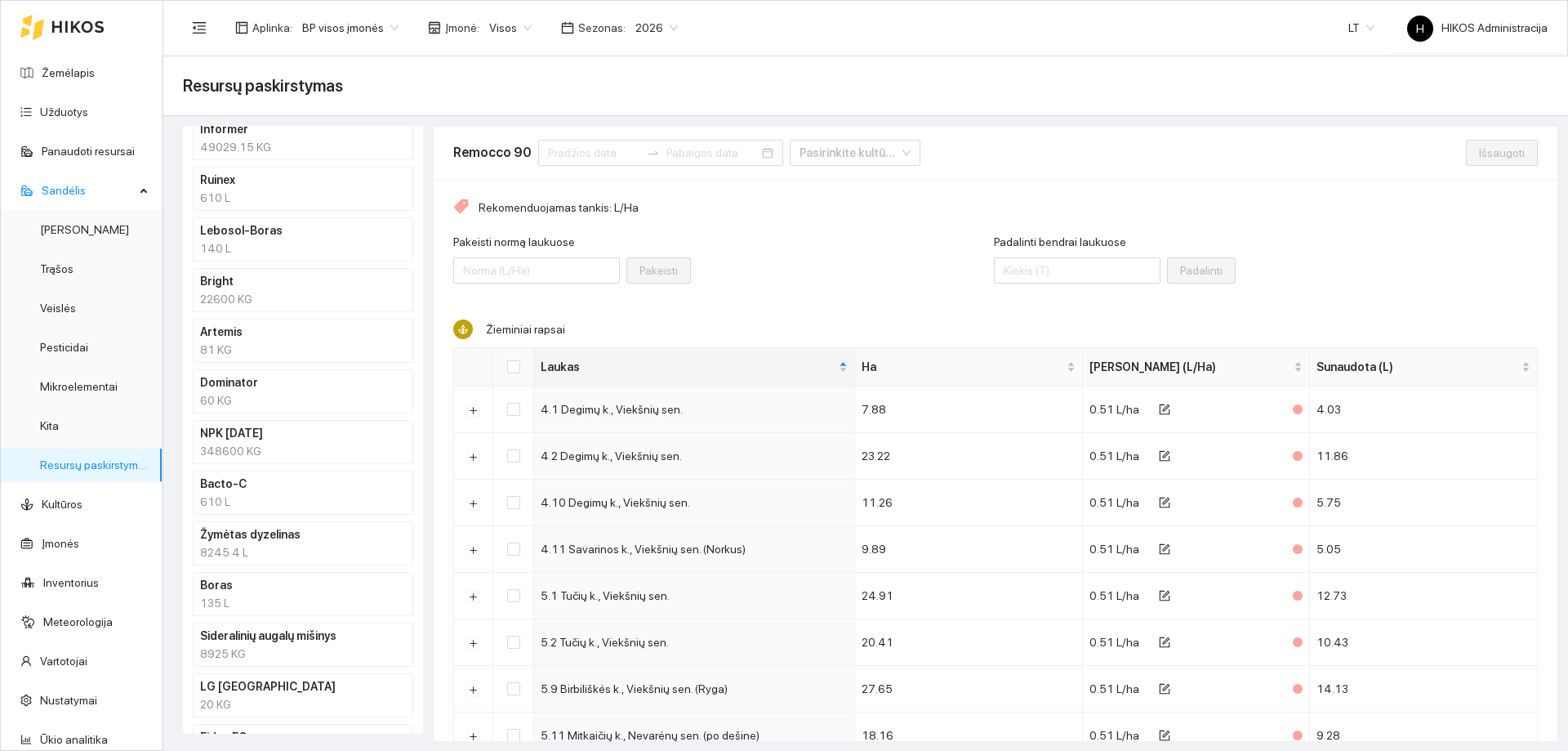
click at [286, 543] on h4 "Žymėtas dyzelinas" at bounding box center [282, 534] width 163 height 18
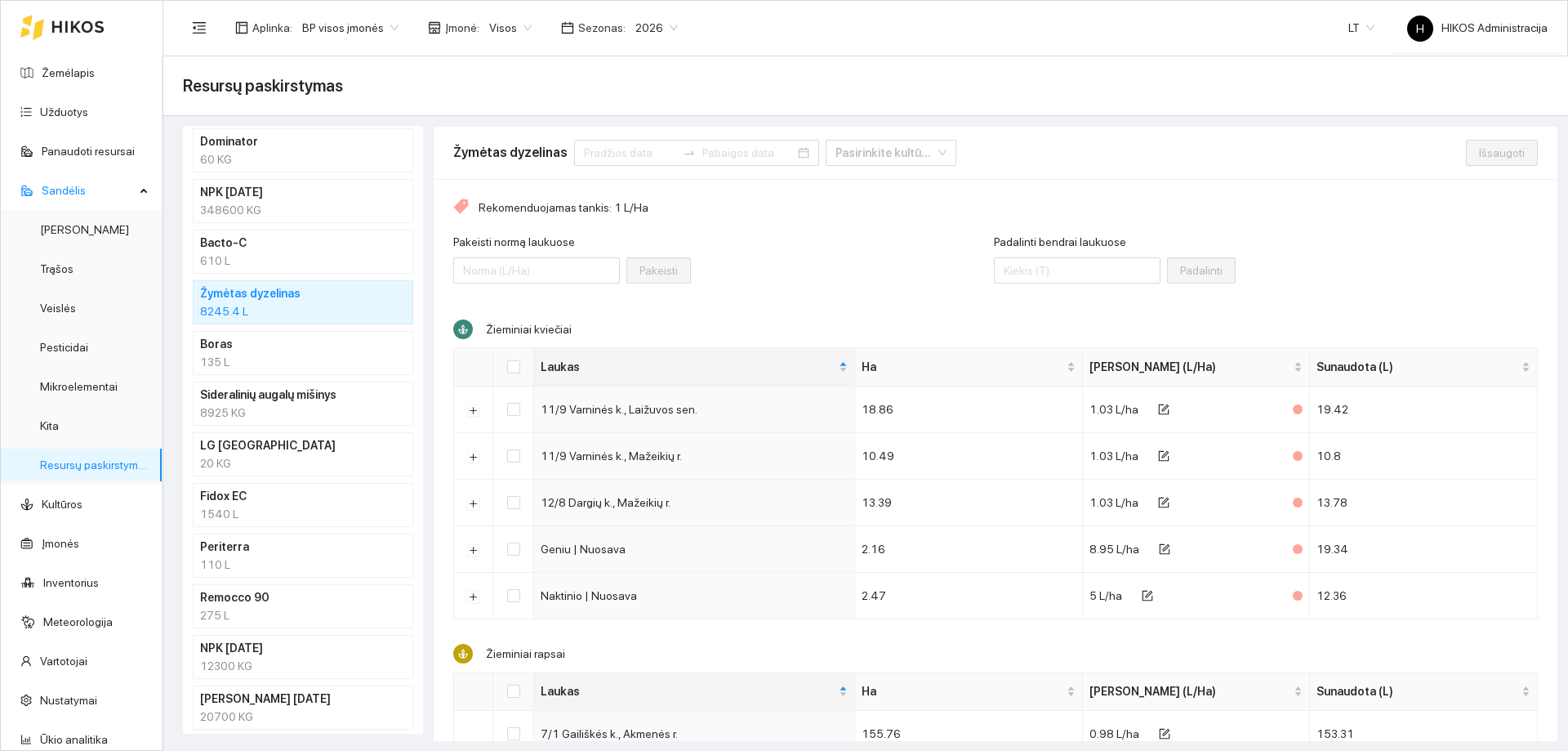
scroll to position [813, 0]
click at [286, 539] on h4 "Periterra" at bounding box center [282, 542] width 163 height 18
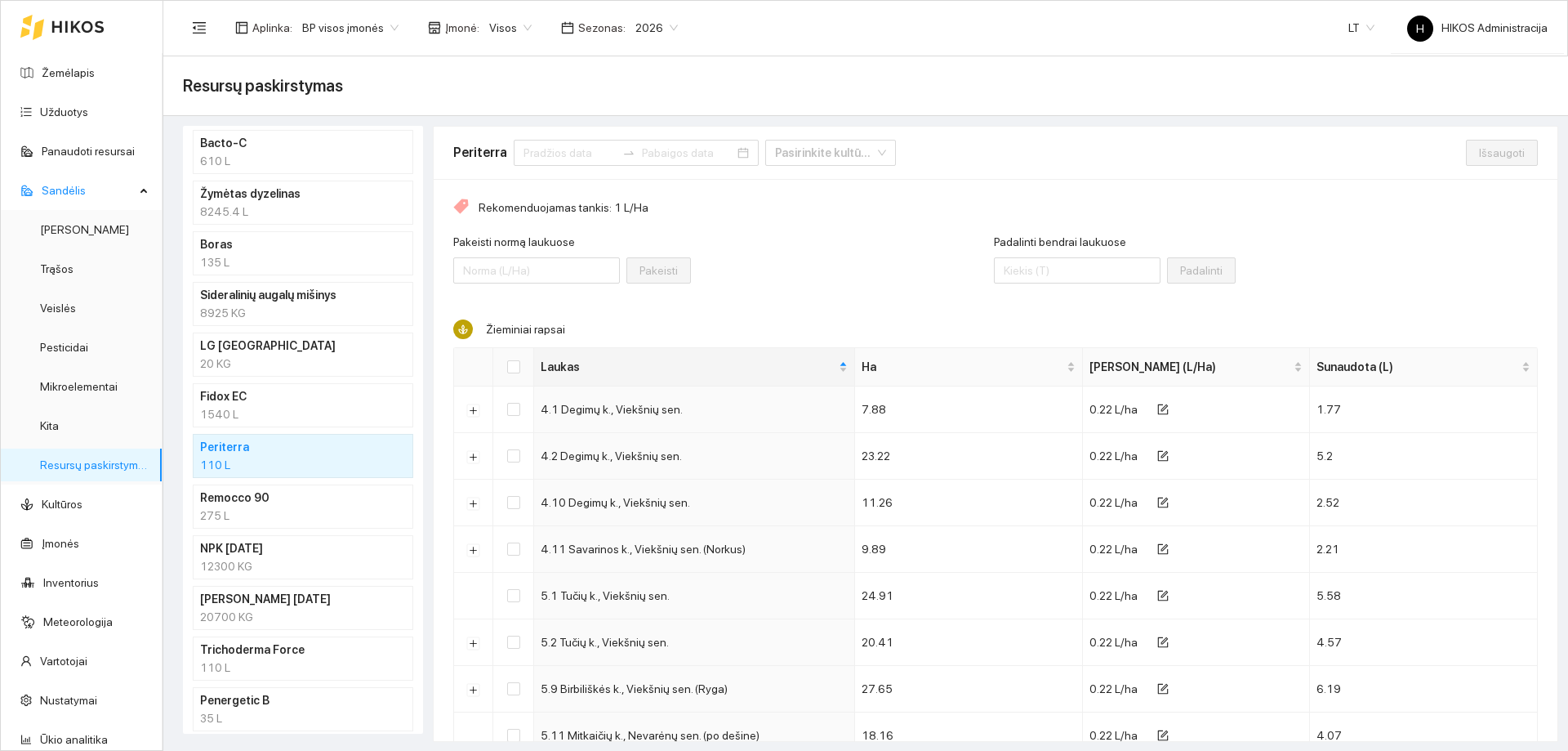
scroll to position [976, 0]
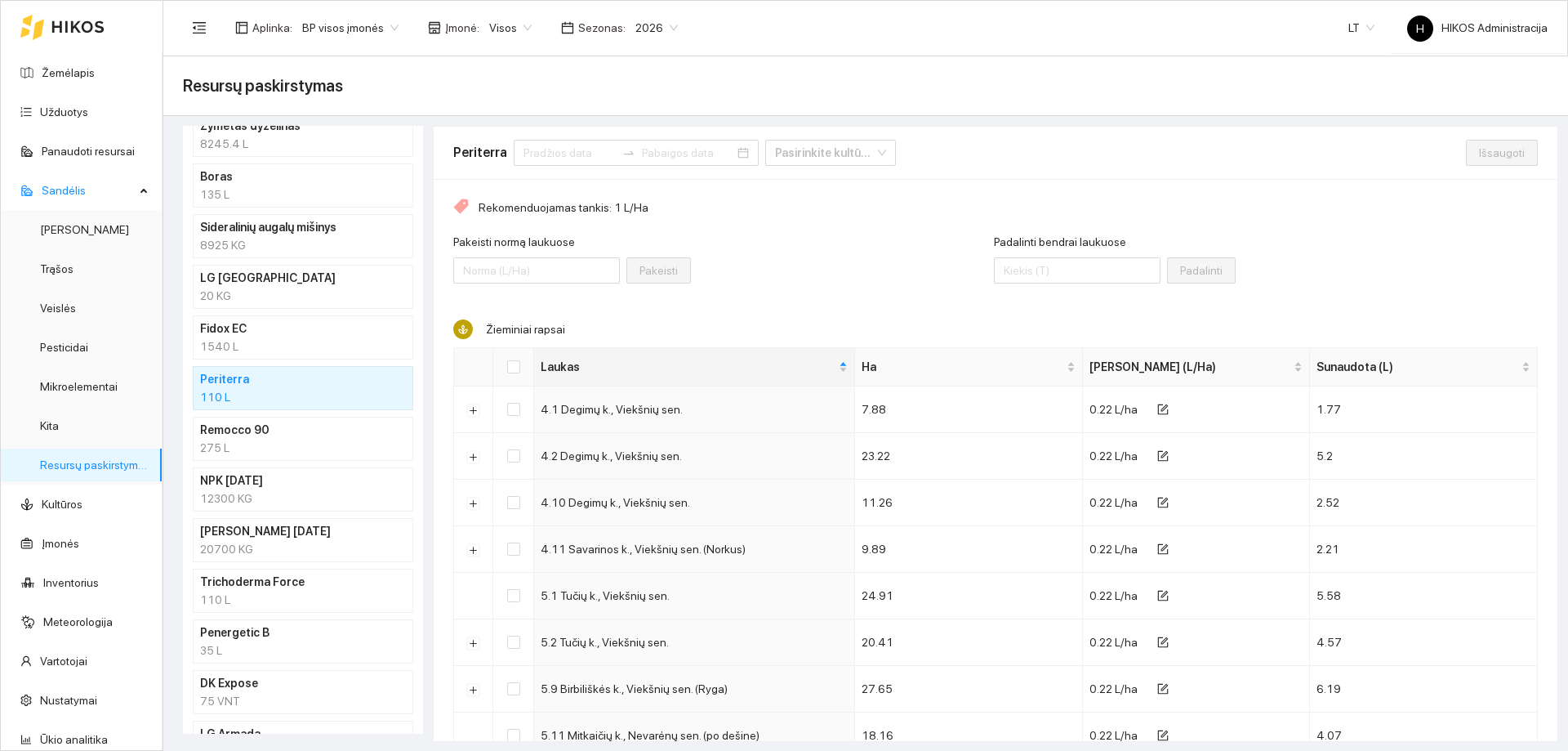
click at [286, 604] on div "110 L" at bounding box center [303, 599] width 206 height 18
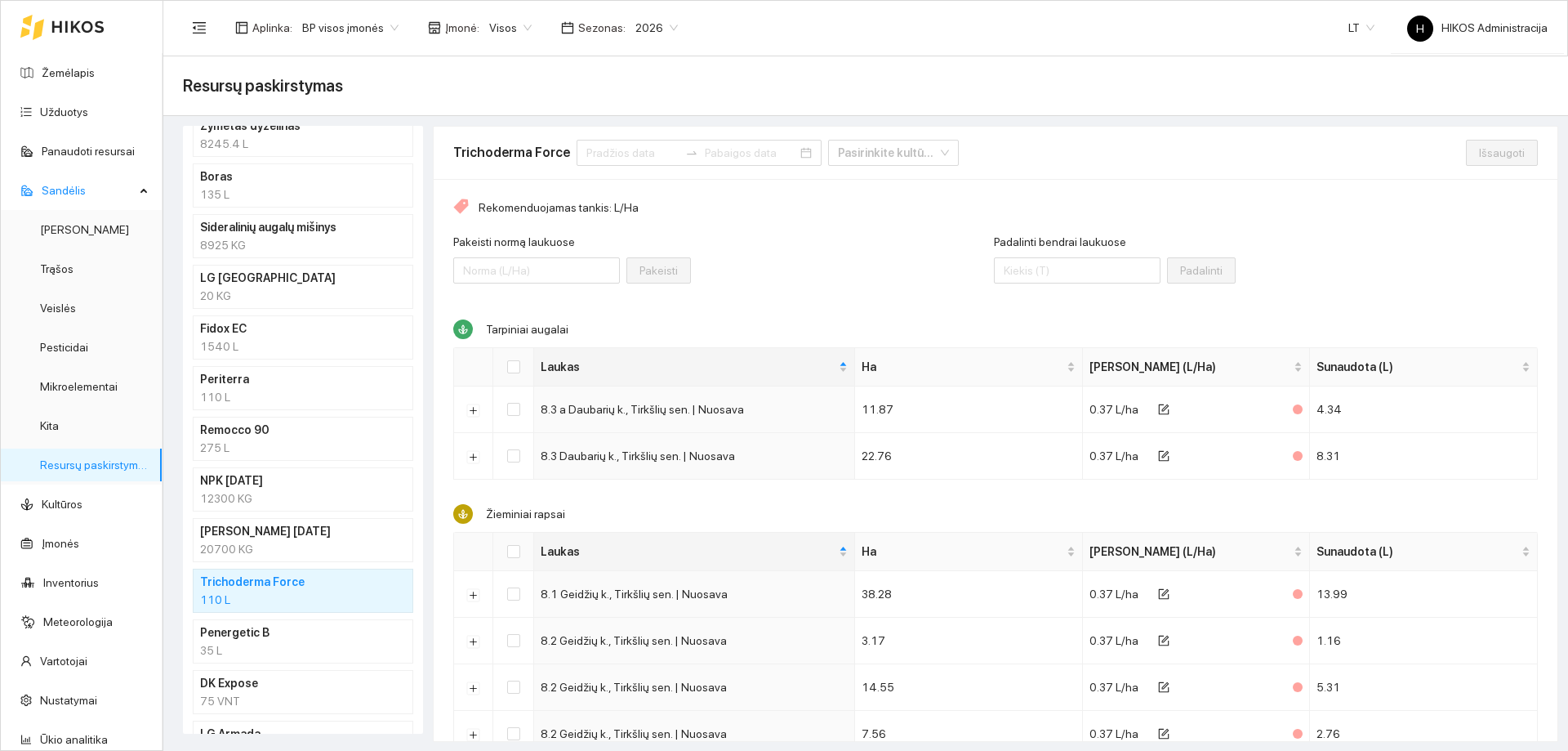
click at [287, 416] on ul "Targa Super 346 L Roundup PowerMax 1502.24 L Belkar 10 L Leopard 1080 L Metazam…" at bounding box center [303, 58] width 220 height 1615
click at [259, 222] on h4 "Sideralinių augalų mišinys" at bounding box center [282, 227] width 163 height 18
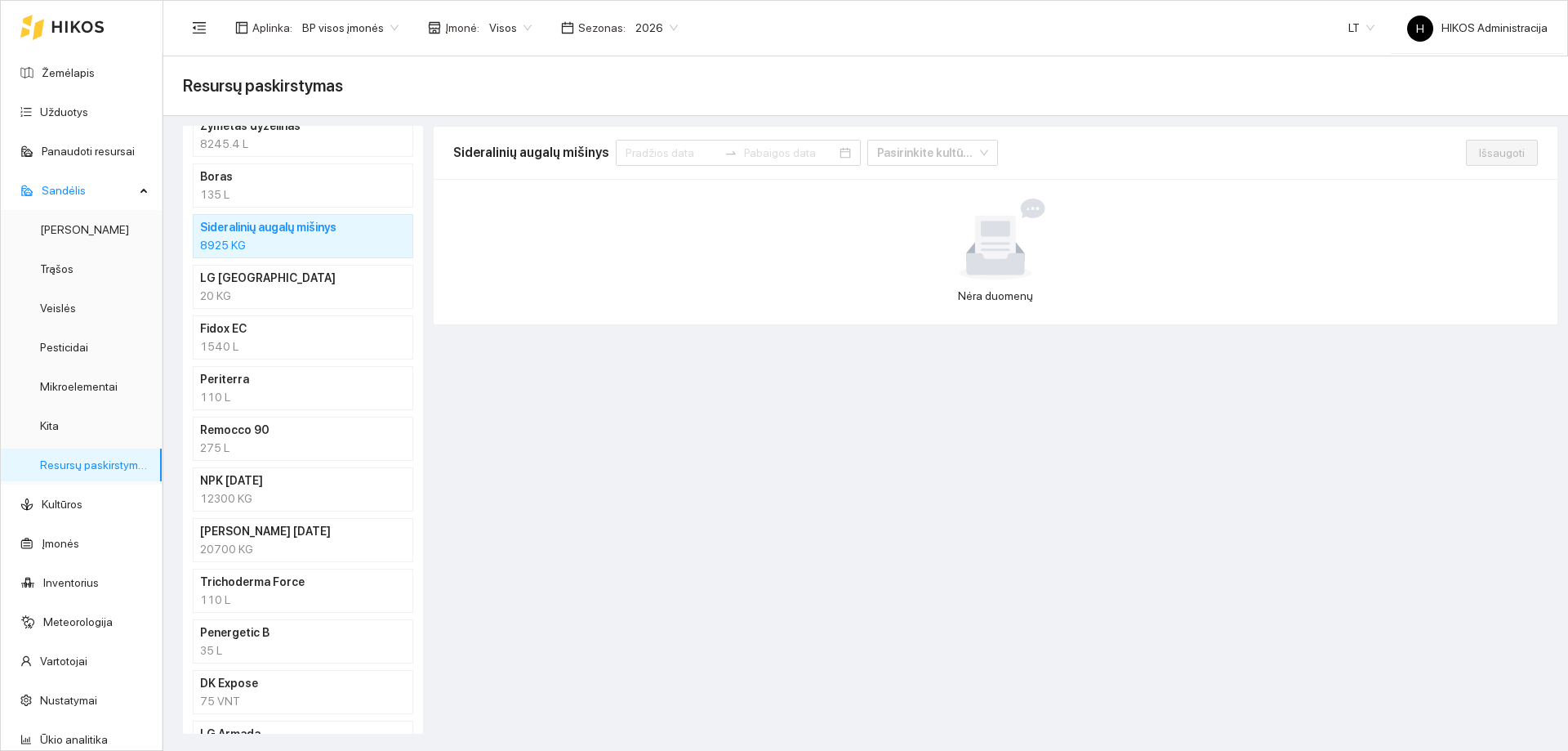
click at [258, 186] on div "135 L" at bounding box center [303, 194] width 206 height 18
